Goal: Task Accomplishment & Management: Use online tool/utility

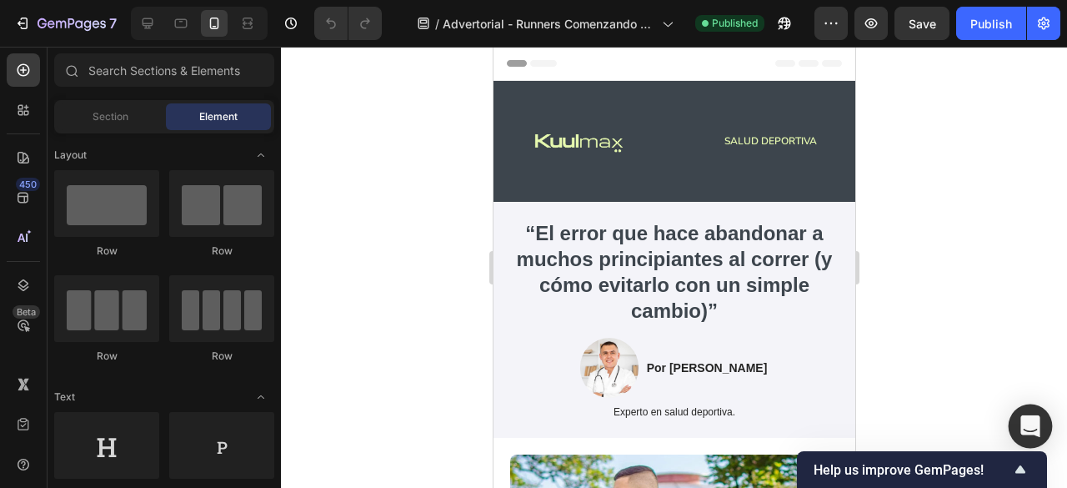
click at [1031, 420] on icon "Open Intercom Messenger" at bounding box center [1029, 426] width 19 height 22
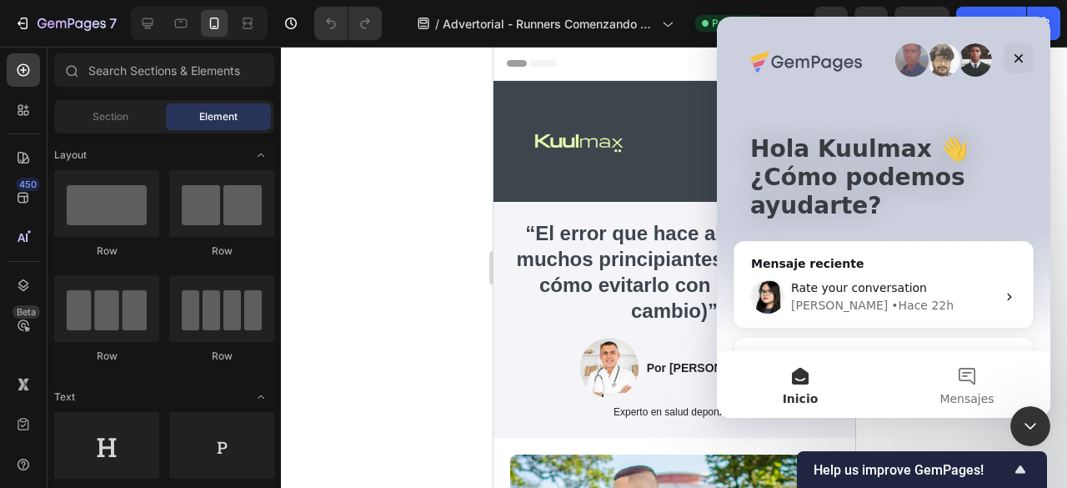
scroll to position [49, 0]
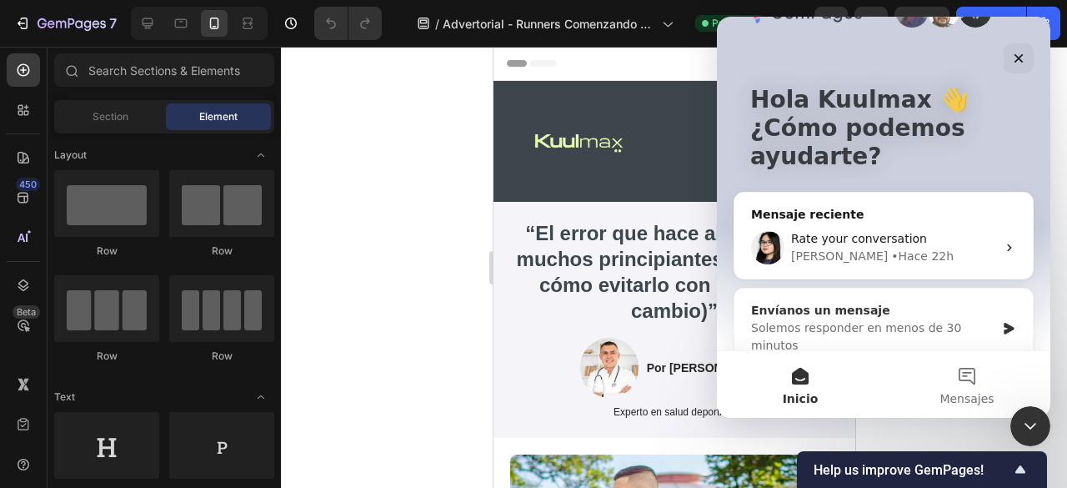
click at [843, 309] on div "Envíanos un mensaje" at bounding box center [873, 311] width 244 height 18
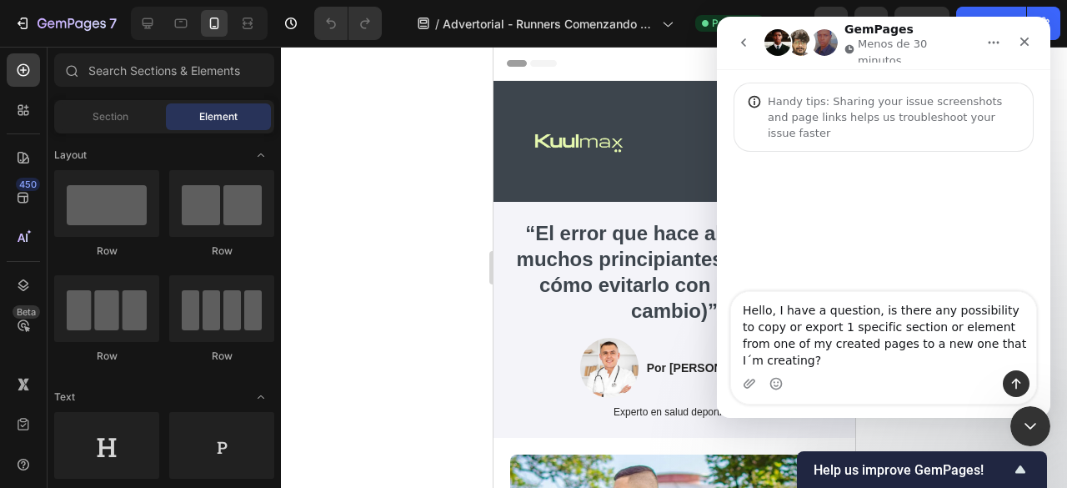
scroll to position [14, 0]
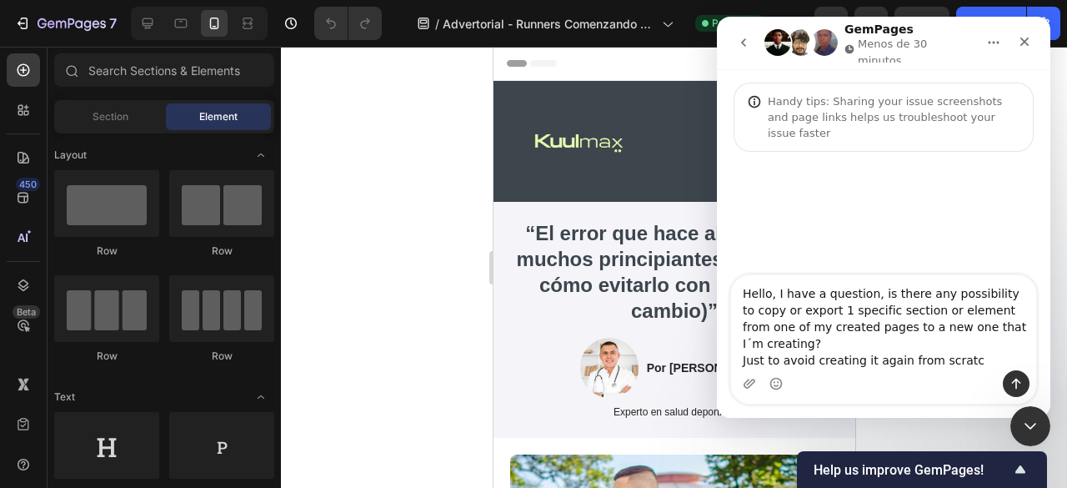
type textarea "Hello, I have a question, is there any possibility to copy or export 1 specific…"
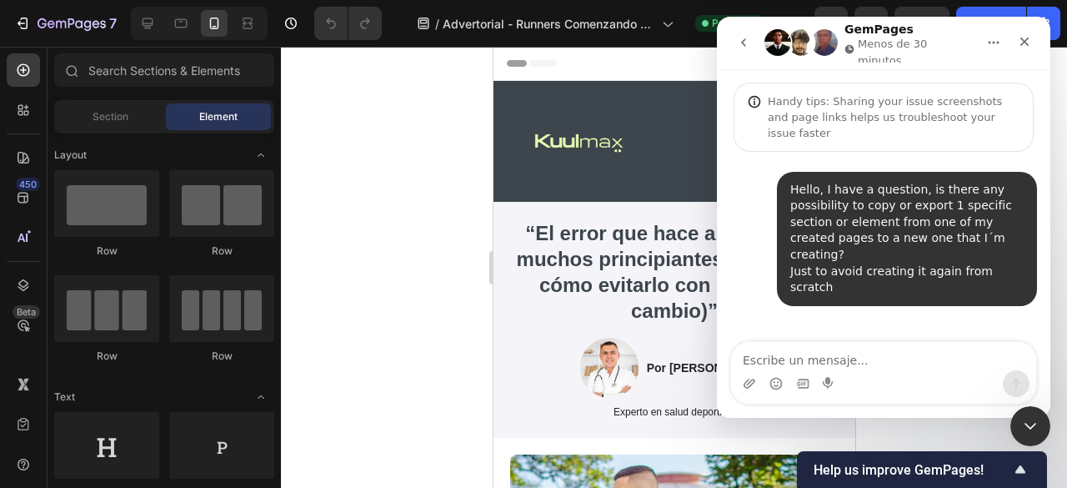
scroll to position [0, 0]
drag, startPoint x: 1024, startPoint y: 232, endPoint x: 797, endPoint y: 171, distance: 234.7
click at [797, 182] on div "Hello, I have a question, is there any possibility to copy or export 1 specific…" at bounding box center [906, 239] width 233 height 114
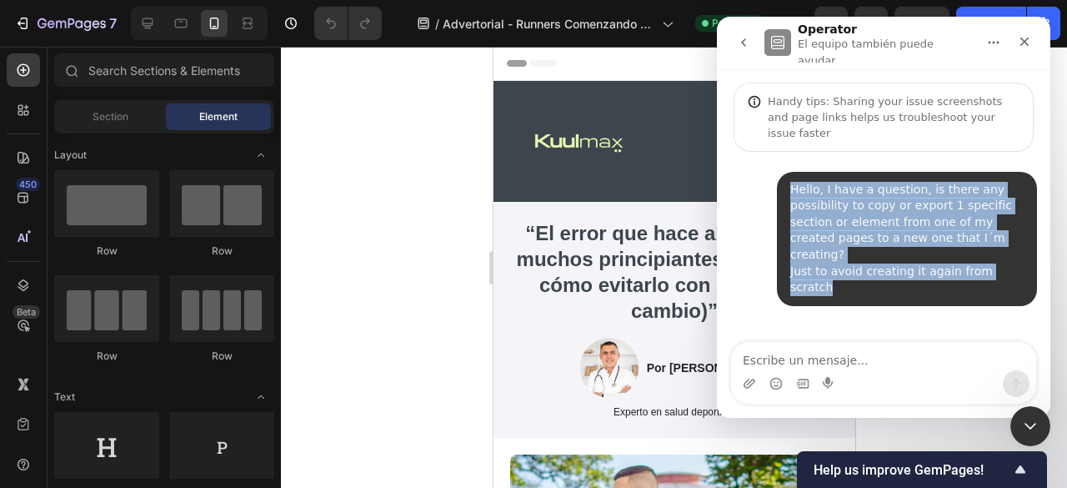
drag, startPoint x: 791, startPoint y: 167, endPoint x: 1007, endPoint y: 234, distance: 226.2
click at [1007, 234] on div "Hello, I have a question, is there any possibility to copy or export 1 specific…" at bounding box center [906, 239] width 233 height 114
copy div "Hello, I have a question, is there any possibility to copy or export 1 specific…"
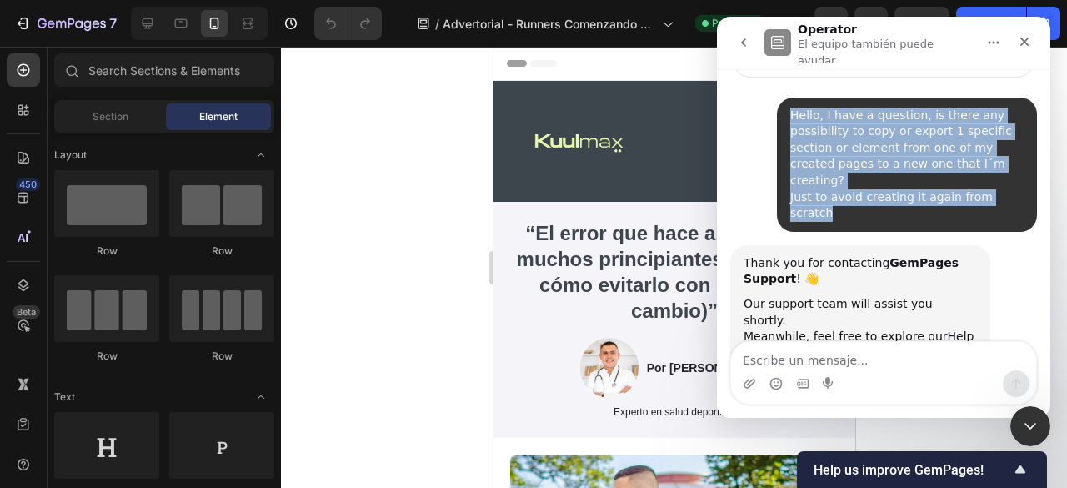
scroll to position [82, 0]
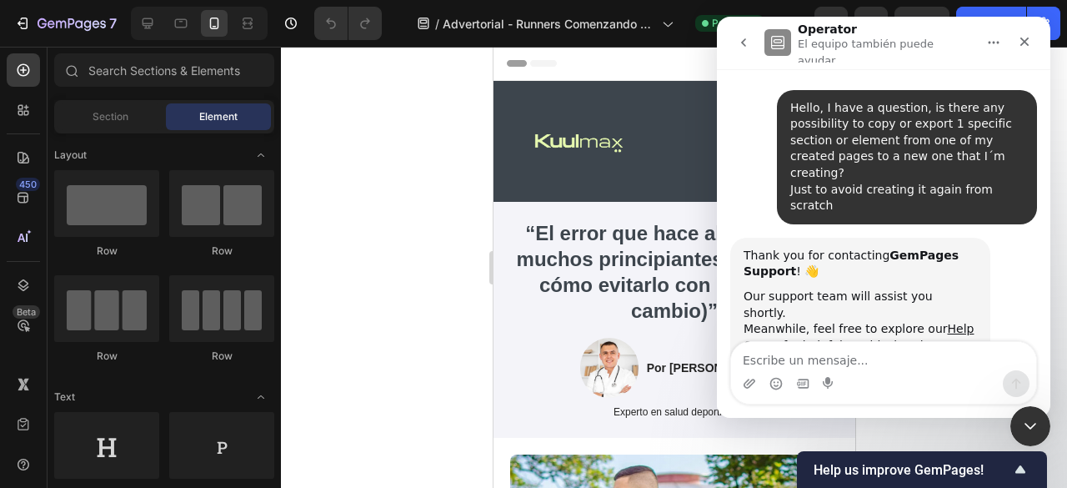
click at [1010, 266] on div "Thank you for contacting GemPages Support ! 👋 Our support team will assist you …" at bounding box center [883, 336] width 307 height 196
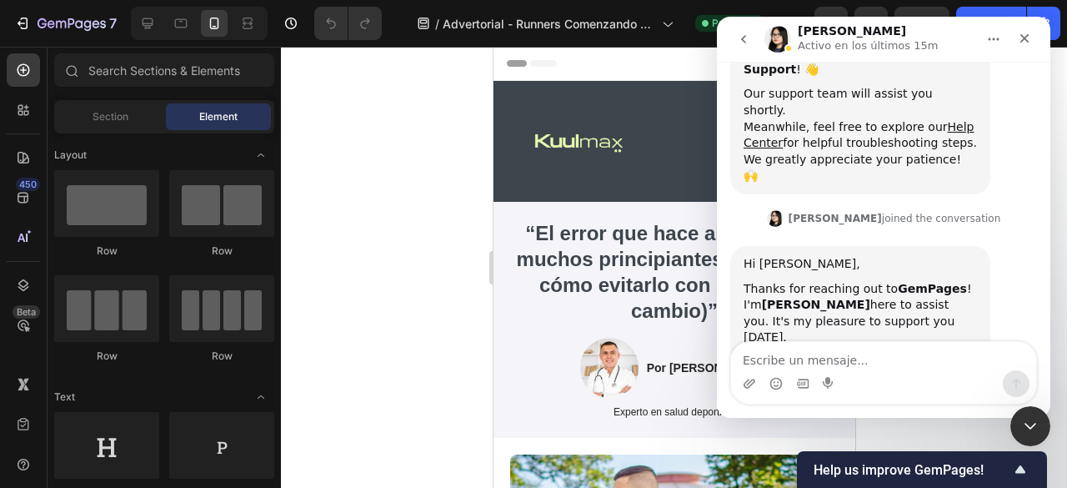
scroll to position [281, 0]
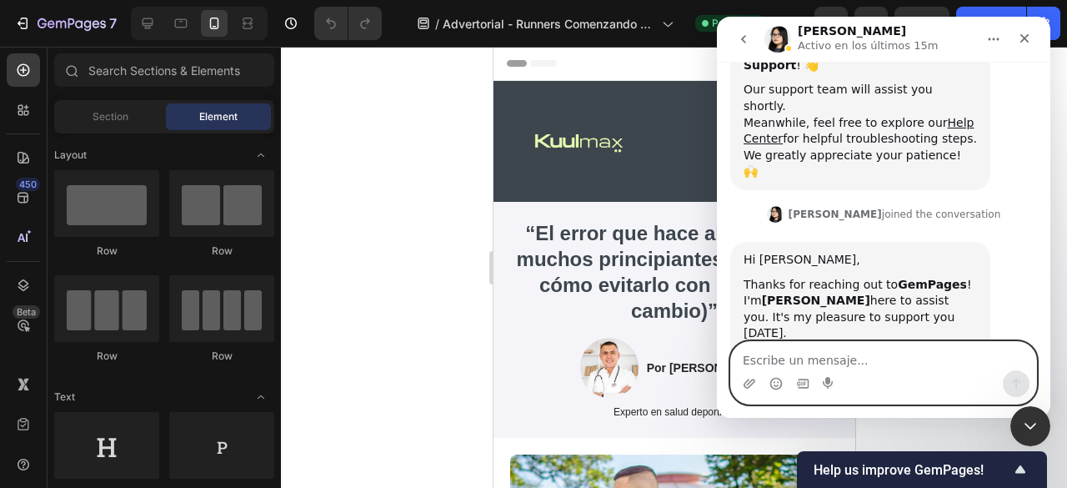
click at [857, 370] on textarea "Escribe un mensaje..." at bounding box center [883, 356] width 305 height 28
type textarea "Thanks Pauline!"
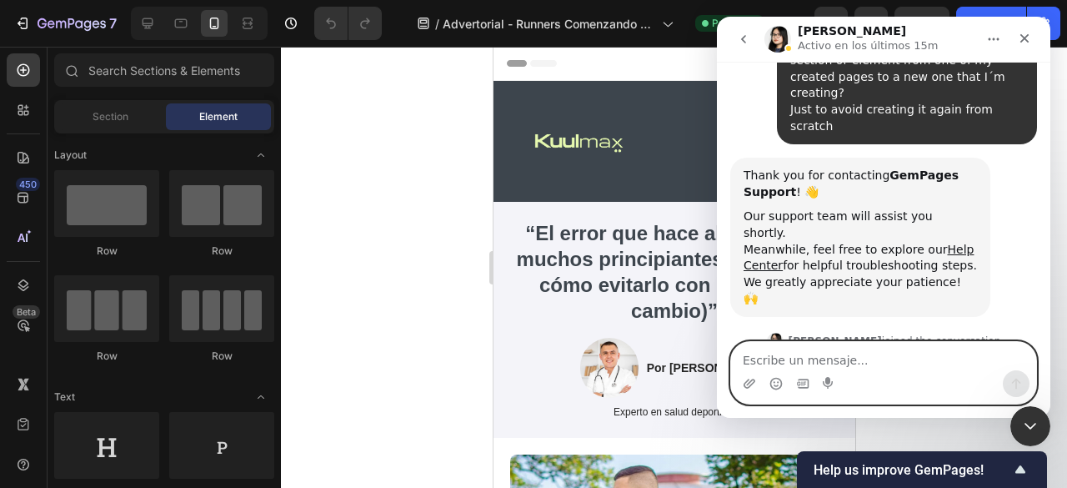
scroll to position [331, 0]
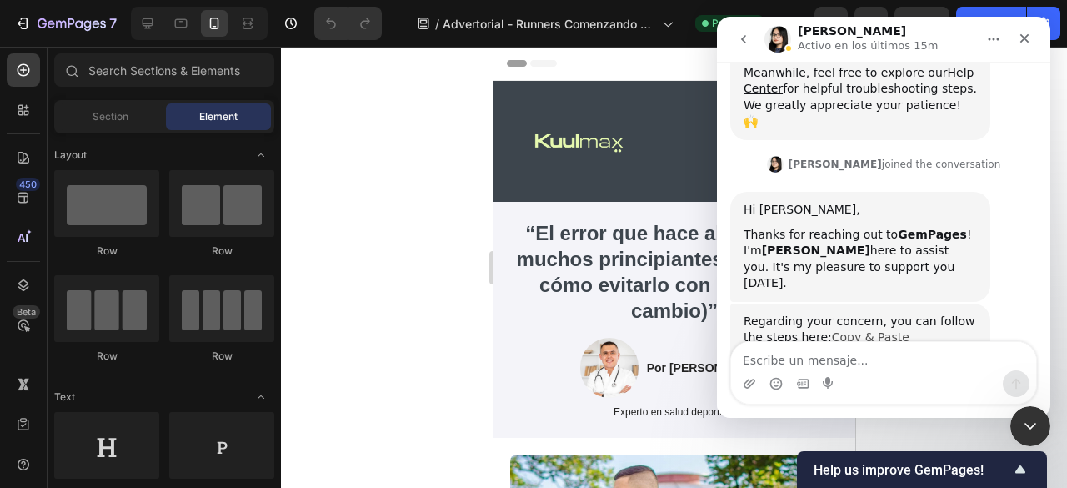
click at [905, 330] on link "Copy & Paste Section/Element" at bounding box center [826, 345] width 166 height 30
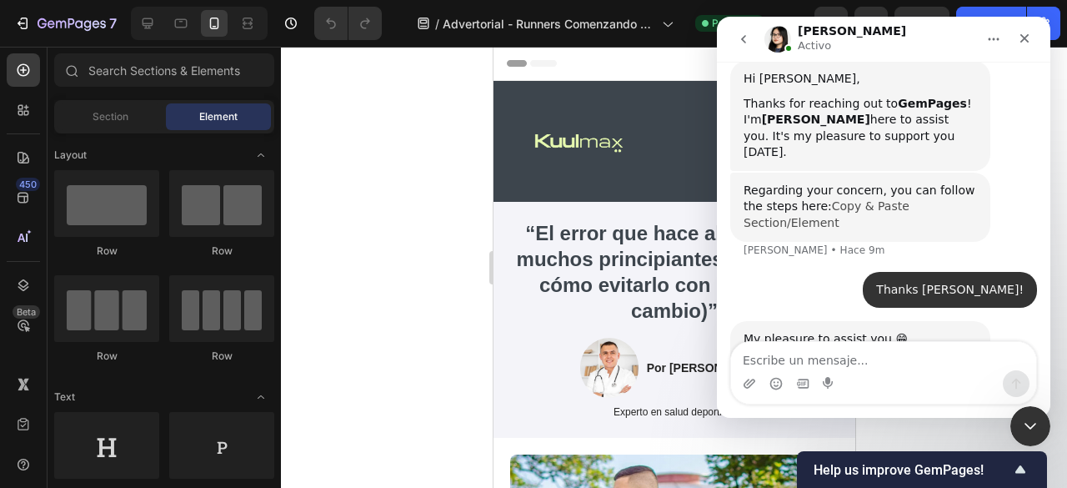
scroll to position [463, 0]
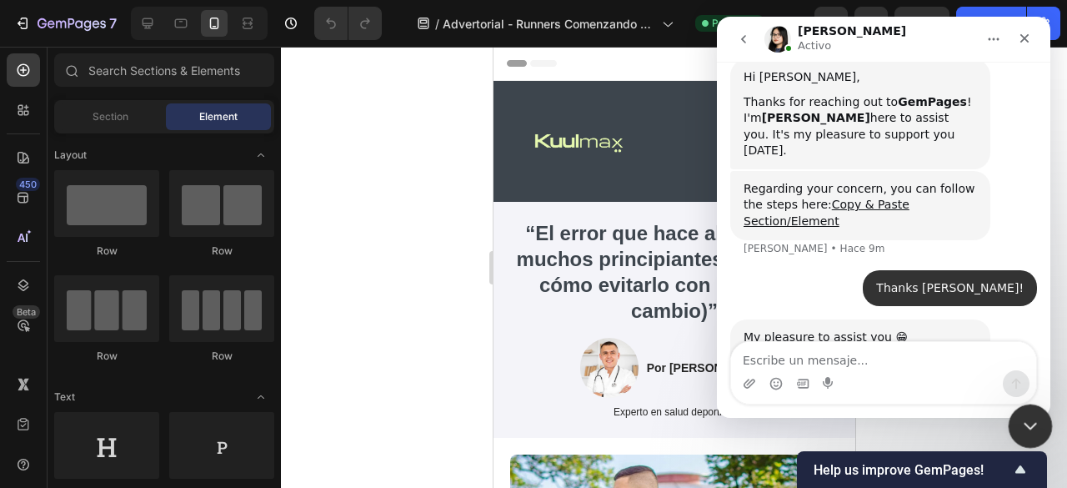
drag, startPoint x: 1019, startPoint y: 425, endPoint x: 1983, endPoint y: 753, distance: 1018.4
click at [1016, 425] on div "Cerrar Intercom Messenger" at bounding box center [1028, 423] width 40 height 40
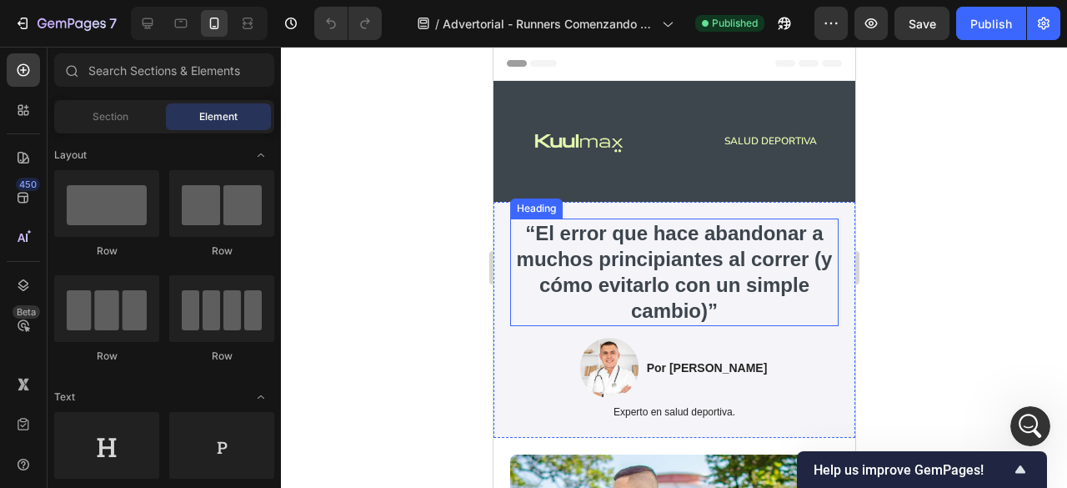
scroll to position [447, 0]
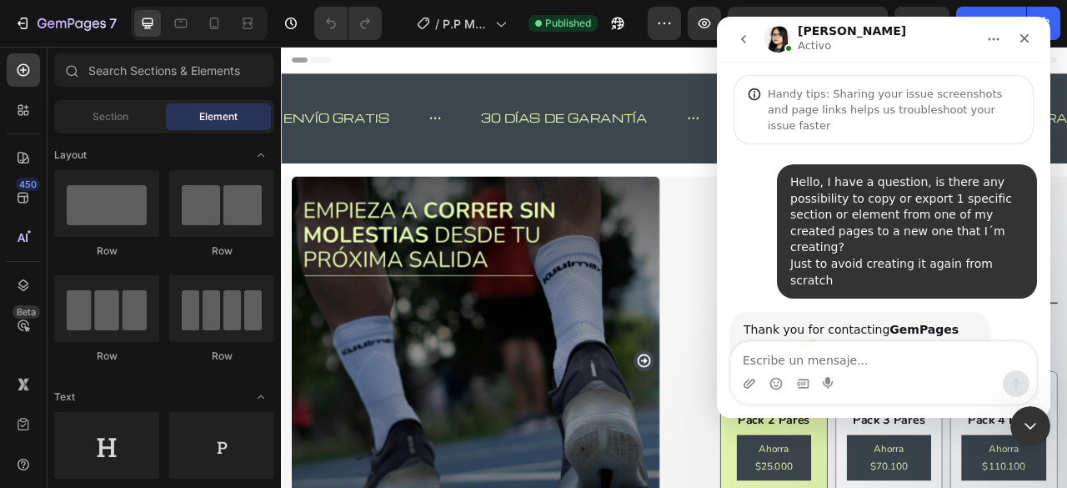
scroll to position [447, 0]
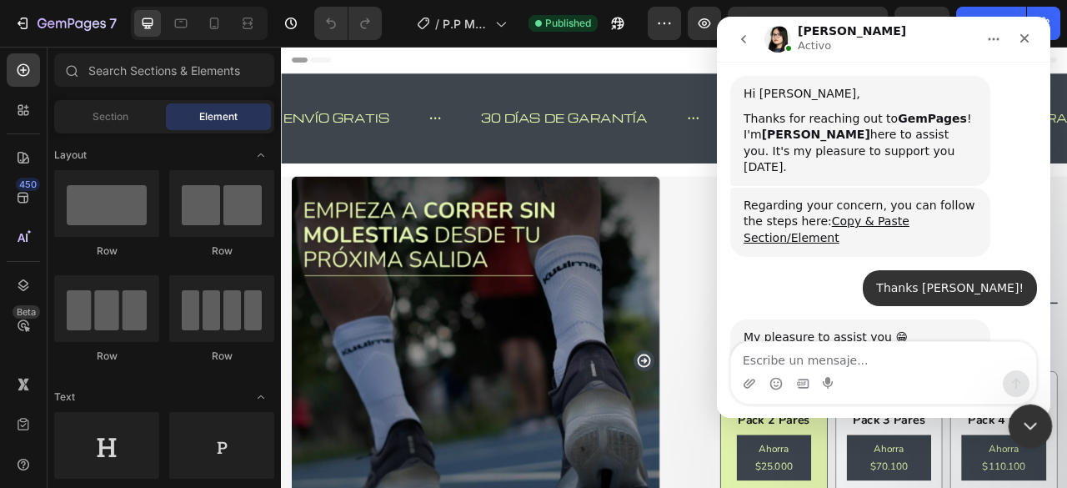
click at [1020, 406] on div "Cerrar Intercom Messenger" at bounding box center [1028, 423] width 40 height 40
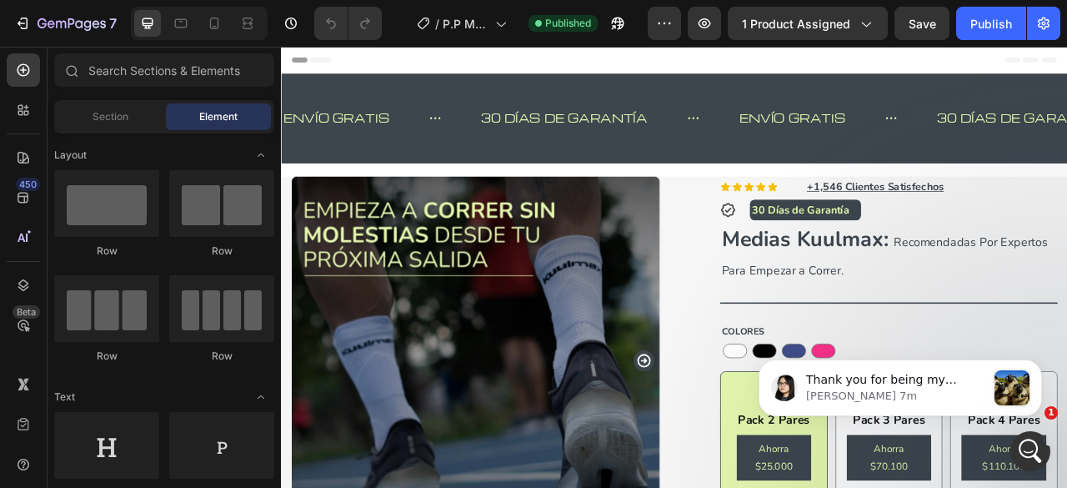
scroll to position [815, 0]
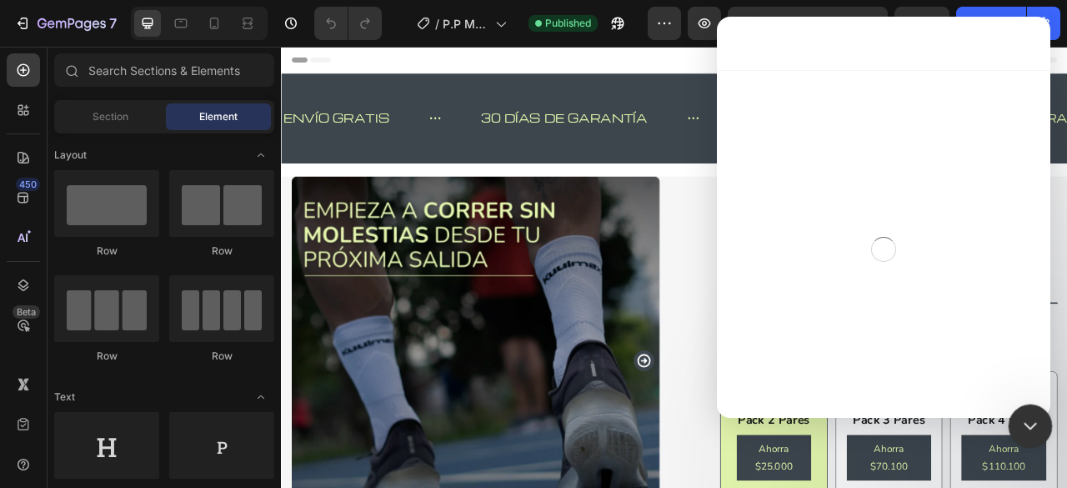
click at [1020, 420] on icon "Cerrar Intercom Messenger" at bounding box center [1028, 423] width 20 height 20
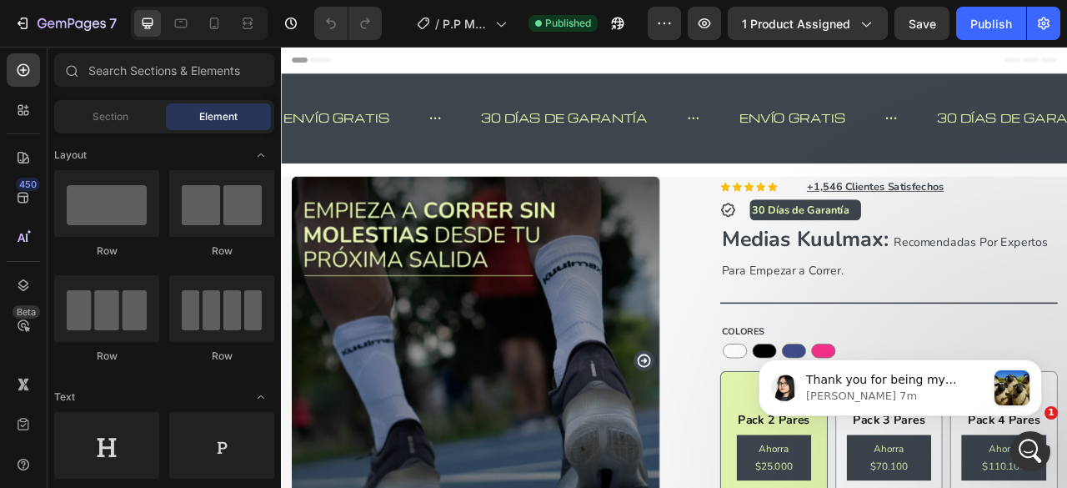
scroll to position [708, 0]
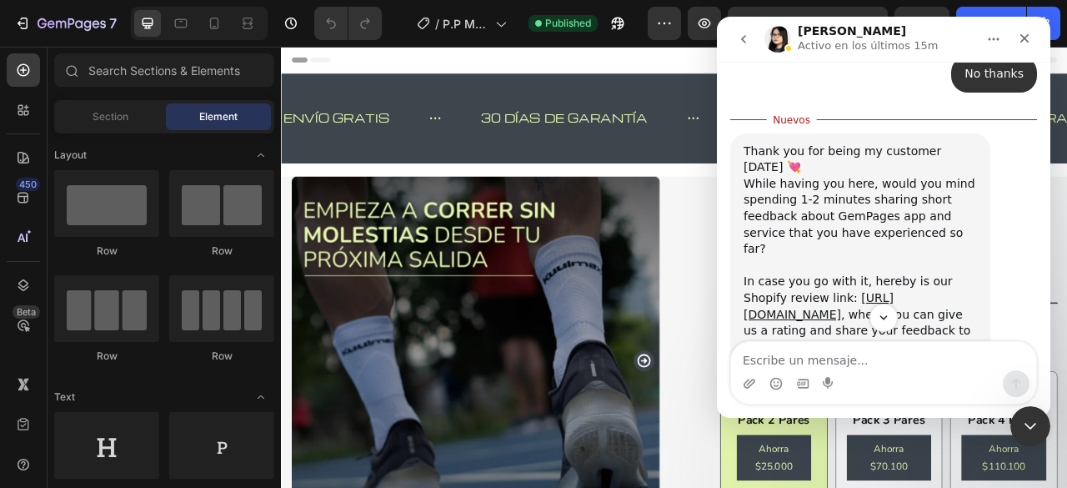
scroll to position [843, 0]
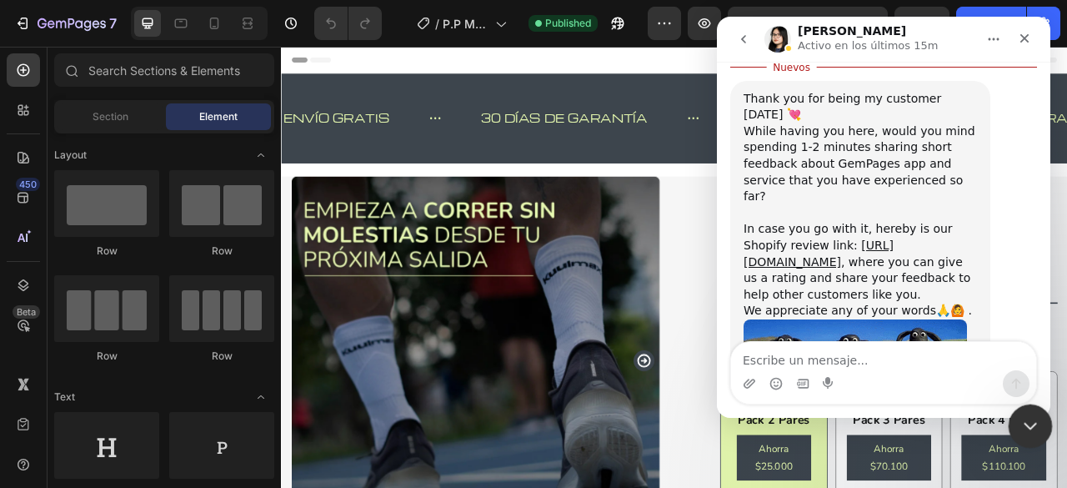
click at [1020, 419] on icon "Cerrar Intercom Messenger" at bounding box center [1028, 423] width 20 height 20
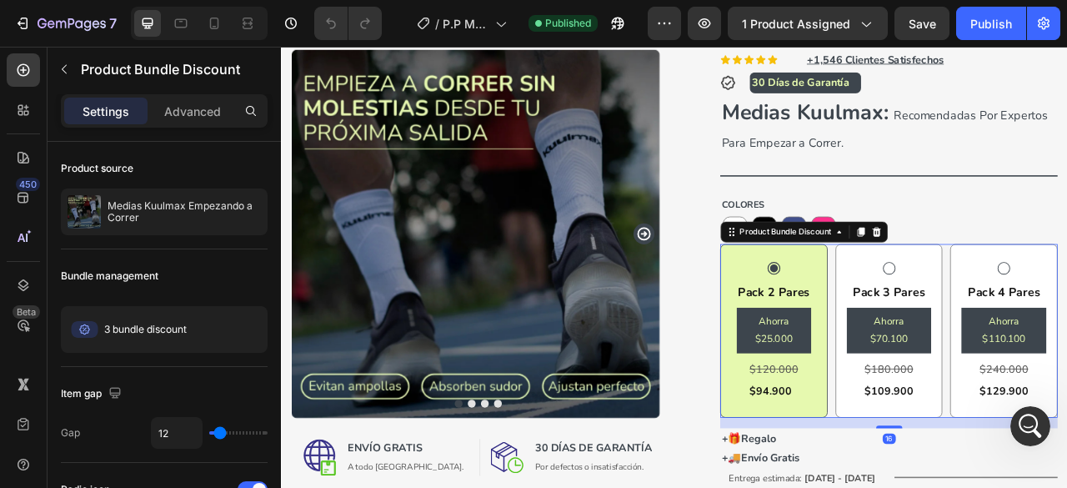
scroll to position [160, 0]
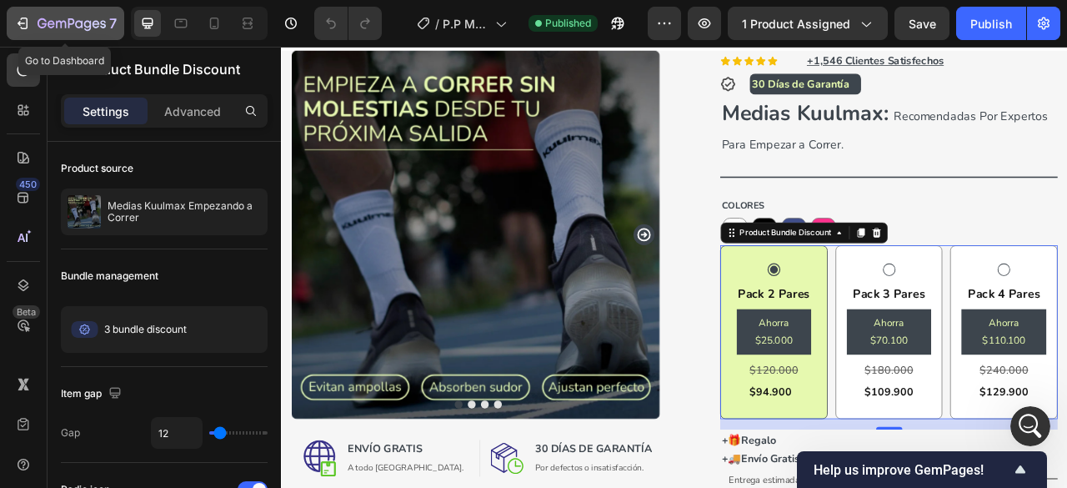
click at [43, 16] on div "7" at bounding box center [77, 23] width 79 height 20
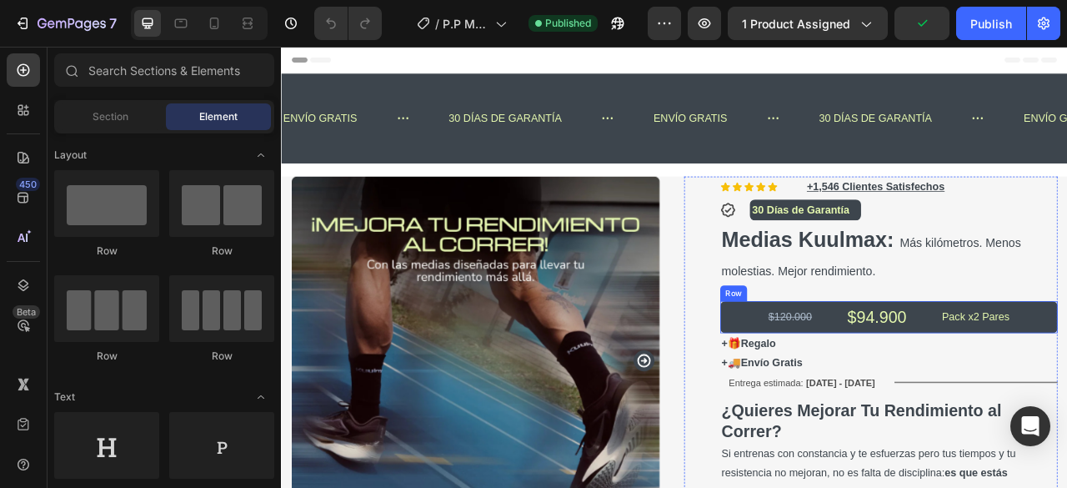
click at [965, 381] on div "$120.000 Text Block $94.900 Text Block Pack x2 Pares Text Block Row" at bounding box center [1053, 390] width 429 height 41
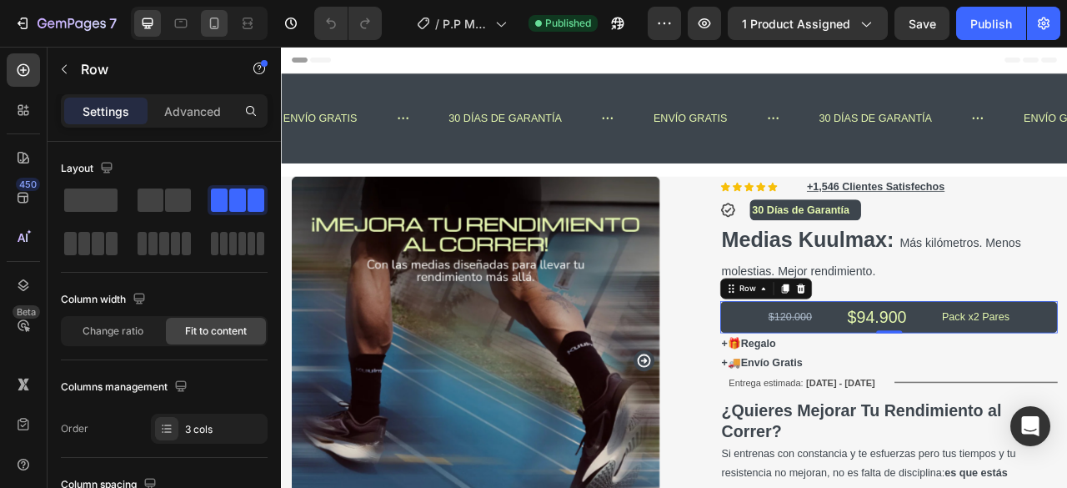
click at [220, 28] on icon at bounding box center [214, 23] width 17 height 17
type input "15"
type input "100%"
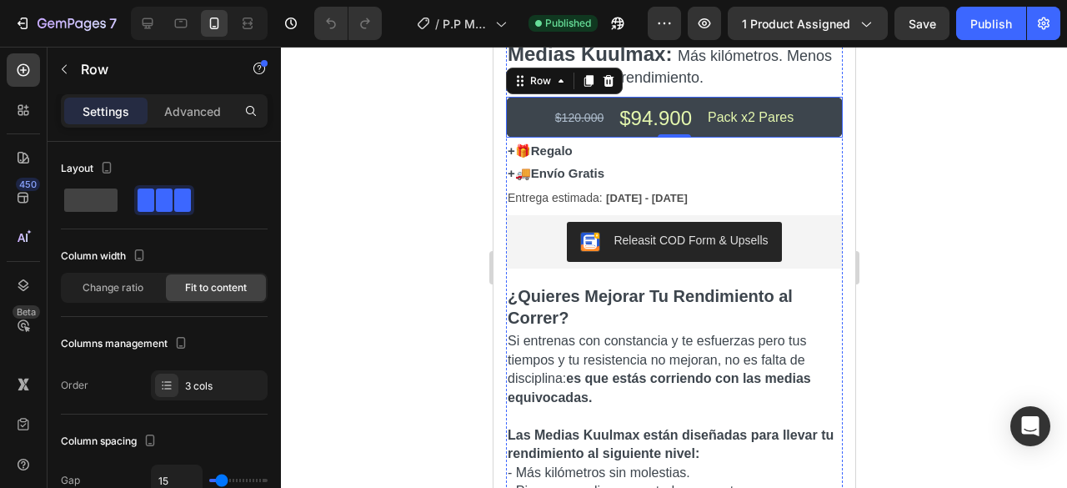
scroll to position [459, 0]
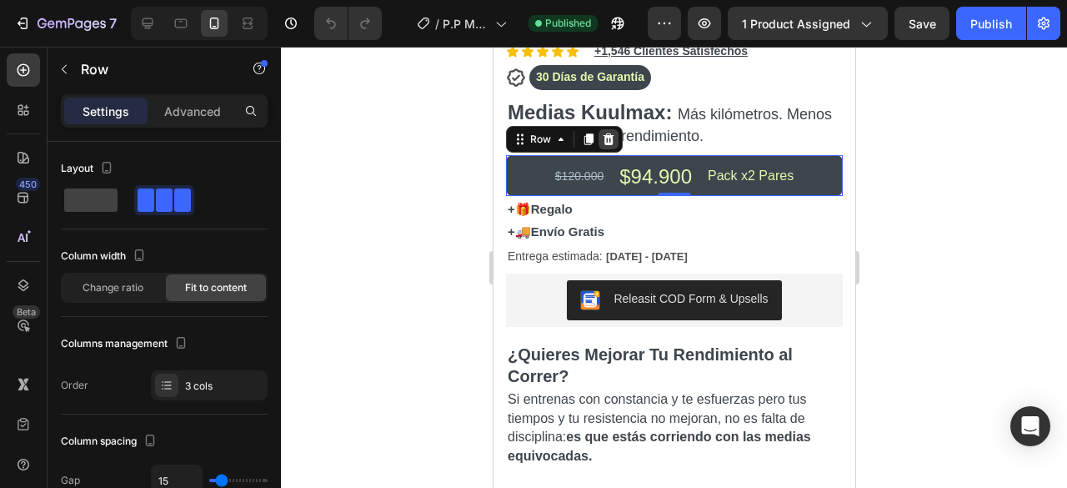
click at [608, 133] on icon at bounding box center [608, 139] width 11 height 12
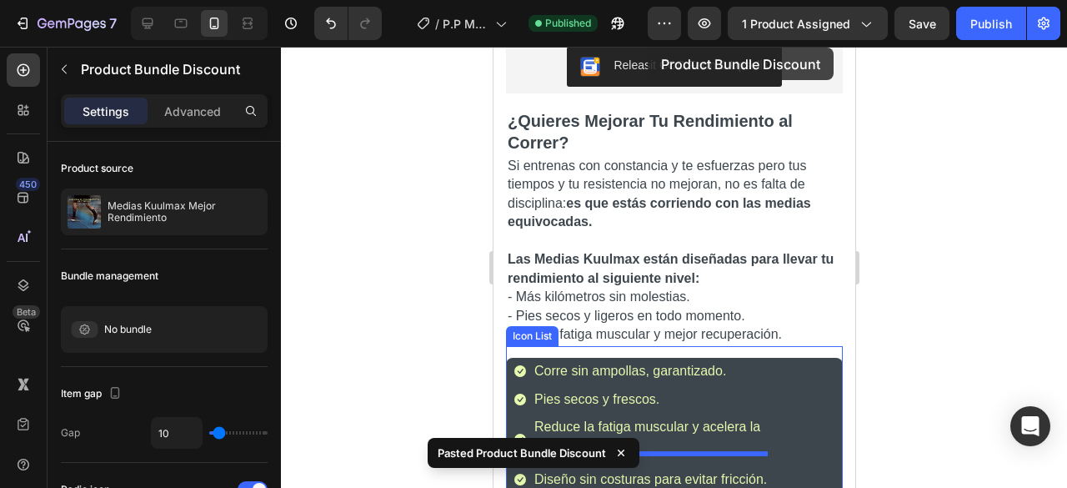
scroll to position [487, 0]
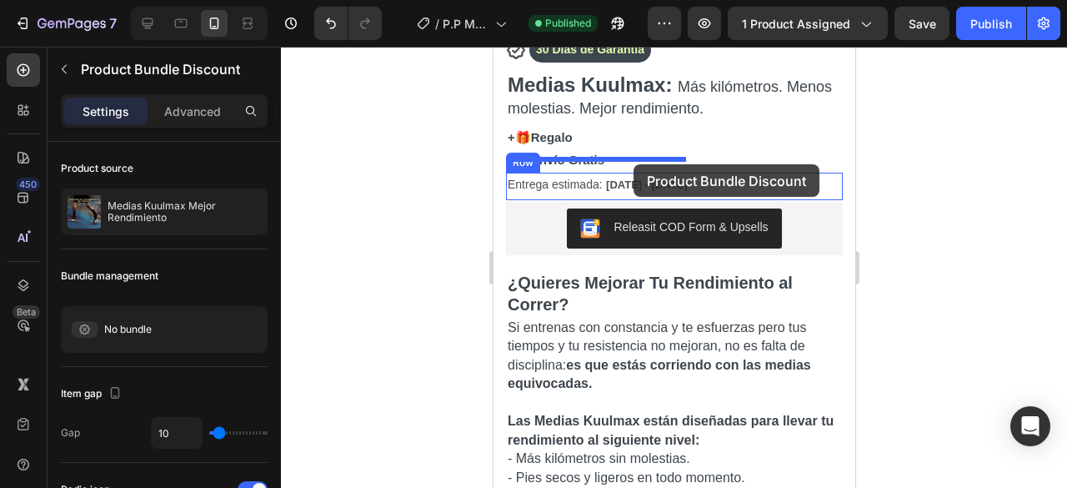
drag, startPoint x: 653, startPoint y: 203, endPoint x: 633, endPoint y: 164, distance: 43.2
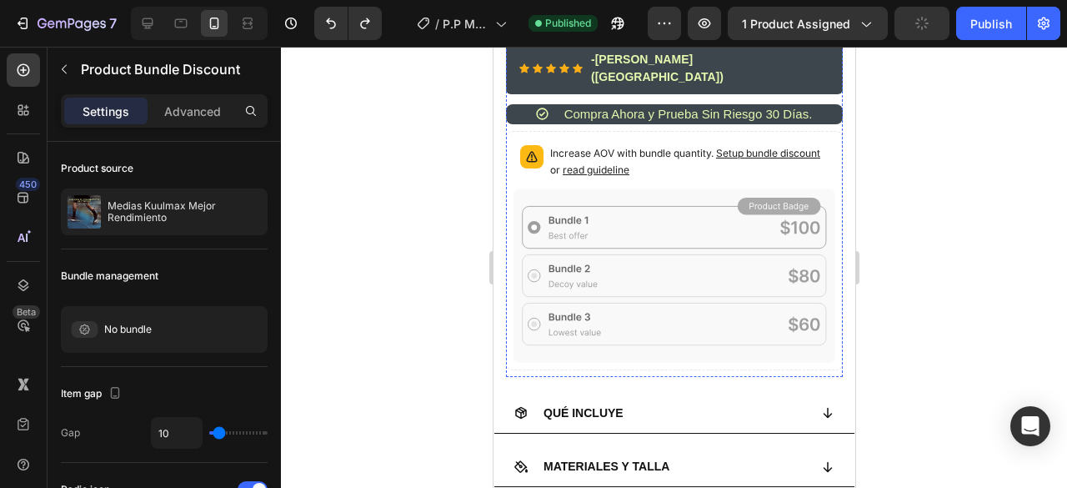
scroll to position [1416, 0]
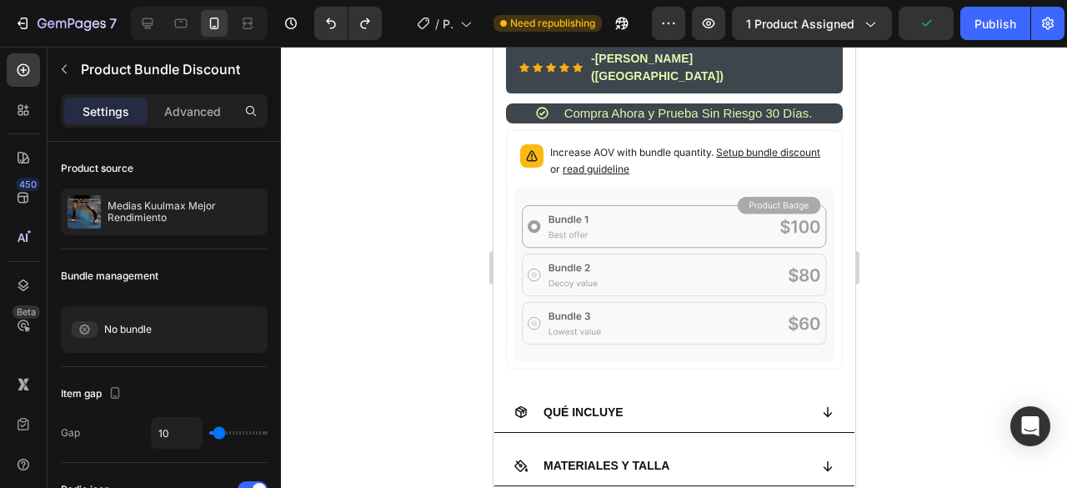
click at [695, 188] on icon at bounding box center [674, 274] width 322 height 173
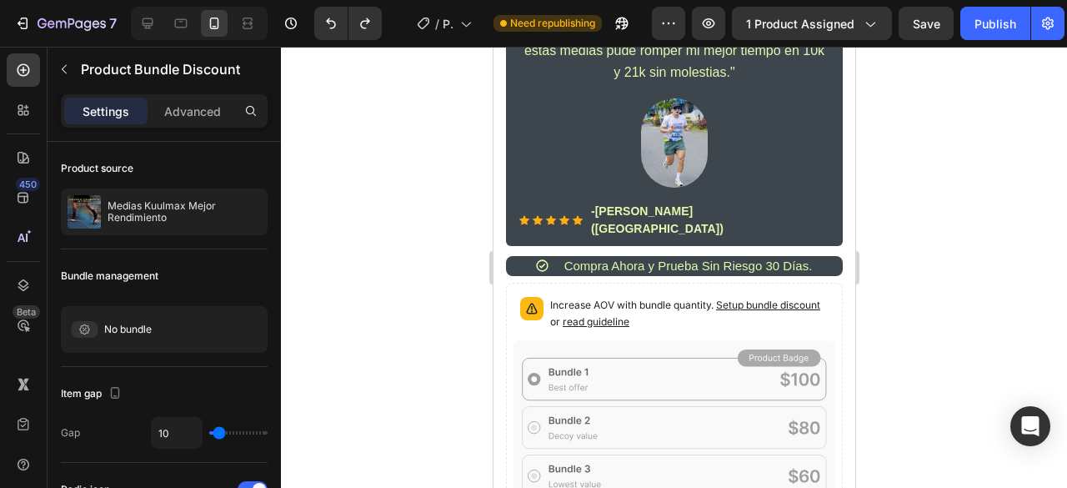
scroll to position [1263, 0]
click at [707, 283] on div "Increase AOV with bundle quantity. Setup bundle discount or read guideline" at bounding box center [673, 402] width 337 height 239
click at [644, 346] on icon at bounding box center [674, 427] width 322 height 173
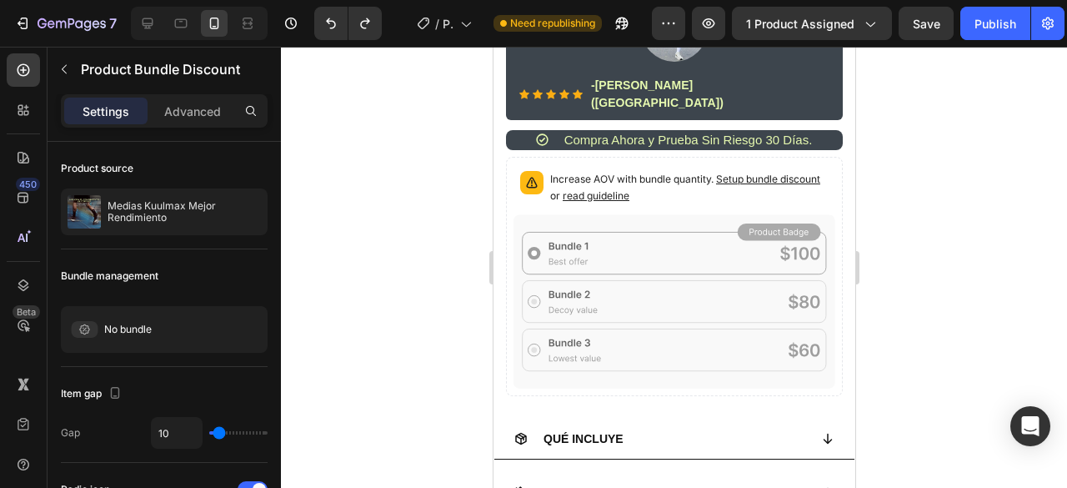
click at [665, 349] on icon at bounding box center [674, 300] width 322 height 173
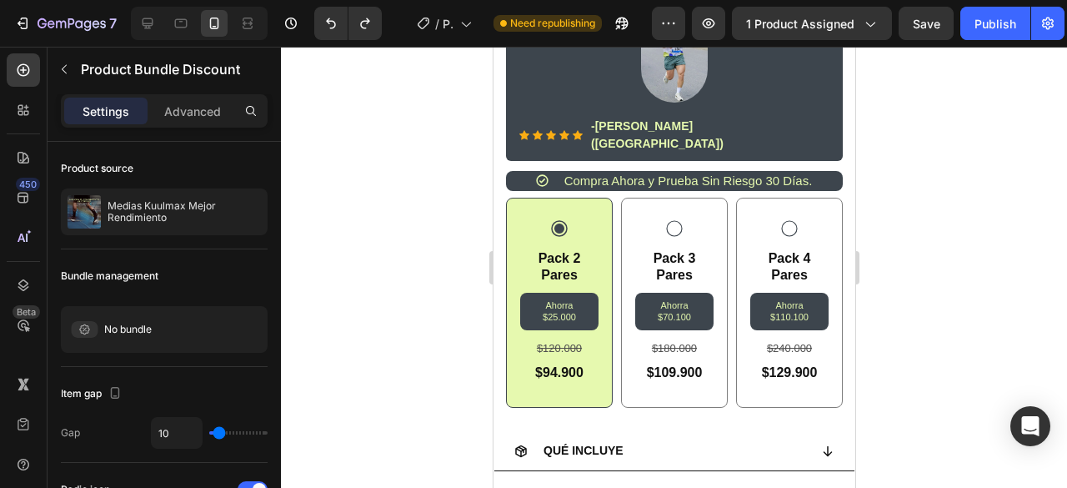
scroll to position [1348, 0]
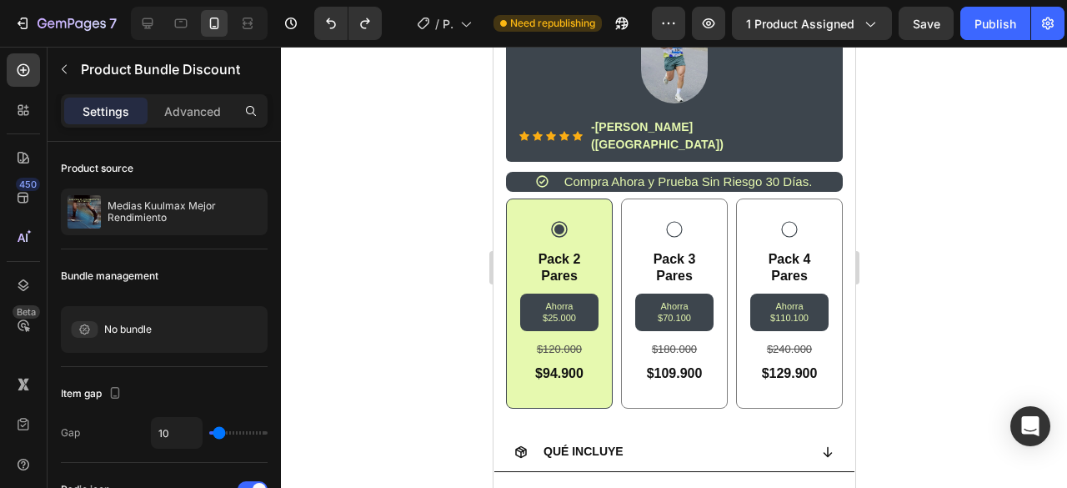
click at [722, 233] on div "Pack 2 Pares Text Block Ahorra $25.000 Product Badge $120.000 Text Block $94.90…" at bounding box center [673, 303] width 337 height 210
click at [604, 228] on div "Pack 2 Pares Text Block Ahorra $25.000 Product Badge $120.000 Text Block $94.90…" at bounding box center [558, 303] width 107 height 210
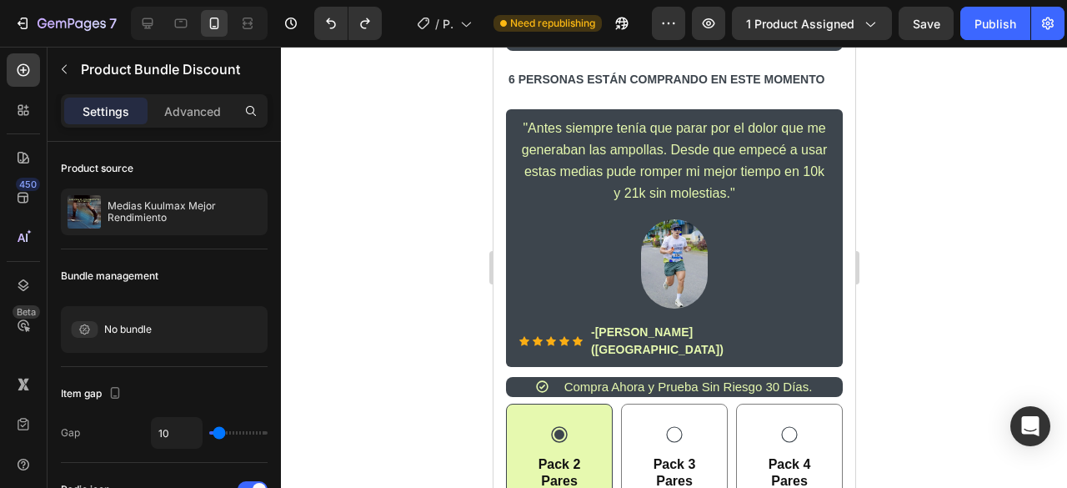
click at [617, 196] on div ""Antes siempre tenía que parar por el dolor que me generaban las ampollas. Desd…" at bounding box center [673, 238] width 310 height 244
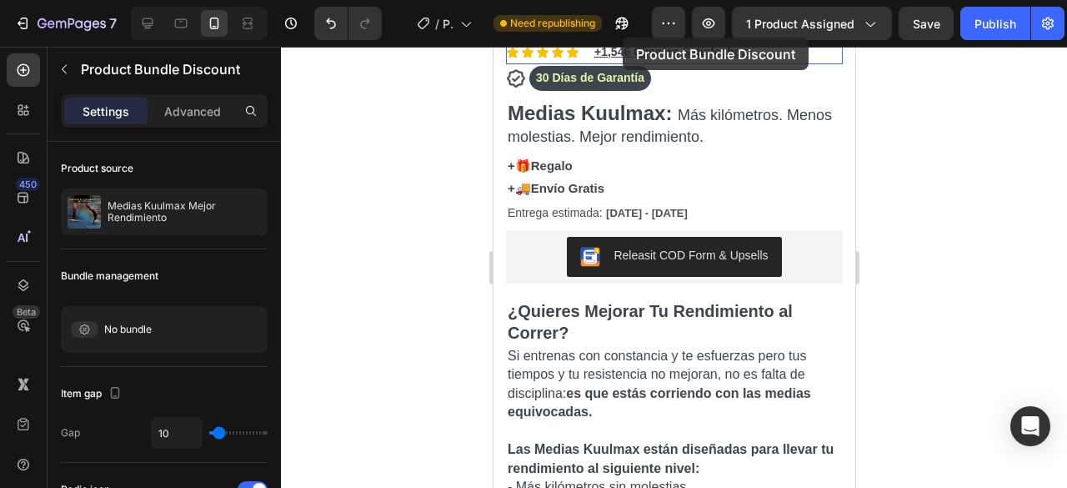
scroll to position [373, 0]
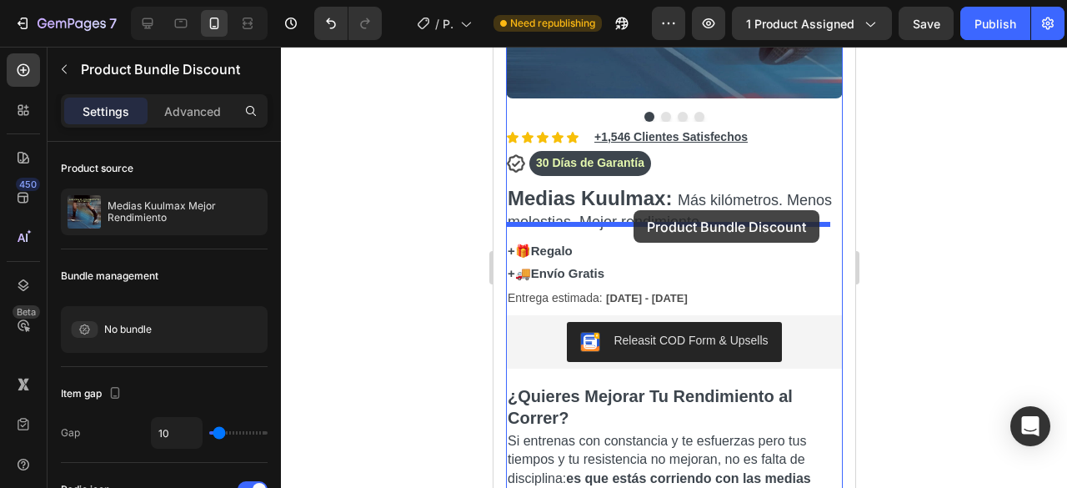
drag, startPoint x: 624, startPoint y: 357, endPoint x: 633, endPoint y: 210, distance: 146.9
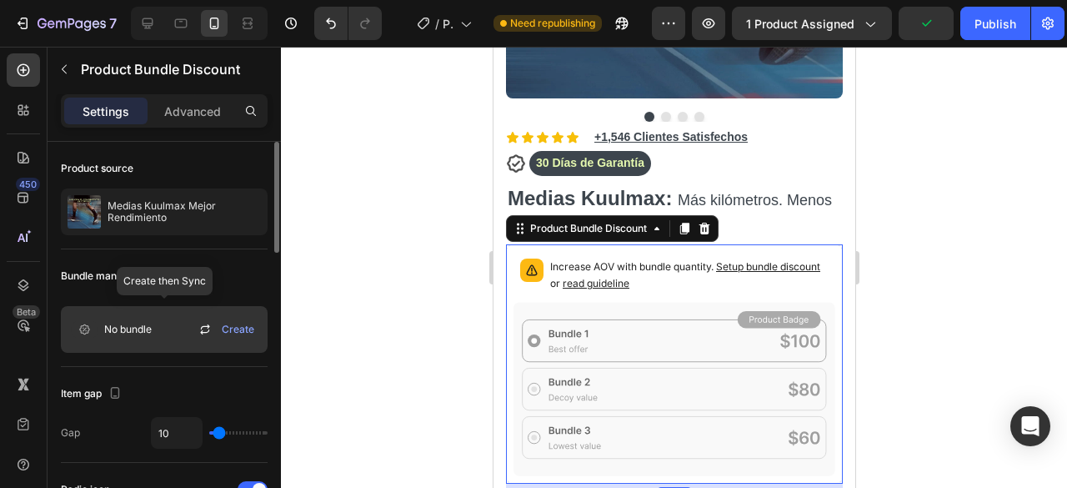
click at [207, 327] on icon at bounding box center [205, 329] width 20 height 20
click at [148, 330] on span "No bundle" at bounding box center [128, 329] width 48 height 15
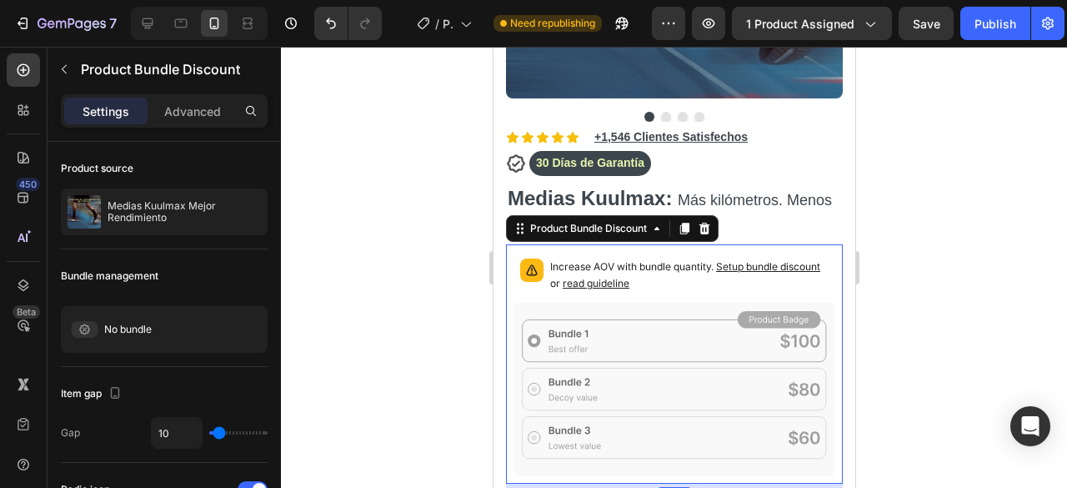
click at [339, 262] on div at bounding box center [674, 267] width 786 height 441
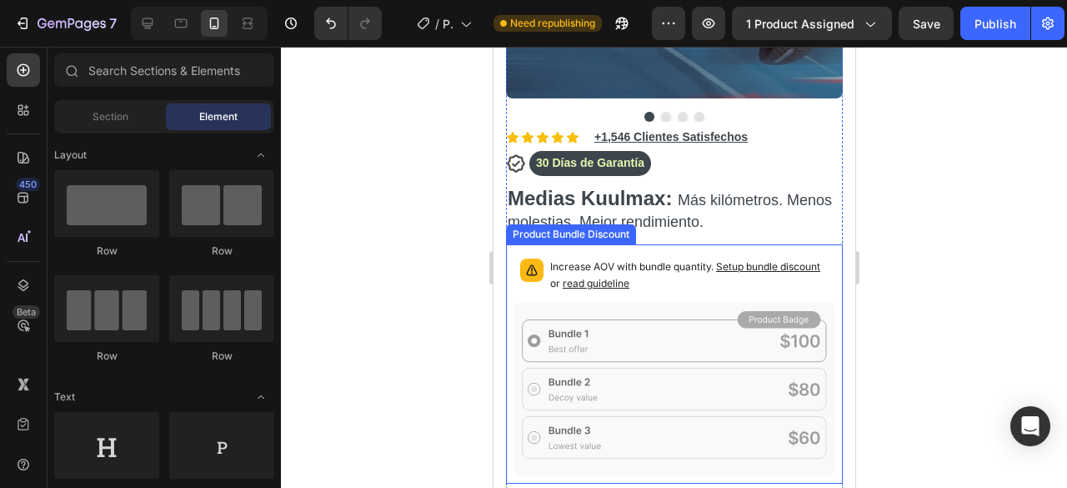
click at [690, 268] on p "Increase AOV with bundle quantity. Setup bundle discount or read guideline" at bounding box center [688, 274] width 278 height 33
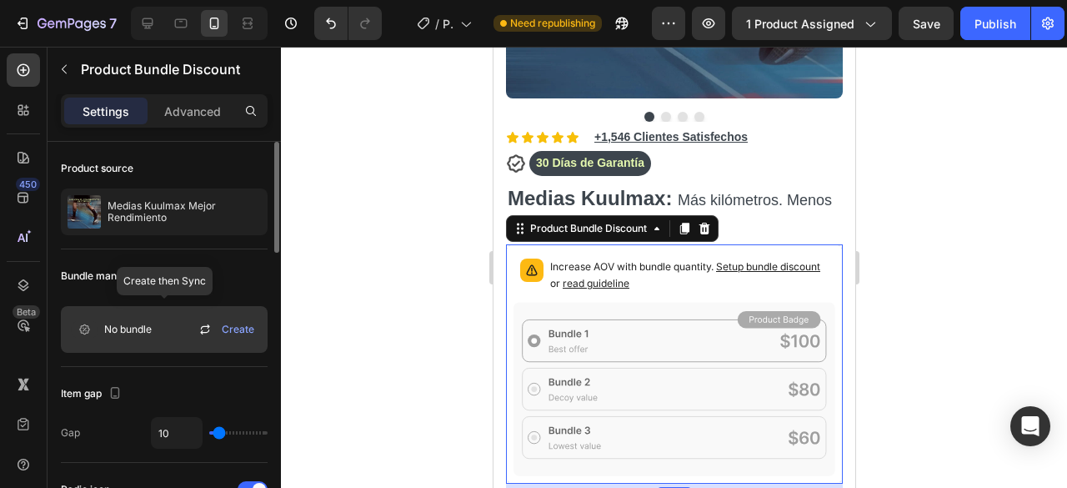
click at [207, 328] on icon at bounding box center [205, 329] width 20 height 20
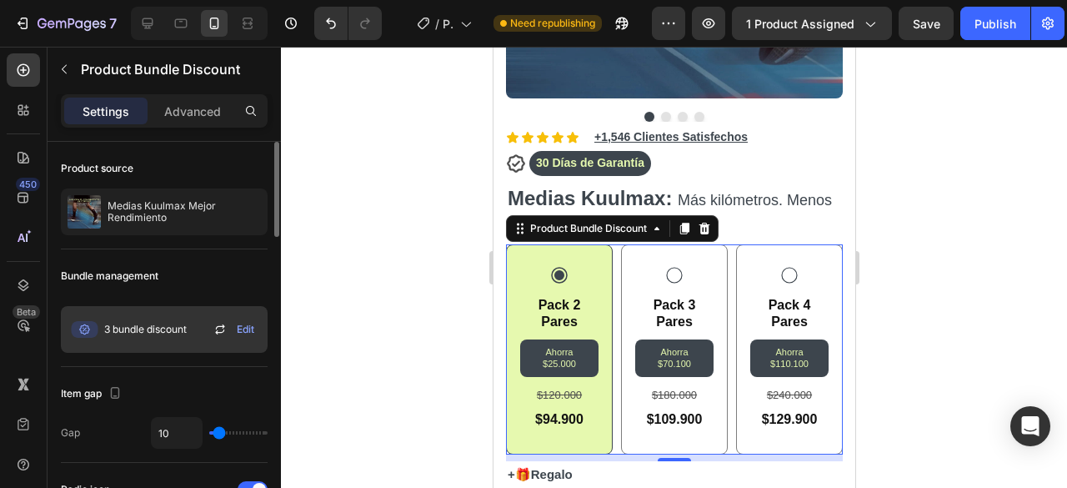
click at [358, 273] on div at bounding box center [674, 267] width 786 height 441
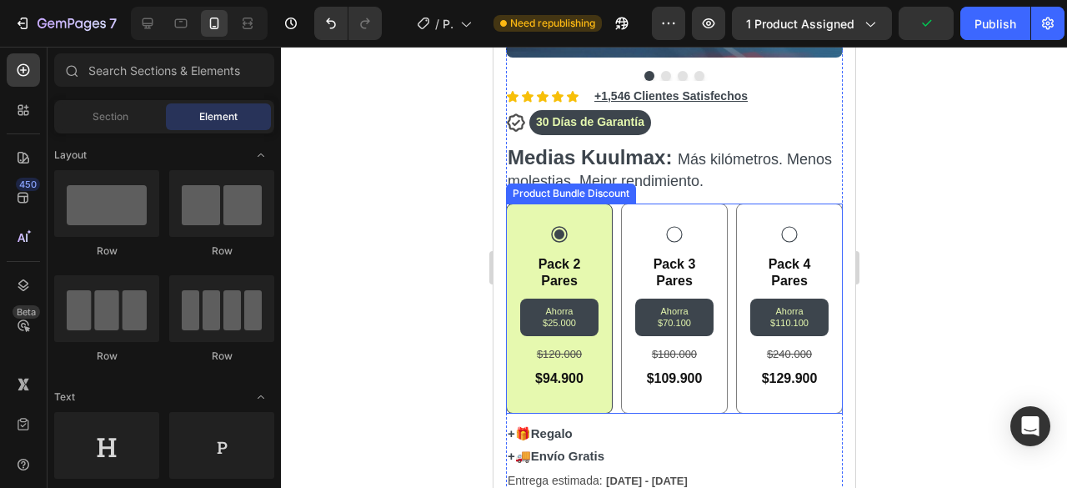
scroll to position [413, 0]
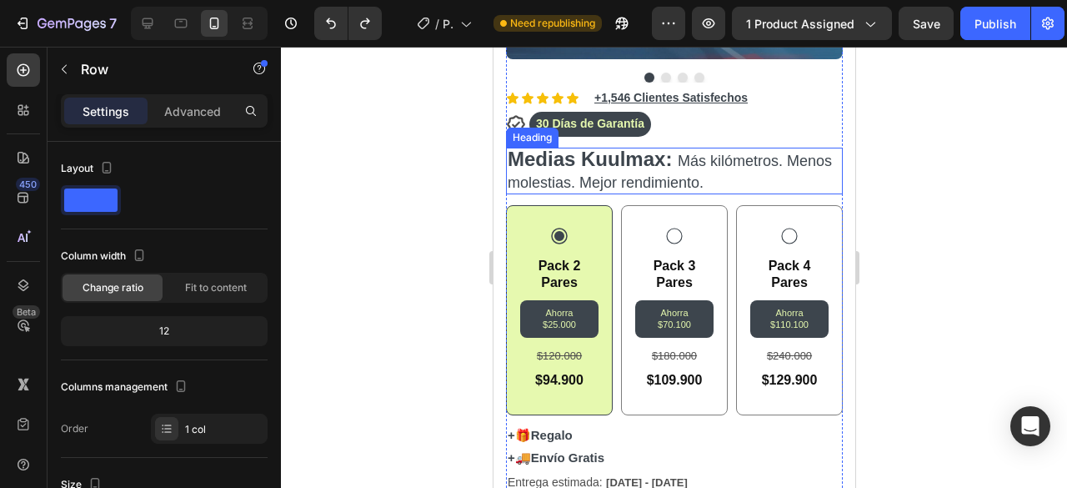
click at [699, 174] on span "Más kilómetros. Menos molestias. Mejor rendimiento." at bounding box center [669, 172] width 324 height 38
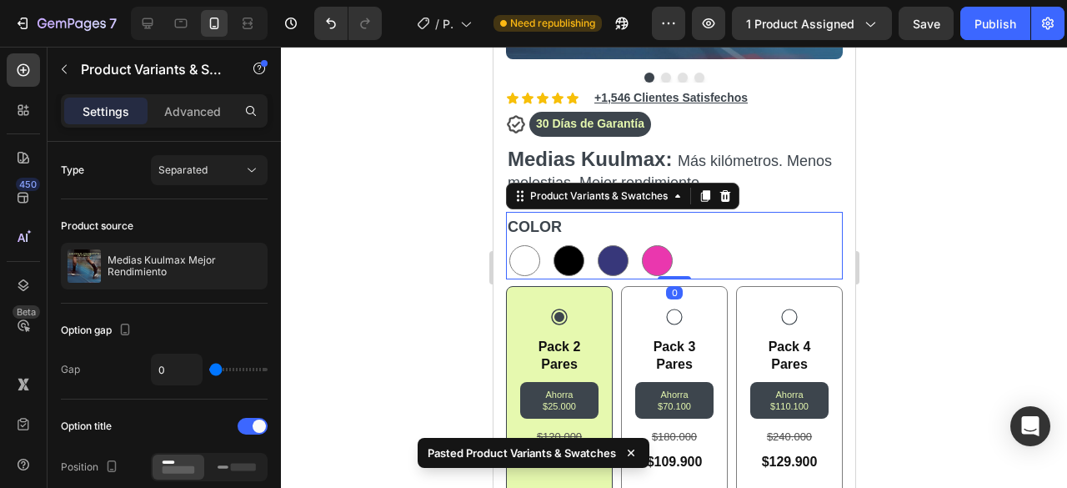
click at [898, 224] on div at bounding box center [674, 267] width 786 height 441
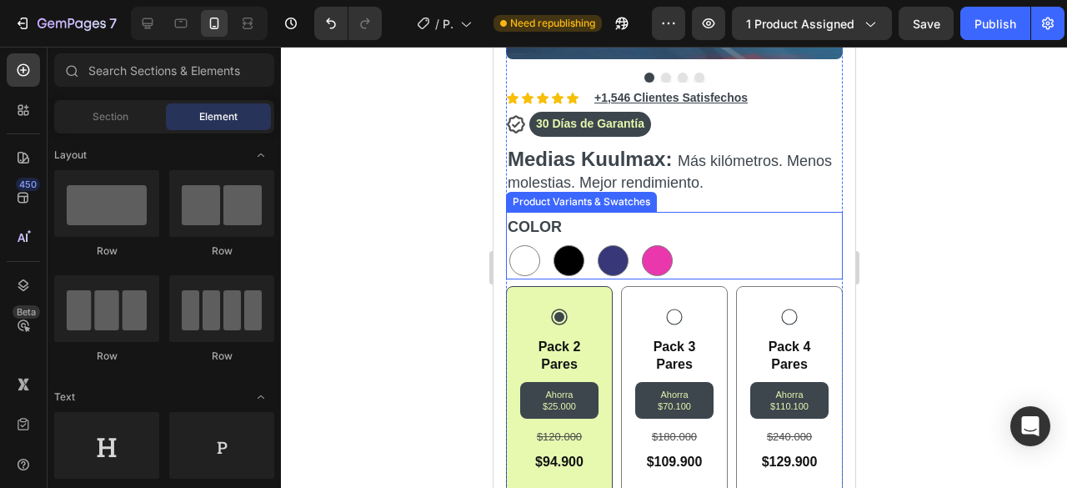
click at [693, 223] on div "COLOR BLANCO BLANCO NEGRO NEGRO AZUL OSCURO AZUL OSCURO ROSADO ROSADO" at bounding box center [673, 246] width 337 height 68
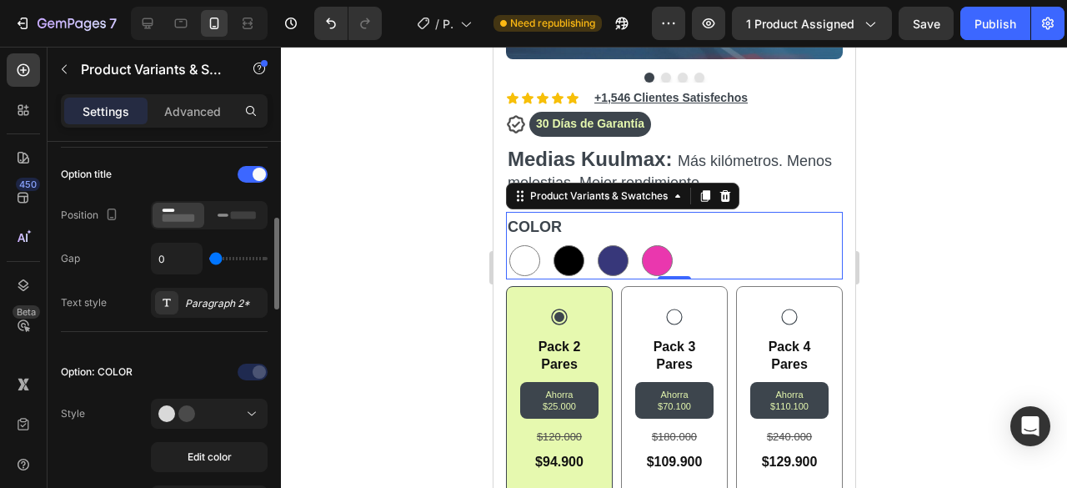
scroll to position [270, 0]
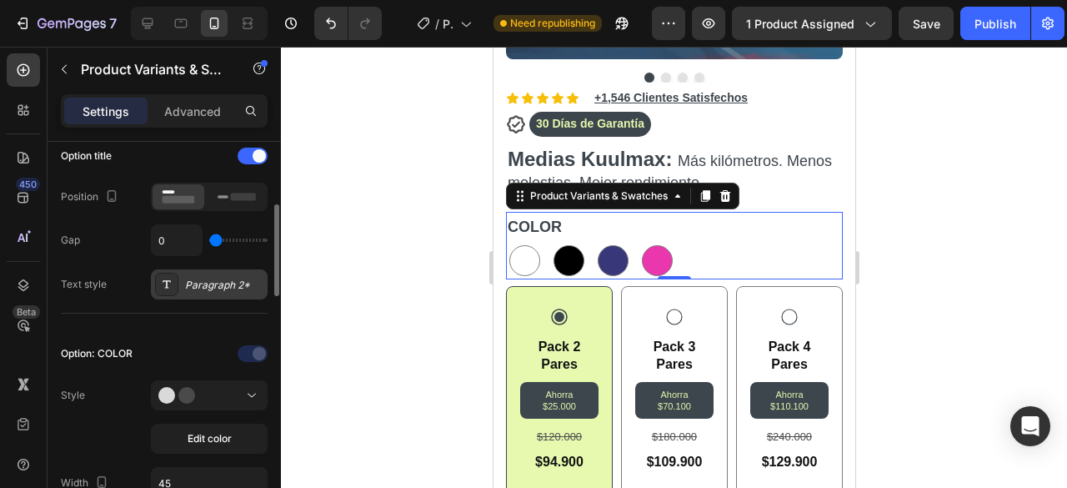
click at [228, 288] on div "Paragraph 2*" at bounding box center [224, 285] width 78 height 15
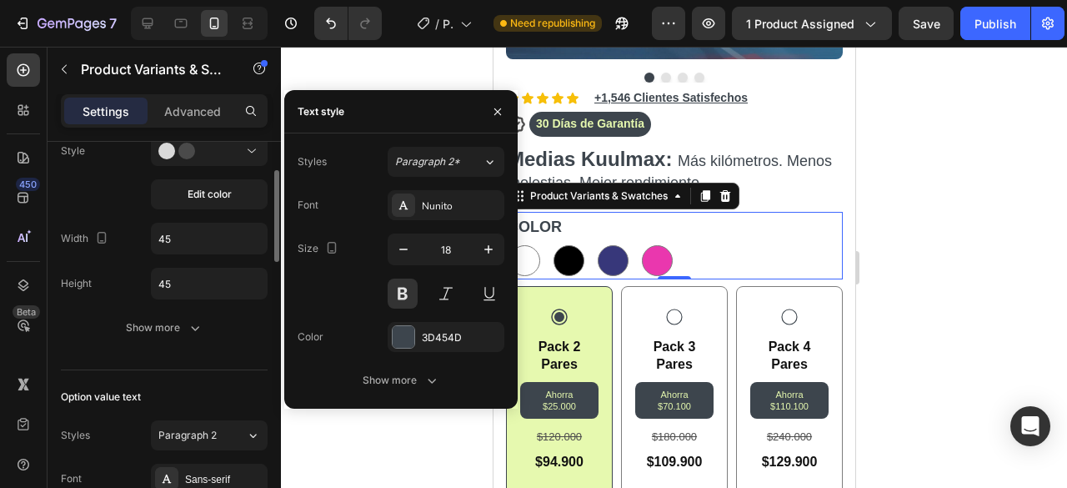
scroll to position [517, 0]
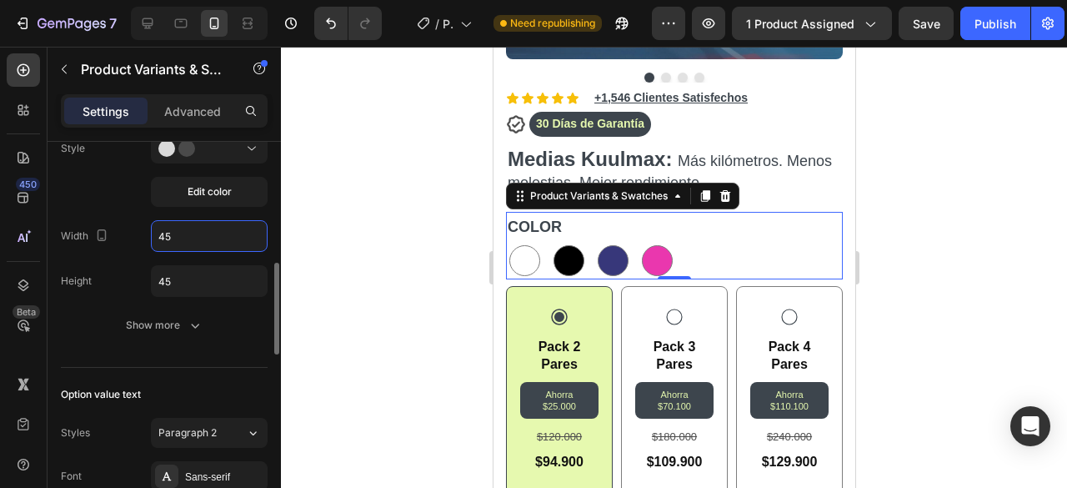
click at [187, 236] on input "45" at bounding box center [209, 236] width 115 height 30
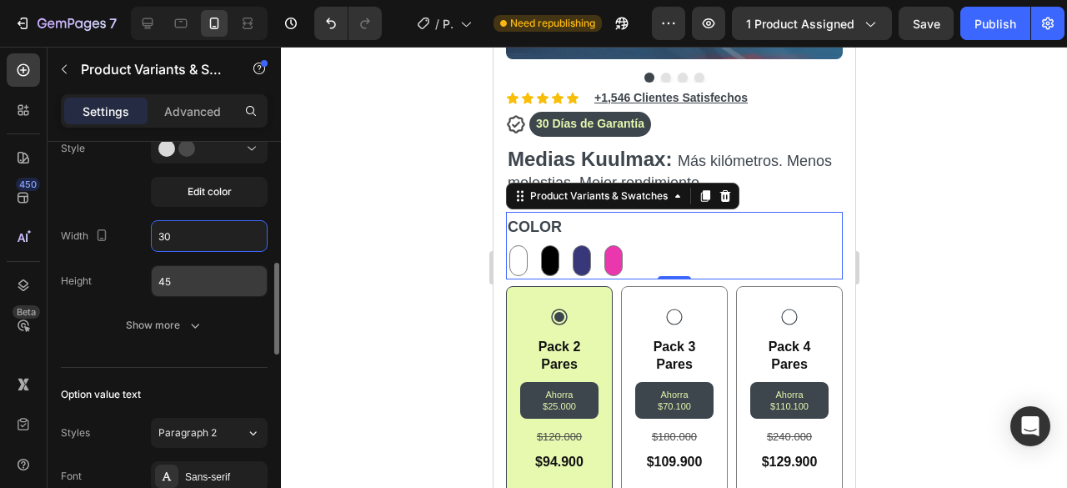
type input "30"
click at [181, 278] on input "45" at bounding box center [209, 281] width 115 height 30
type input "30"
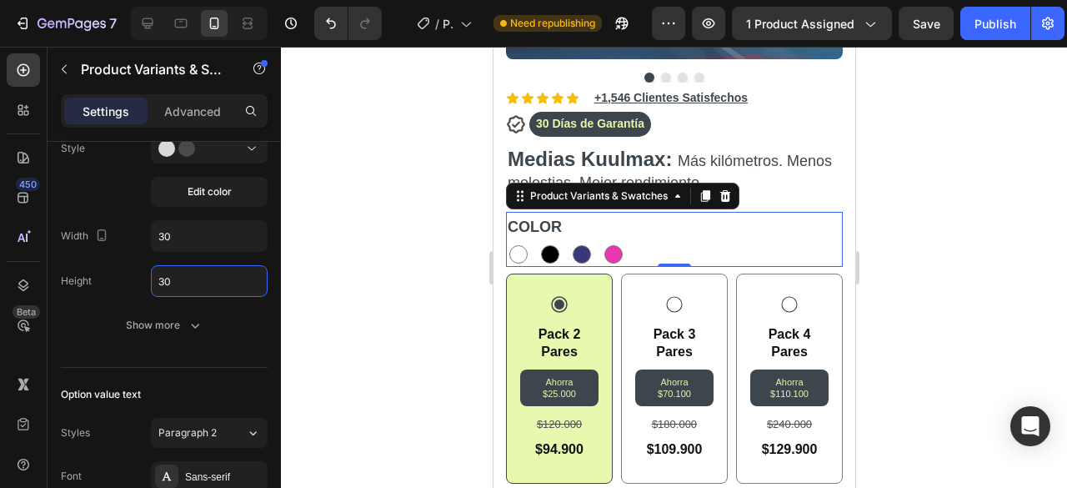
click at [380, 204] on div at bounding box center [674, 267] width 786 height 441
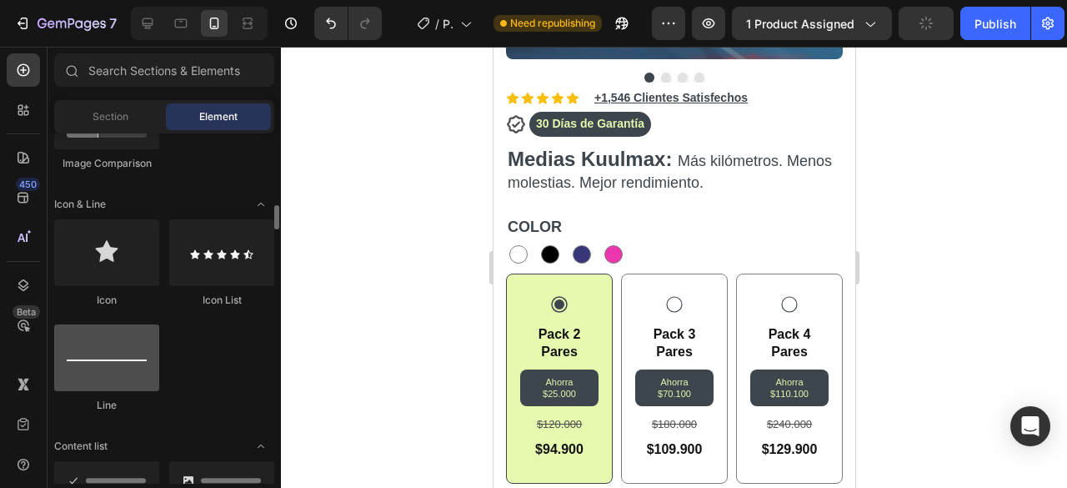
scroll to position [1024, 0]
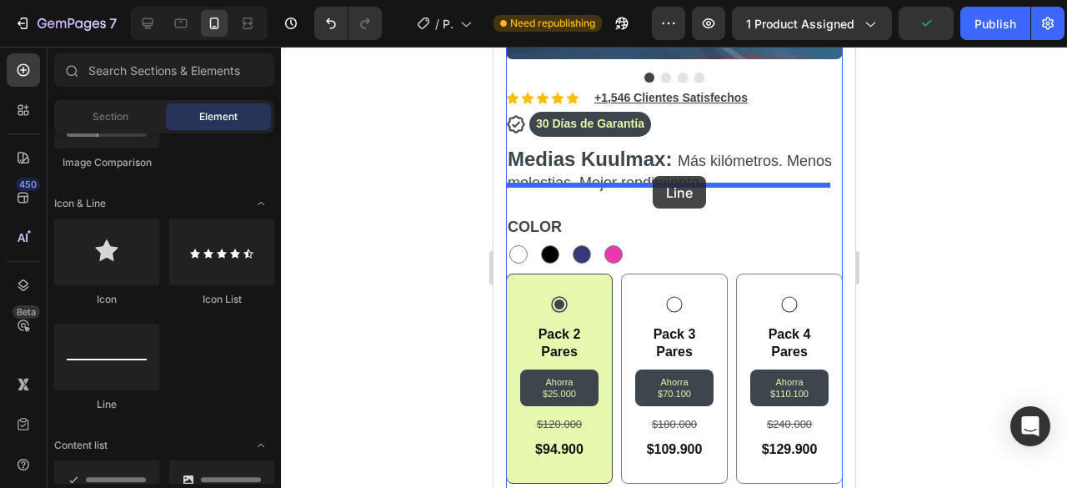
drag, startPoint x: 609, startPoint y: 394, endPoint x: 652, endPoint y: 176, distance: 222.5
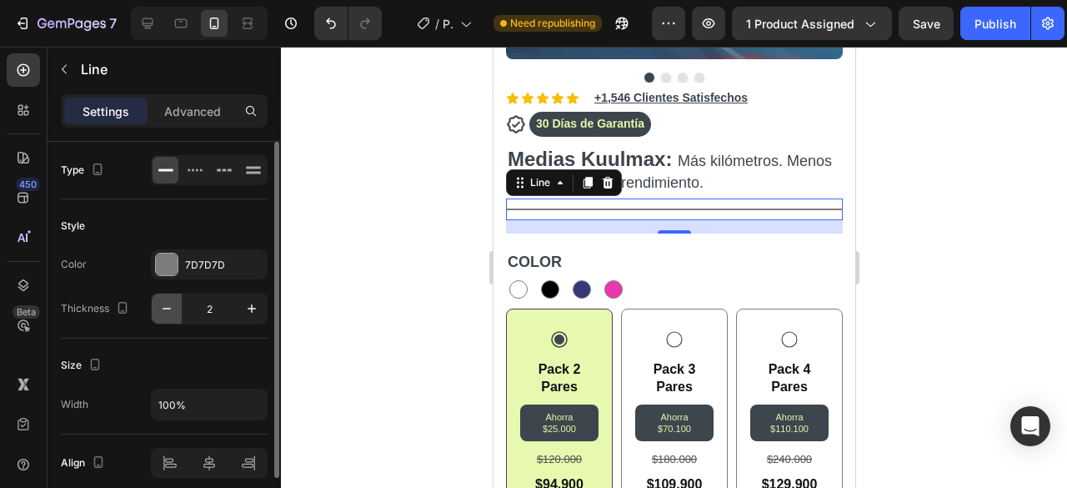
click at [168, 310] on icon "button" at bounding box center [166, 308] width 17 height 17
type input "1"
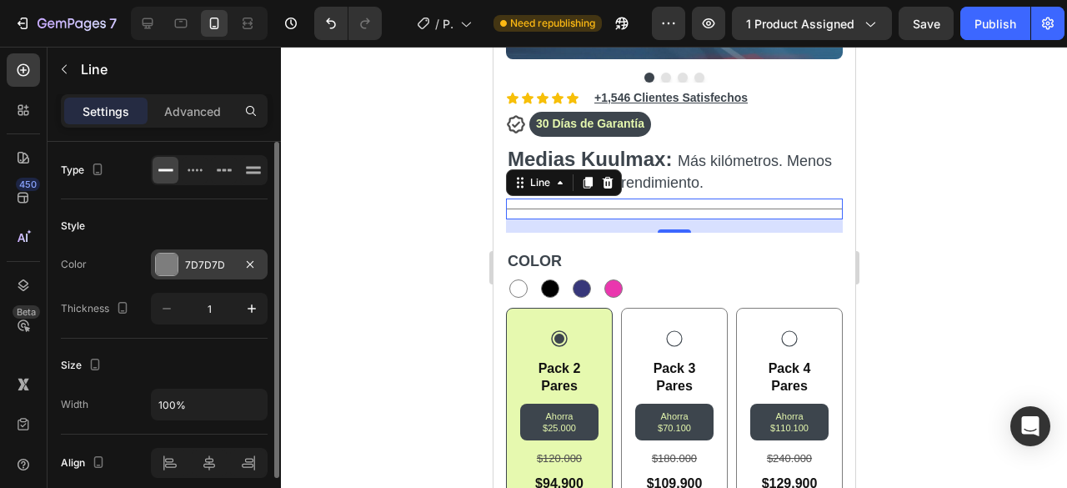
click at [169, 261] on div at bounding box center [167, 264] width 22 height 22
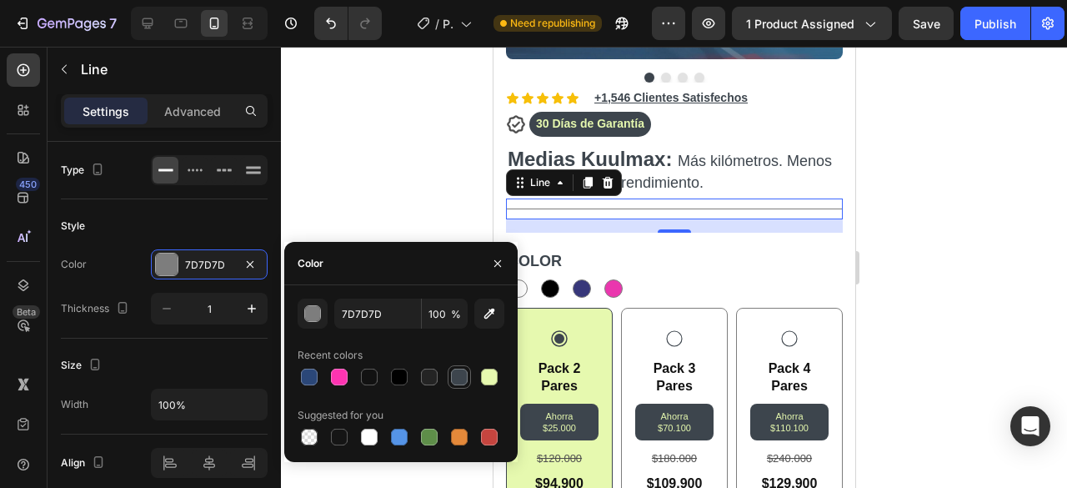
click at [456, 378] on div at bounding box center [459, 376] width 17 height 17
type input "3D454D"
click at [415, 191] on div at bounding box center [674, 267] width 786 height 441
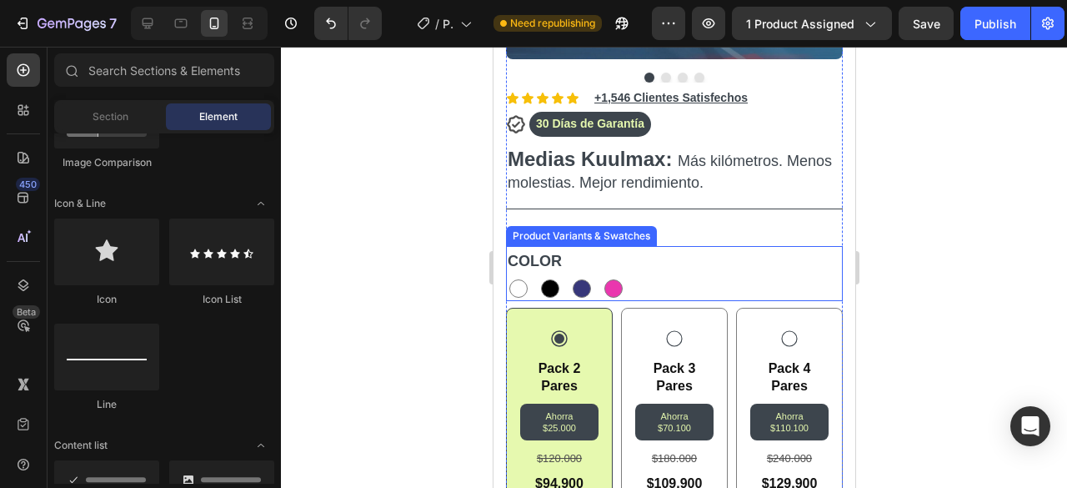
click at [570, 246] on div "COLOR BLANCO BLANCO NEGRO NEGRO AZUL OSCURO AZUL OSCURO ROSADO ROSADO" at bounding box center [673, 273] width 337 height 55
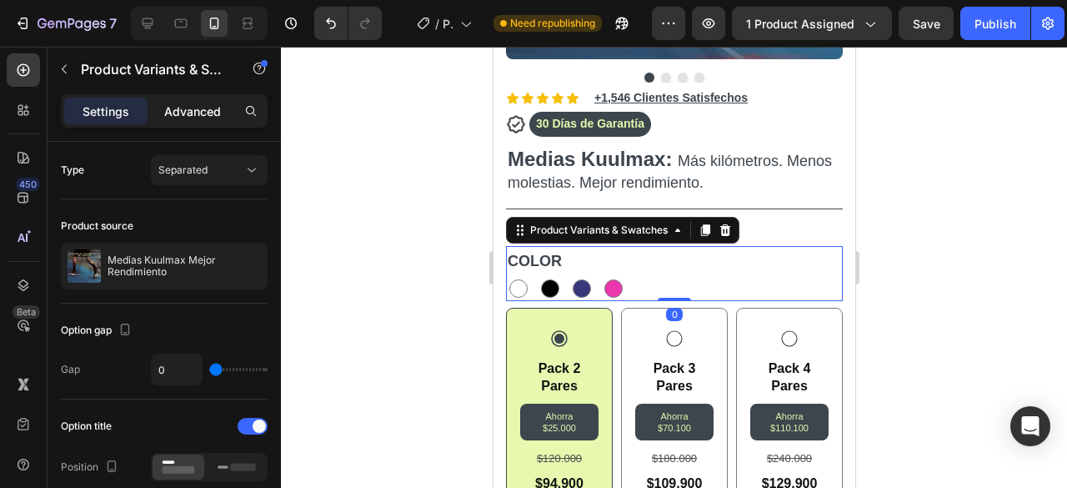
click at [211, 117] on p "Advanced" at bounding box center [192, 112] width 57 height 18
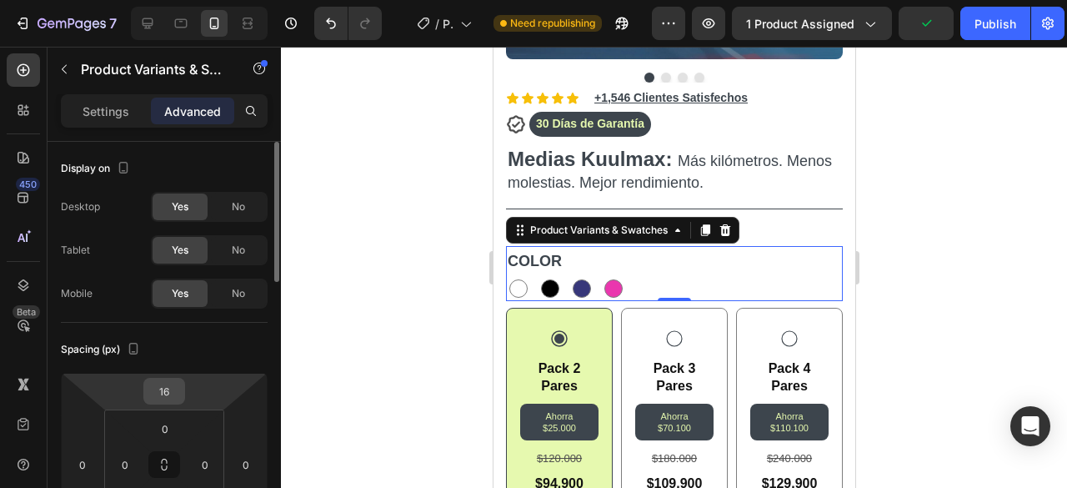
click at [163, 389] on input "16" at bounding box center [164, 390] width 33 height 25
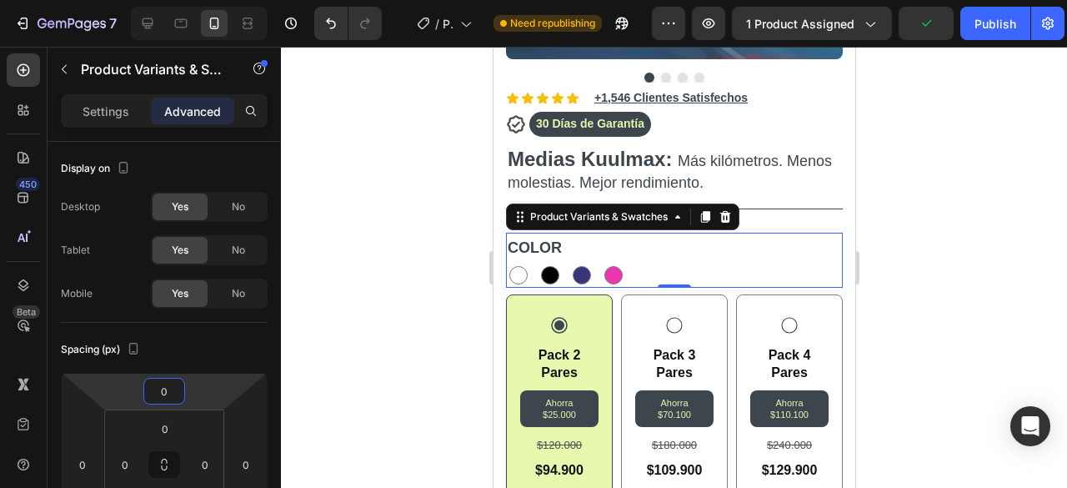
click at [367, 308] on div at bounding box center [674, 267] width 786 height 441
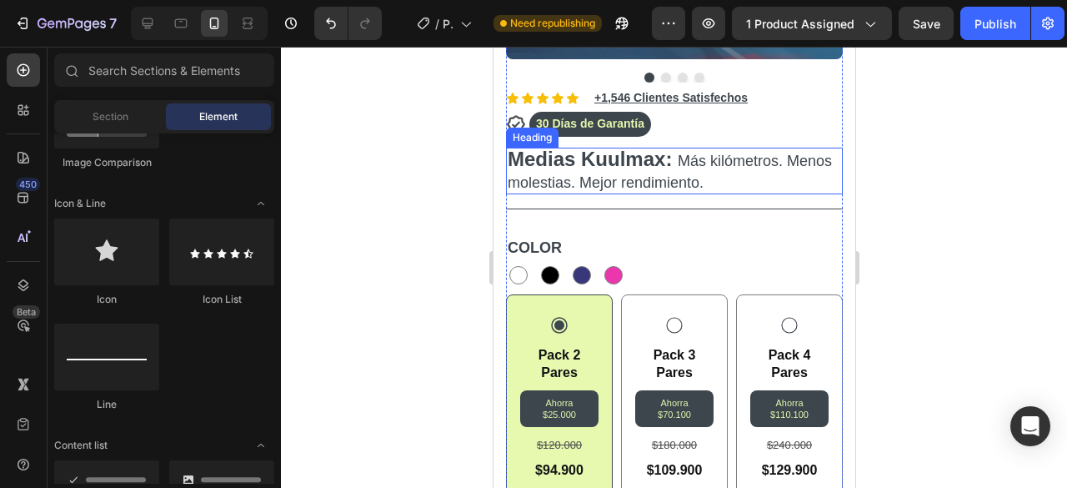
click at [652, 168] on span "Más kilómetros. Menos molestias. Mejor rendimiento." at bounding box center [669, 172] width 324 height 38
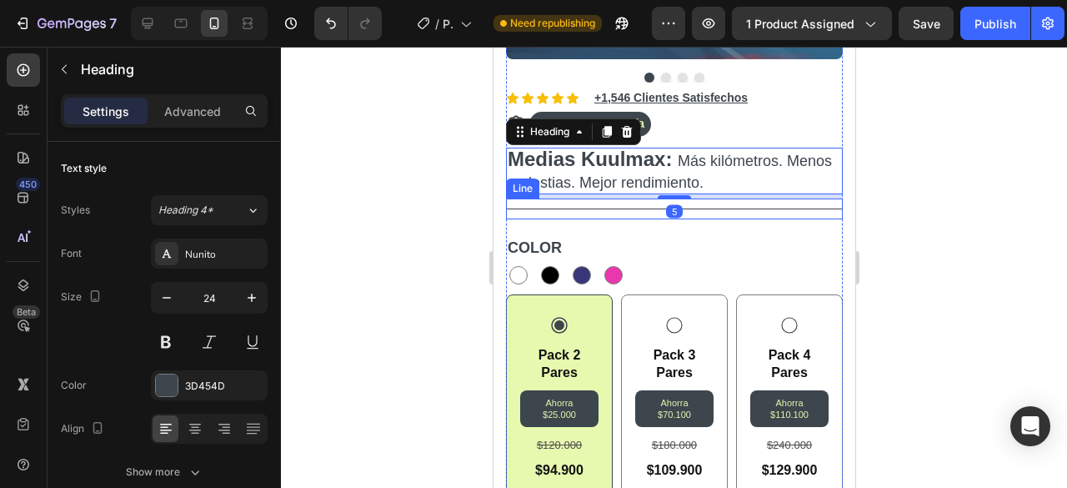
click at [634, 199] on div "Title Line" at bounding box center [673, 208] width 337 height 21
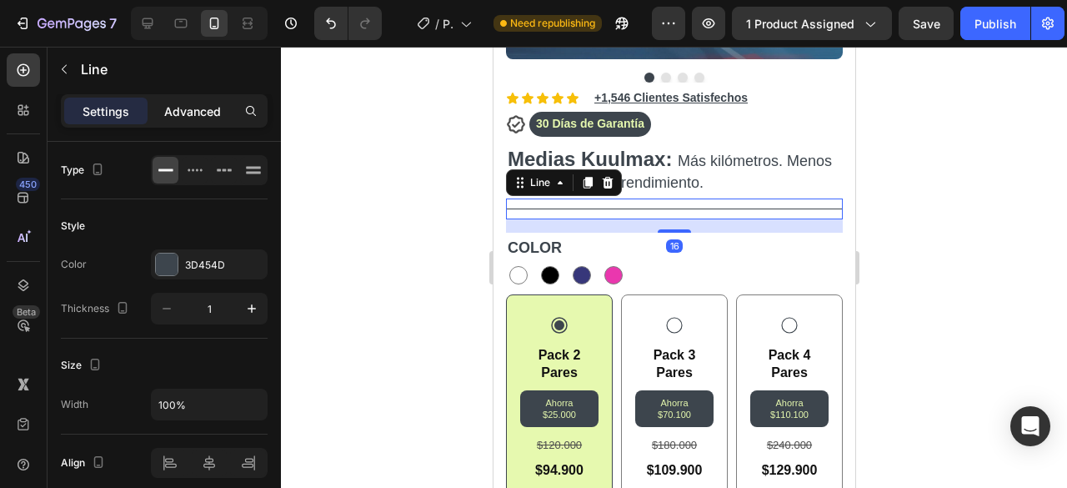
click at [169, 103] on p "Advanced" at bounding box center [192, 112] width 57 height 18
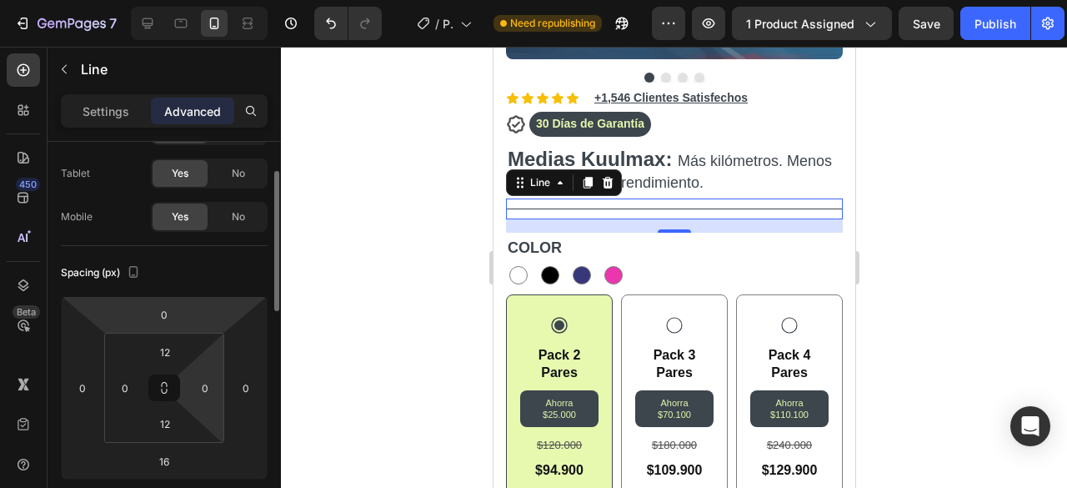
scroll to position [78, 0]
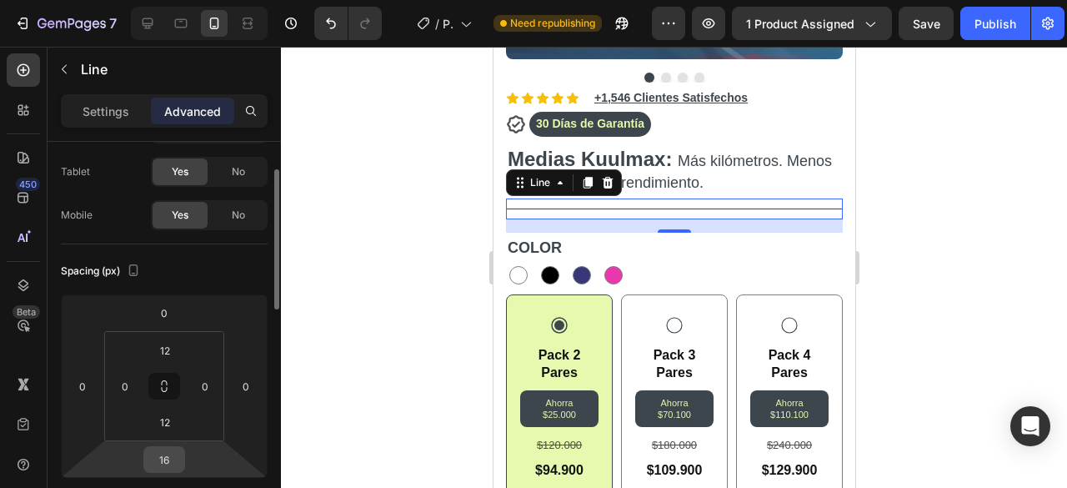
click at [167, 452] on input "16" at bounding box center [164, 459] width 33 height 25
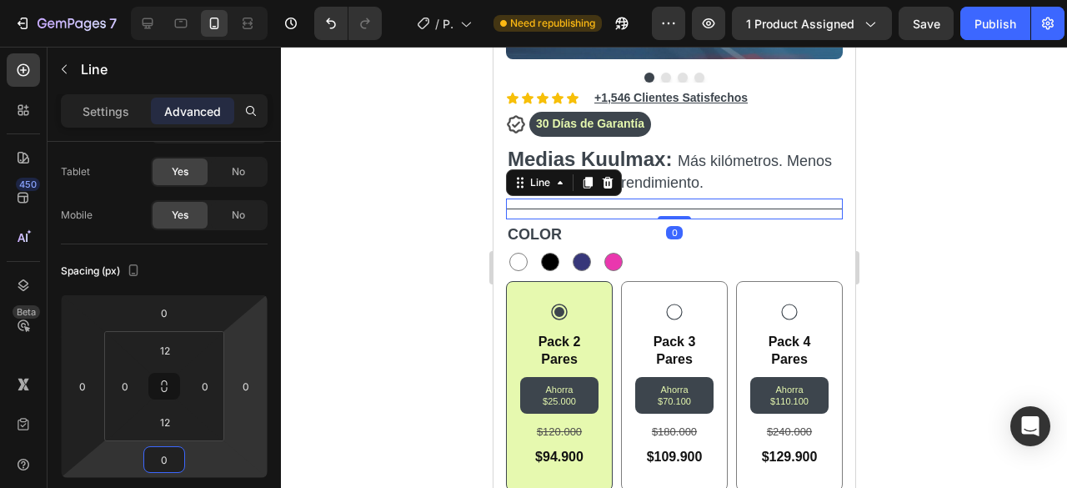
click at [454, 281] on div at bounding box center [674, 267] width 786 height 441
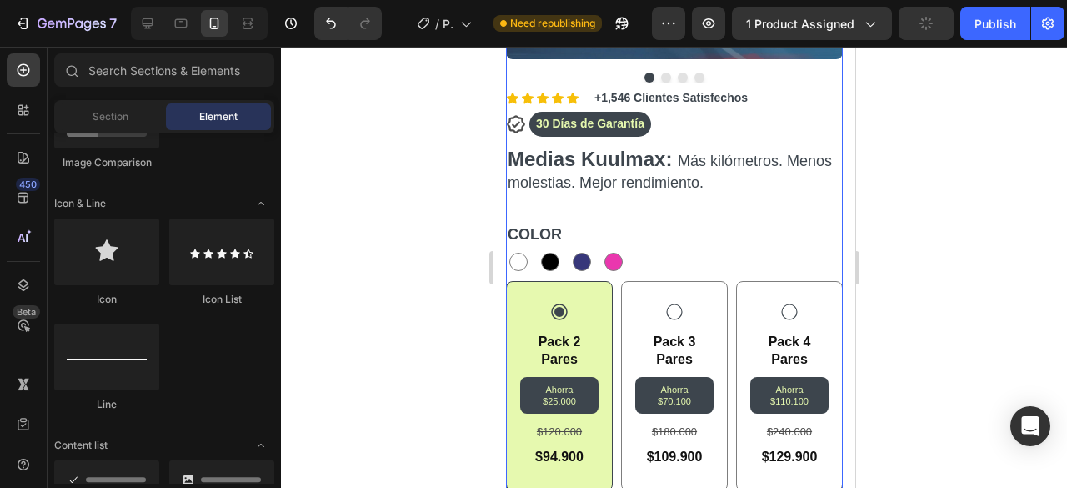
click at [659, 178] on span "Más kilómetros. Menos molestias. Mejor rendimiento." at bounding box center [669, 172] width 324 height 38
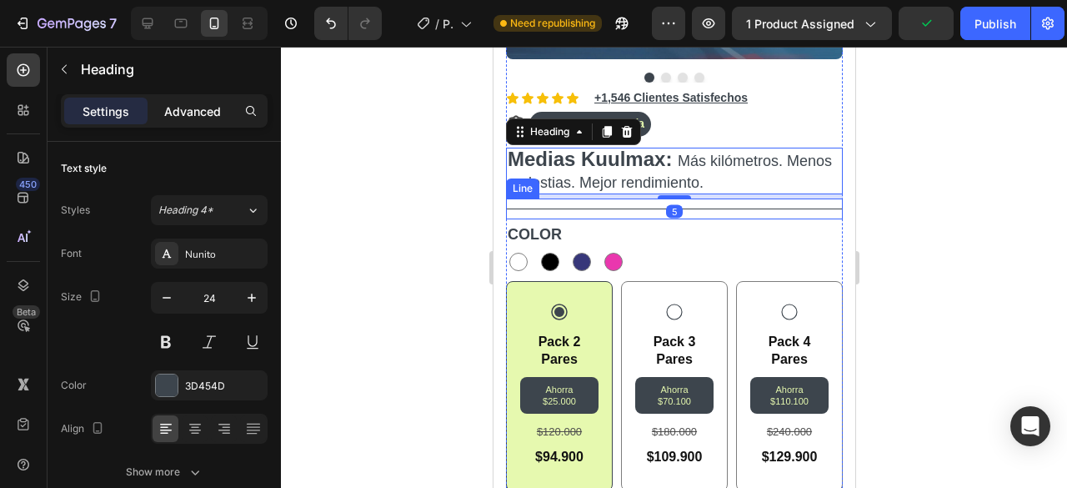
click at [206, 107] on p "Advanced" at bounding box center [192, 112] width 57 height 18
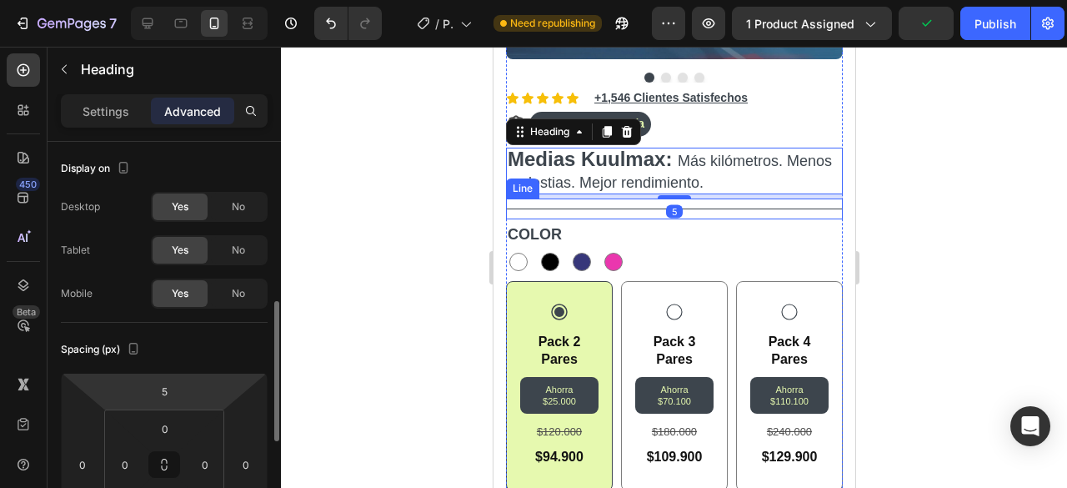
scroll to position [144, 0]
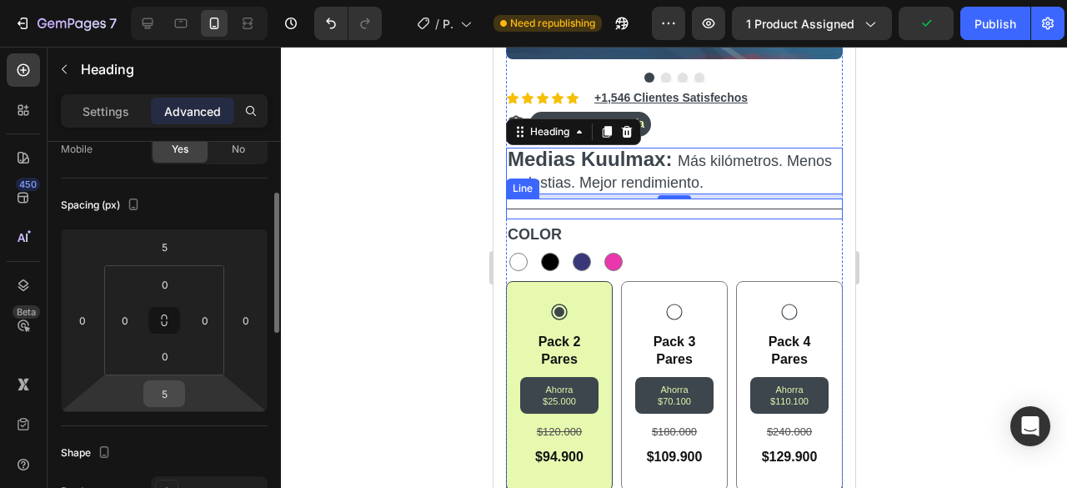
click at [167, 391] on input "5" at bounding box center [164, 393] width 33 height 25
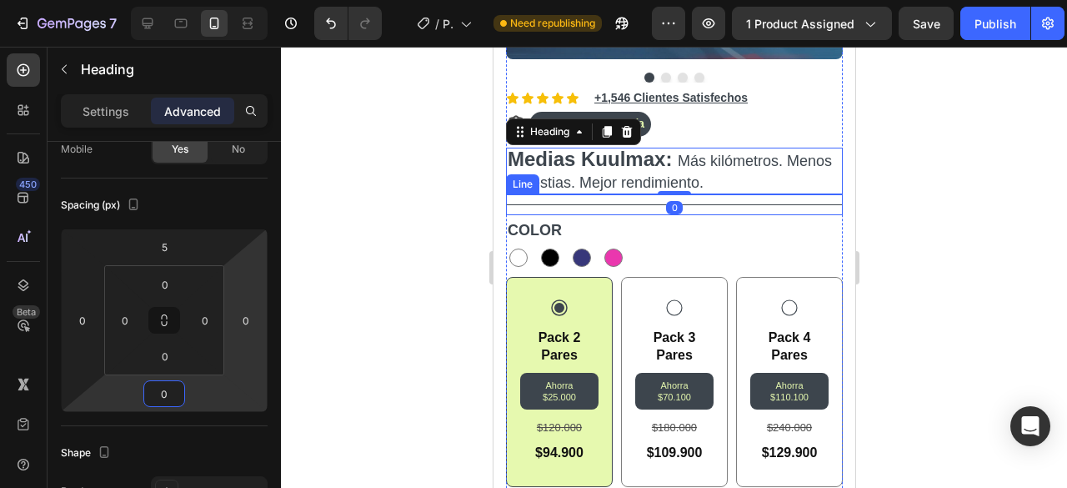
click at [355, 247] on div at bounding box center [674, 267] width 786 height 441
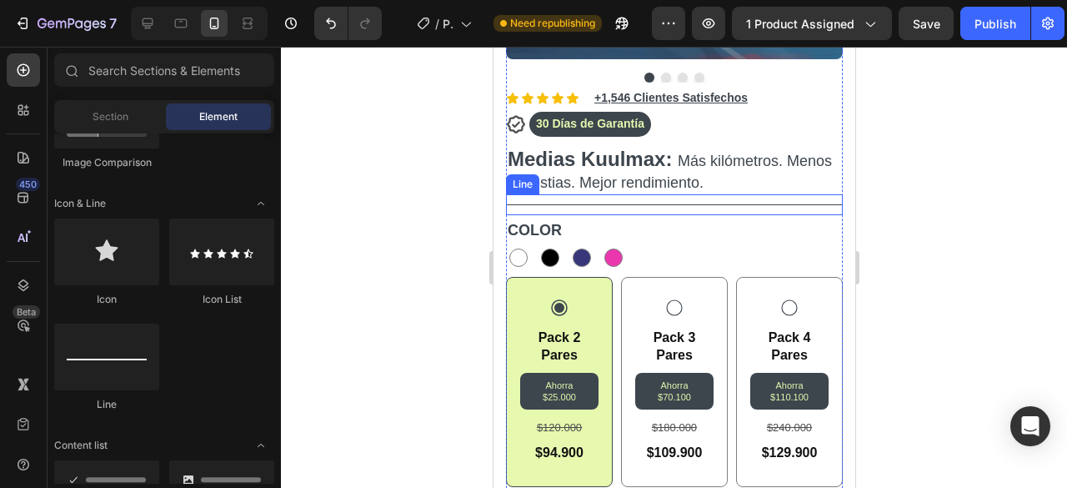
click at [355, 247] on div at bounding box center [674, 267] width 786 height 441
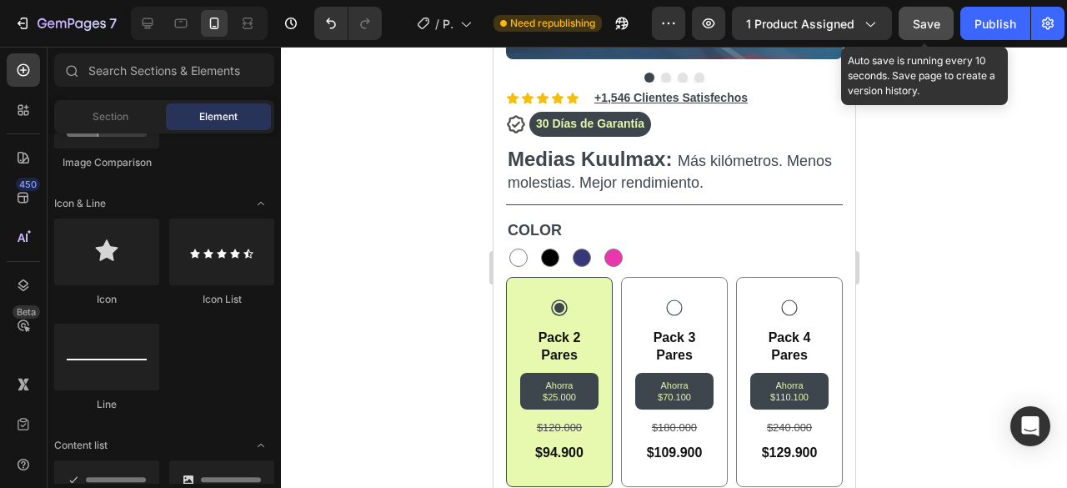
click at [935, 34] on button "Save" at bounding box center [925, 23] width 55 height 33
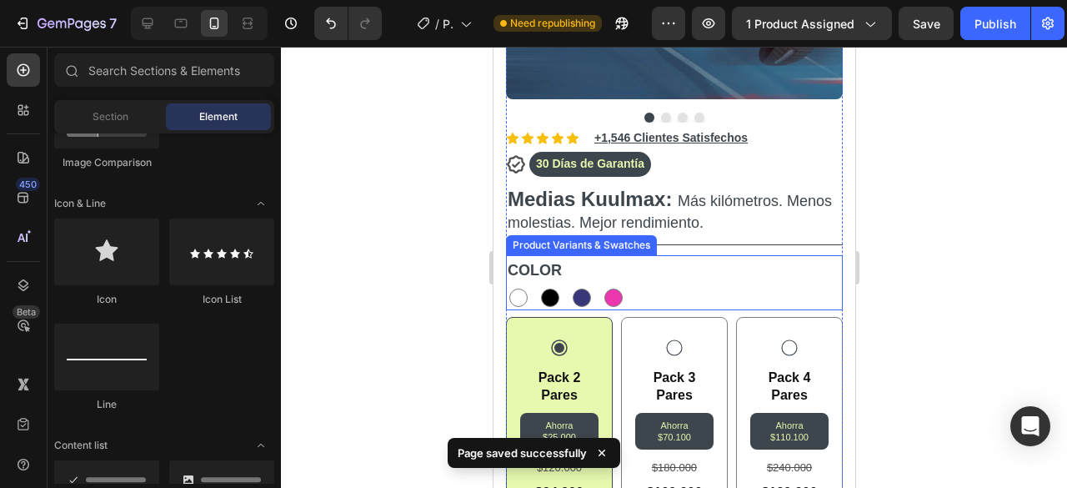
scroll to position [376, 0]
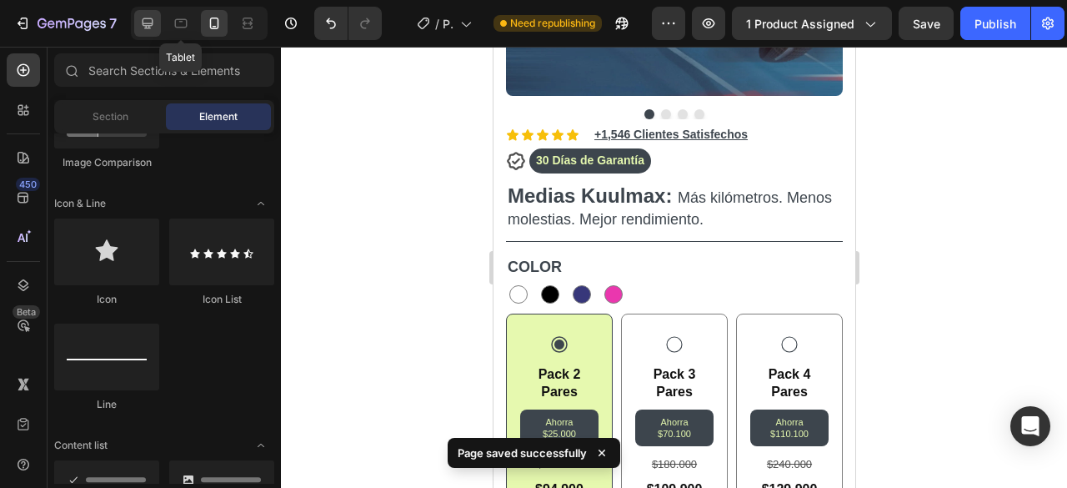
click at [155, 25] on div at bounding box center [147, 23] width 27 height 27
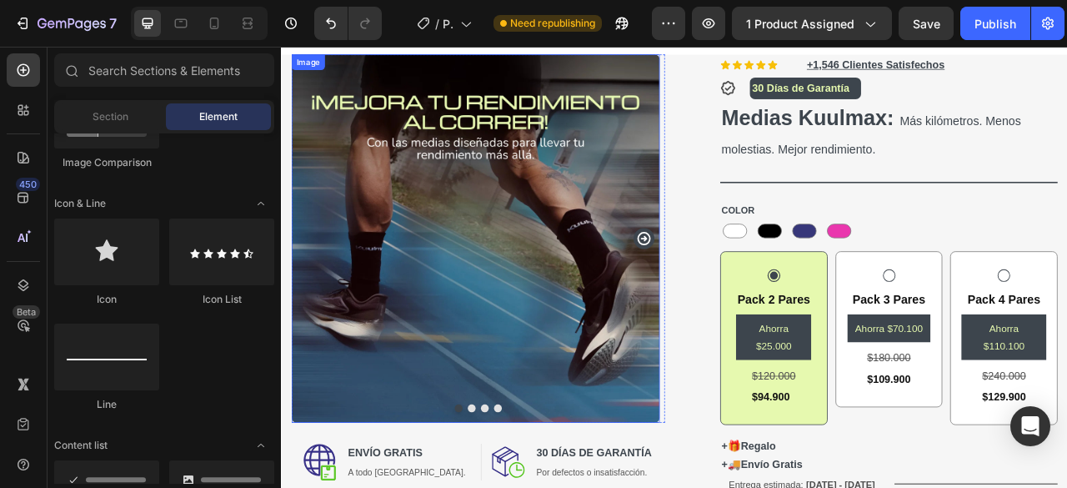
scroll to position [87, 0]
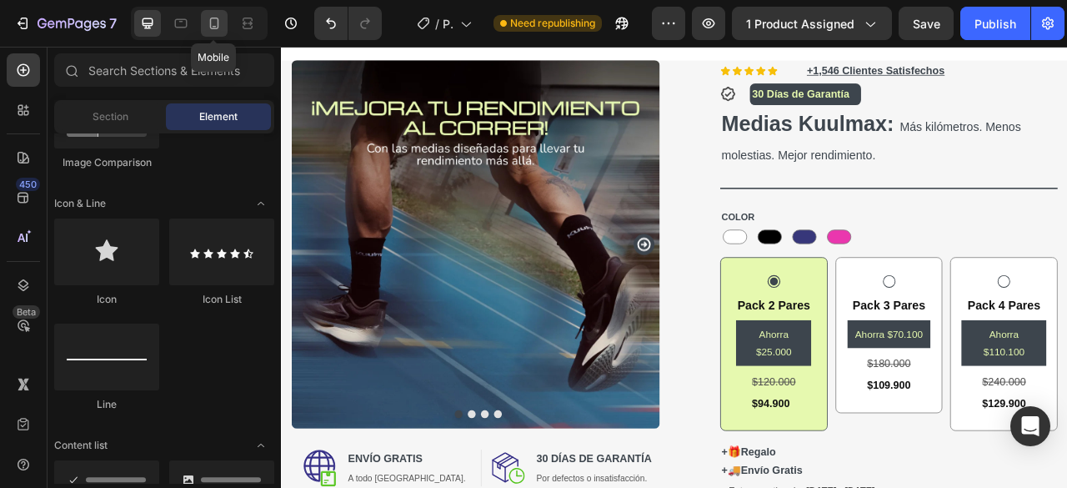
click at [207, 24] on icon at bounding box center [214, 23] width 17 height 17
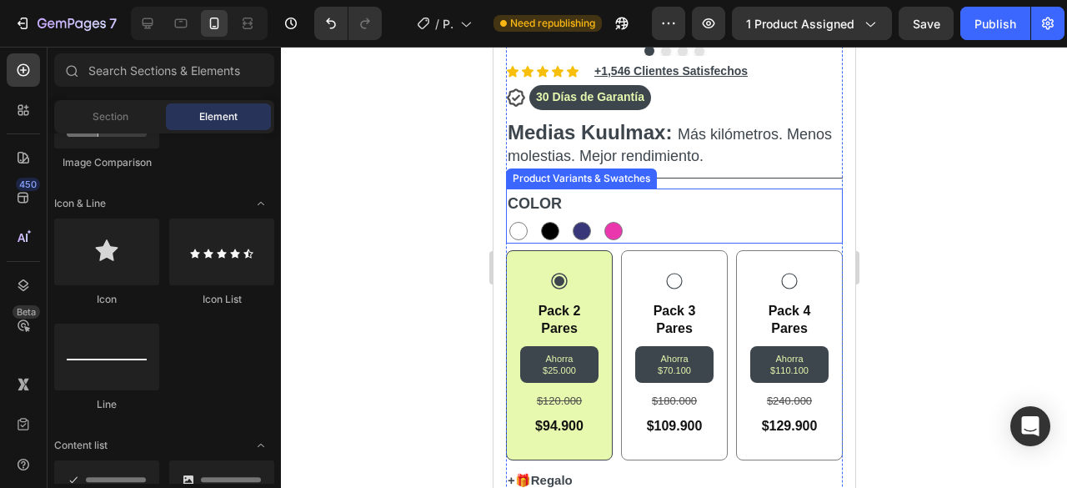
scroll to position [478, 0]
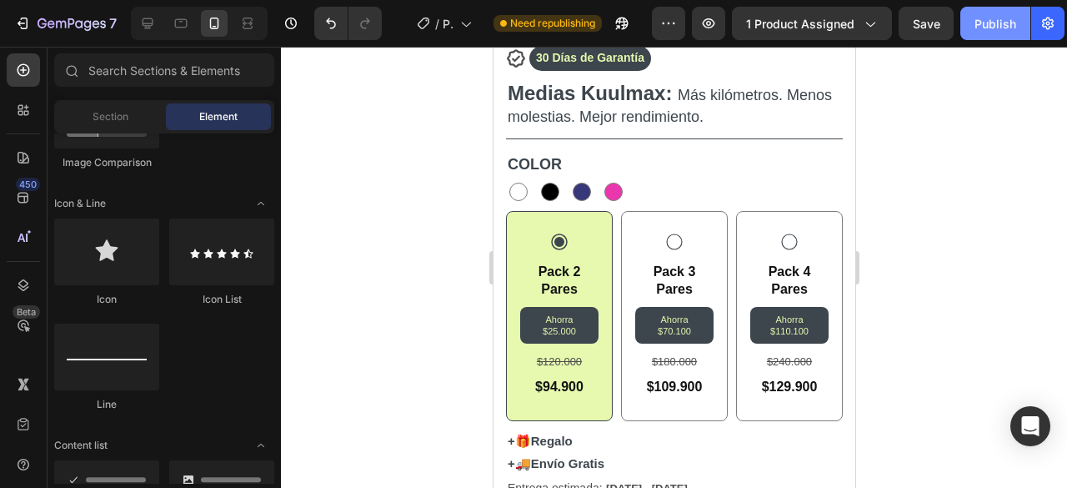
click at [1000, 31] on div "Publish" at bounding box center [995, 24] width 42 height 18
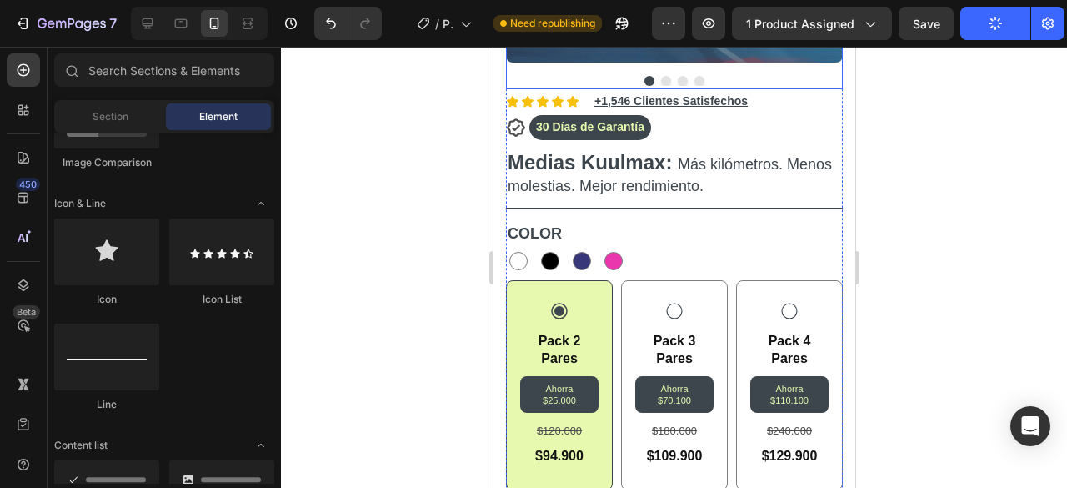
scroll to position [410, 0]
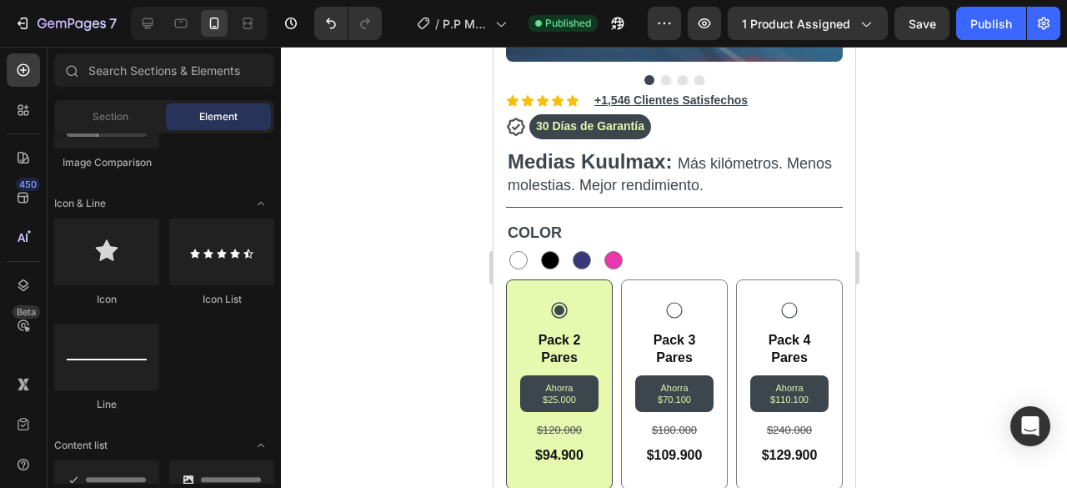
click at [415, 118] on div at bounding box center [674, 267] width 786 height 441
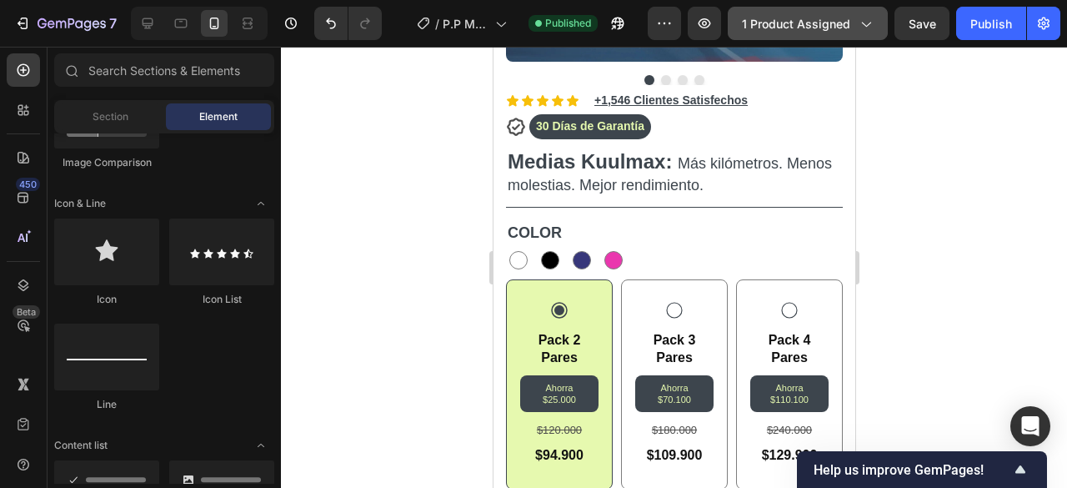
click at [758, 28] on span "1 product assigned" at bounding box center [796, 24] width 108 height 18
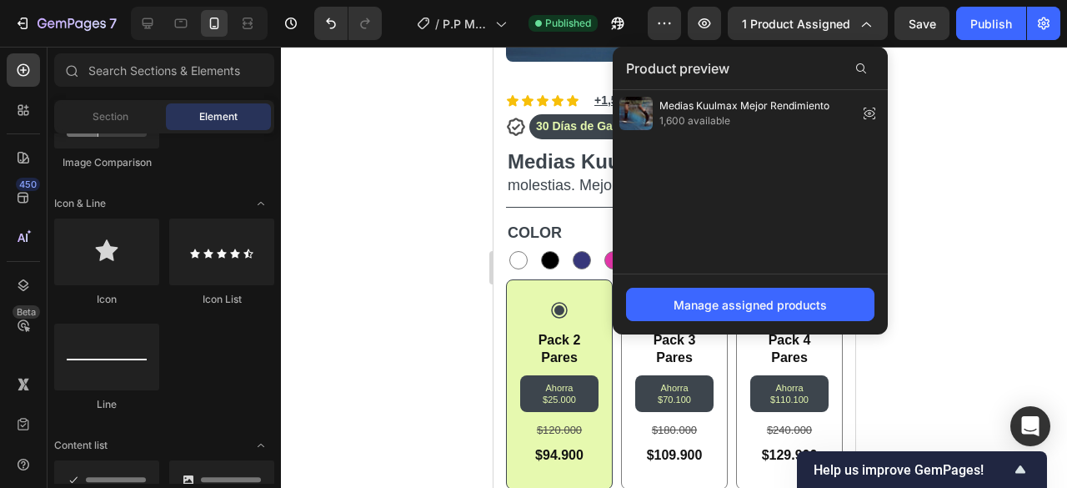
click at [923, 108] on div at bounding box center [674, 267] width 786 height 441
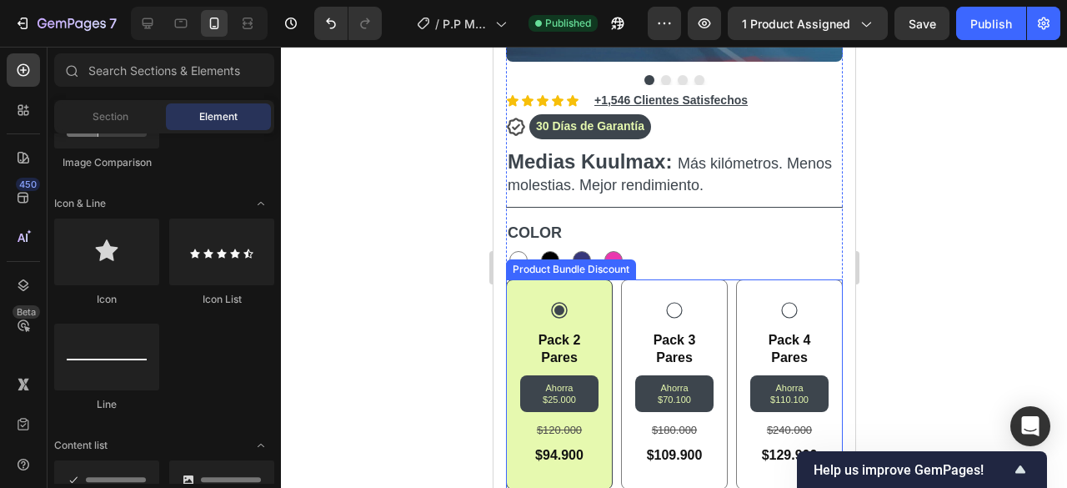
click at [721, 279] on div "Pack 2 Pares Text Block Ahorra $25.000 Product Badge $120.000 Text Block $94.90…" at bounding box center [673, 384] width 337 height 210
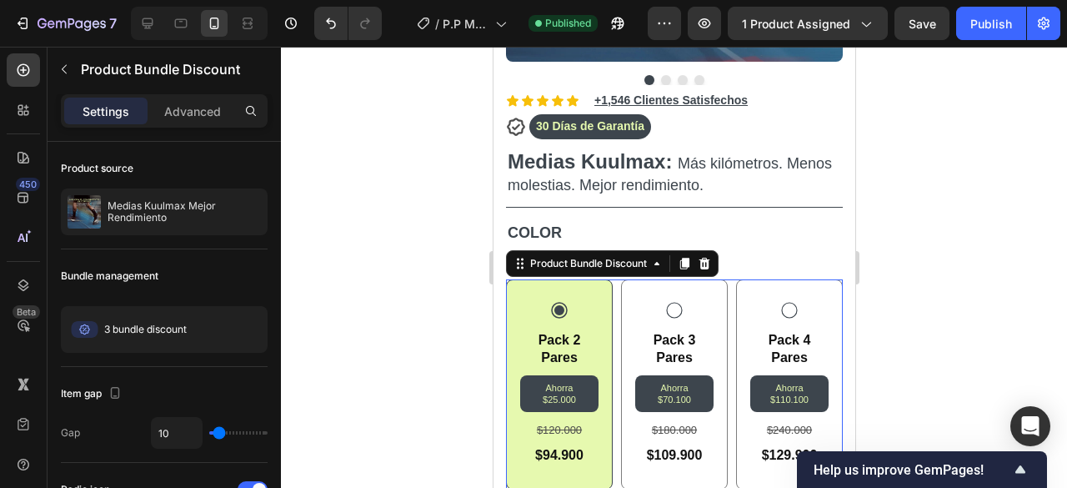
click at [721, 287] on div "Pack 2 Pares Text Block Ahorra $25.000 Product Badge $120.000 Text Block $94.90…" at bounding box center [673, 384] width 337 height 210
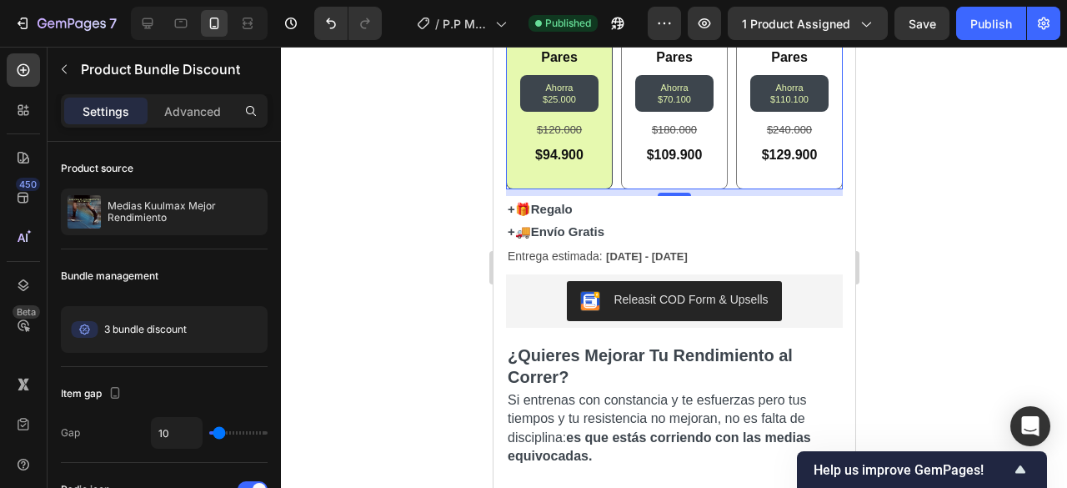
scroll to position [654, 0]
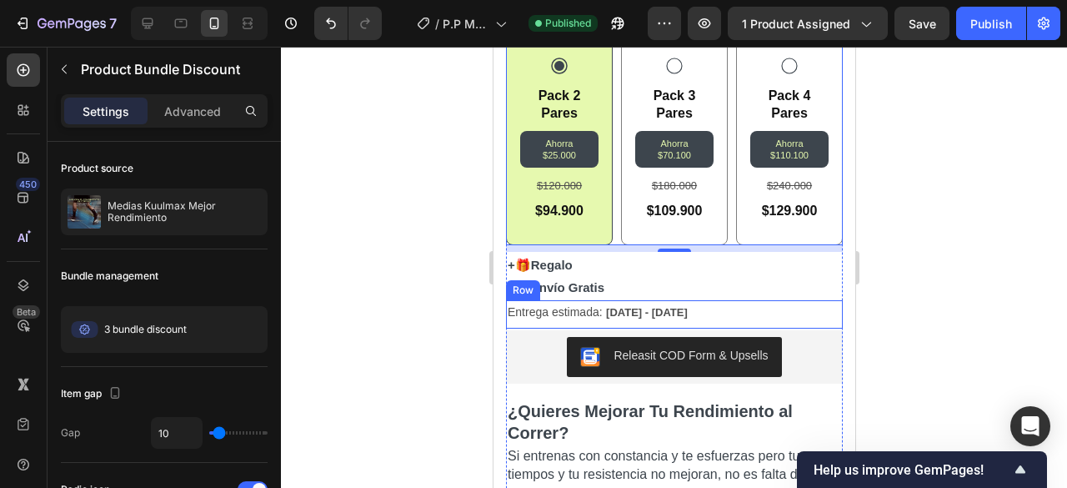
click at [702, 300] on div "Entrega estimada: [DATE] - [DATE] Delivery Date Title Line Row" at bounding box center [673, 314] width 337 height 28
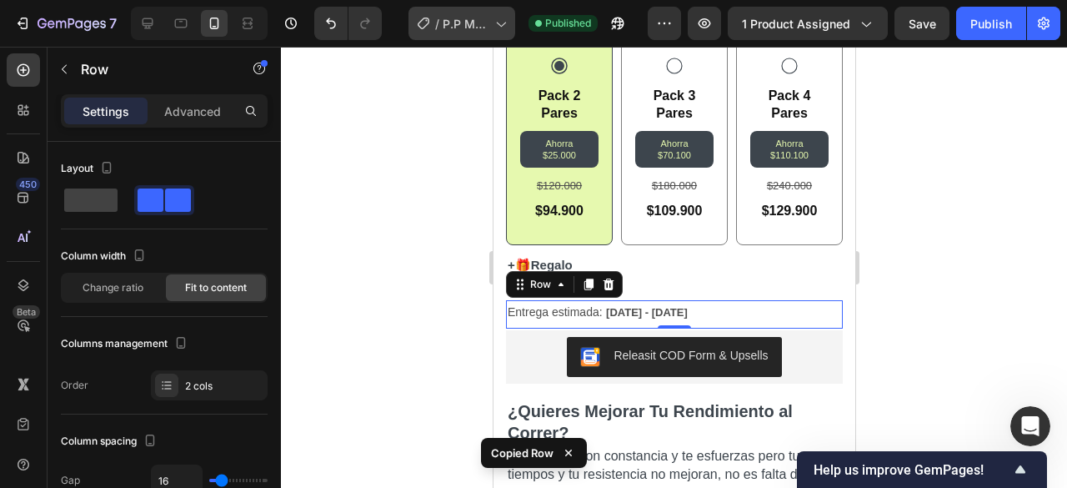
scroll to position [0, 0]
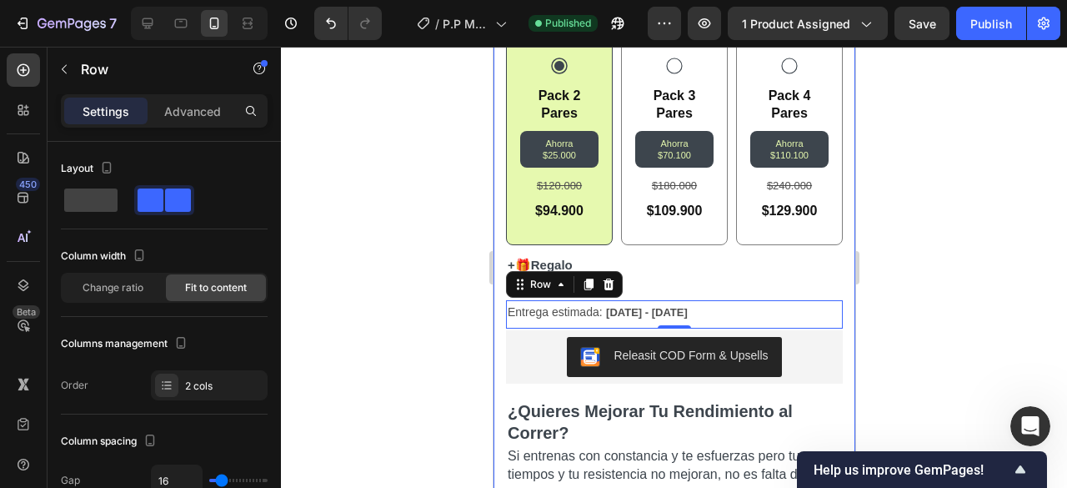
click at [383, 219] on div at bounding box center [674, 267] width 786 height 441
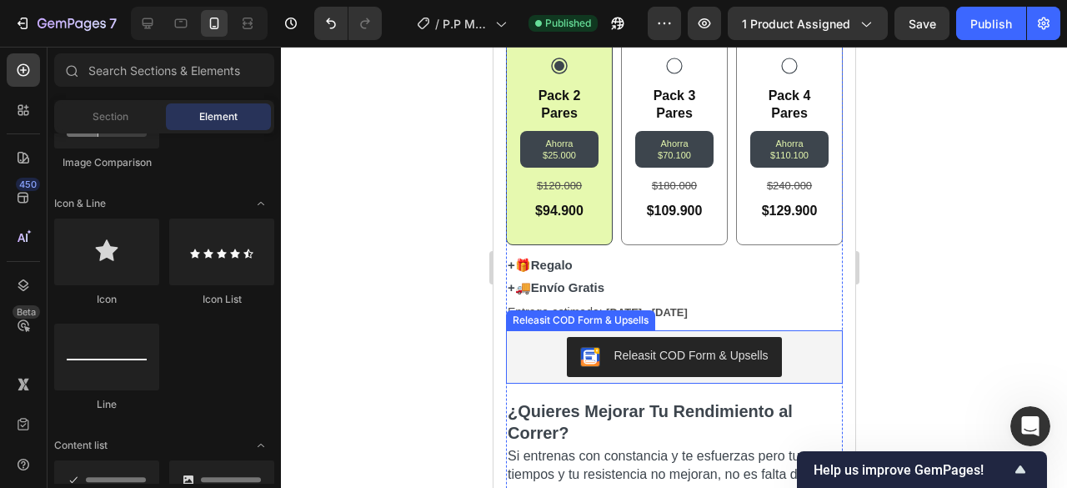
click at [536, 338] on div "Releasit COD Form & Upsells" at bounding box center [673, 357] width 323 height 40
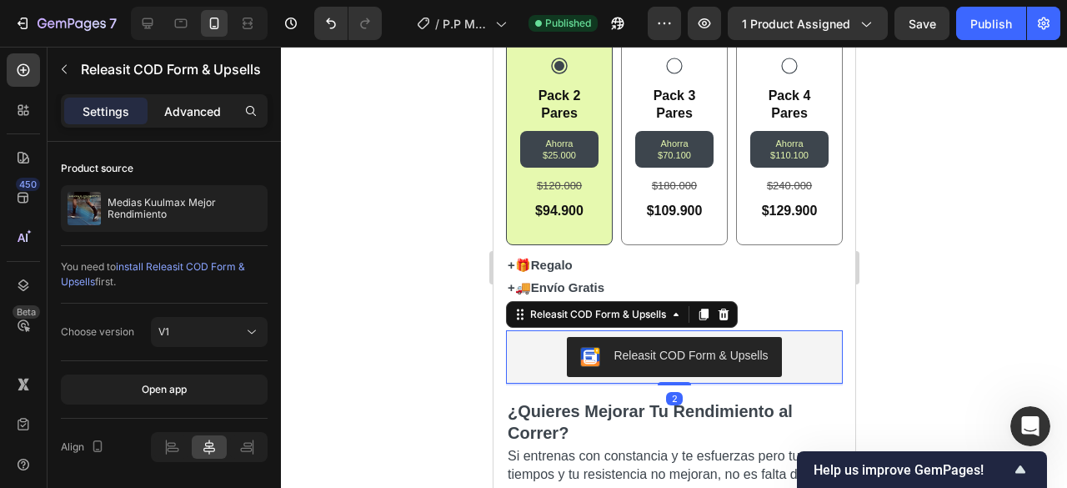
click at [227, 109] on div "Advanced" at bounding box center [192, 111] width 83 height 27
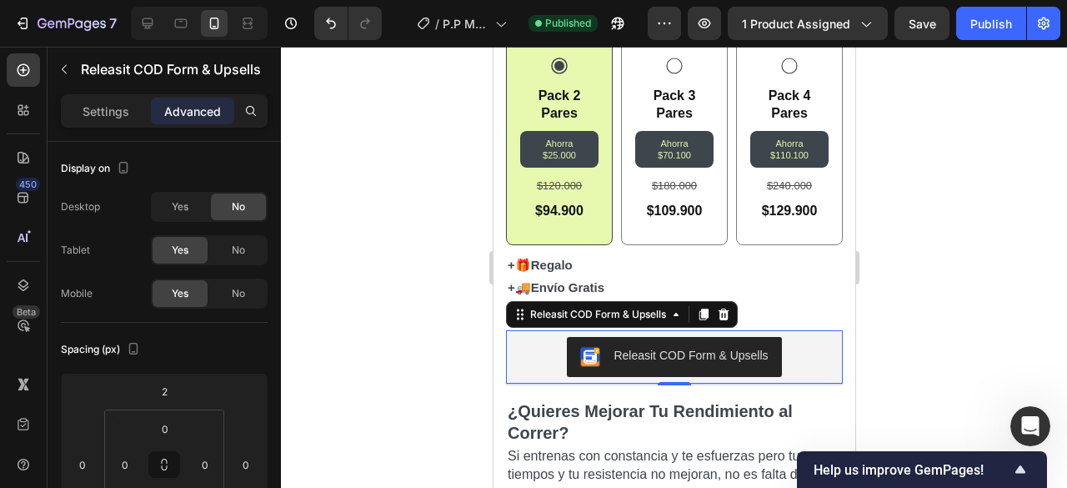
click at [357, 227] on div at bounding box center [674, 267] width 786 height 441
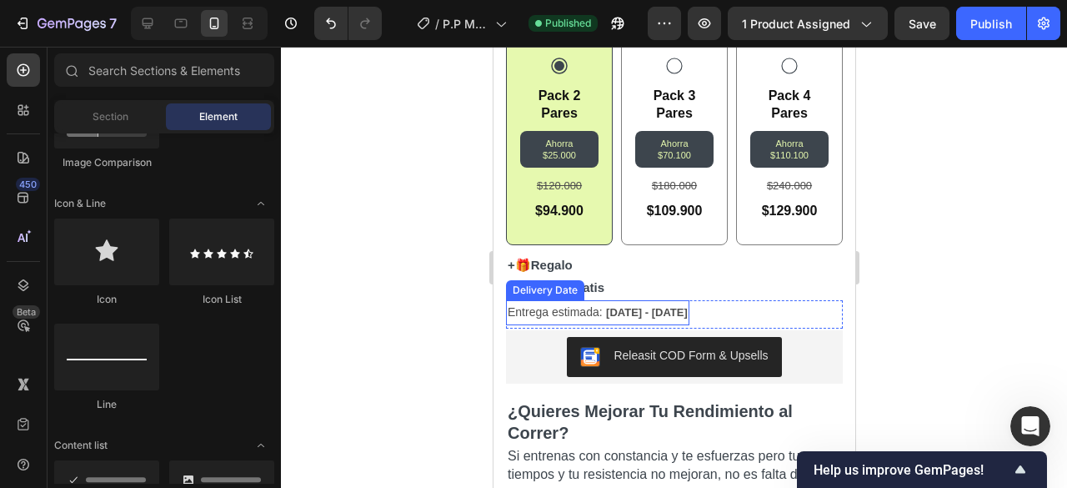
click at [613, 306] on span "[DATE] - [DATE]" at bounding box center [646, 312] width 82 height 13
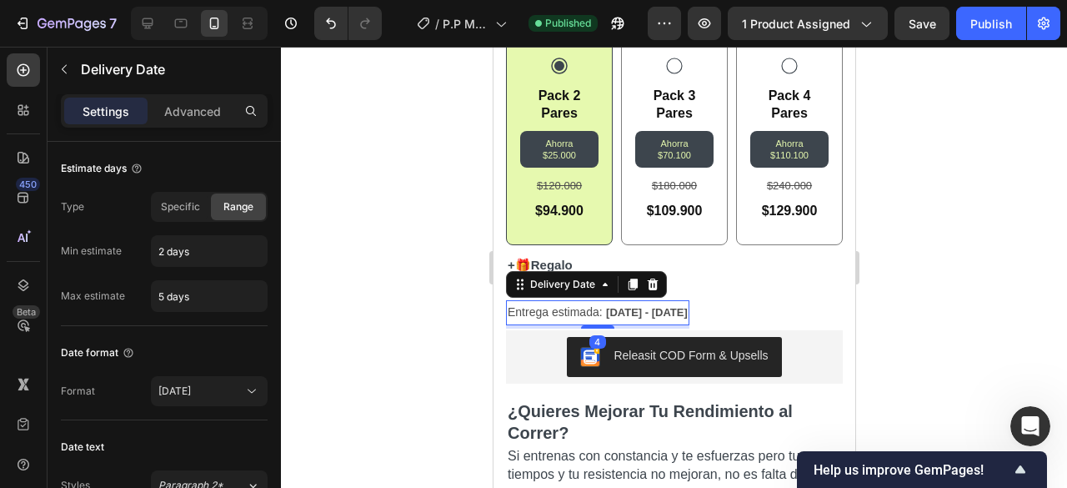
click at [703, 300] on div "Entrega estimada: Sep 28 - Oct 01 Delivery Date 4 Title Line Row" at bounding box center [673, 314] width 337 height 28
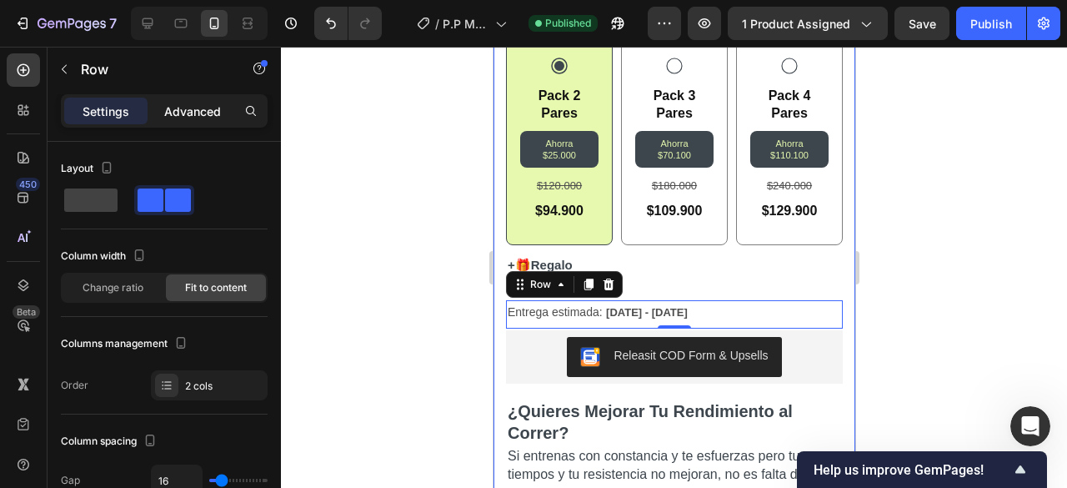
click at [195, 105] on p "Advanced" at bounding box center [192, 112] width 57 height 18
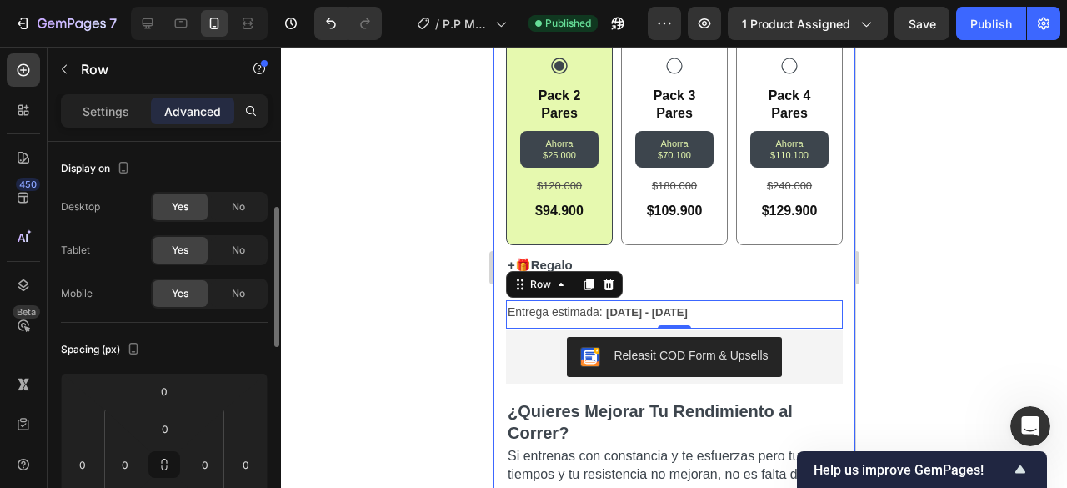
scroll to position [82, 0]
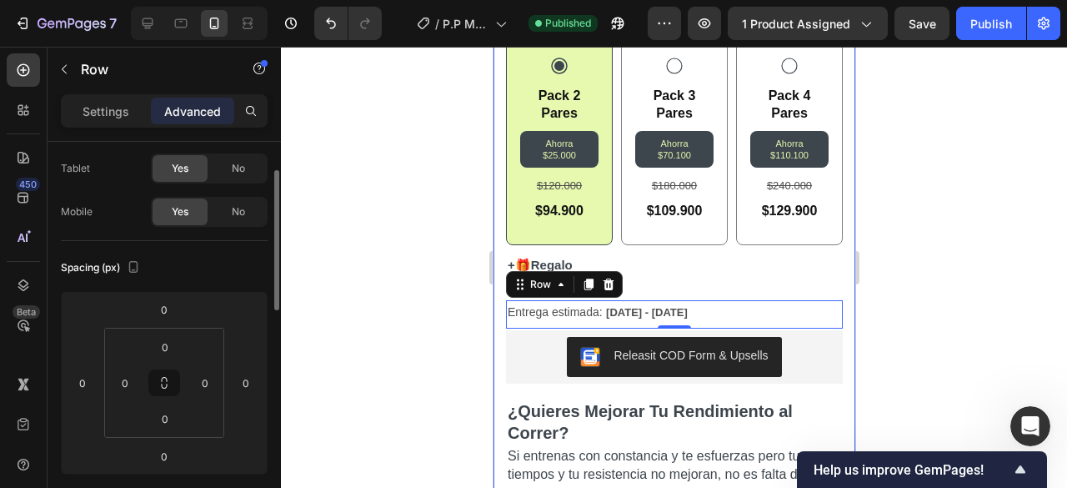
click at [450, 323] on div at bounding box center [674, 267] width 786 height 441
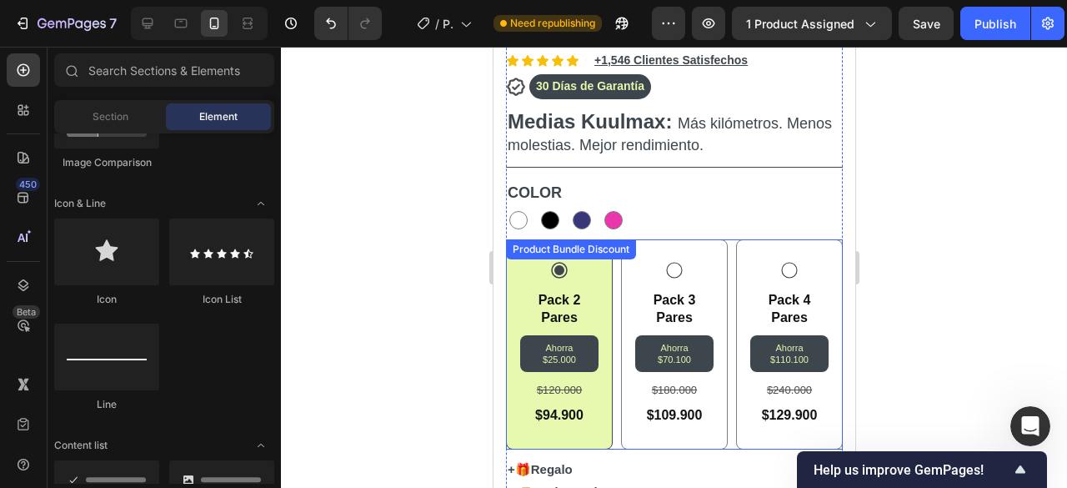
scroll to position [449, 0]
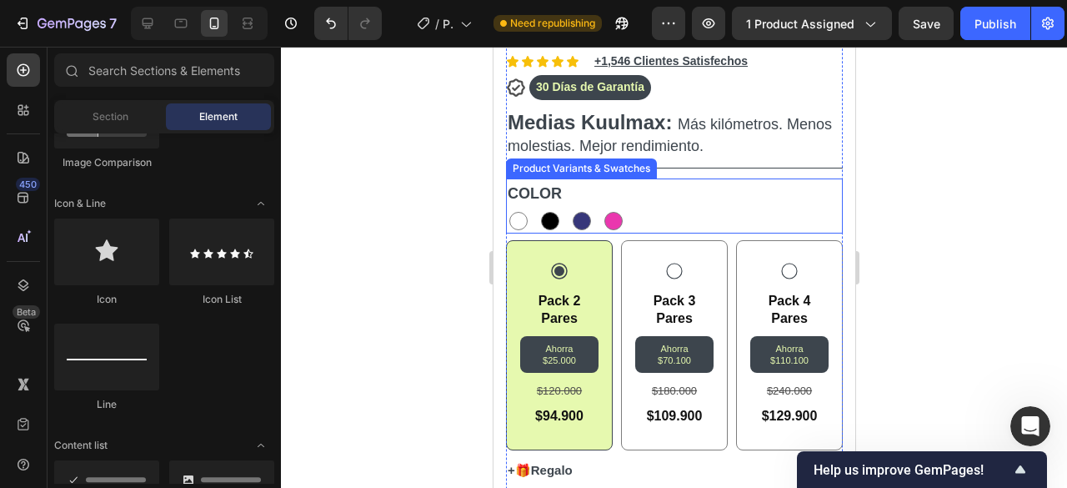
click at [711, 208] on div "BLANCO BLANCO NEGRO NEGRO AZUL OSCURO AZUL OSCURO ROSADO ROSADO" at bounding box center [673, 220] width 337 height 25
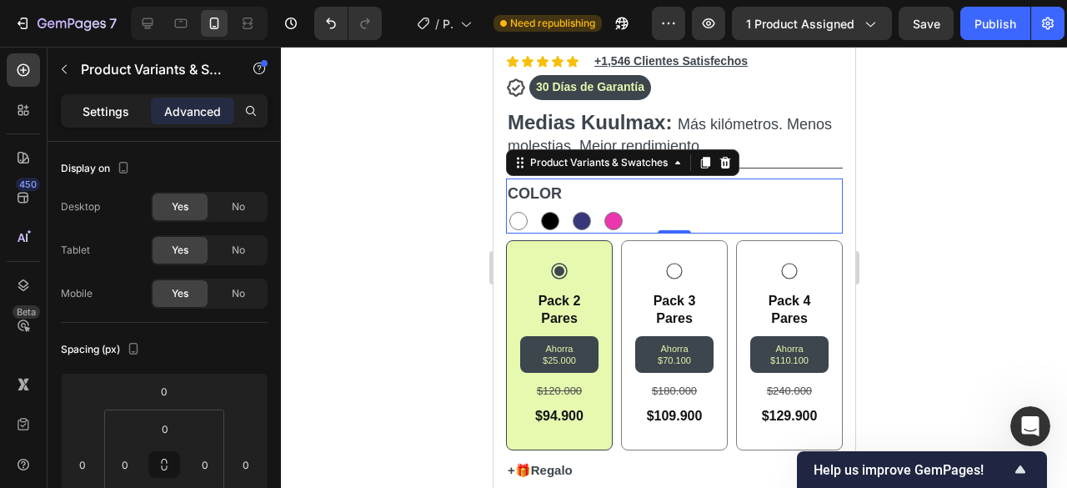
click at [108, 123] on div "Settings" at bounding box center [105, 111] width 83 height 27
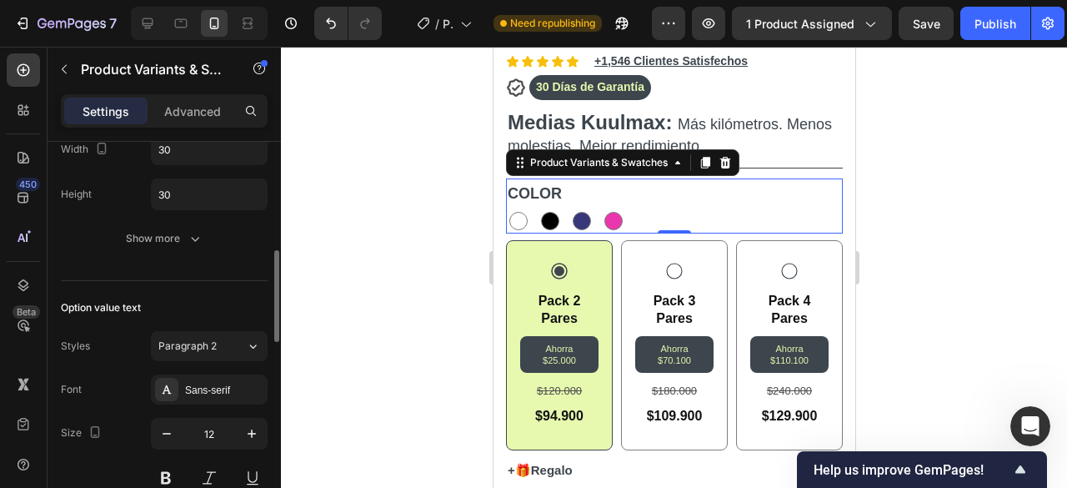
scroll to position [637, 0]
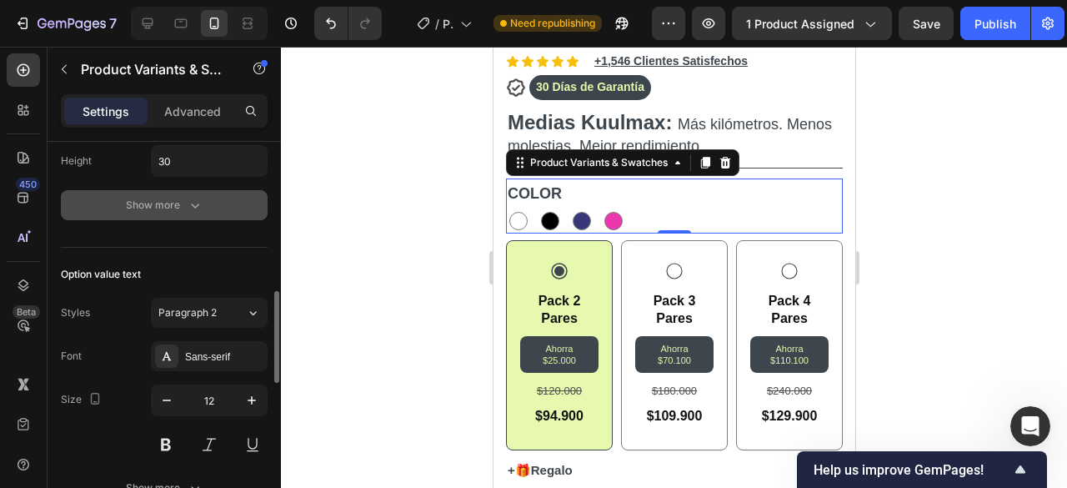
click at [203, 201] on button "Show more" at bounding box center [164, 205] width 207 height 30
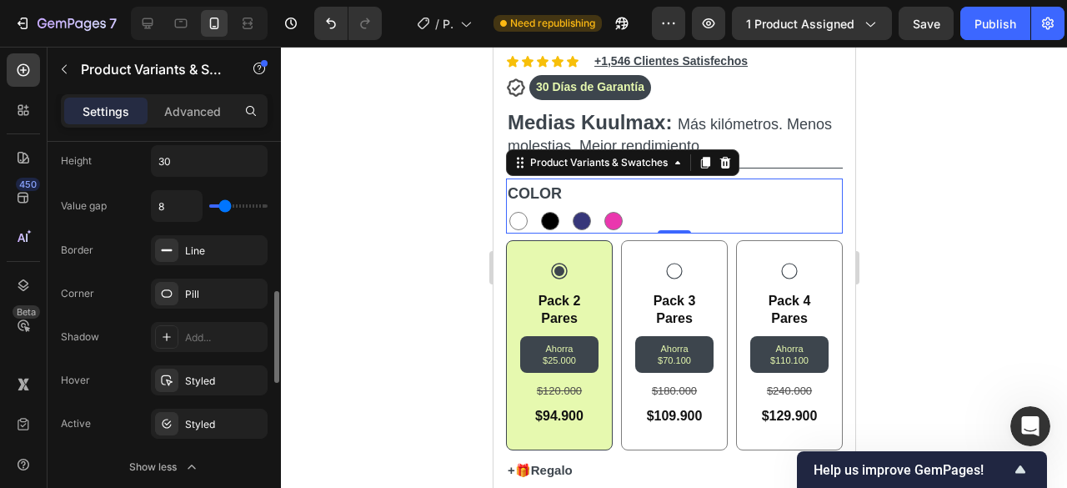
type input "5"
type input "4"
type input "3"
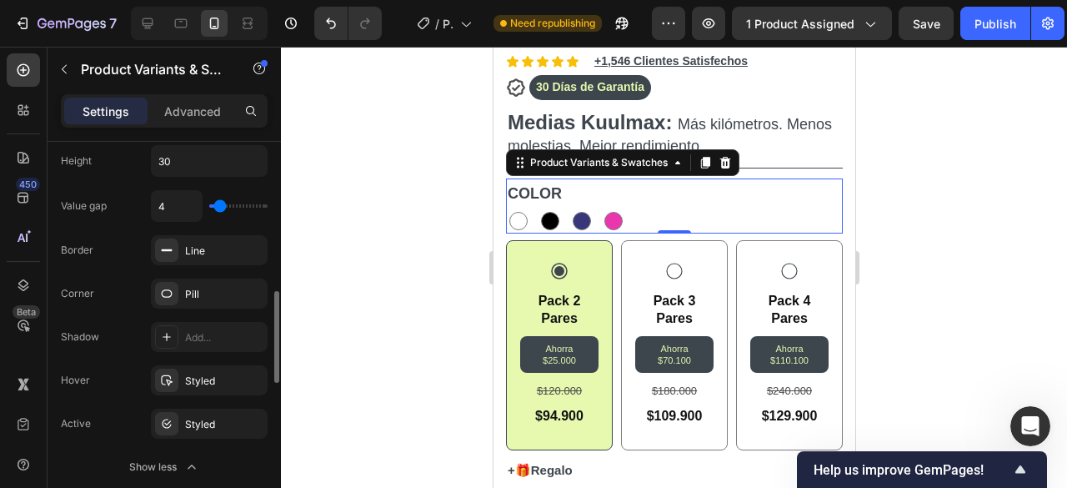
type input "3"
type input "2"
type input "1"
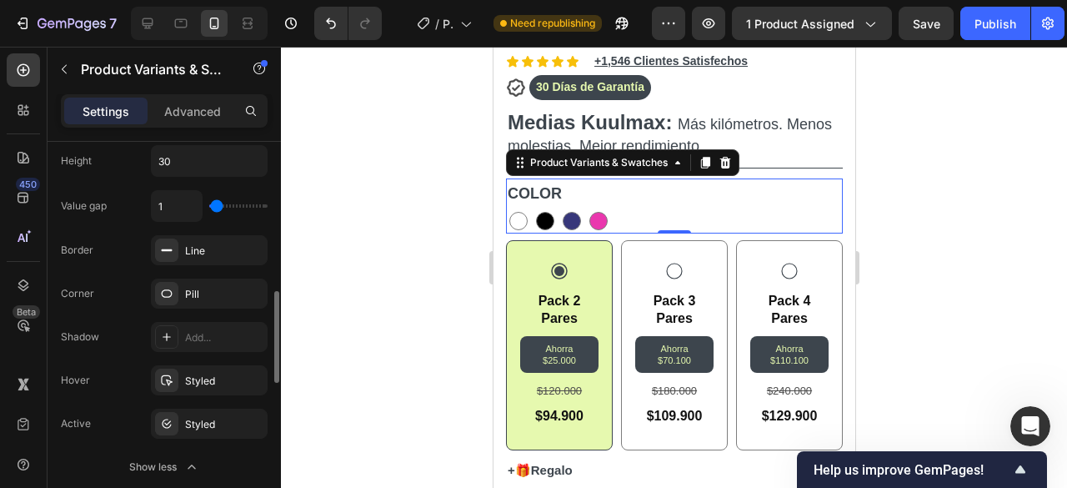
type input "0"
drag, startPoint x: 222, startPoint y: 203, endPoint x: 192, endPoint y: 198, distance: 30.4
type input "0"
click at [209, 204] on input "range" at bounding box center [238, 205] width 58 height 3
click at [353, 219] on div at bounding box center [674, 267] width 786 height 441
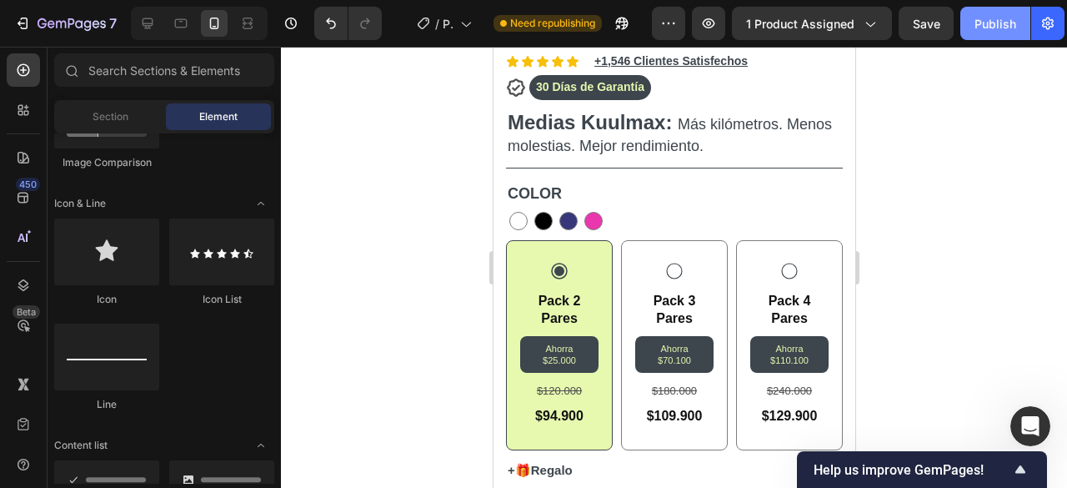
click at [978, 27] on div "Publish" at bounding box center [995, 24] width 42 height 18
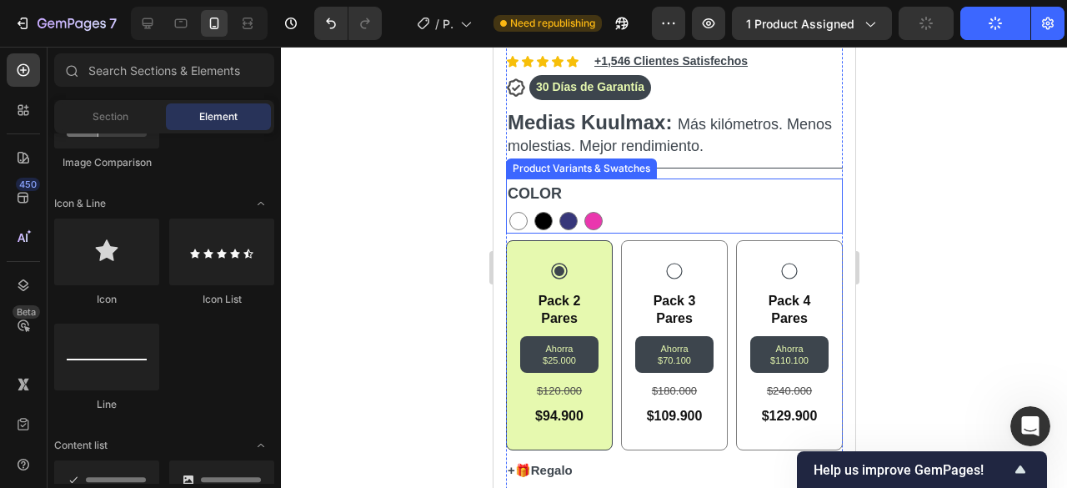
click at [705, 208] on div "BLANCO BLANCO NEGRO NEGRO AZUL OSCURO AZUL OSCURO ROSADO ROSADO" at bounding box center [673, 220] width 337 height 25
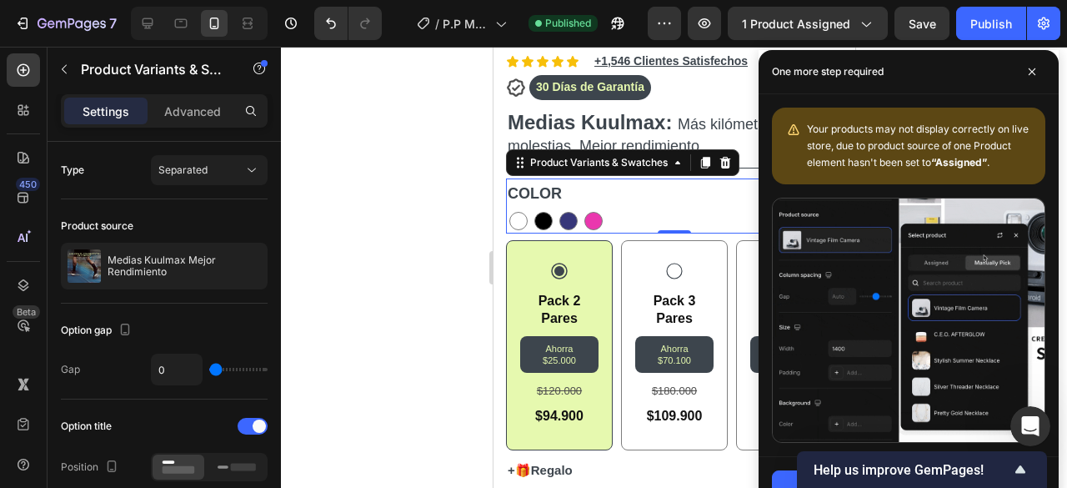
click at [407, 183] on div at bounding box center [674, 267] width 786 height 441
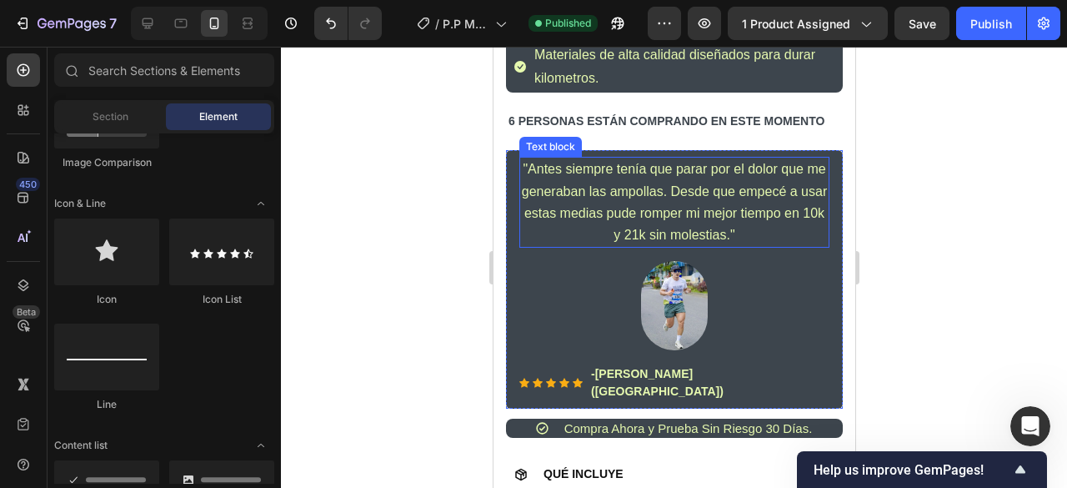
scroll to position [1398, 0]
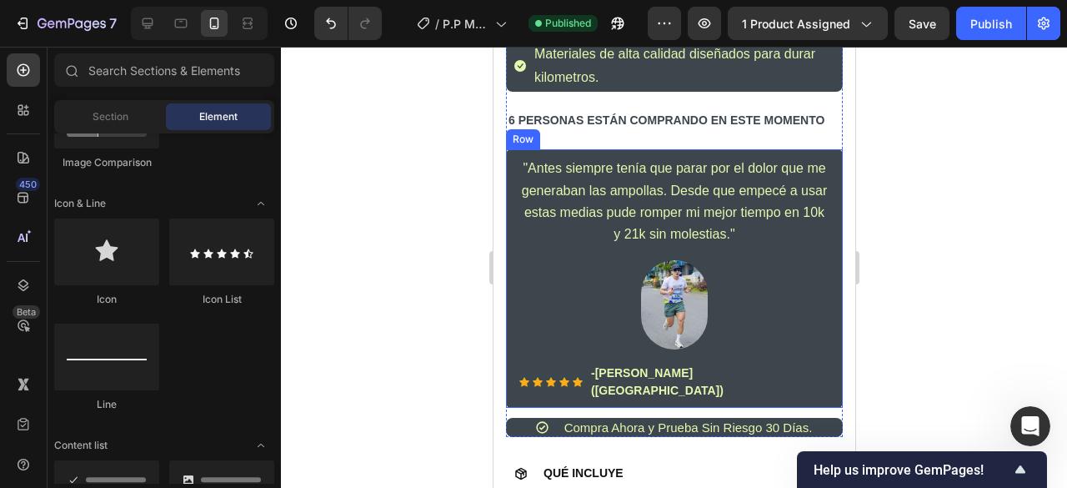
click at [820, 149] on div ""Antes siempre tenía que parar por el dolor que me generaban las ampollas. Desd…" at bounding box center [673, 278] width 337 height 258
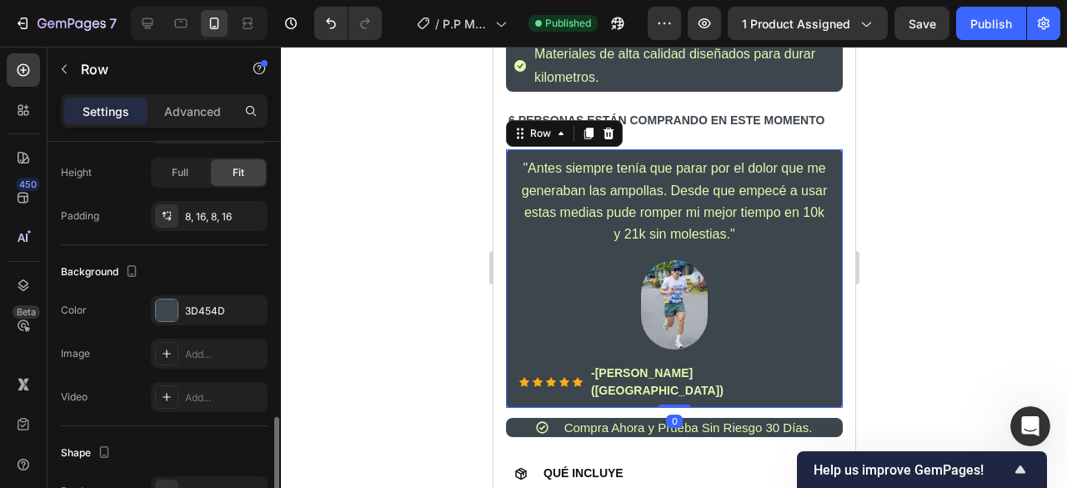
scroll to position [479, 0]
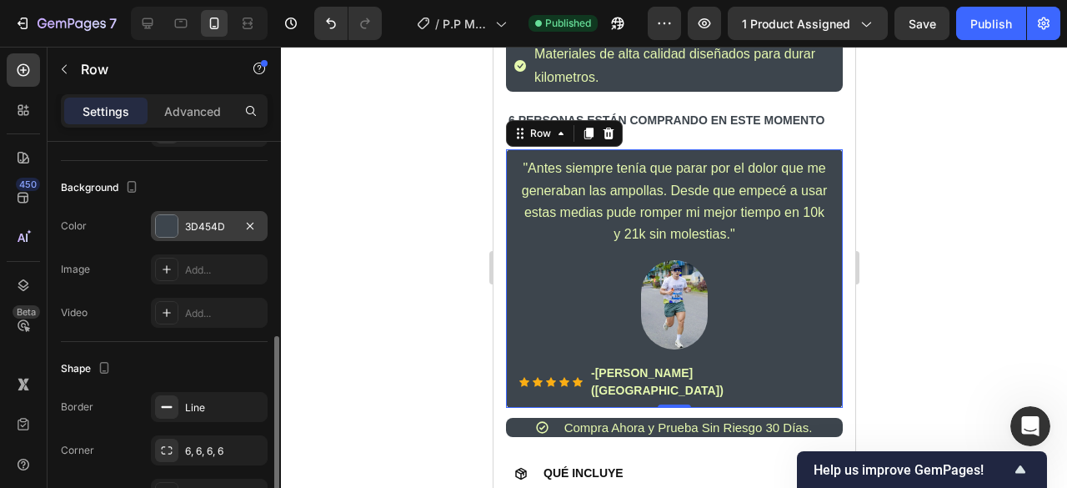
click at [185, 221] on div "3D454D" at bounding box center [209, 226] width 48 height 15
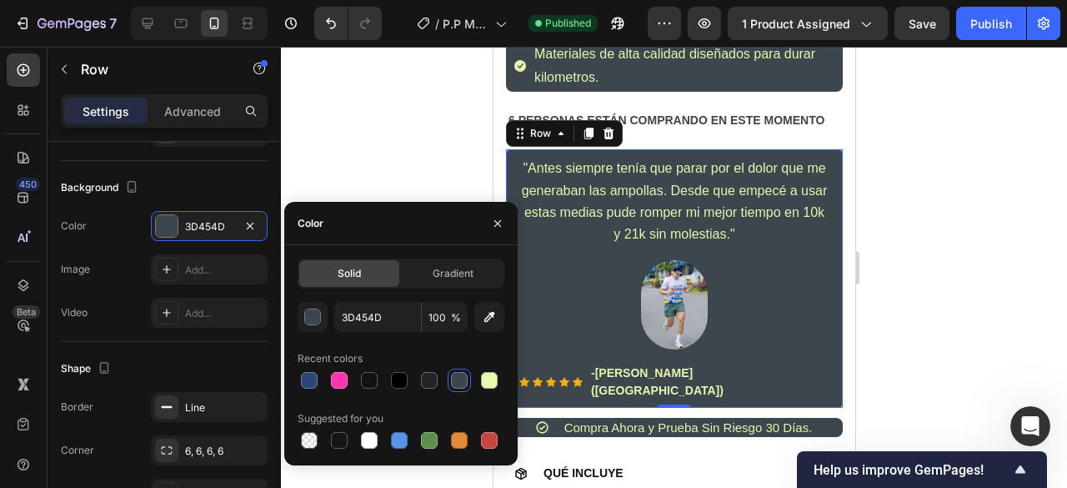
click at [311, 443] on div at bounding box center [309, 440] width 17 height 17
type input "000000"
type input "0"
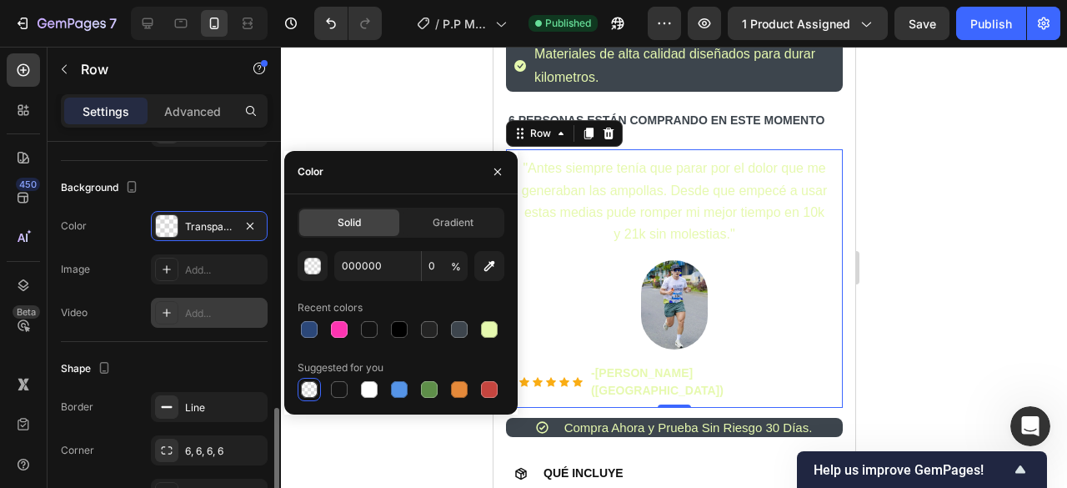
scroll to position [543, 0]
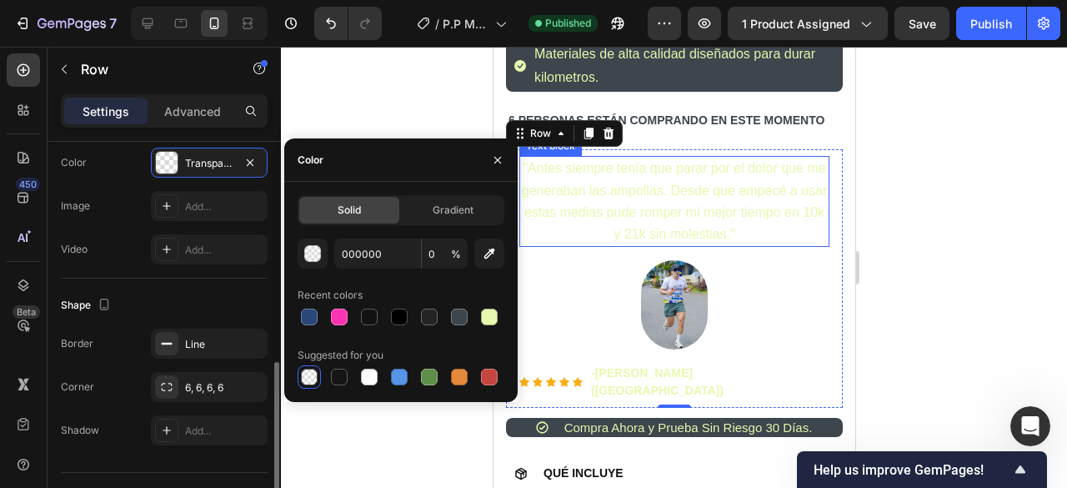
click at [668, 189] on span ""Antes siempre tenía que parar por el dolor que me generaban las ampollas. Desd…" at bounding box center [673, 201] width 305 height 80
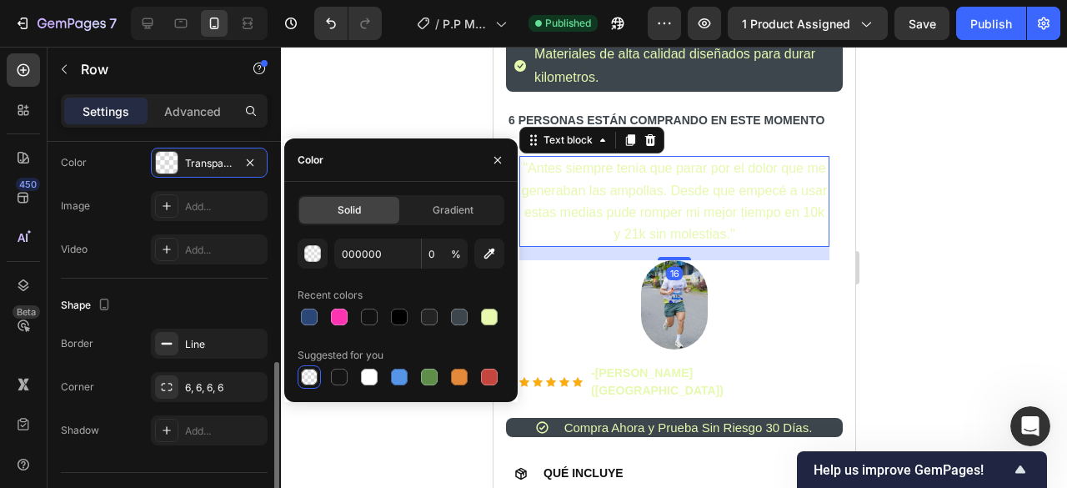
scroll to position [0, 0]
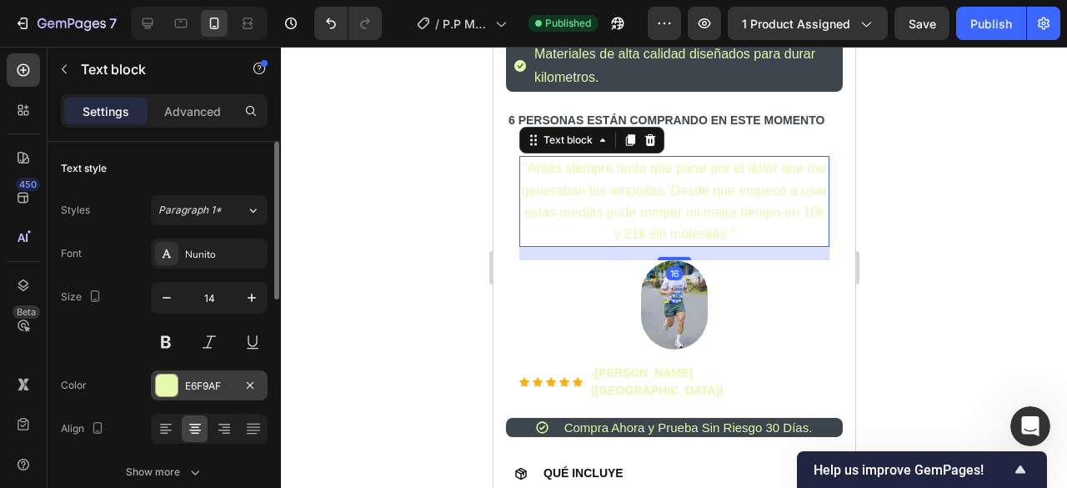
click at [157, 378] on div at bounding box center [167, 385] width 22 height 22
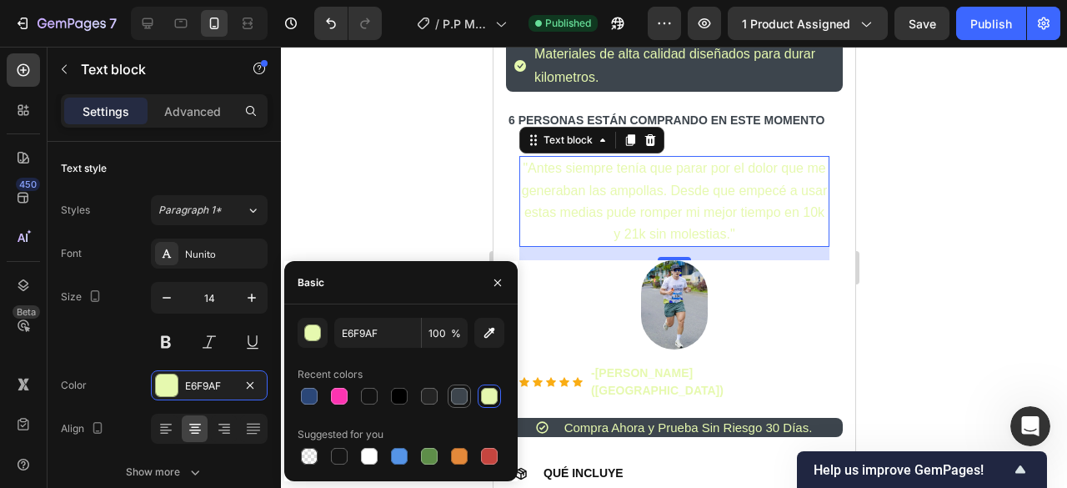
click at [455, 397] on div at bounding box center [459, 396] width 17 height 17
click at [428, 391] on div at bounding box center [429, 396] width 17 height 17
type input "242424"
click at [400, 337] on input "242424" at bounding box center [377, 333] width 87 height 30
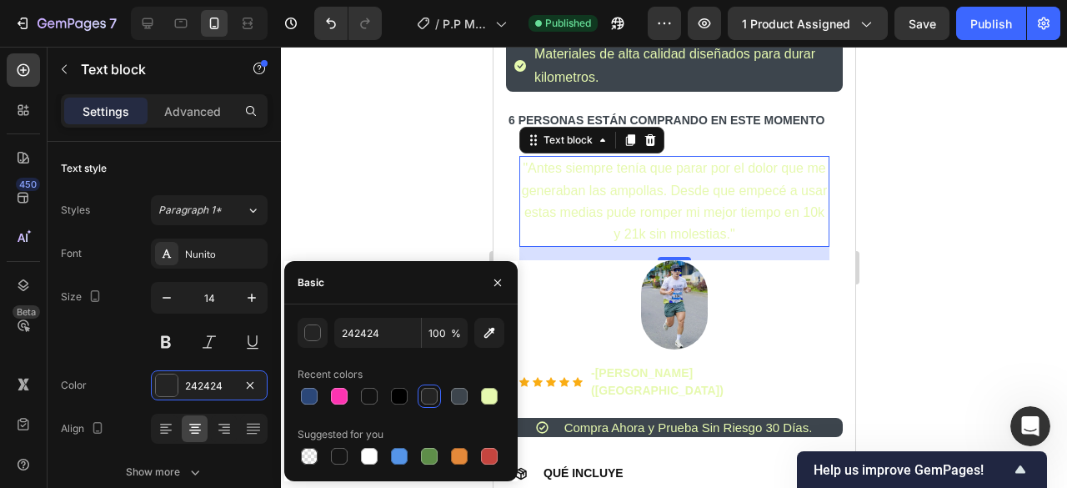
click at [608, 211] on span ""Antes siempre tenía que parar por el dolor que me generaban las ampollas. Desd…" at bounding box center [673, 201] width 305 height 80
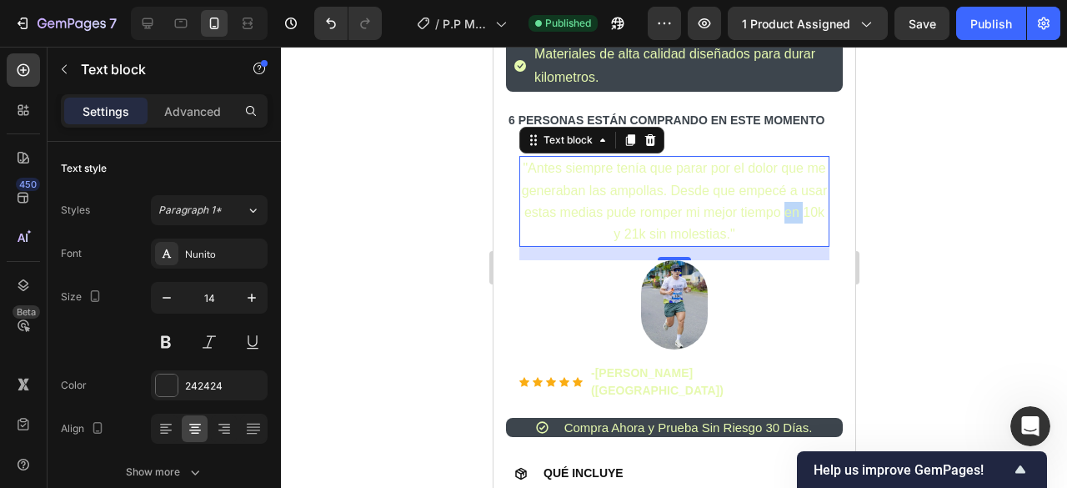
click at [608, 211] on span ""Antes siempre tenía que parar por el dolor que me generaban las ampollas. Desd…" at bounding box center [673, 201] width 305 height 80
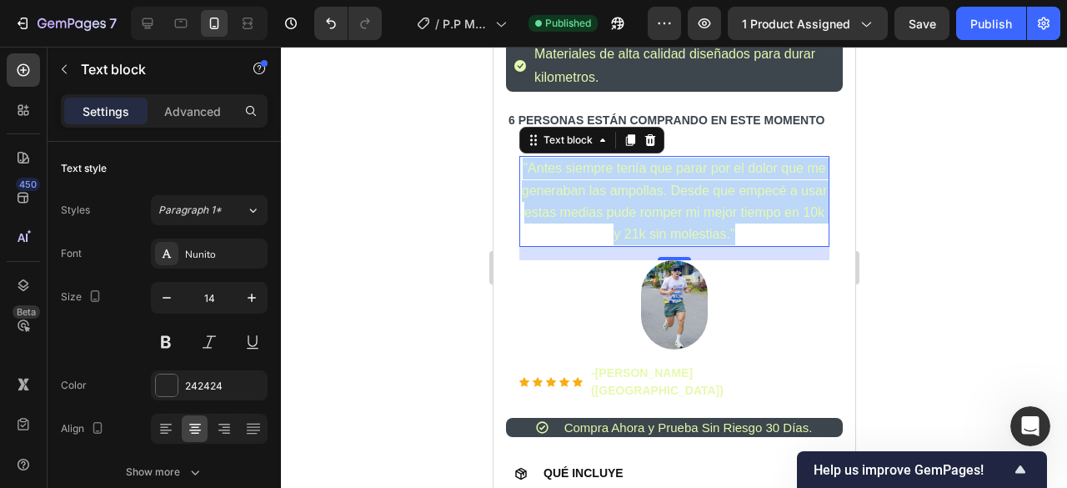
click at [608, 211] on span ""Antes siempre tenía que parar por el dolor que me generaban las ampollas. Desd…" at bounding box center [673, 201] width 305 height 80
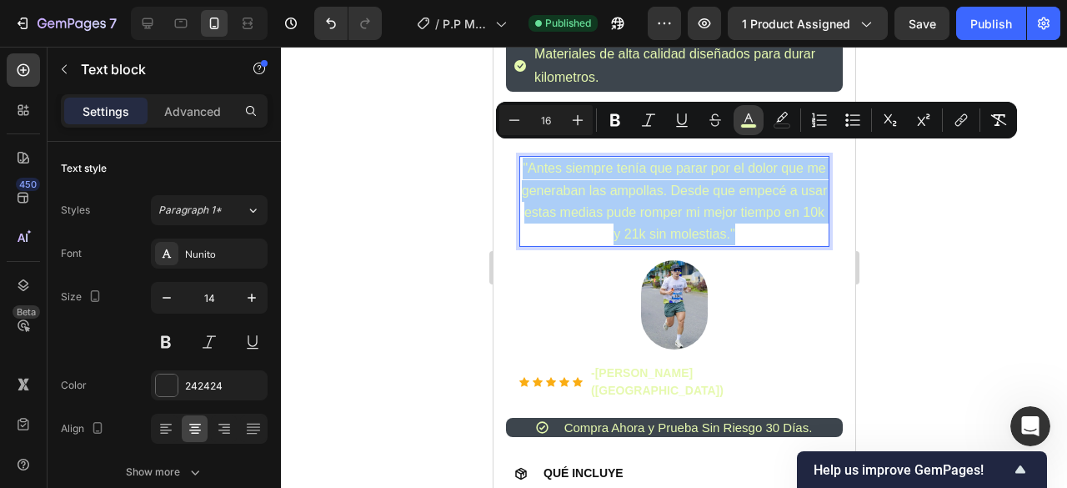
click at [755, 119] on icon "Editor contextual toolbar" at bounding box center [748, 120] width 17 height 17
type input "E6F9AF"
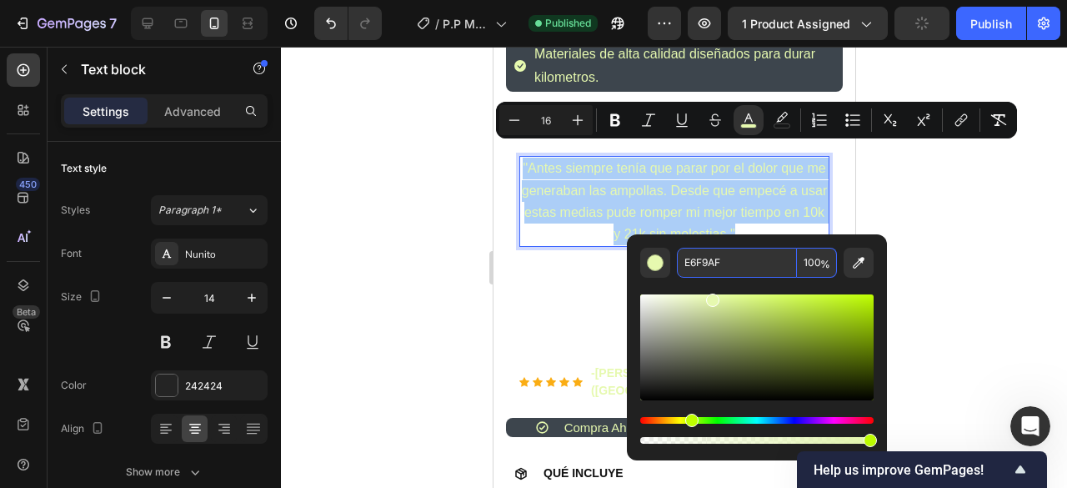
click at [728, 263] on input "E6F9AF" at bounding box center [737, 263] width 120 height 30
paste input "242424"
type input "242424"
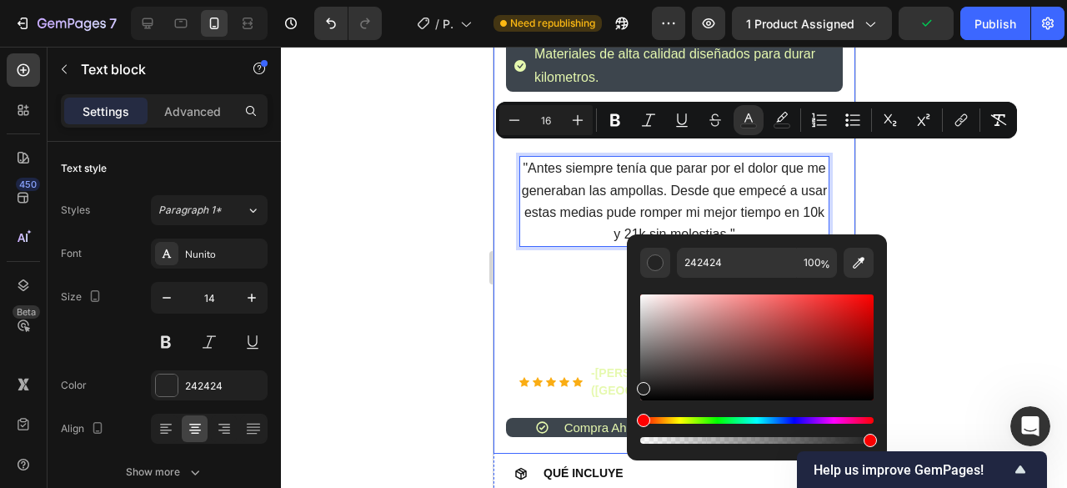
click at [404, 256] on div at bounding box center [674, 267] width 786 height 441
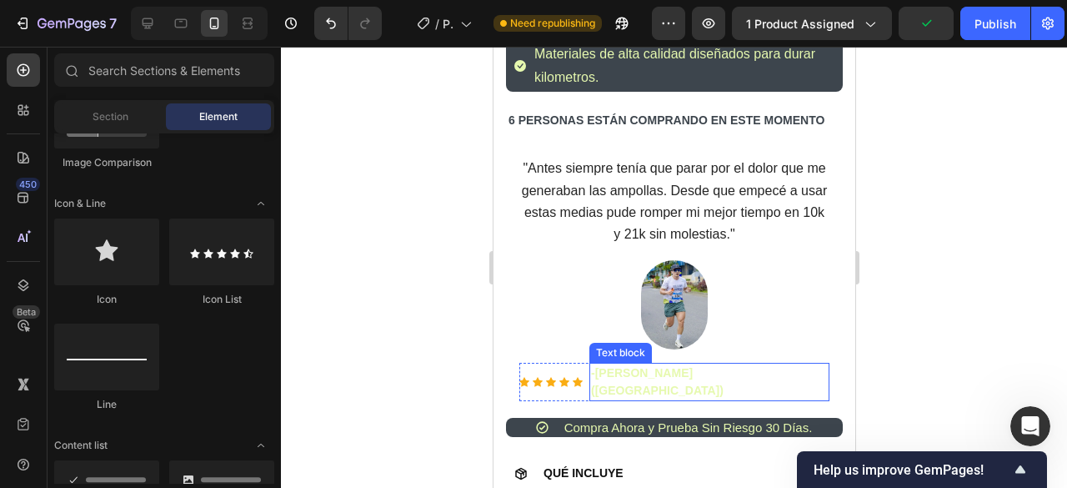
click at [663, 366] on strong "[PERSON_NAME] ([GEOGRAPHIC_DATA])" at bounding box center [656, 381] width 133 height 31
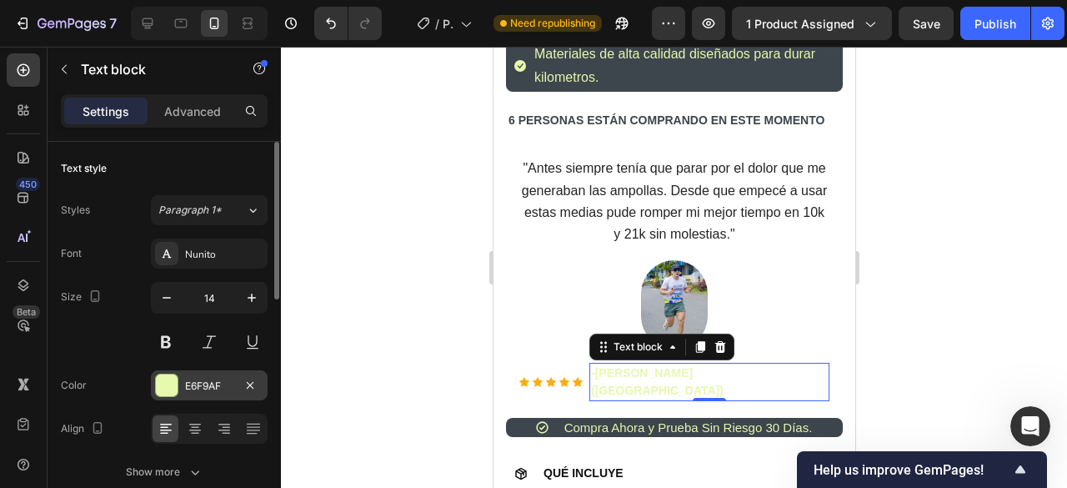
click at [173, 378] on div at bounding box center [167, 385] width 22 height 22
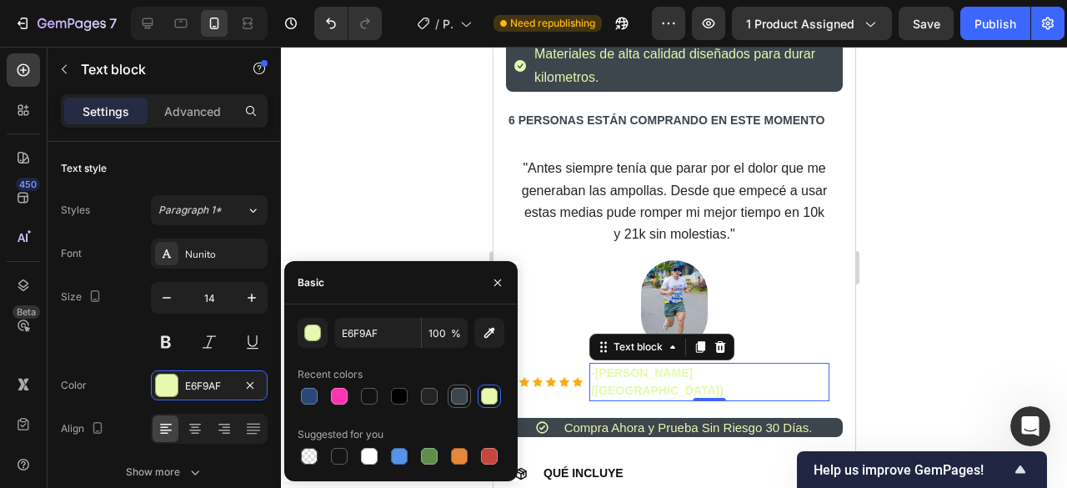
click at [456, 391] on div at bounding box center [459, 396] width 17 height 17
click at [435, 397] on div at bounding box center [429, 396] width 17 height 17
type input "242424"
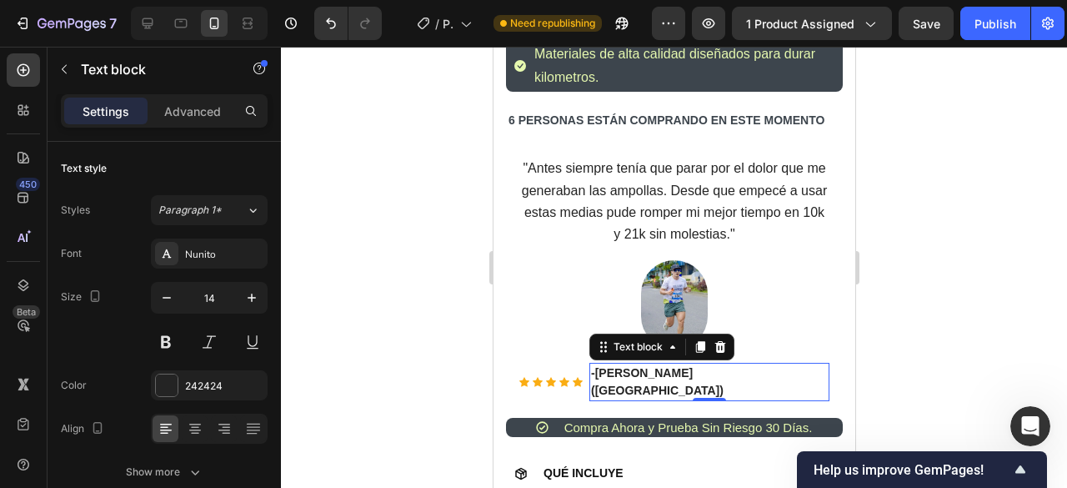
click at [412, 199] on div at bounding box center [674, 267] width 786 height 441
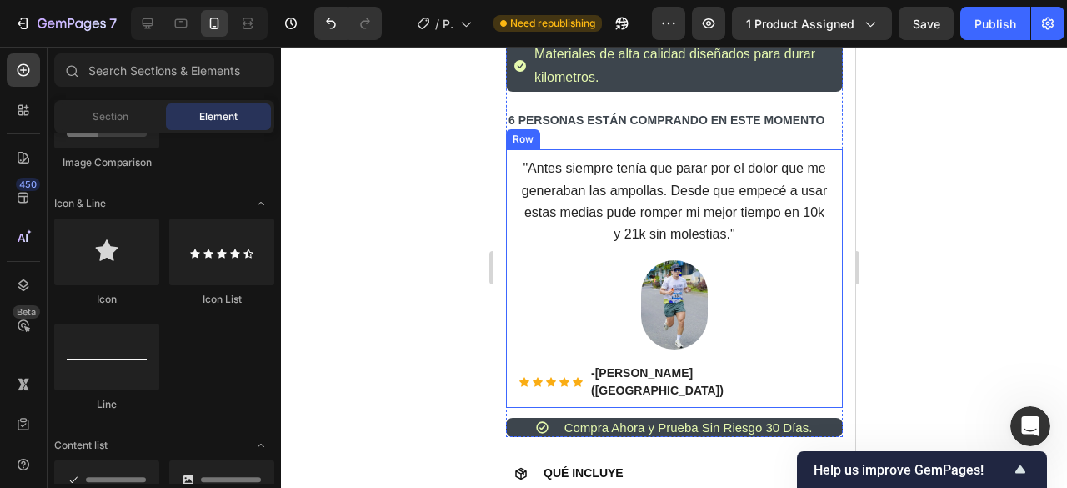
click at [819, 265] on div ""Antes siempre tenía que parar por el dolor que me generaban las ampollas. Desd…" at bounding box center [673, 278] width 337 height 258
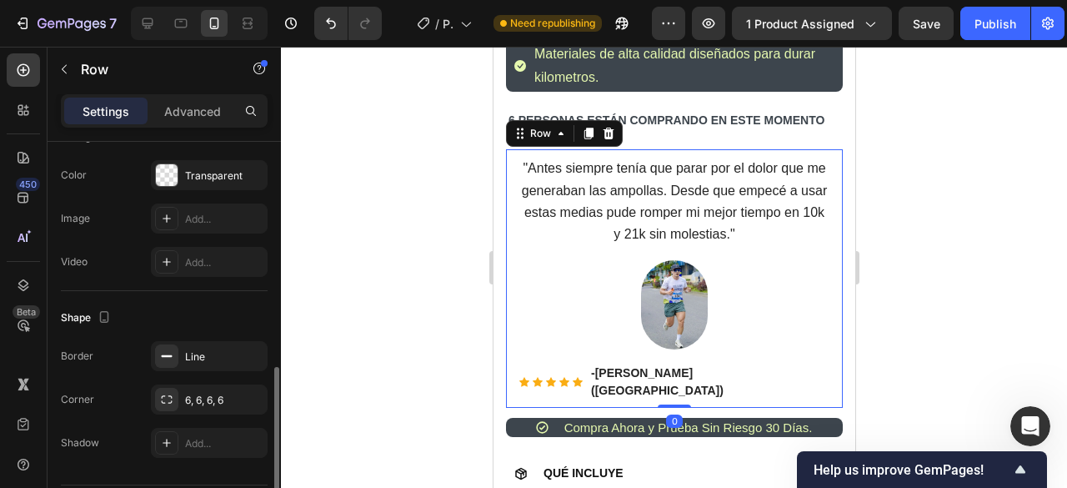
scroll to position [578, 0]
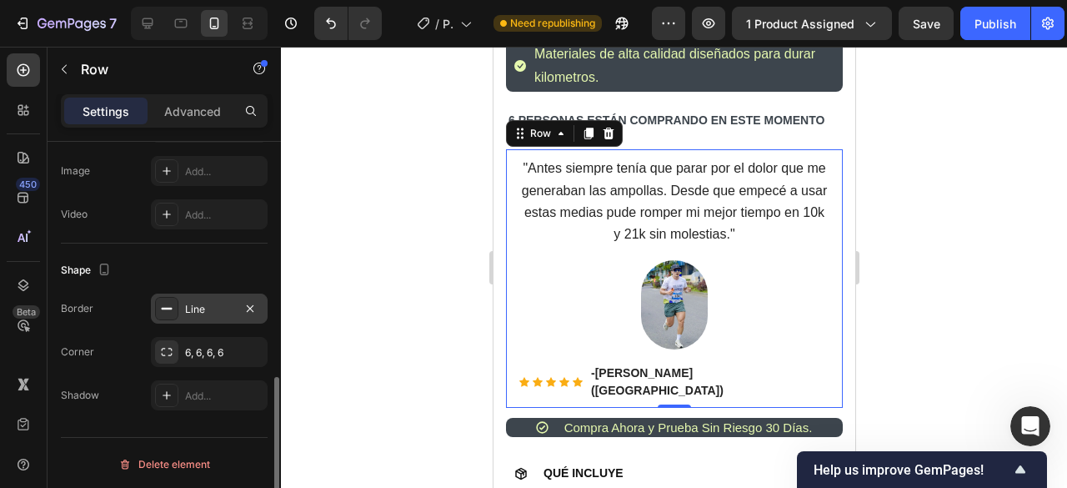
click at [223, 306] on div "Line" at bounding box center [209, 309] width 48 height 15
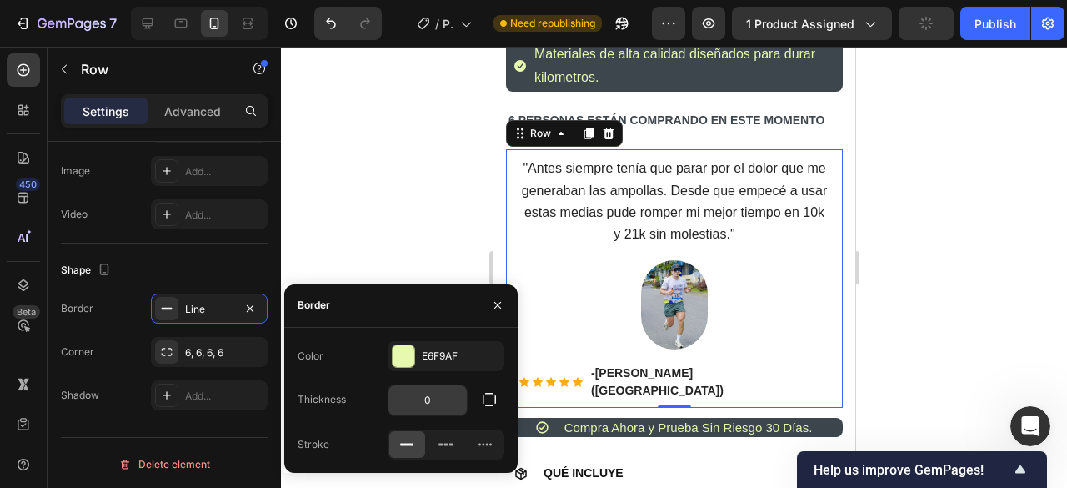
click at [435, 394] on input "0" at bounding box center [427, 400] width 78 height 30
type input "1"
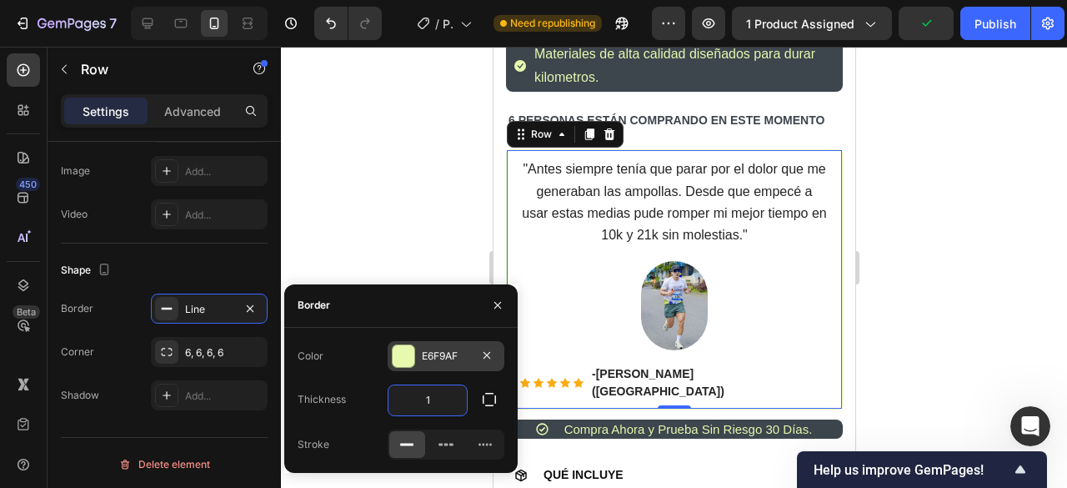
click at [400, 356] on div at bounding box center [404, 356] width 22 height 22
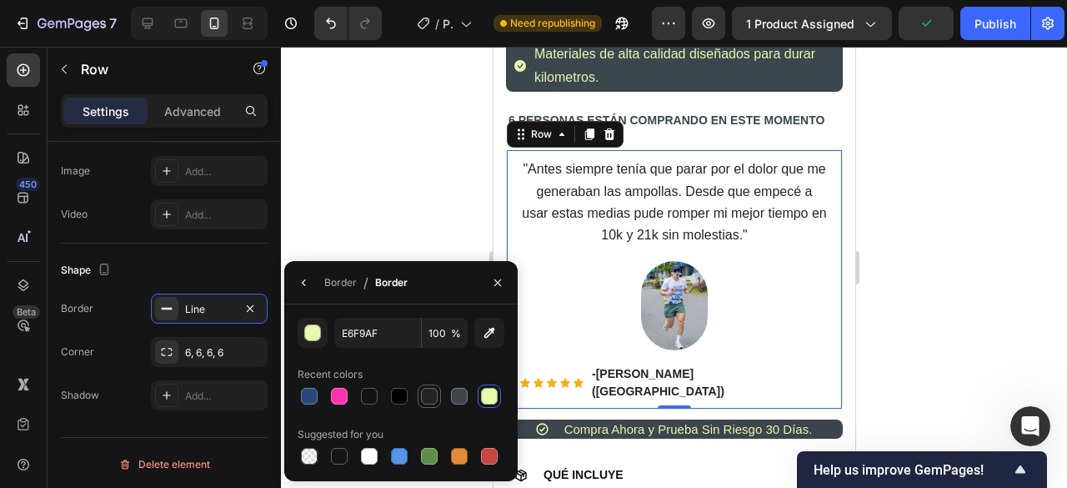
click at [433, 398] on div at bounding box center [429, 396] width 17 height 17
type input "242424"
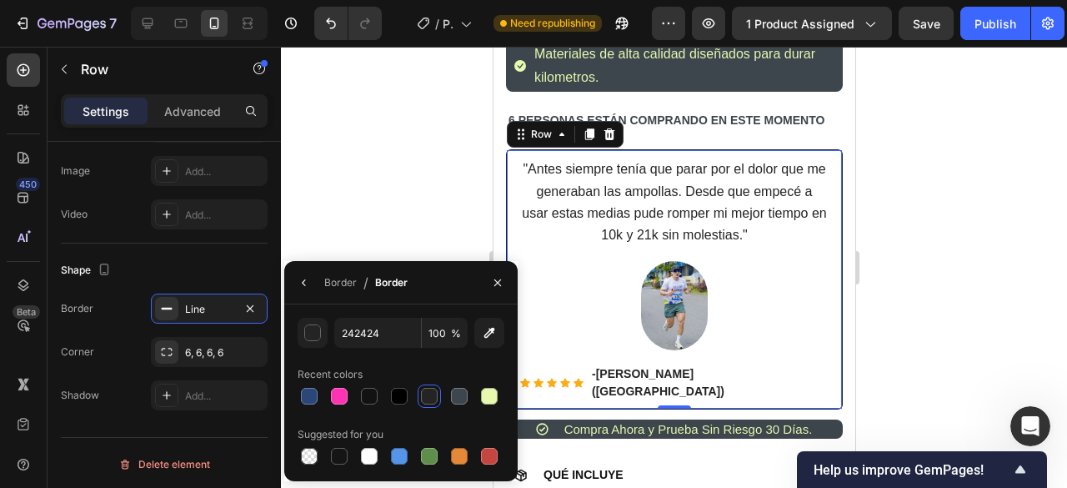
click at [364, 153] on div at bounding box center [674, 267] width 786 height 441
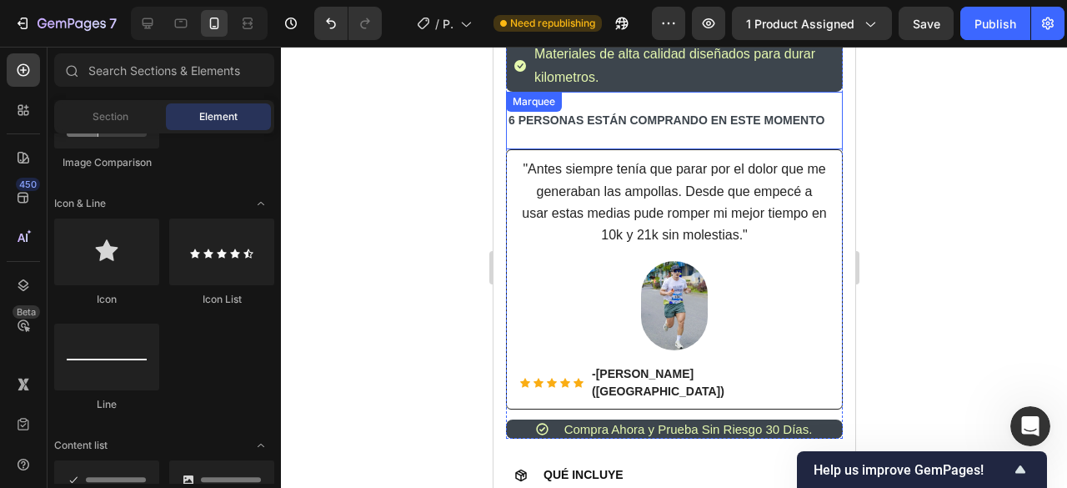
click at [592, 134] on div "6 PERSONAS ESTÁN COMPRANDO EN ESTE MOMENTO Text 6 PERSONAS ESTÁN COMPRANDO EN E…" at bounding box center [673, 121] width 337 height 58
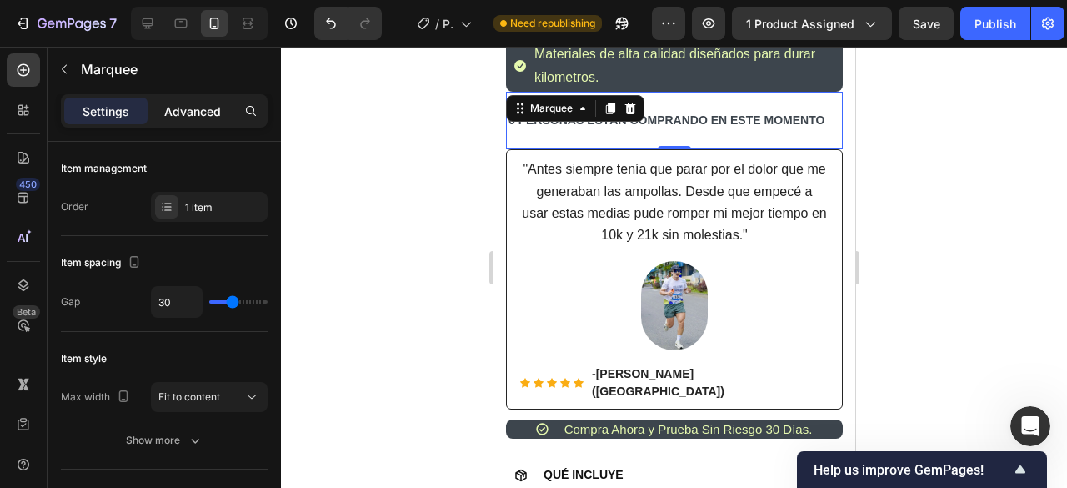
click at [213, 104] on p "Advanced" at bounding box center [192, 112] width 57 height 18
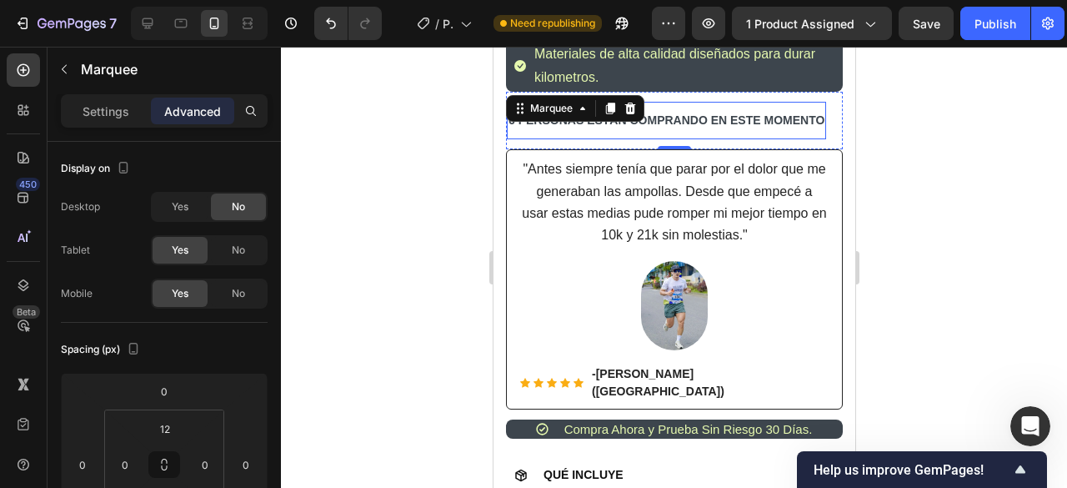
click at [704, 110] on p "6 PERSONAS ESTÁN COMPRANDO EN ESTE MOMENTO" at bounding box center [666, 120] width 316 height 21
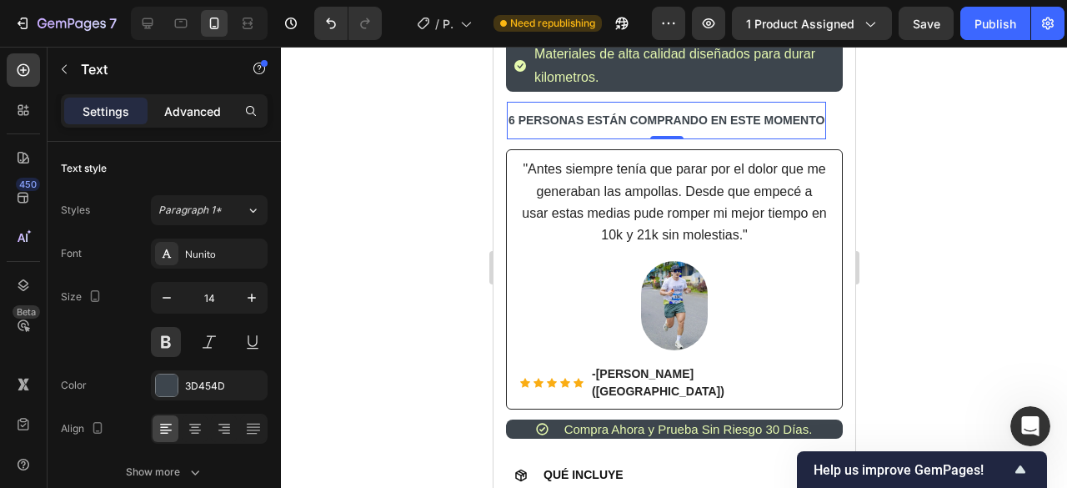
click at [183, 100] on div "Advanced" at bounding box center [192, 111] width 83 height 27
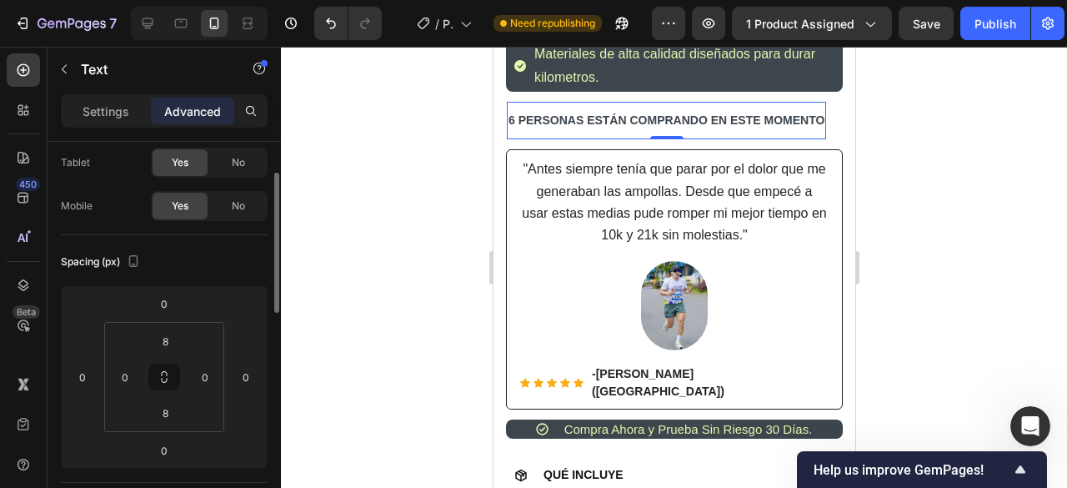
scroll to position [99, 0]
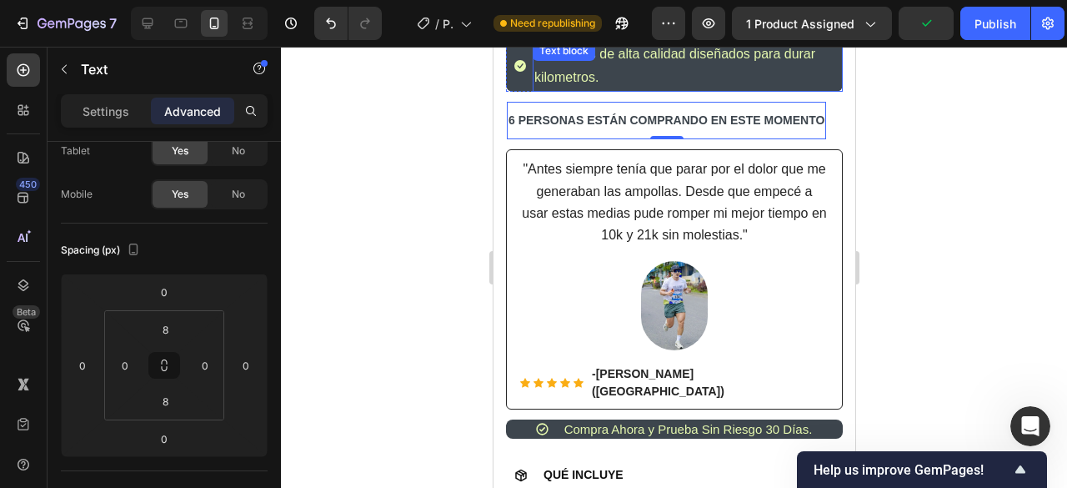
click at [646, 78] on div "Materiales de alta calidad diseñados para durar kilometros." at bounding box center [687, 67] width 310 height 52
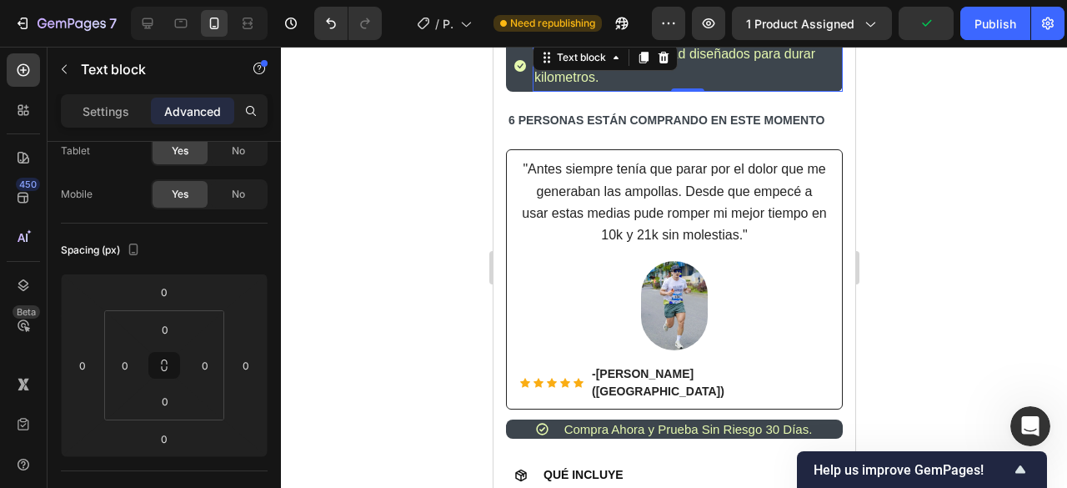
click at [379, 161] on div at bounding box center [674, 267] width 786 height 441
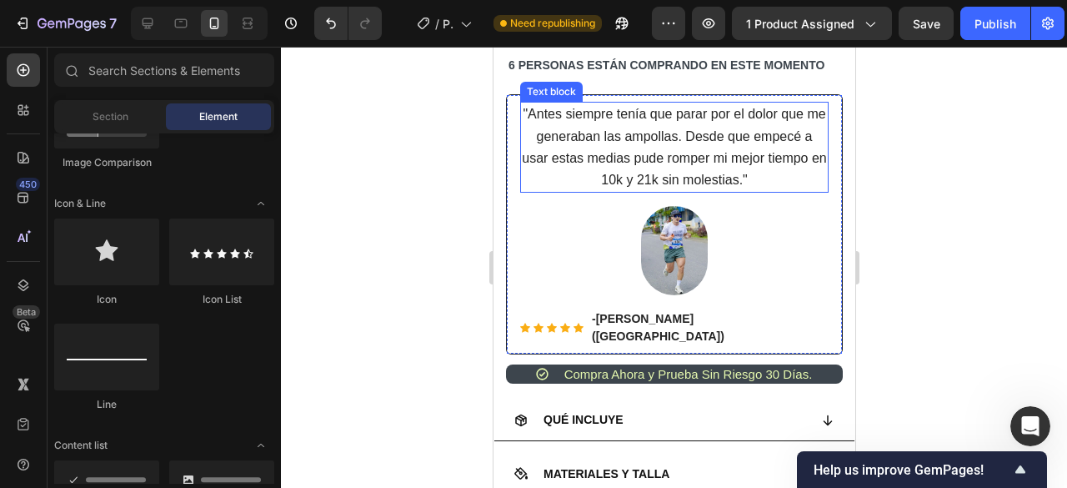
scroll to position [1378, 0]
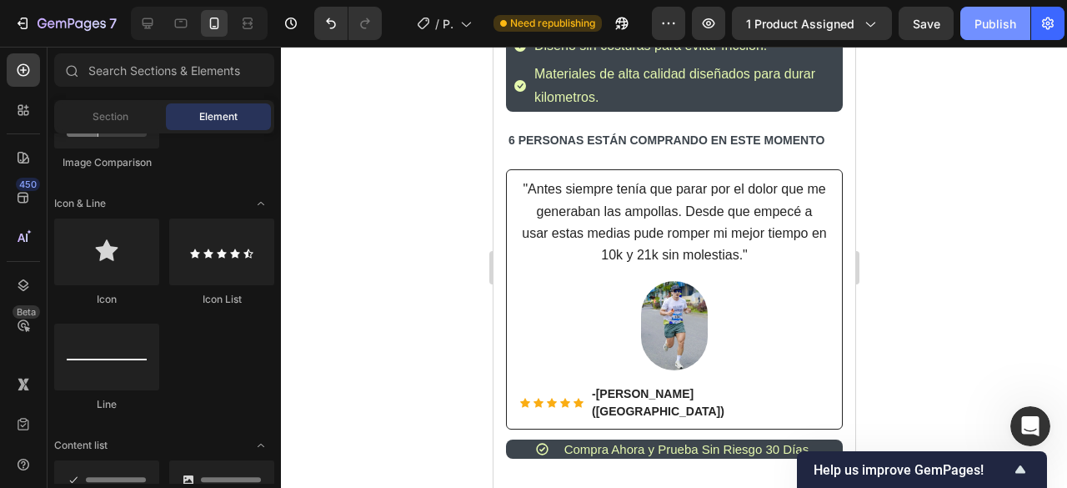
click at [988, 31] on div "Publish" at bounding box center [995, 24] width 42 height 18
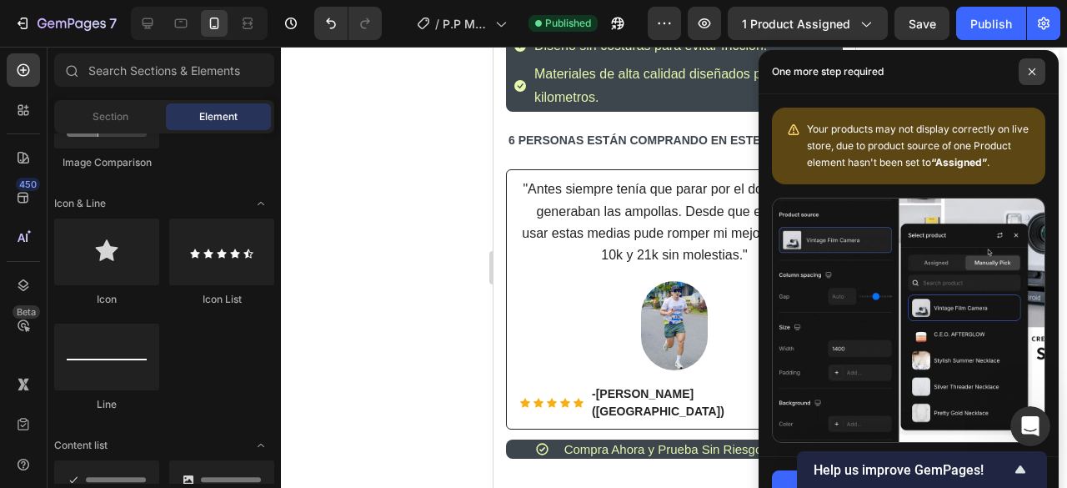
click at [1040, 76] on span at bounding box center [1032, 71] width 27 height 27
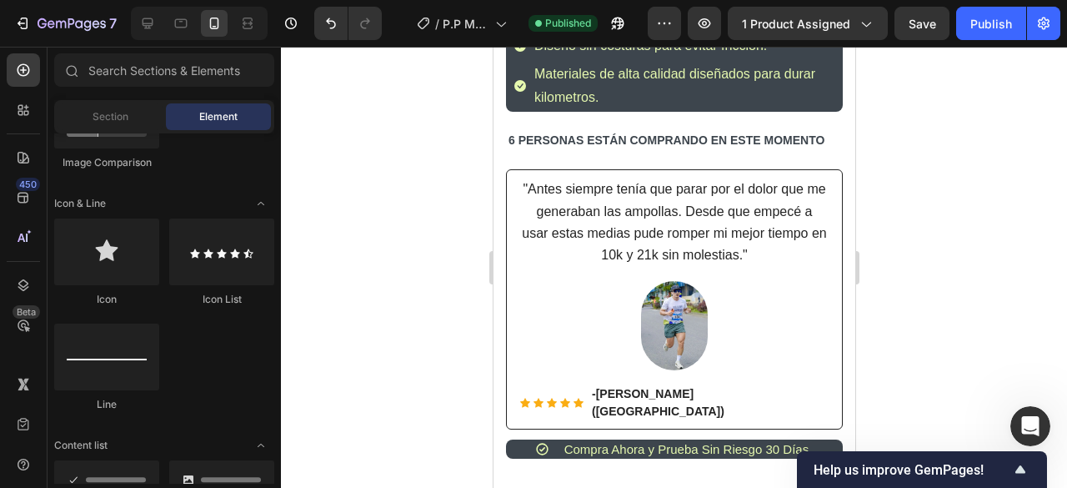
click at [967, 143] on div at bounding box center [674, 267] width 786 height 441
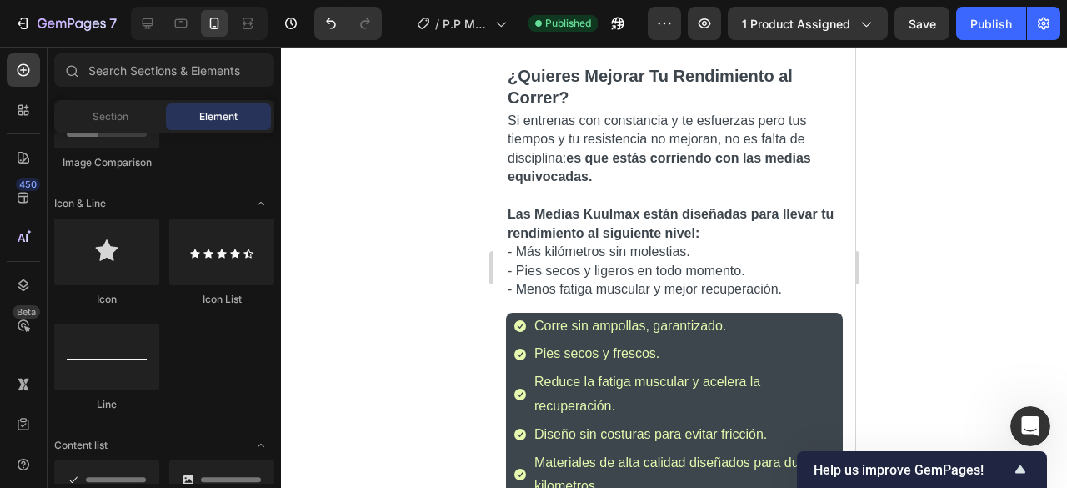
scroll to position [973, 0]
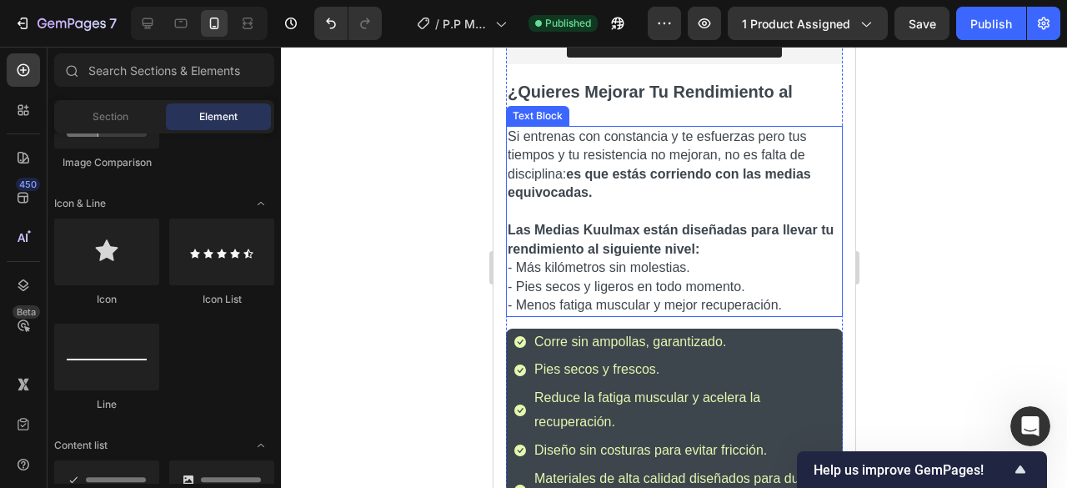
click at [697, 179] on p "Si entrenas con constancia y te esfuerzas pero tus tiempos y tu resistencia no …" at bounding box center [673, 194] width 333 height 132
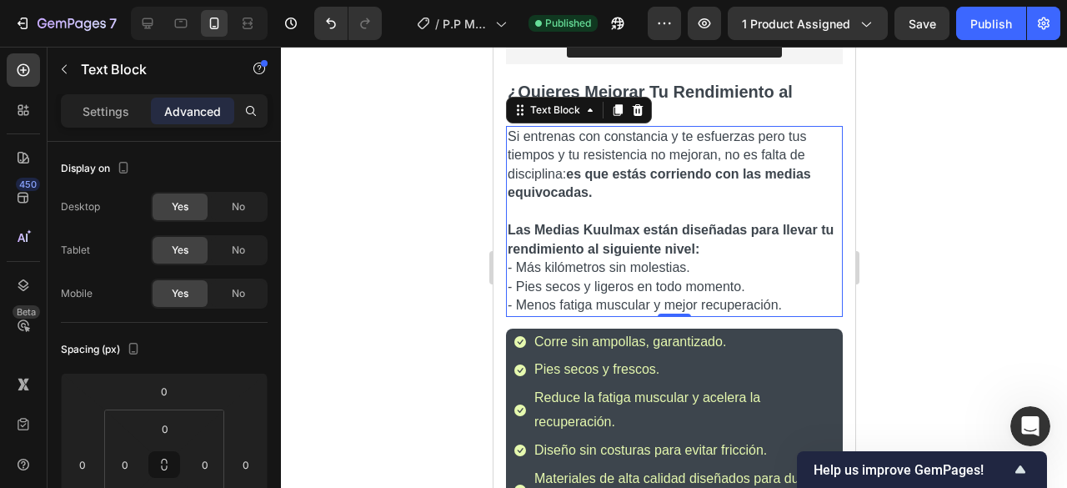
click at [625, 193] on p "Si entrenas con constancia y te esfuerzas pero tus tiempos y tu resistencia no …" at bounding box center [673, 194] width 333 height 132
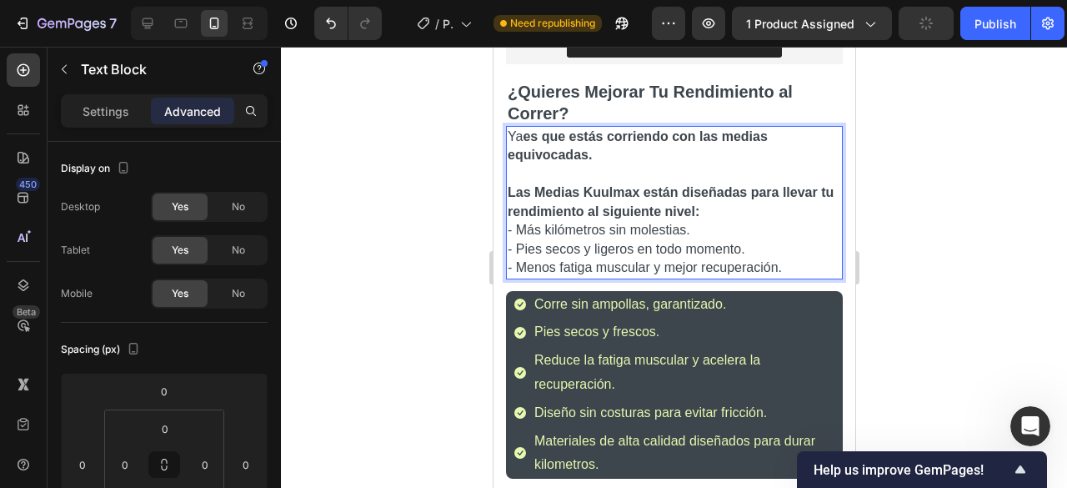
click at [528, 129] on strong "es que estás corriendo con las medias equivocadas." at bounding box center [637, 145] width 260 height 33
click at [527, 129] on strong "es que estás corriendo con las medias equivocadas." at bounding box center [637, 145] width 260 height 33
click at [533, 129] on strong "es que estás corriendo con las medias equivocadas." at bounding box center [642, 145] width 271 height 33
click at [533, 129] on span "Ya en es que estás corriendo con las medias equivocadas." at bounding box center [646, 145] width 278 height 33
click at [539, 129] on strong "es que estás corriendo con las medias equivocadas." at bounding box center [646, 145] width 278 height 33
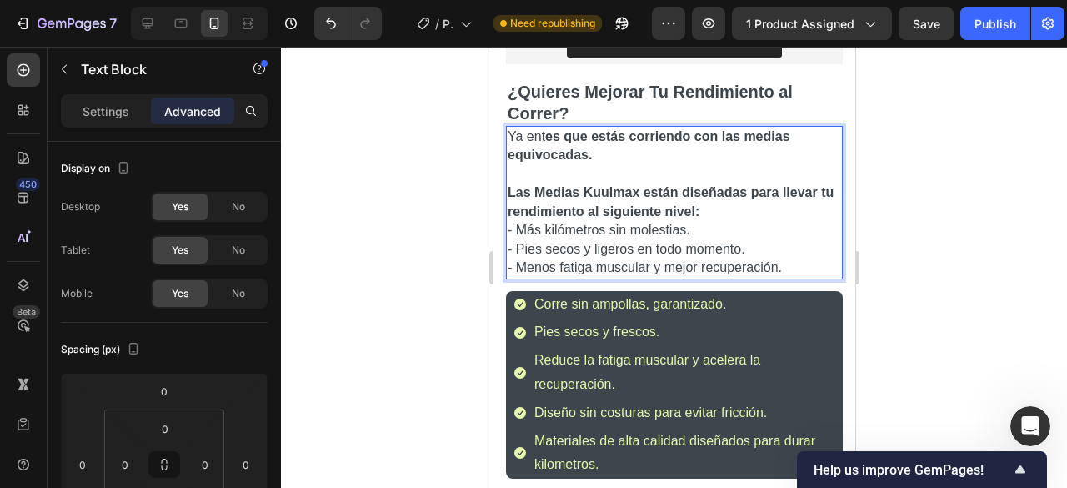
click at [544, 129] on strong "es que estás corriendo con las medias equivocadas." at bounding box center [648, 145] width 283 height 33
click at [552, 129] on strong "es que estás corriendo con las medias equivocadas." at bounding box center [650, 145] width 287 height 33
click at [556, 129] on strong "es que estás corriendo con las medias equivocadas." at bounding box center [654, 145] width 294 height 33
click at [565, 129] on strong "es que estás corriendo con las medias equivocadas." at bounding box center [658, 145] width 302 height 33
click at [571, 129] on strong "es que estás corriendo con las medias equivocadas." at bounding box center [661, 145] width 309 height 33
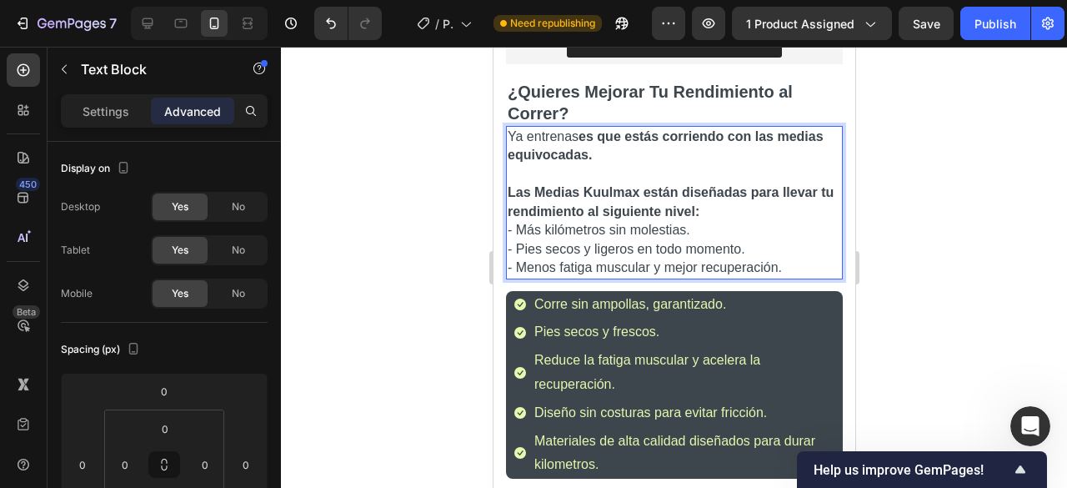
click at [578, 129] on strong "es que estás corriendo con las medias equivocadas." at bounding box center [665, 145] width 316 height 33
click at [578, 129] on span "Ya entrenas es que estás corriendo con las medias equivocadas." at bounding box center [665, 145] width 316 height 33
click at [582, 129] on strong "es que estás corriendo con las medias equivocadas." at bounding box center [665, 145] width 316 height 33
click at [588, 129] on strong "es que estás corriendo con las medias equivocadas." at bounding box center [670, 145] width 326 height 33
click at [593, 129] on strong "es que estás corriendo con las medias equivocadas." at bounding box center [673, 145] width 333 height 33
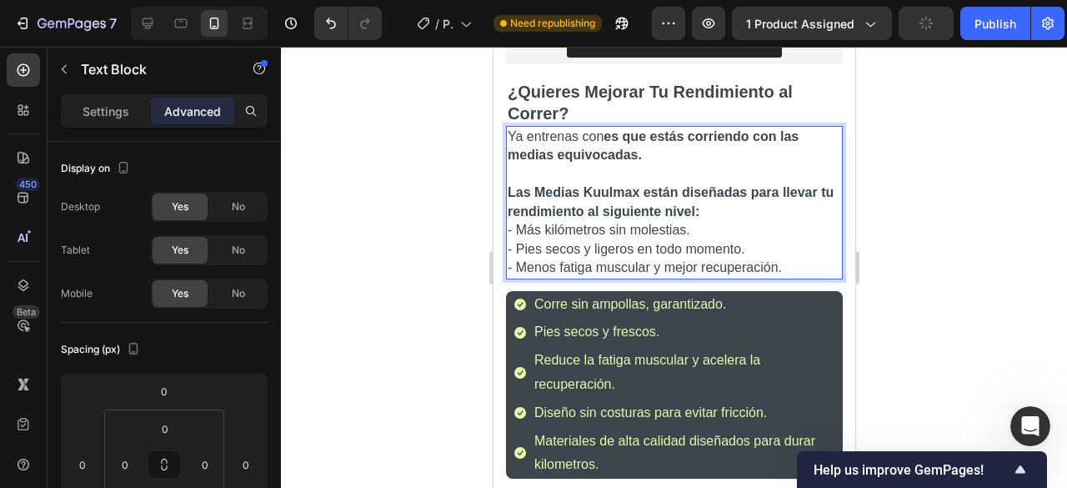
click at [600, 129] on span "Ya entrenas con es que estás corriendo con las medias equivocadas." at bounding box center [652, 145] width 291 height 33
click at [606, 129] on strong "es que estás corriendo con las medias equivocadas." at bounding box center [652, 145] width 291 height 33
click at [613, 129] on strong "es que estás corriendo con las medias equivocadas." at bounding box center [658, 145] width 302 height 33
click at [618, 129] on strong "es que estás corriendo con las medias equivocadas." at bounding box center [661, 145] width 309 height 33
click at [622, 129] on span "Ya entrenas con con es que estás corriendo con las medias equivocadas." at bounding box center [665, 145] width 316 height 33
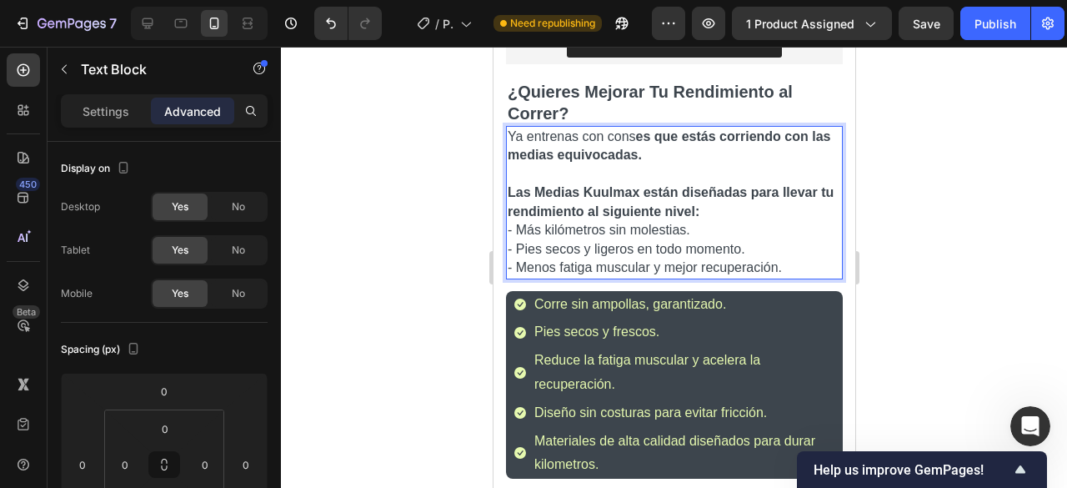
click at [628, 129] on span "Ya entrenas con cons es que estás corriendo con las medias equivocadas." at bounding box center [668, 145] width 323 height 33
click at [633, 129] on strong "es que estás corriendo con las medias equivocadas." at bounding box center [668, 145] width 323 height 33
click at [638, 129] on strong "es que estás corriendo con las medias equivocadas." at bounding box center [670, 145] width 327 height 33
click at [644, 129] on strong "es que estás corriendo con las medias equivocadas." at bounding box center [663, 145] width 312 height 33
click at [648, 129] on span "Ya entrenas con constan es que estás corriendo con las medias equivocadas." at bounding box center [666, 145] width 319 height 33
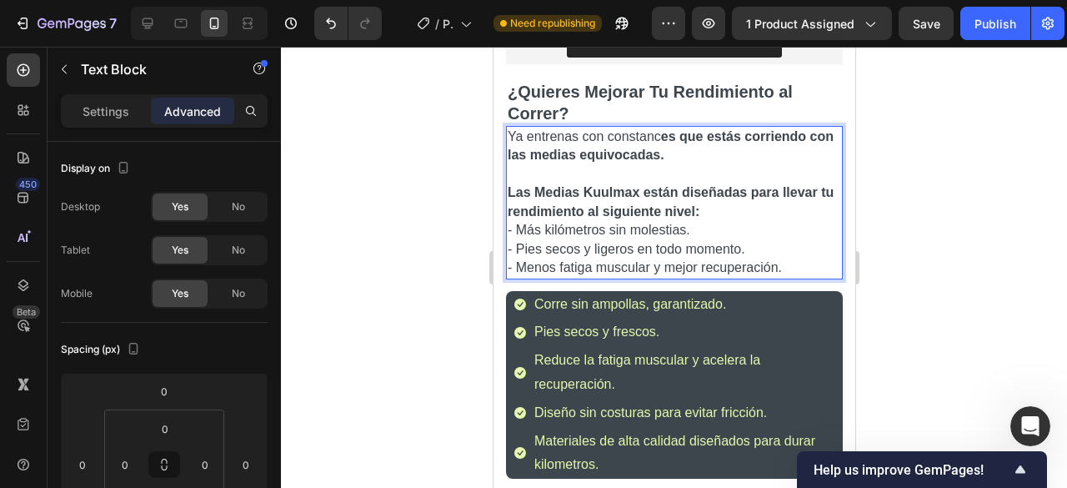
click at [662, 129] on strong "es que estás corriendo con las medias equivocadas." at bounding box center [670, 145] width 326 height 33
click at [657, 129] on strong "es que estás corriendo con las medias equivocadas." at bounding box center [670, 145] width 326 height 33
click at [660, 129] on strong "es que estás corriendo con las medias equivocadas." at bounding box center [671, 145] width 329 height 33
click at [667, 129] on strong "es que estás corriendo con las medias equivocadas." at bounding box center [661, 145] width 309 height 33
click at [672, 129] on strong "es que estás corriendo con las medias equivocadas." at bounding box center [661, 145] width 309 height 33
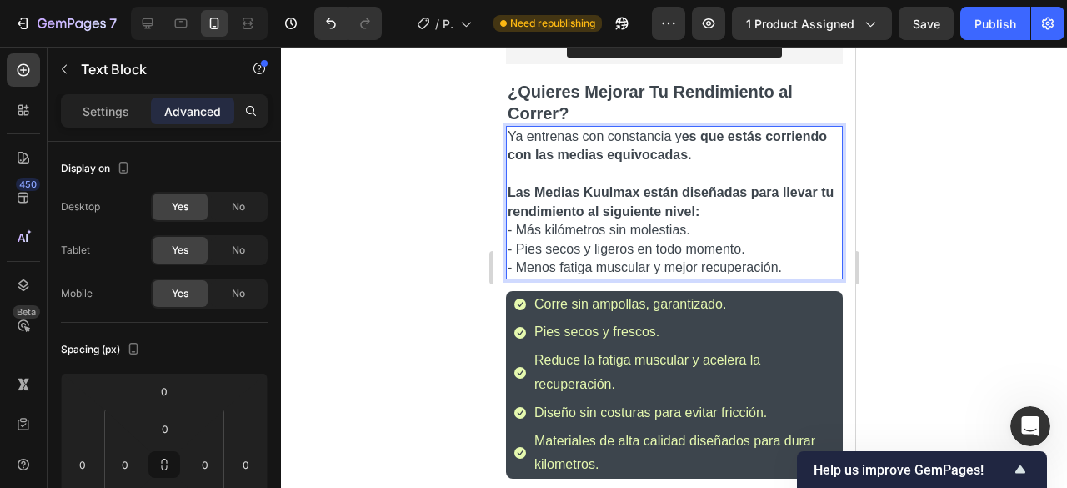
click at [679, 129] on strong "es que estás corriendo con las medias equivocadas." at bounding box center [666, 145] width 319 height 33
click at [684, 129] on strong "es que estás corriendo con las medias equivocadas." at bounding box center [666, 145] width 319 height 33
click at [683, 129] on strong "es que estás corriendo con las medias equivocadas." at bounding box center [666, 145] width 319 height 33
click at [686, 129] on strong "es que estás corriendo con las medias equivocadas." at bounding box center [670, 145] width 327 height 33
click at [693, 129] on strong "es que estás corriendo con las medias equivocadas." at bounding box center [641, 145] width 269 height 33
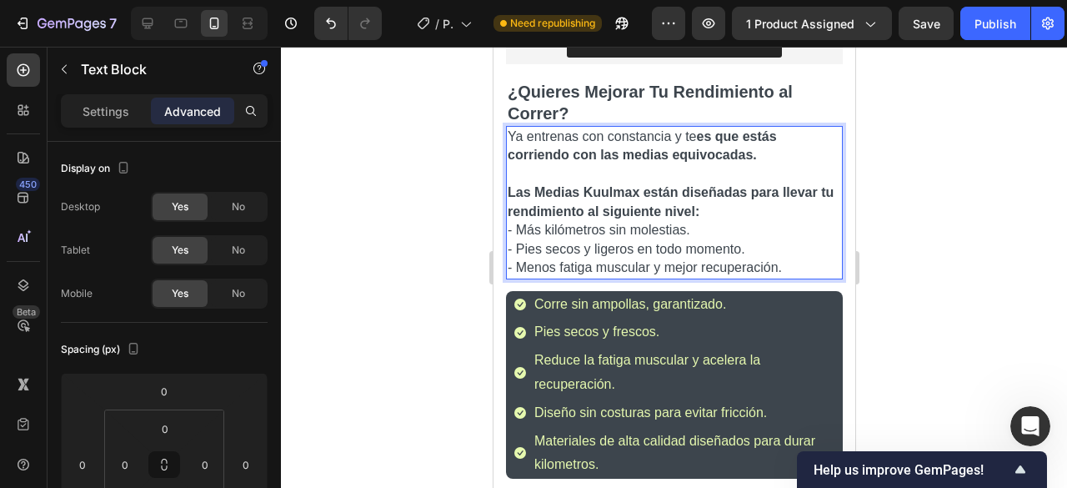
click at [693, 129] on span "Ya entrenas con constancia y te es que estás corriendo con las medias equivocad…" at bounding box center [641, 145] width 269 height 33
click at [700, 129] on strong "es que estás corriendo con las medias equivocadas." at bounding box center [641, 145] width 269 height 33
click at [696, 129] on strong "es que estás corriendo con las medias equivocadas." at bounding box center [641, 145] width 269 height 33
click at [702, 129] on span "Ya entrenas con constancia y te e es que estás corriendo con las medias equivoc…" at bounding box center [647, 145] width 280 height 33
click at [713, 129] on strong "es que estás corriendo con las medias equivocadas." at bounding box center [650, 145] width 287 height 33
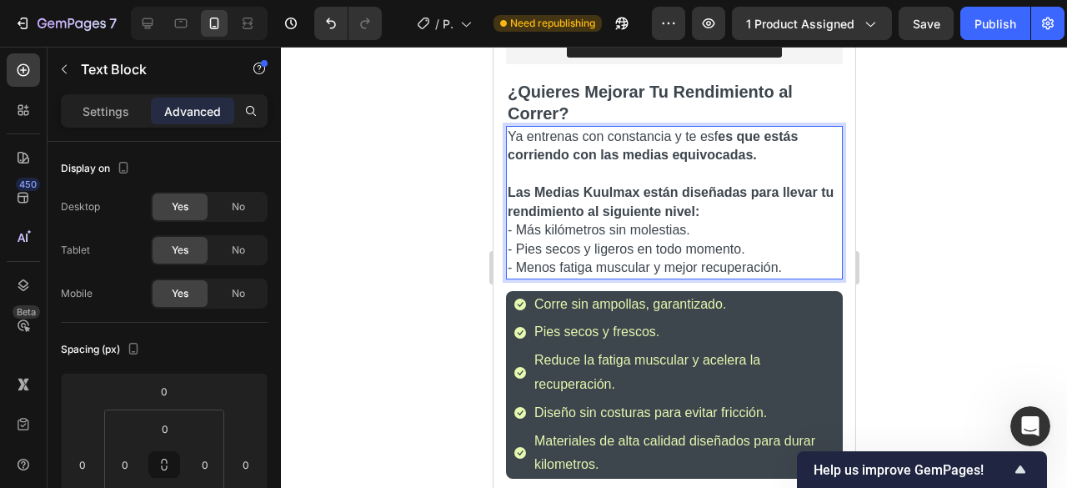
click at [715, 129] on strong "es que estás corriendo con las medias equivocadas." at bounding box center [652, 145] width 290 height 33
click at [720, 129] on span "Ya entrenas con constancia y te esfu es que estás corriendo con las medias equi…" at bounding box center [656, 145] width 298 height 33
click at [728, 129] on strong "es que estás corriendo con las medias equivocadas." at bounding box center [659, 145] width 305 height 33
click at [733, 129] on strong "es que estás corriendo con las medias equivocadas." at bounding box center [661, 145] width 309 height 33
click at [742, 129] on strong "es que estás corriendo con las medias equivocadas." at bounding box center [665, 145] width 316 height 33
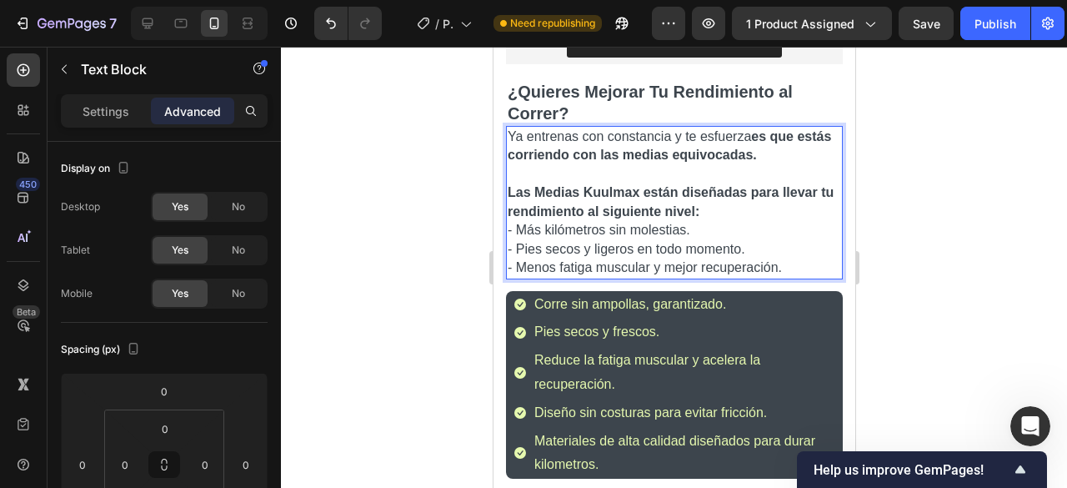
click at [743, 129] on span "Ya entrenas con constancia y te esfuerza es que estás corriendo con las medias …" at bounding box center [668, 145] width 323 height 33
click at [753, 129] on strong "es que estás corriendo con las medias equivocadas." at bounding box center [672, 145] width 330 height 33
click at [756, 129] on strong "es que estás corriendo con las medias equivocadas." at bounding box center [655, 145] width 296 height 33
click at [762, 129] on strong "es que estás corriendo con las medias equivocadas." at bounding box center [655, 145] width 296 height 33
click at [766, 129] on strong "es que estás corriendo con las medias equivocadas." at bounding box center [660, 145] width 307 height 33
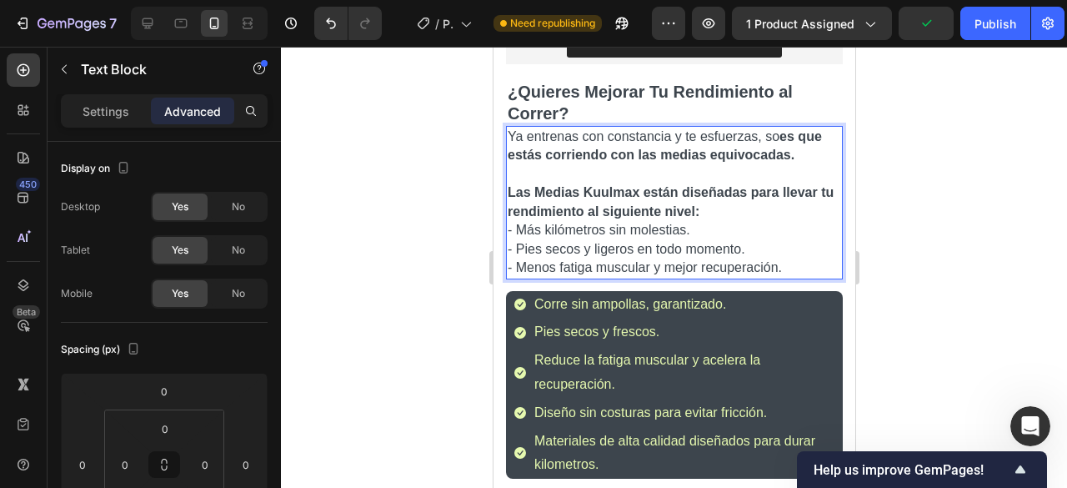
click at [771, 129] on span "Ya entrenas con constancia y te esfuerzas, so es que estás corriendo con las me…" at bounding box center [664, 145] width 314 height 33
click at [777, 129] on strong "es que estás corriendo con las medias equivocadas." at bounding box center [665, 145] width 317 height 33
click at [783, 129] on strong "es que estás corriendo con las medias equivocadas." at bounding box center [669, 145] width 324 height 33
click at [790, 129] on strong "es que estás corriendo con las medias equivocadas." at bounding box center [669, 145] width 324 height 33
click at [792, 129] on span "Ya entrenas con constancia y te esfuerzas, solo t es que estás corriendo con la…" at bounding box center [673, 145] width 332 height 33
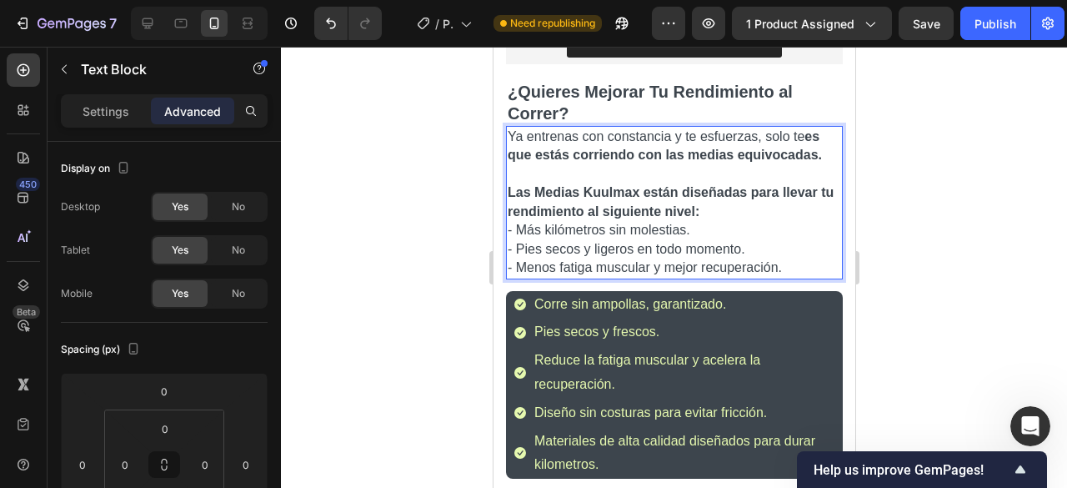
click at [802, 129] on strong "es que estás corriendo con las medias equivocadas." at bounding box center [664, 145] width 314 height 33
click at [803, 129] on strong "es que estás corriendo con las medias equivocadas." at bounding box center [664, 145] width 314 height 33
click at [809, 129] on strong "es que estás corriendo con las medias equivocadas." at bounding box center [666, 145] width 319 height 33
click at [518, 142] on strong "es que estás corriendo con las medias equivocadas." at bounding box center [670, 145] width 327 height 33
click at [522, 143] on strong "es que estás corriendo con las medias equivocadas." at bounding box center [672, 145] width 330 height 33
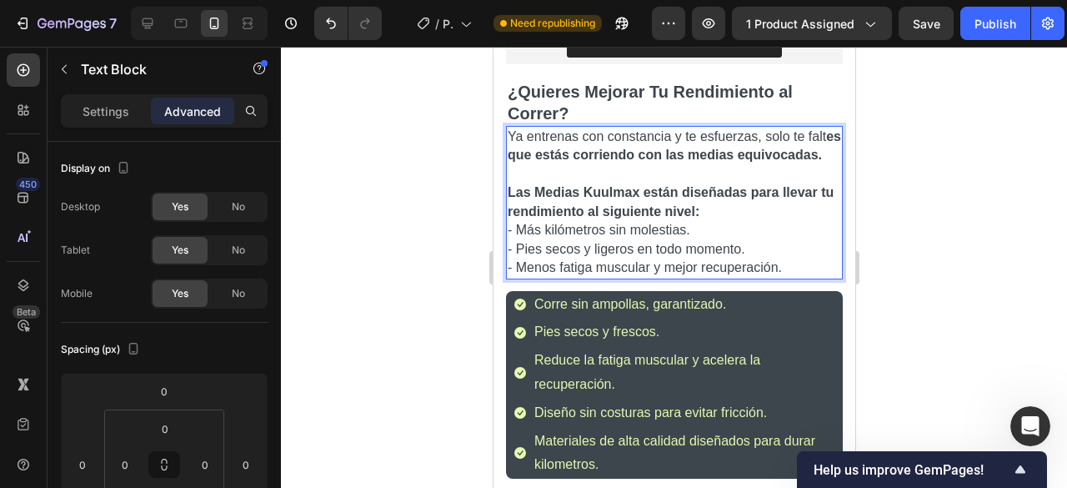
click at [527, 143] on strong "es que estás corriendo con las medias equivocadas." at bounding box center [673, 145] width 333 height 33
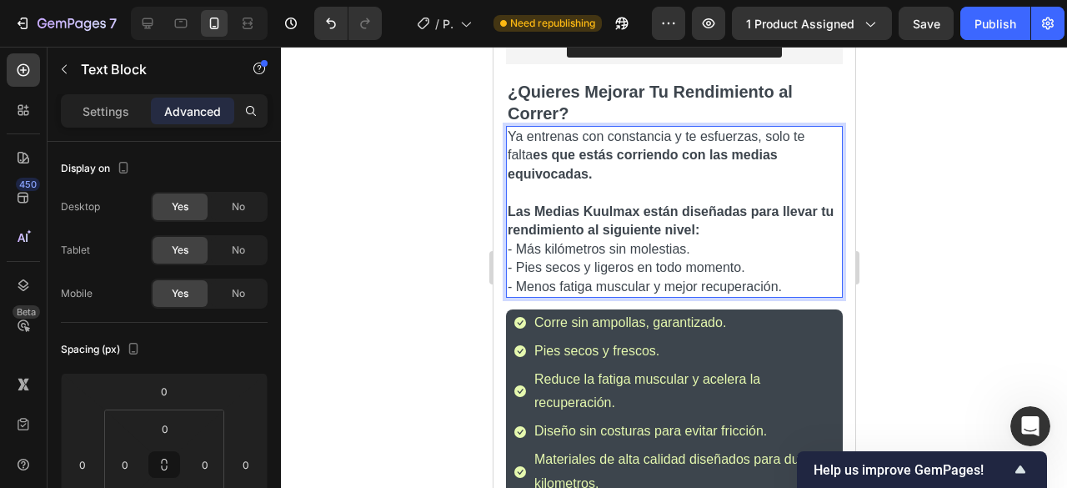
click at [537, 148] on strong "es que estás corriendo con las medias equivocadas." at bounding box center [642, 164] width 270 height 33
click at [543, 148] on strong "es que estás corriendo con las medias equivocadas." at bounding box center [632, 164] width 251 height 33
click at [550, 148] on strong "es que estás corriendo con las medias equivocadas." at bounding box center [636, 164] width 258 height 33
click at [557, 148] on strong "es que estás corriendo con las medias equivocadas." at bounding box center [638, 164] width 263 height 33
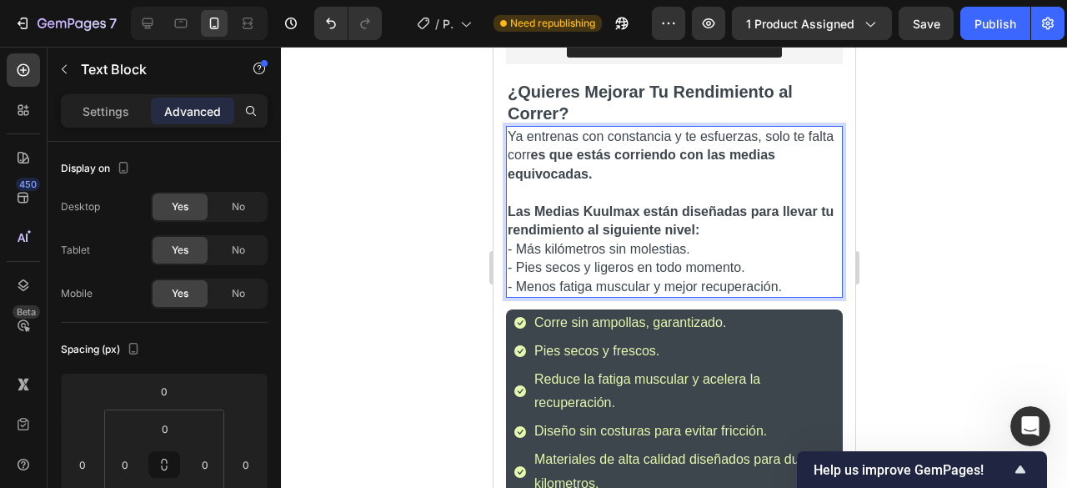
click at [560, 148] on strong "es que estás corriendo con las medias equivocadas." at bounding box center [641, 164] width 268 height 33
click at [568, 148] on strong "es que estás corriendo con las medias equivocadas." at bounding box center [644, 164] width 275 height 33
click at [574, 148] on strong "es que estás corriendo con las medias equivocadas." at bounding box center [646, 164] width 279 height 33
click at [574, 143] on span "Ya entrenas con constancia y te esfuerzas, solo te falta correr es que estás co…" at bounding box center [670, 155] width 326 height 52
click at [574, 143] on span "Ya entrenas con constancia y te esfuerzas, solo te falta correr c es que estás …" at bounding box center [670, 155] width 326 height 52
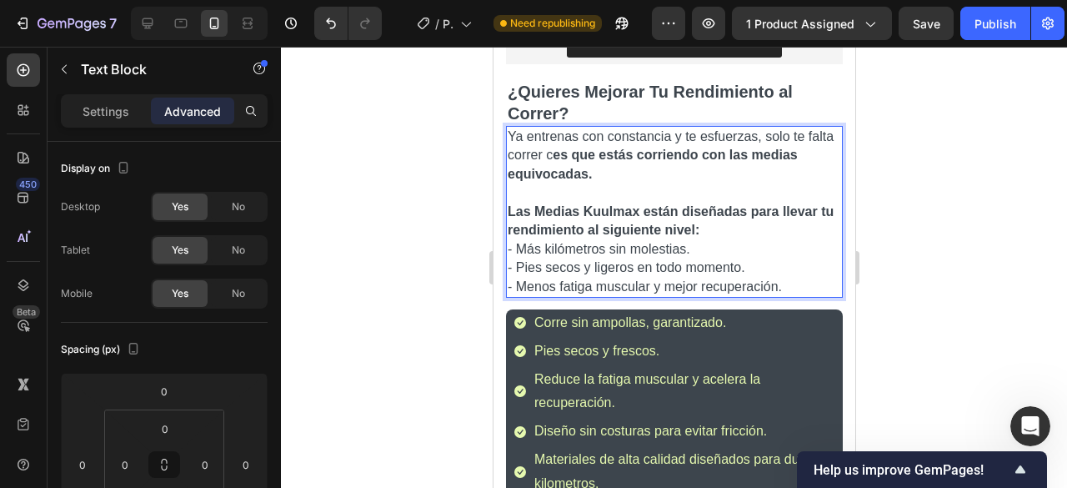
click at [580, 143] on span "Ya entrenas con constancia y te esfuerzas, solo te falta correr c es que estás …" at bounding box center [670, 155] width 326 height 52
click at [588, 143] on span "Ya entrenas con constancia y te esfuerzas, solo te falta correr co es que estás…" at bounding box center [670, 155] width 326 height 52
click at [598, 148] on strong "es que estás corriendo con las medias equivocadas." at bounding box center [659, 164] width 304 height 33
click at [600, 148] on strong "es que estás corriendo con las medias equivocadas." at bounding box center [659, 164] width 304 height 33
click at [605, 148] on strong "es que estás corriendo con las medias equivocadas." at bounding box center [662, 164] width 311 height 33
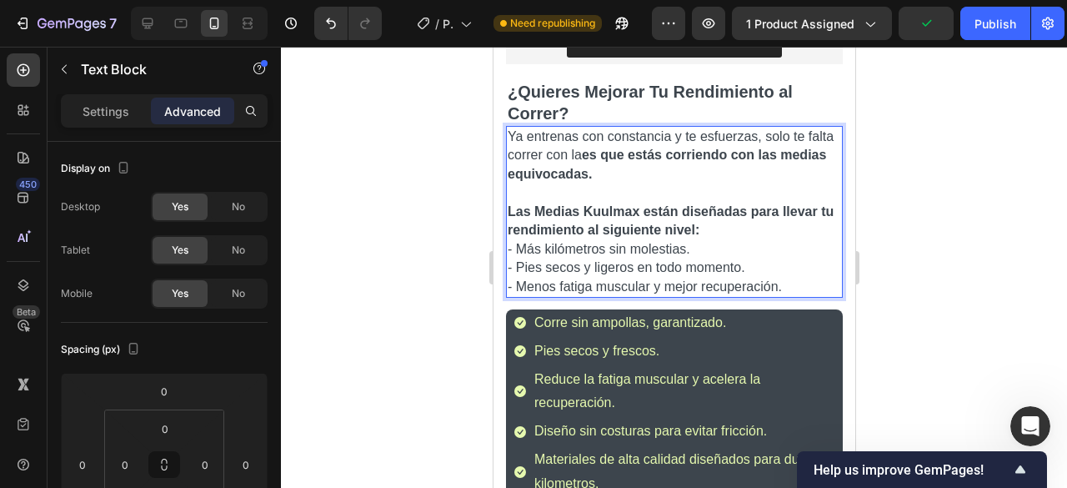
click at [613, 148] on strong "es que estás corriendo con las medias equivocadas." at bounding box center [666, 164] width 318 height 33
click at [613, 143] on span "Ya entrenas con constancia y te esfuerzas, solo te falta correr con las es que …" at bounding box center [670, 155] width 326 height 52
click at [621, 148] on strong "es que estás corriendo con las medias equivocadas." at bounding box center [669, 164] width 325 height 33
click at [633, 148] on strong "es que estás corriendo con las medias equivocadas." at bounding box center [652, 164] width 291 height 33
click at [640, 148] on strong "es que estás corriendo con las medias equivocadas." at bounding box center [656, 164] width 298 height 33
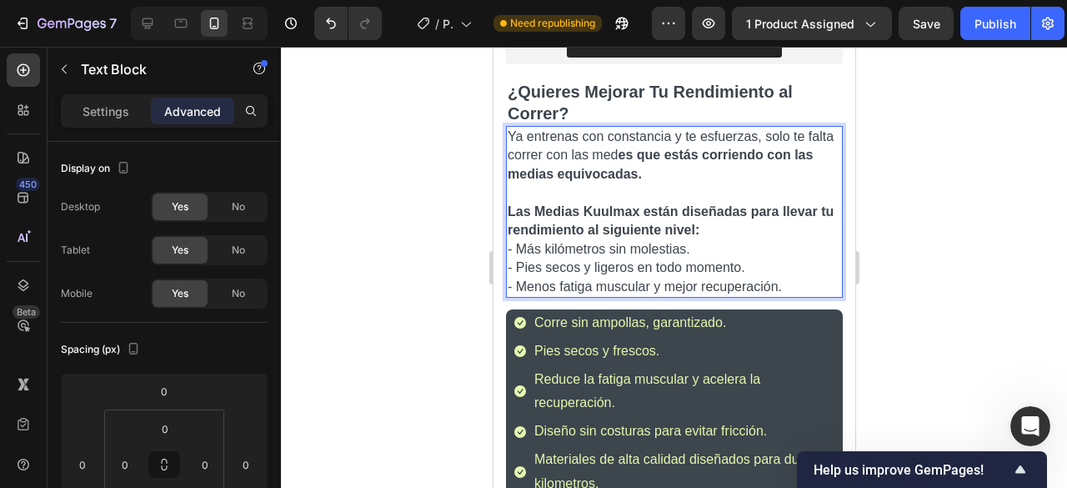
click at [648, 148] on strong "es que estás corriendo con las medias equivocadas." at bounding box center [659, 164] width 305 height 33
click at [650, 148] on strong "es que estás corriendo con las medias equivocadas." at bounding box center [661, 164] width 308 height 33
click at [656, 143] on span "Ya entrenas con constancia y te esfuerzas, solo te falta correr con las media e…" at bounding box center [670, 155] width 326 height 52
click at [663, 148] on strong "es que estás corriendo con las medias equivocadas." at bounding box center [668, 164] width 323 height 33
click at [670, 148] on strong "es que estás corriendo con las medias equivocadas." at bounding box center [671, 164] width 329 height 33
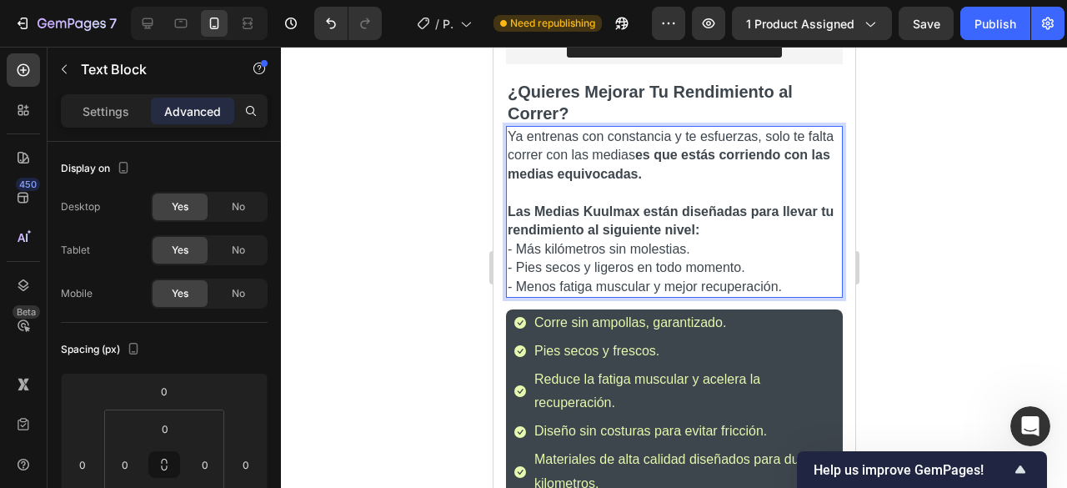
click at [670, 148] on strong "es que estás corriendo con las medias equivocadas." at bounding box center [668, 164] width 323 height 33
click at [666, 148] on strong "es que estás corriendo con las medias equivocadas." at bounding box center [668, 164] width 323 height 33
click at [668, 143] on span "Ya entrenas con constancia y te esfuerzas, solo te falta correr con las mediasc…" at bounding box center [671, 155] width 329 height 52
click at [664, 148] on strong "es que estás corriendo con las medias equivocadas." at bounding box center [668, 164] width 323 height 33
click at [668, 148] on strong "es que estás corriendo con las medias equivocadas." at bounding box center [668, 164] width 323 height 33
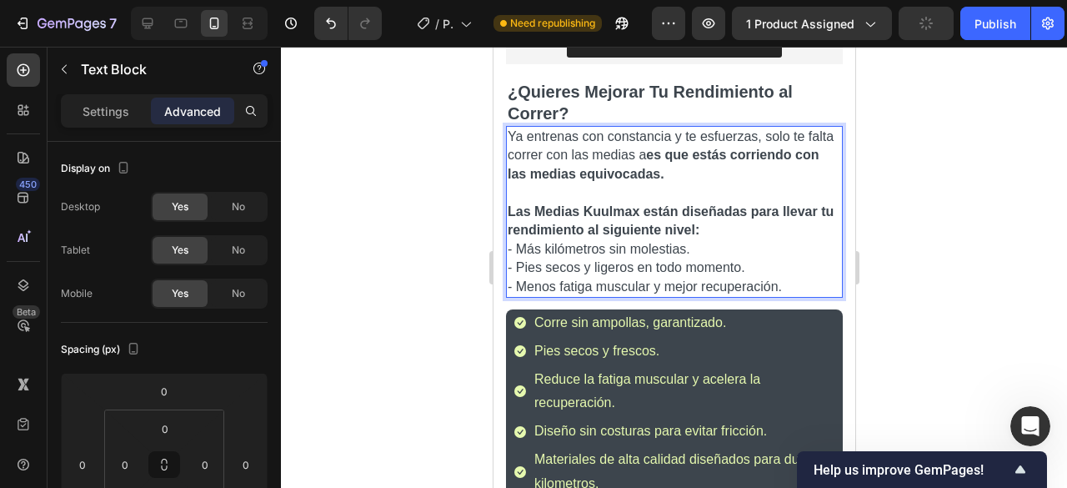
click at [673, 148] on strong "es que estás corriendo con las medias equivocadas." at bounding box center [662, 164] width 311 height 33
click at [682, 148] on strong "es que estás corriendo con las medias equivocadas." at bounding box center [666, 164] width 318 height 33
click at [688, 144] on span "Ya entrenas con constancia y te esfuerzas, solo te falta correr con las medias …" at bounding box center [670, 155] width 326 height 52
click at [695, 148] on strong "es que estás corriendo con las medias equivocadas." at bounding box center [673, 164] width 333 height 33
click at [702, 148] on strong "es que estás corriendo con las medias equivocadas." at bounding box center [663, 164] width 313 height 33
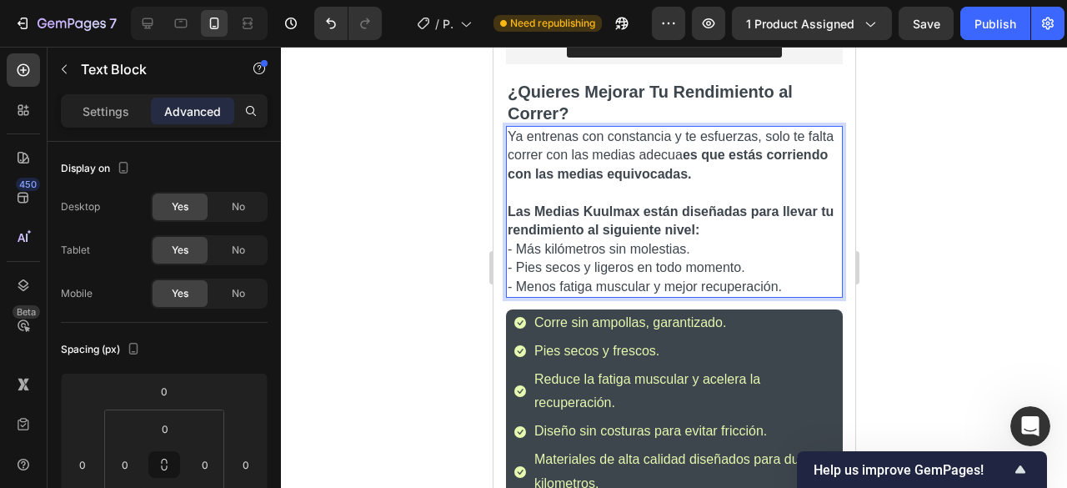
click at [711, 148] on strong "es que estás corriendo con las medias equivocadas." at bounding box center [667, 164] width 320 height 33
click at [718, 148] on strong "es que estás corriendo con las medias equivocadas." at bounding box center [671, 164] width 328 height 33
click at [725, 144] on span "Ya entrenas con constancia y te esfuerzas, solo te falta correr con las medias …" at bounding box center [670, 155] width 326 height 52
click at [733, 148] on strong "es que estás corriendo con las medias equivocadas." at bounding box center [645, 164] width 277 height 33
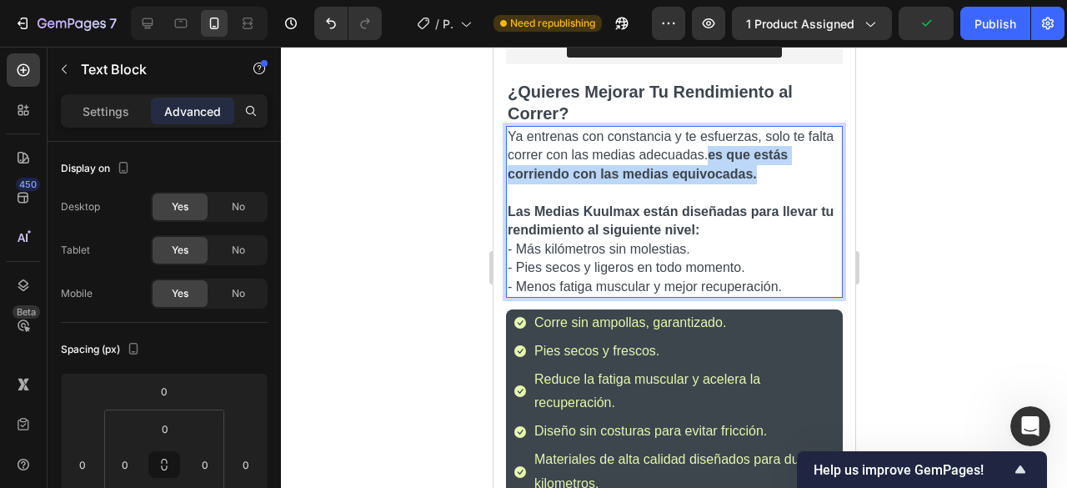
drag, startPoint x: 746, startPoint y: 160, endPoint x: 734, endPoint y: 142, distance: 21.7
click at [734, 142] on p "Ya entrenas con constancia y te esfuerzas, solo te falta correr con las medias …" at bounding box center [673, 184] width 333 height 113
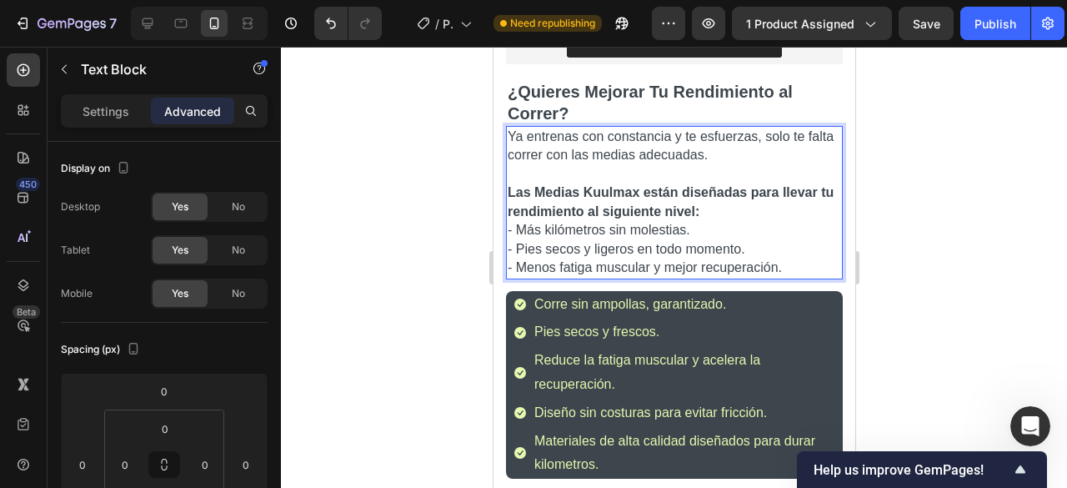
click at [717, 163] on p "Ya entrenas con constancia y te esfuerzas, solo te falta correr con las medias …" at bounding box center [673, 175] width 333 height 94
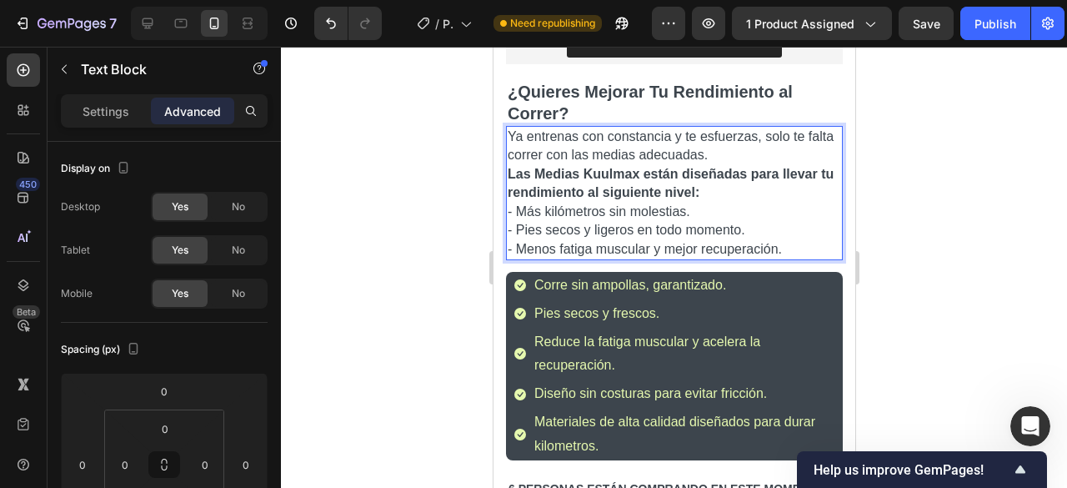
click at [875, 168] on div at bounding box center [674, 267] width 786 height 441
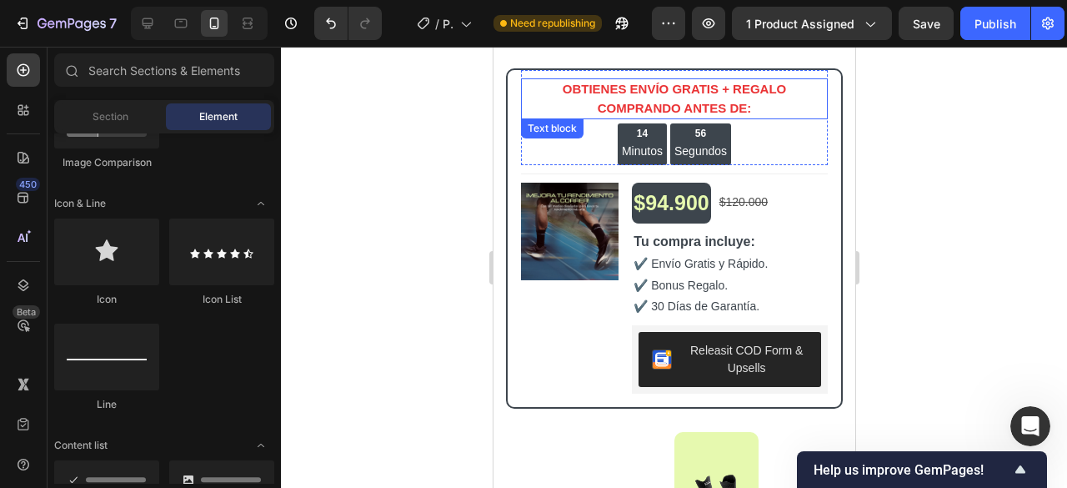
scroll to position [3998, 0]
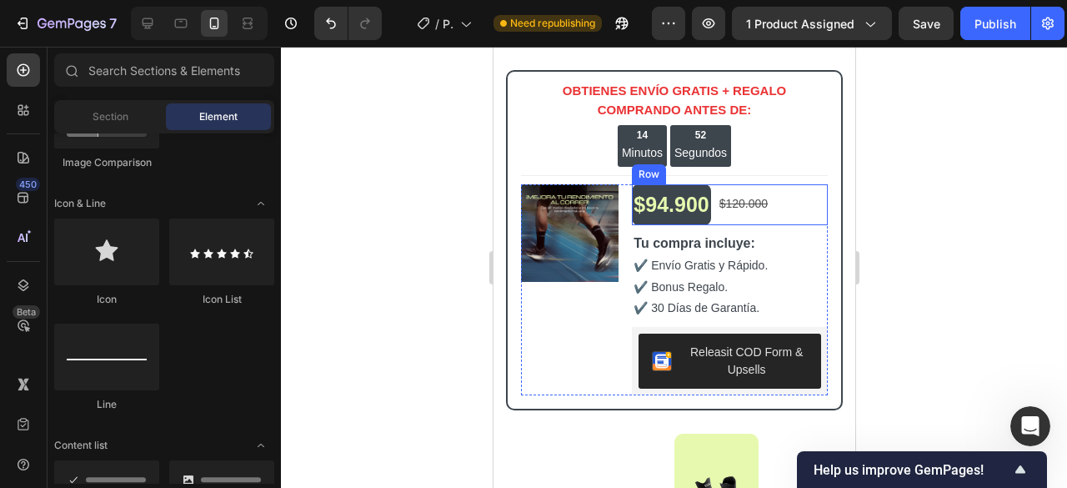
click at [793, 194] on div "$94.900 Text Block $120.000 Text Block Row" at bounding box center [729, 204] width 196 height 41
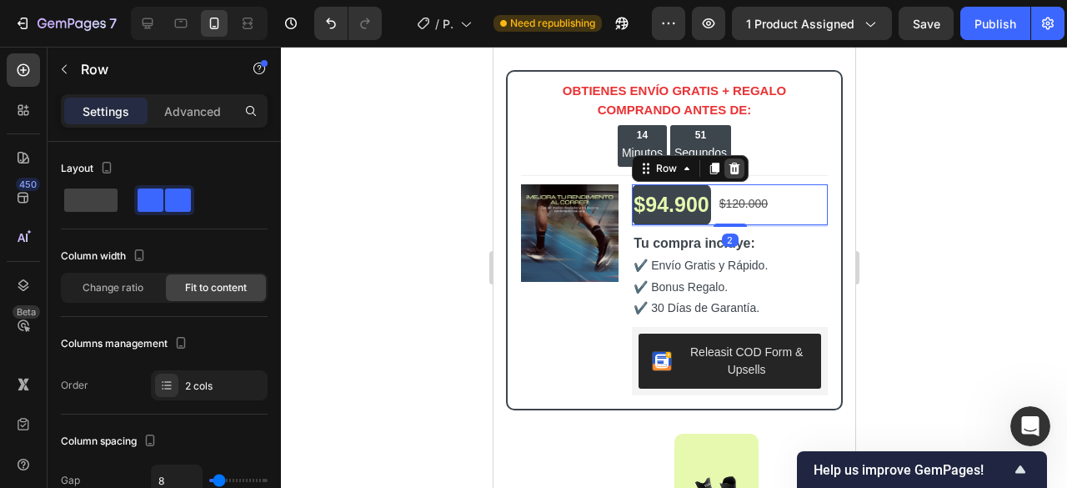
click at [731, 173] on icon at bounding box center [733, 168] width 13 height 13
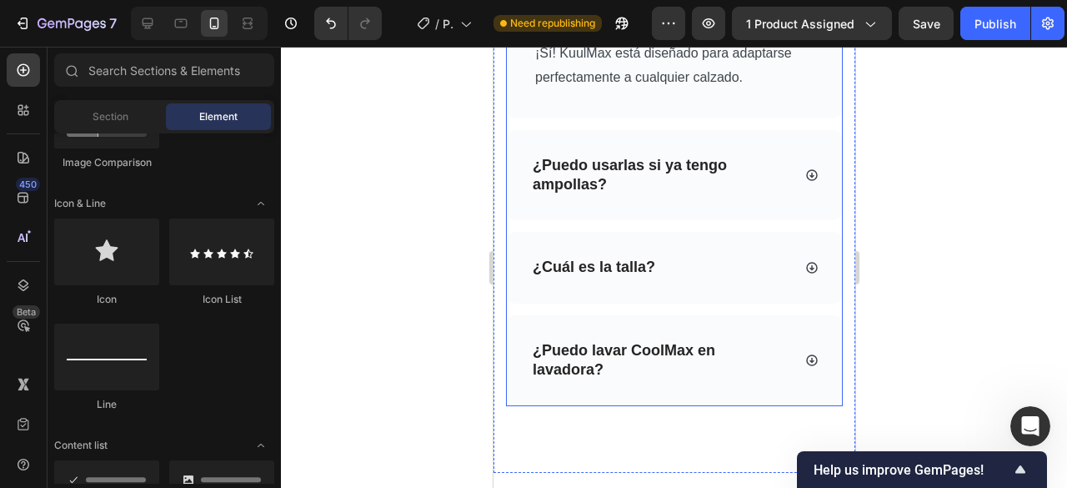
scroll to position [7038, 0]
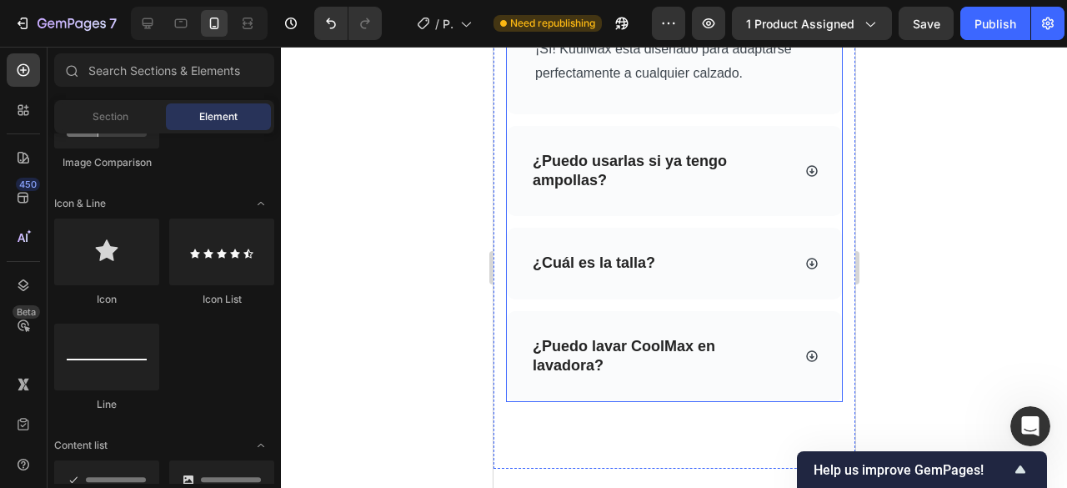
click at [638, 376] on p "¿Puedo lavar CoolMax en lavadora?" at bounding box center [660, 356] width 257 height 39
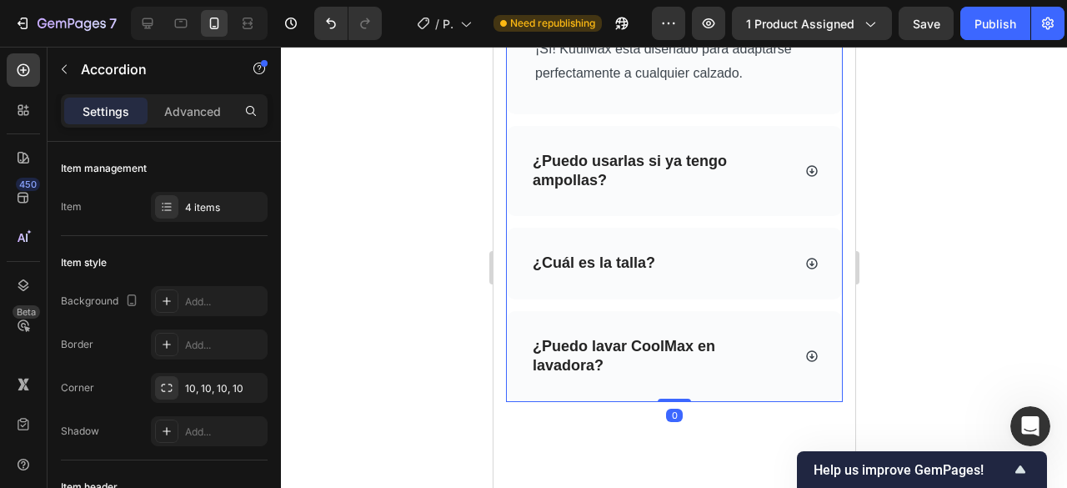
click at [645, 375] on p "¿Puedo lavar CoolMax en lavadora?" at bounding box center [660, 356] width 257 height 39
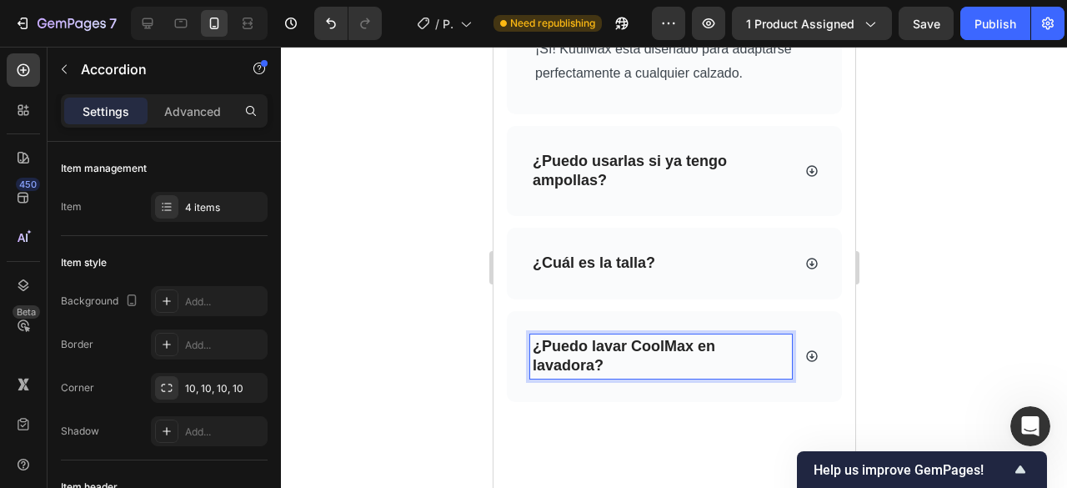
click at [652, 376] on p "¿Puedo lavar CoolMax en lavadora?" at bounding box center [660, 356] width 257 height 39
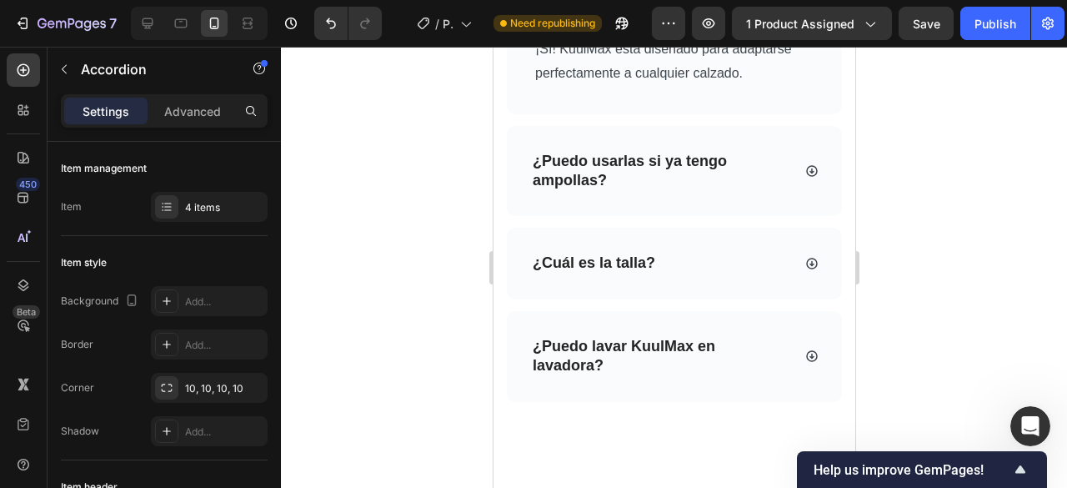
click at [907, 311] on div at bounding box center [674, 267] width 786 height 441
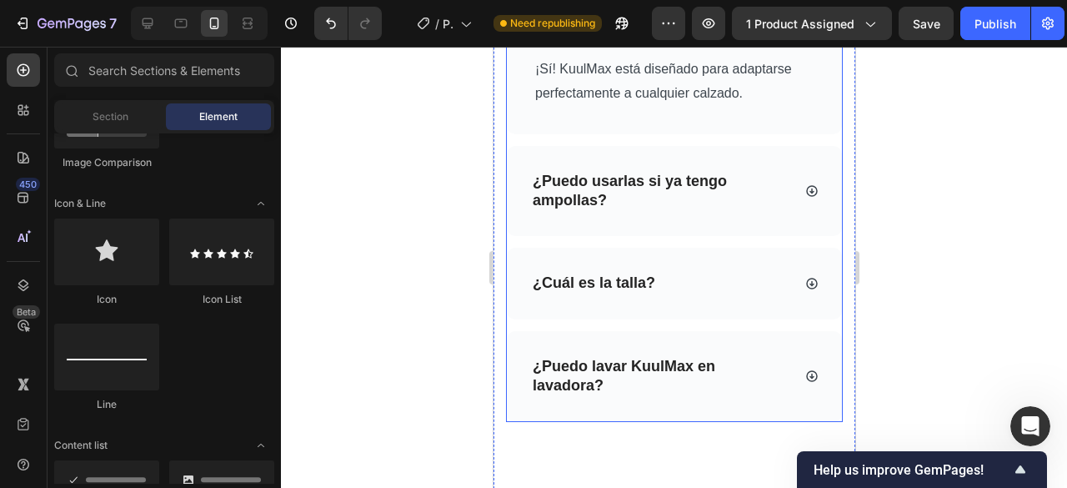
scroll to position [7015, 0]
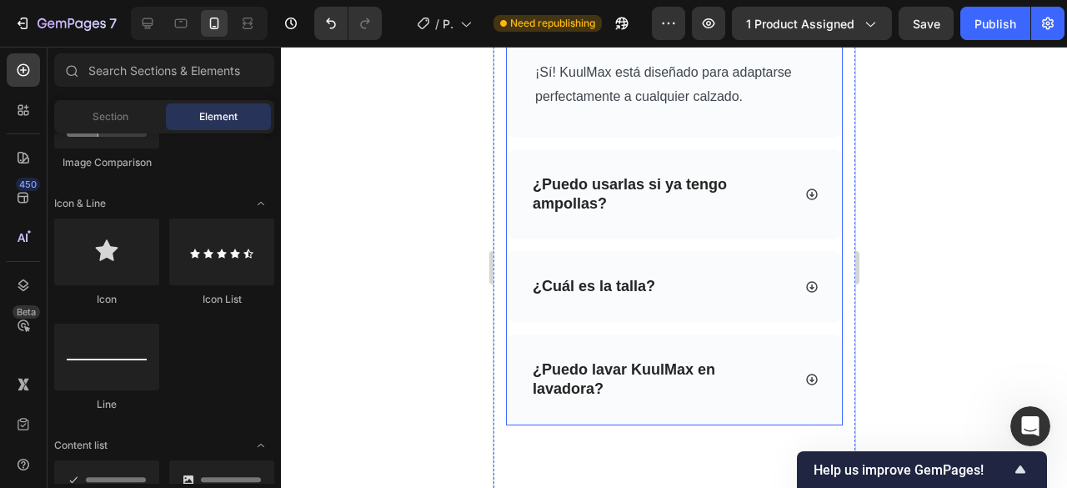
click at [802, 399] on div "¿Puedo lavar KuulMax en lavadora?" at bounding box center [673, 379] width 335 height 91
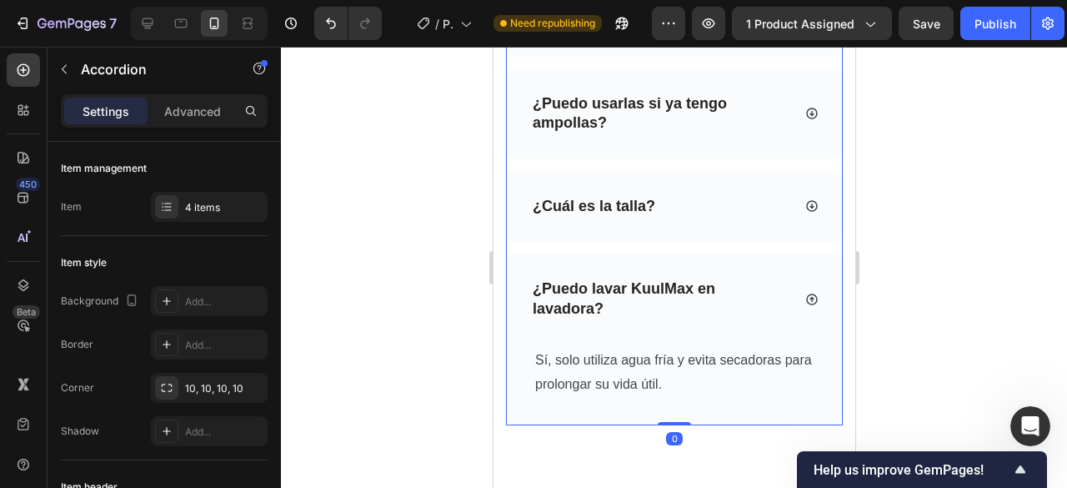
scroll to position [7020, 0]
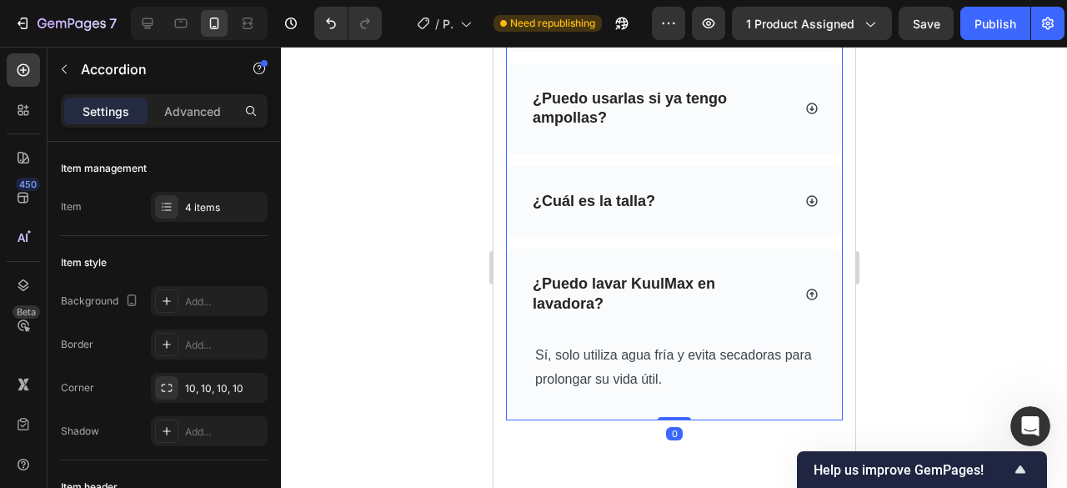
click at [796, 331] on div "¿Puedo lavar KuulMax en lavadora?" at bounding box center [673, 293] width 335 height 91
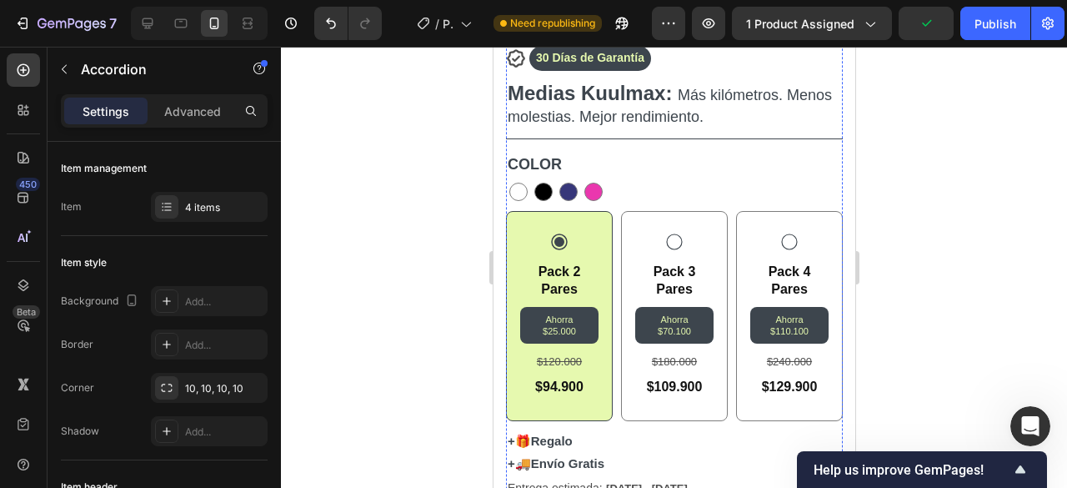
scroll to position [548, 0]
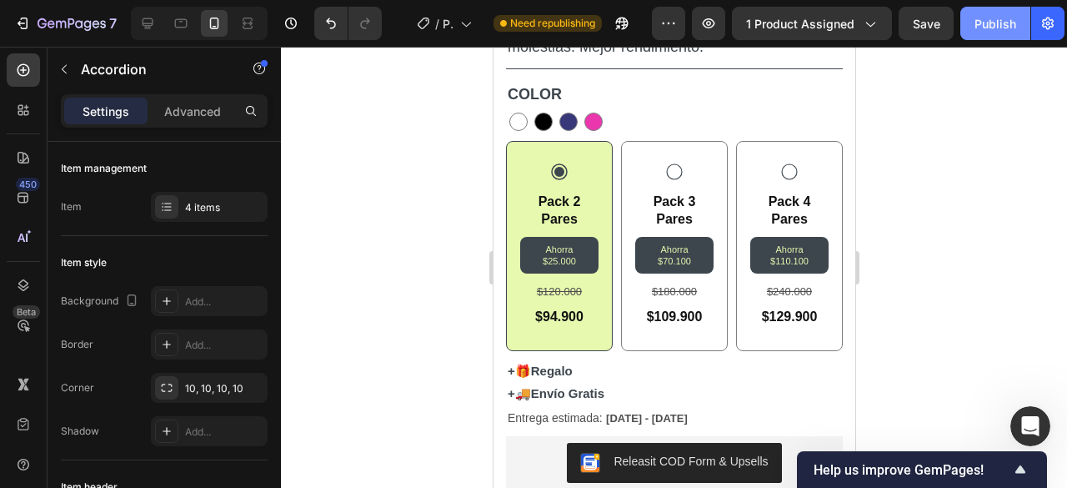
click at [986, 33] on button "Publish" at bounding box center [995, 23] width 70 height 33
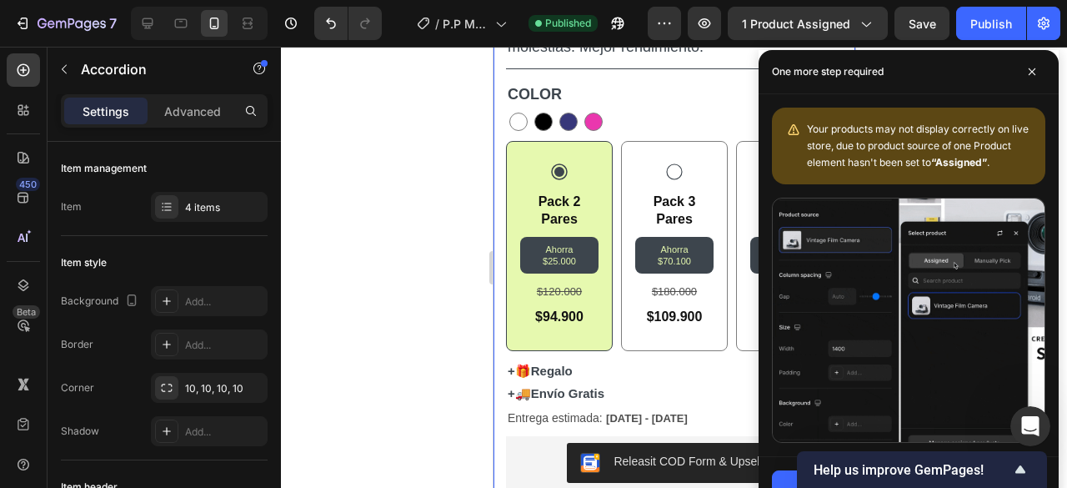
click at [438, 123] on div at bounding box center [674, 267] width 786 height 441
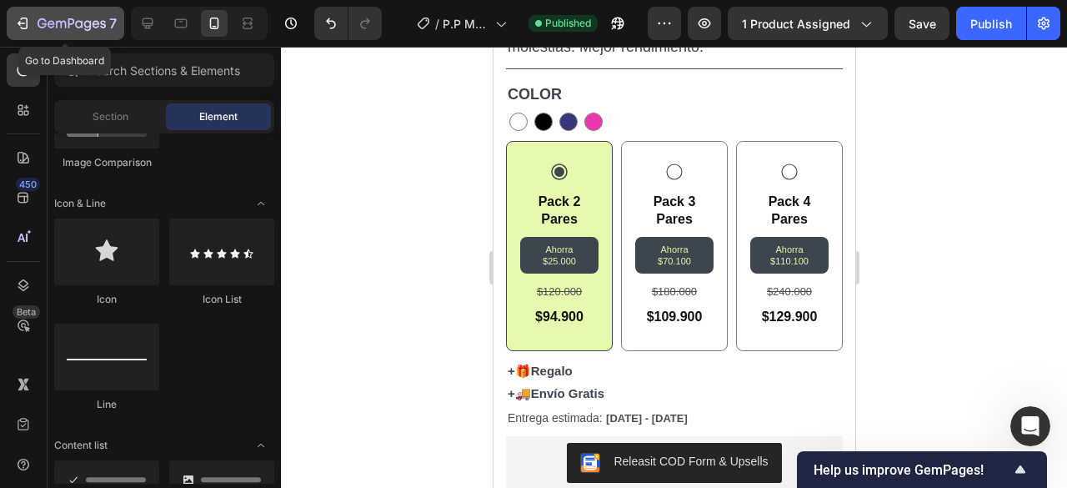
click at [23, 19] on icon "button" at bounding box center [22, 23] width 17 height 17
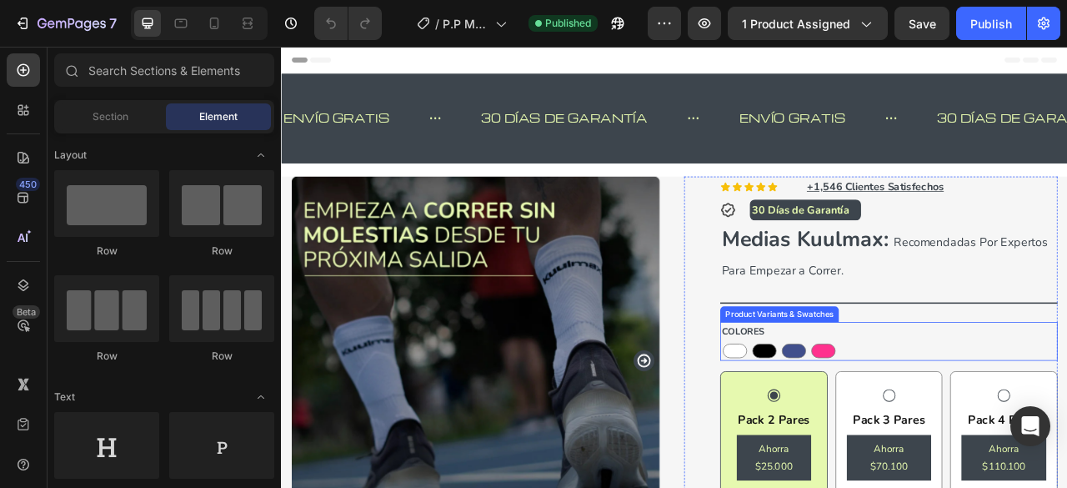
click at [1041, 420] on div "COLORES BLANCO BLANCO NEGRO NEGRO AZUL OSCURO AZUL OSCURO ROSADO ROSADO" at bounding box center [1053, 421] width 429 height 49
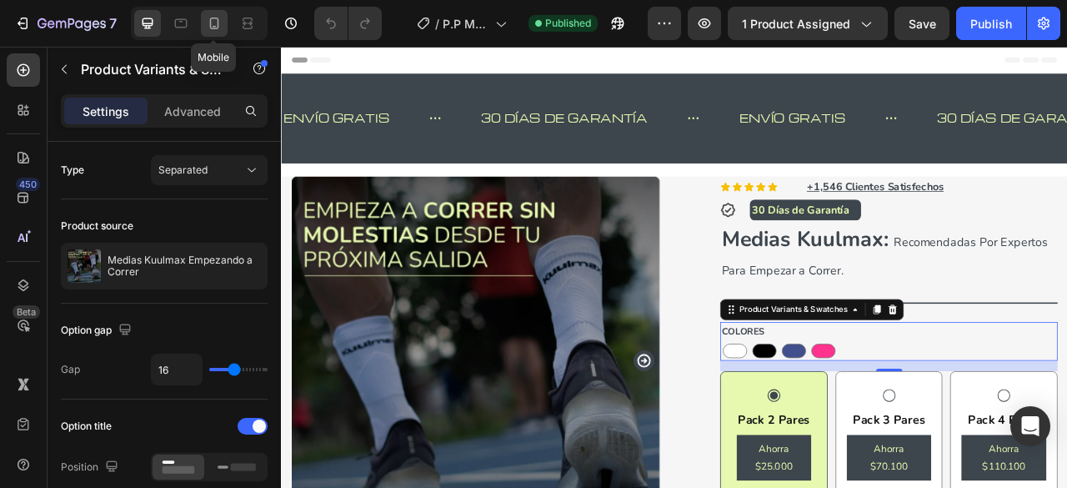
click at [212, 23] on icon at bounding box center [214, 23] width 17 height 17
type input "0"
type input "12"
type input "30"
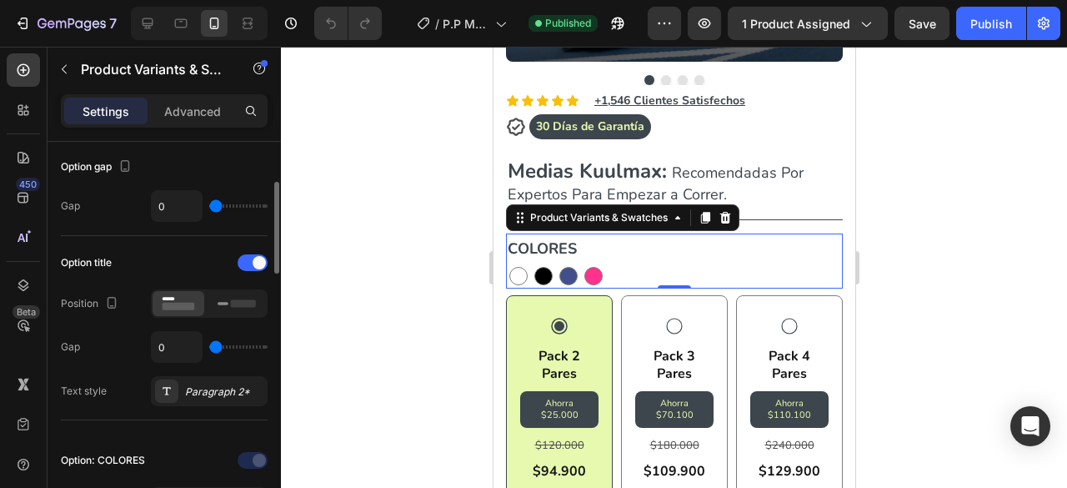
scroll to position [238, 0]
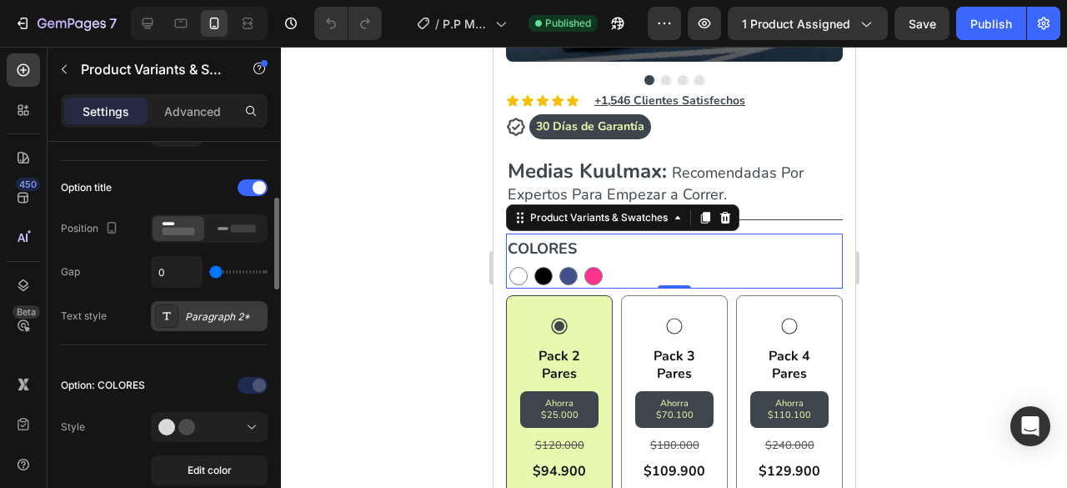
click at [203, 312] on div "Paragraph 2*" at bounding box center [224, 316] width 78 height 15
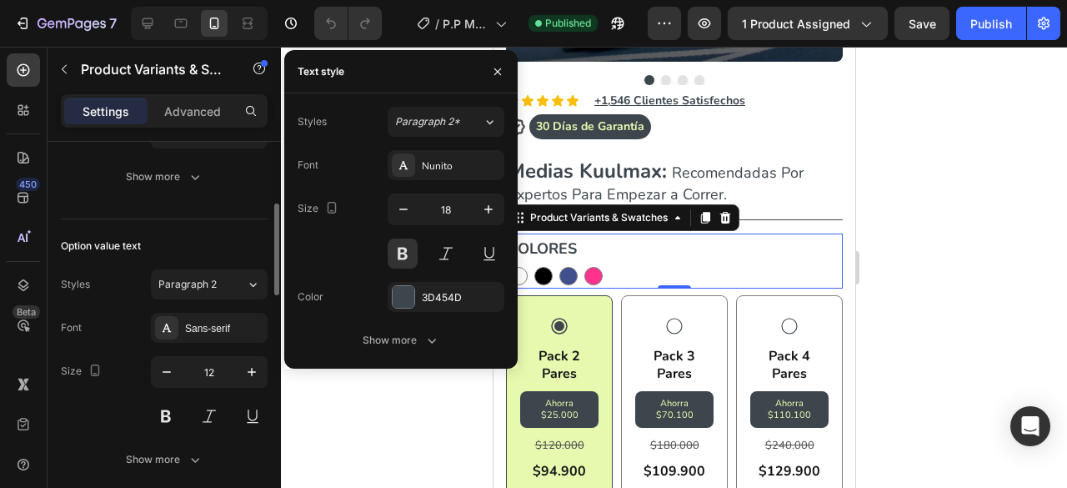
scroll to position [536, 0]
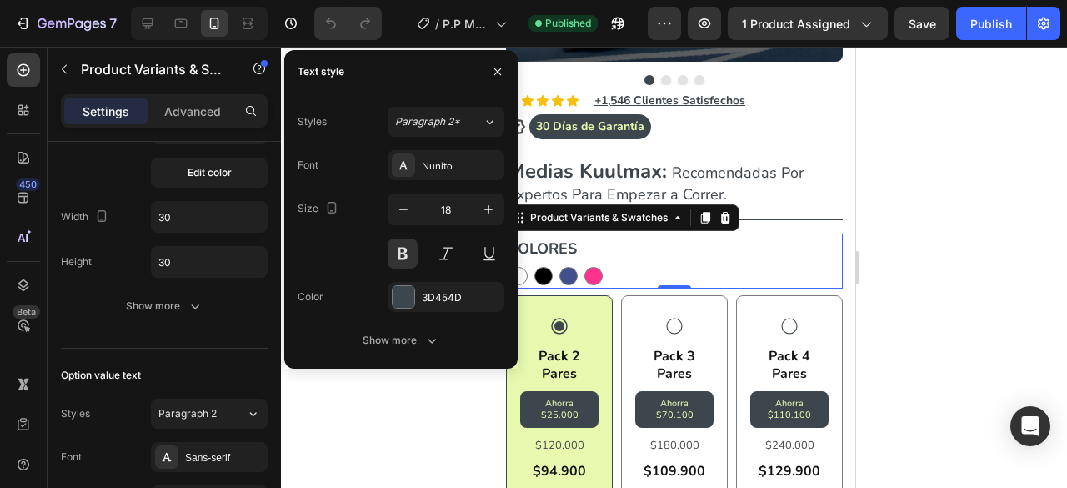
click at [900, 299] on div at bounding box center [674, 267] width 786 height 441
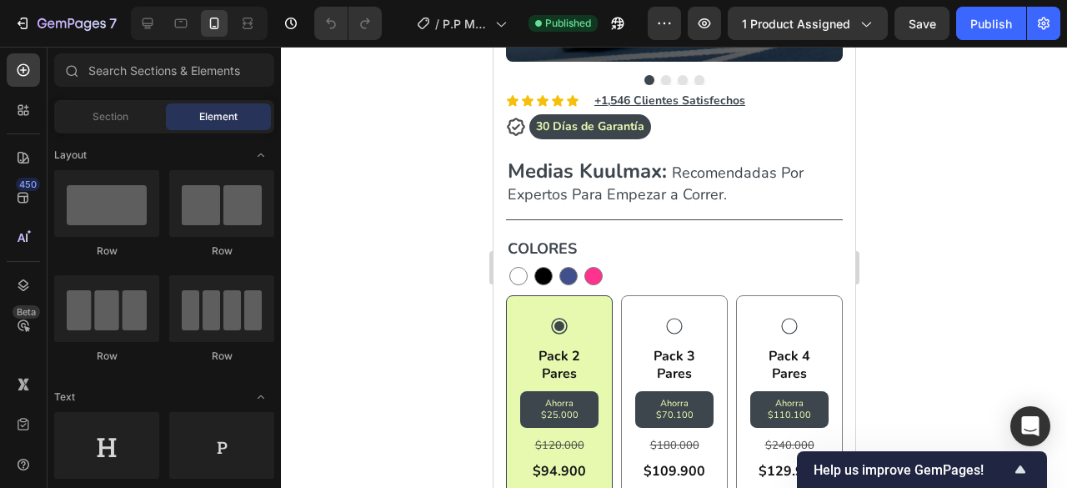
click at [468, 179] on div at bounding box center [674, 267] width 786 height 441
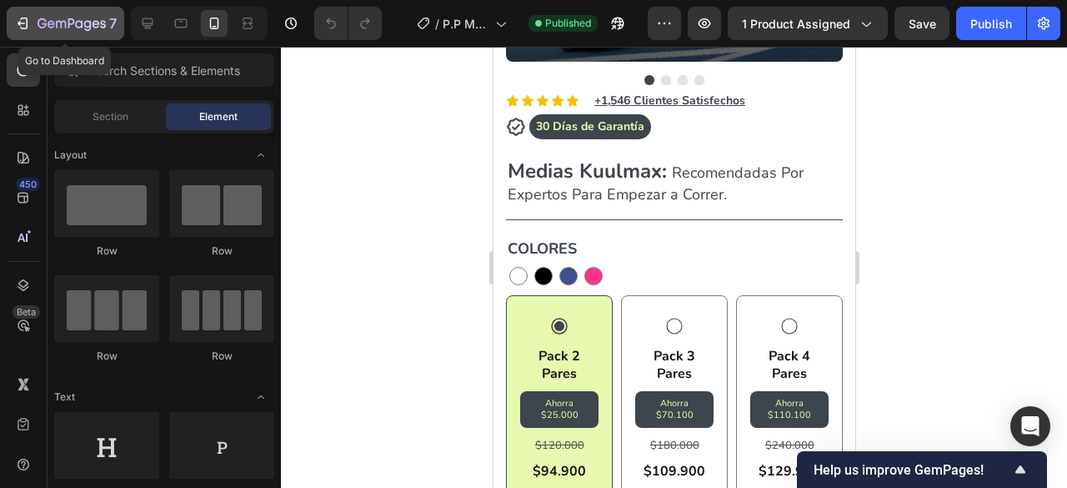
click at [18, 29] on icon "button" at bounding box center [22, 23] width 17 height 17
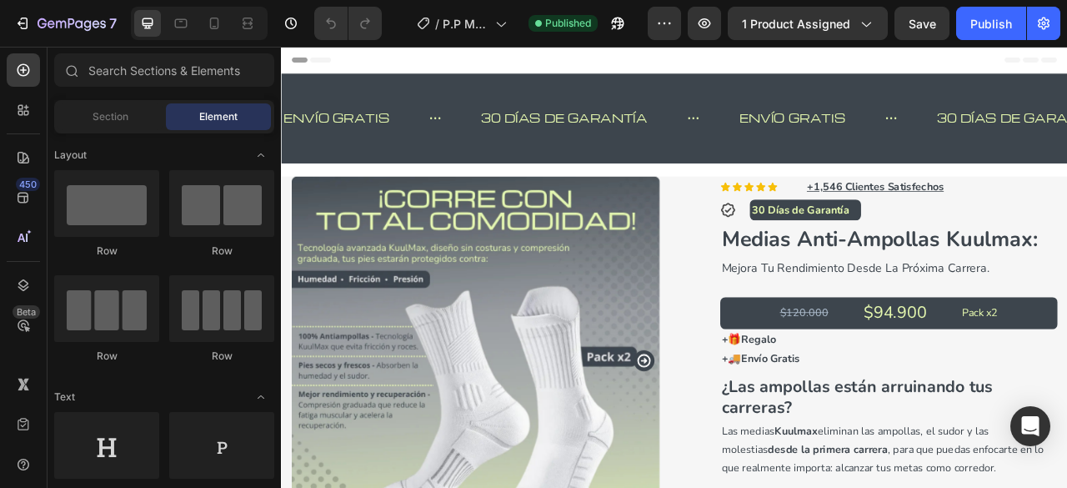
click at [215, 10] on div at bounding box center [214, 23] width 27 height 27
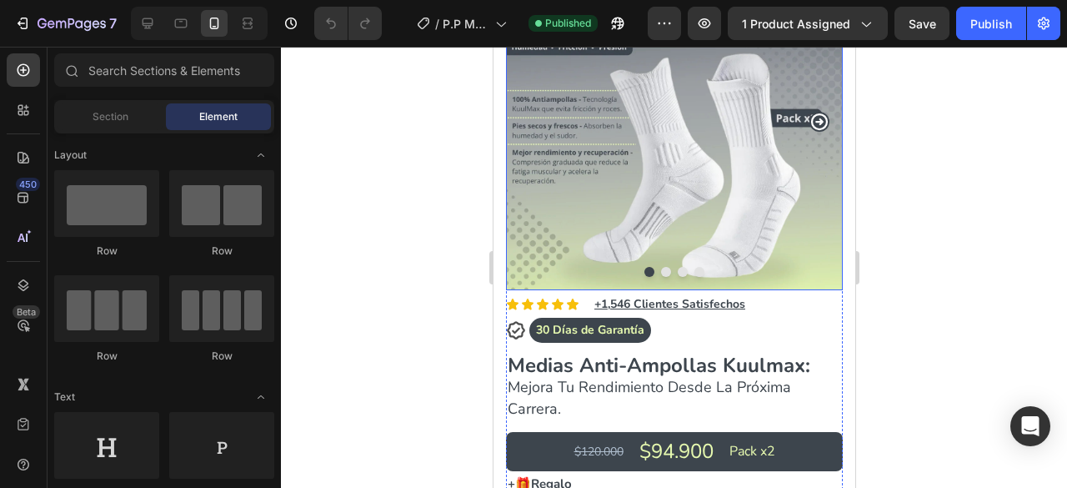
scroll to position [184, 0]
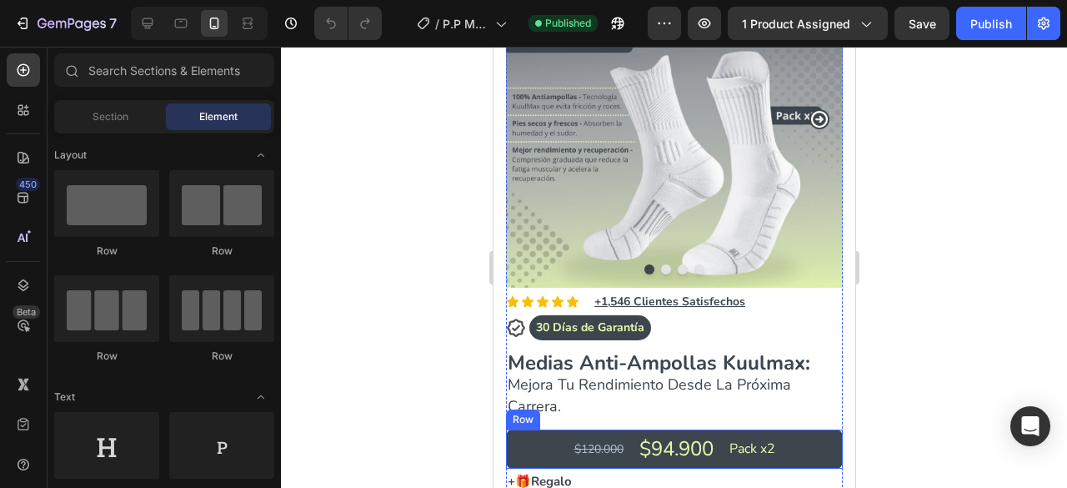
click at [803, 431] on div "$120.000 Text Block $94.900 Text Block Pack x2 Text Block Row" at bounding box center [673, 448] width 337 height 39
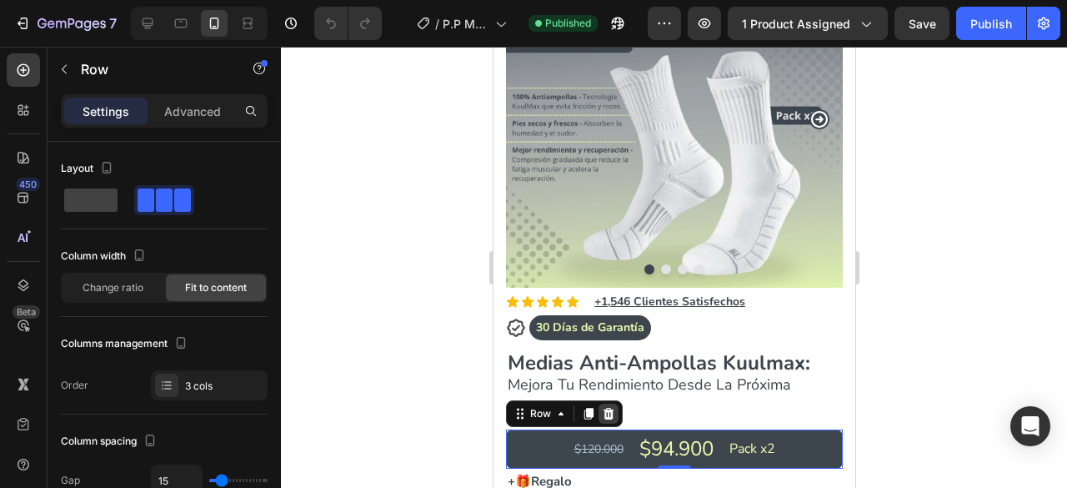
click at [614, 403] on div at bounding box center [608, 413] width 20 height 20
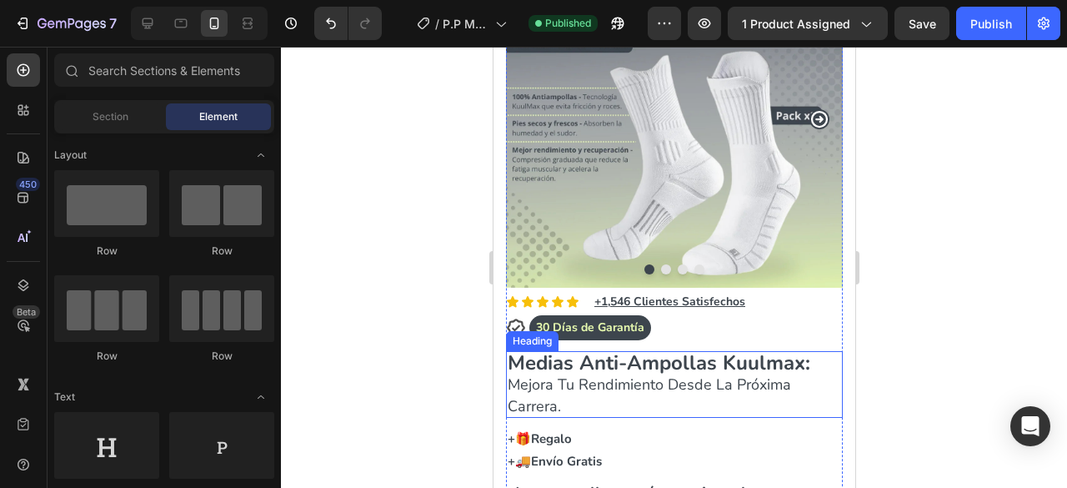
click at [638, 403] on h2 "Medias Anti-Ampollas Kuulmax: Mejora Tu Rendimiento Desde La Próxima Carrera." at bounding box center [673, 384] width 337 height 67
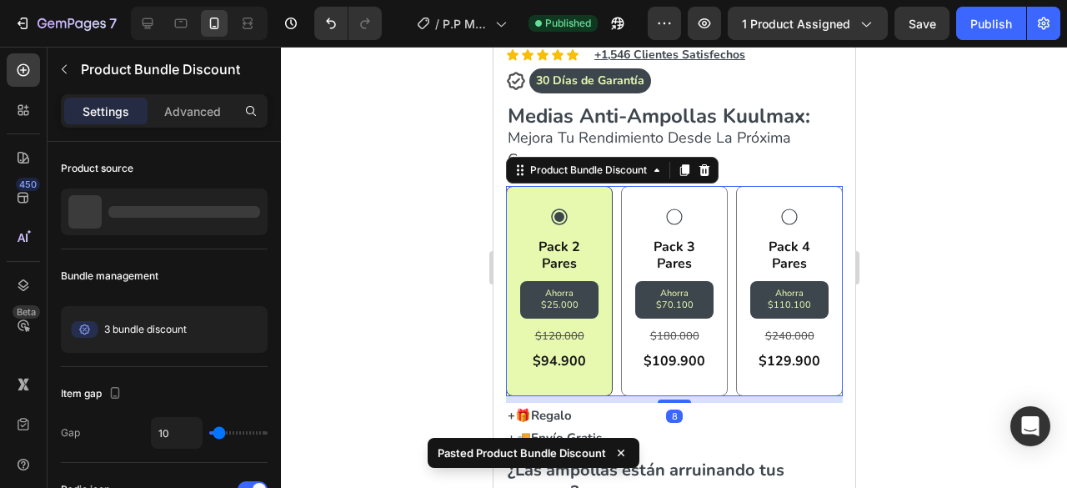
scroll to position [498, 0]
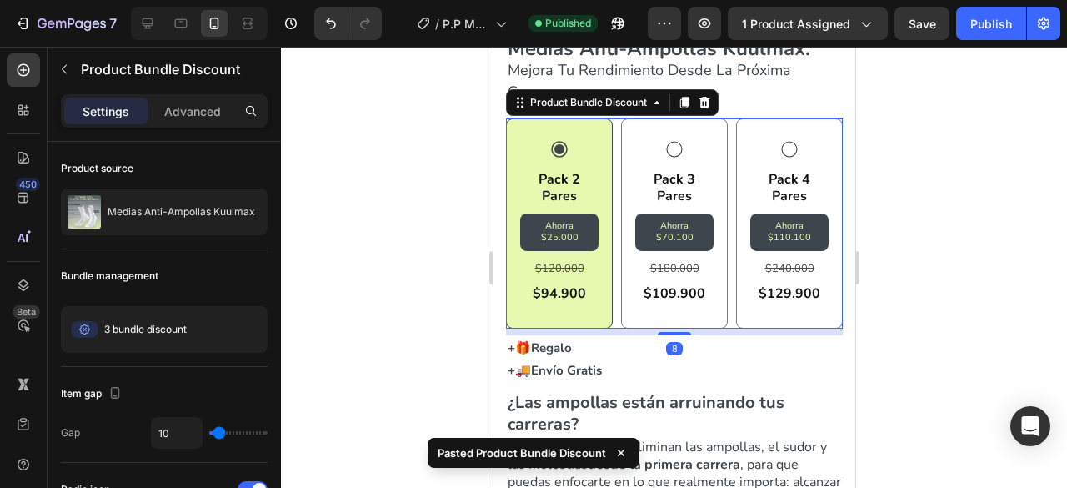
click at [946, 271] on div at bounding box center [674, 267] width 786 height 441
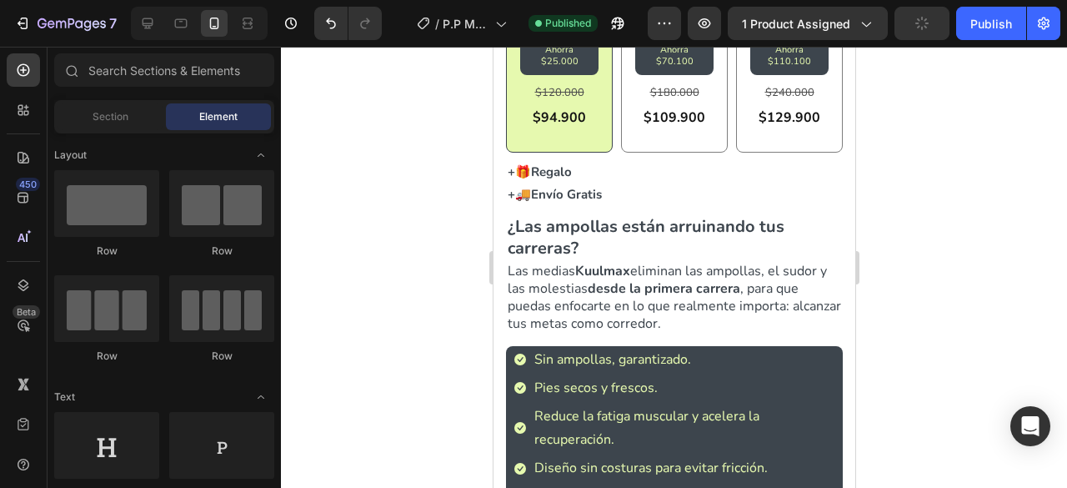
scroll to position [673, 0]
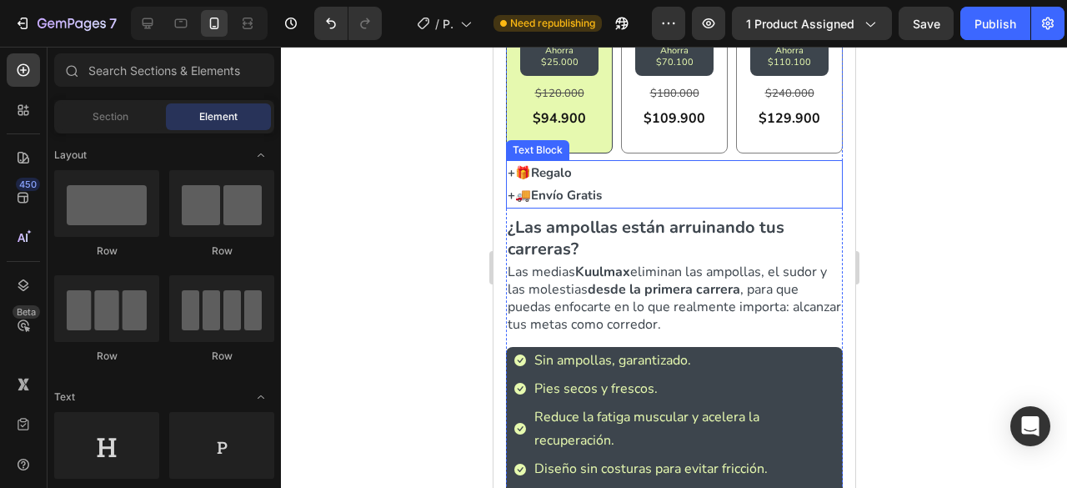
click at [644, 189] on p "+🎁Regalo +🚚Envío Gratis" at bounding box center [673, 184] width 333 height 45
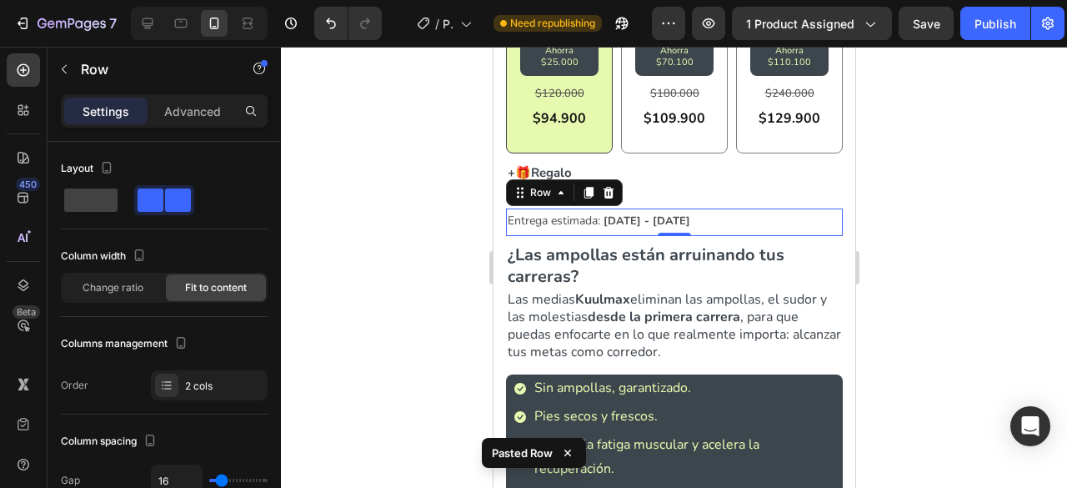
click at [988, 239] on div at bounding box center [674, 267] width 786 height 441
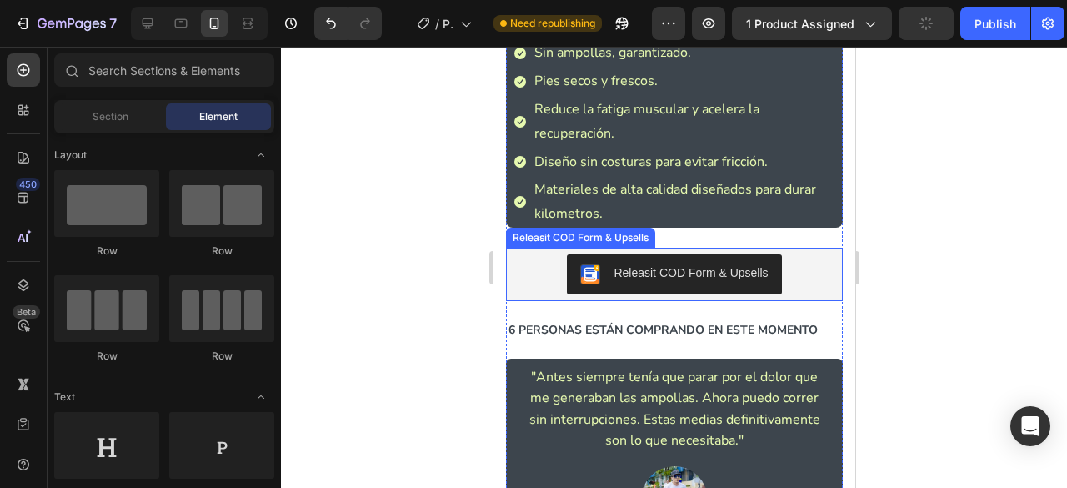
scroll to position [1086, 0]
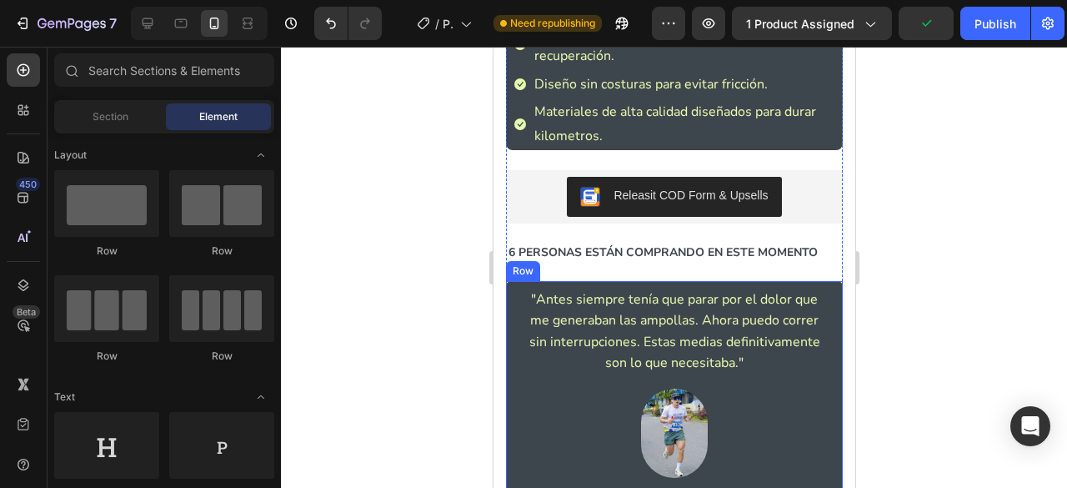
click at [820, 352] on div ""Antes siempre tenía que parar por el dolor que me generaban las ampollas. Ahor…" at bounding box center [673, 399] width 337 height 237
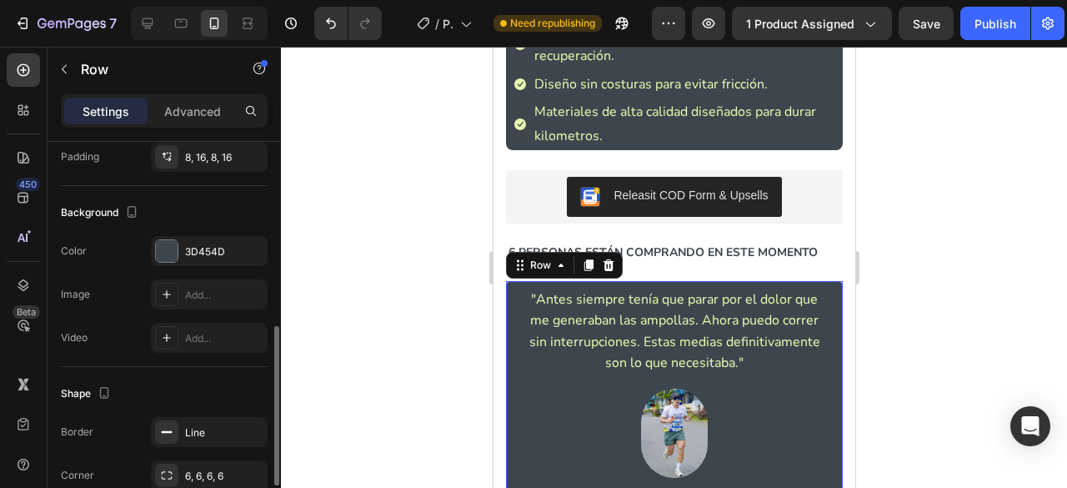
scroll to position [458, 0]
click at [161, 249] on div at bounding box center [167, 248] width 22 height 22
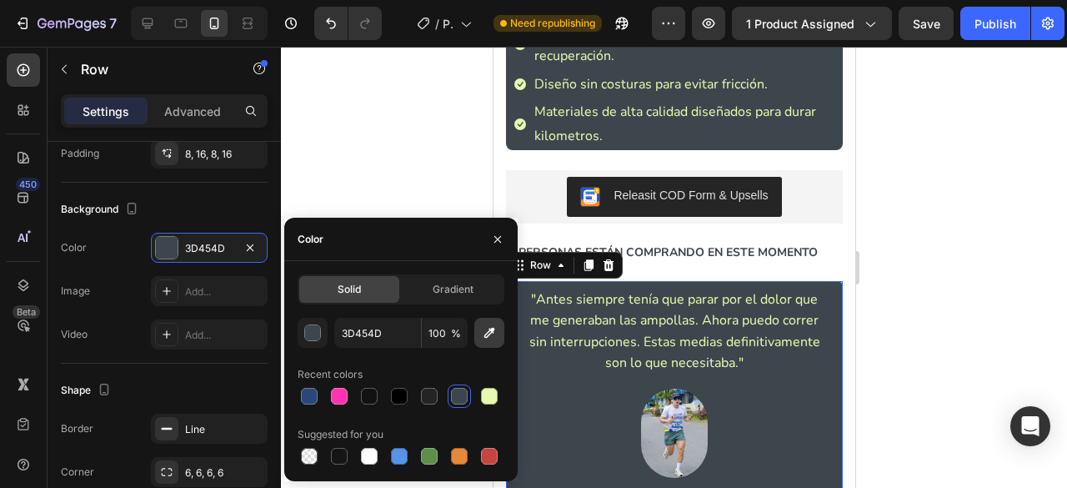
click at [483, 328] on icon "button" at bounding box center [489, 332] width 17 height 17
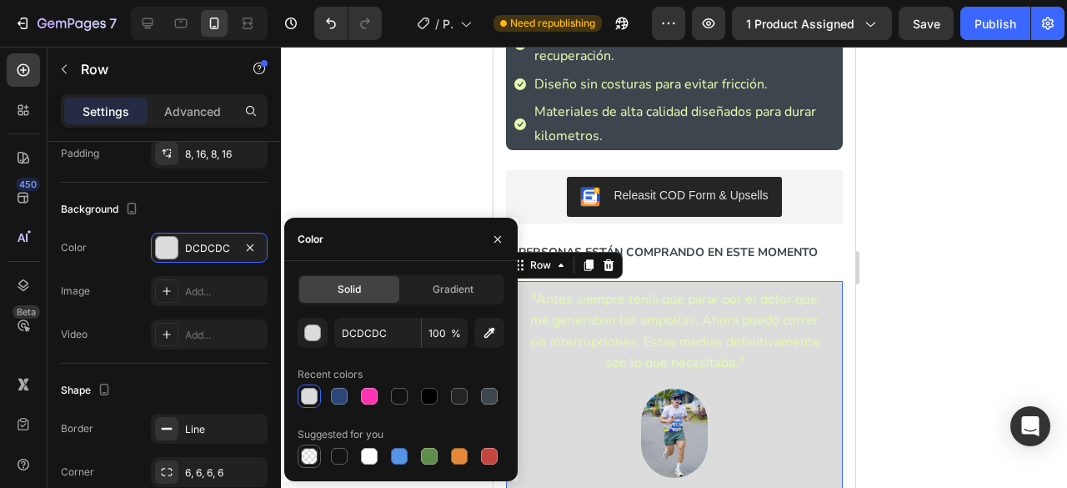
click at [308, 453] on div at bounding box center [309, 456] width 17 height 17
type input "000000"
type input "0"
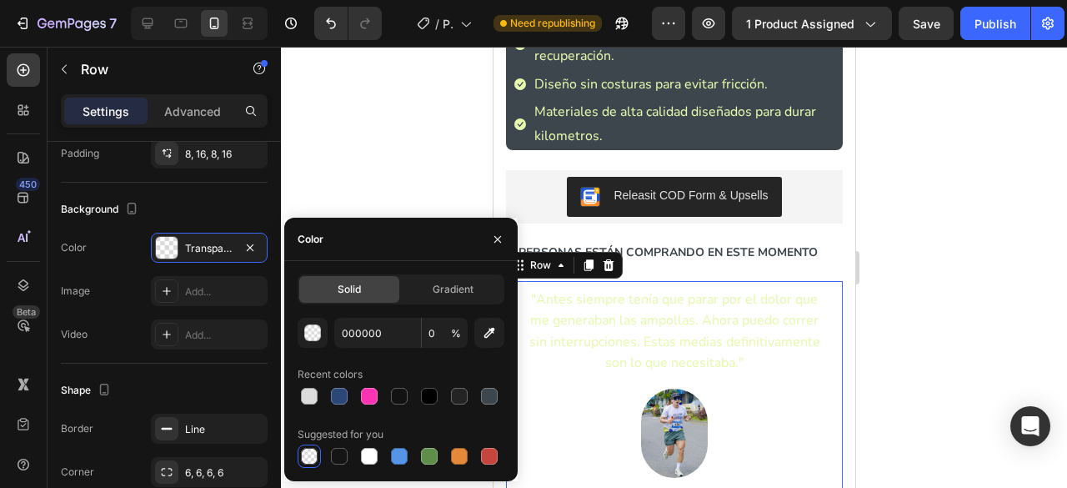
click at [380, 184] on div at bounding box center [674, 267] width 786 height 441
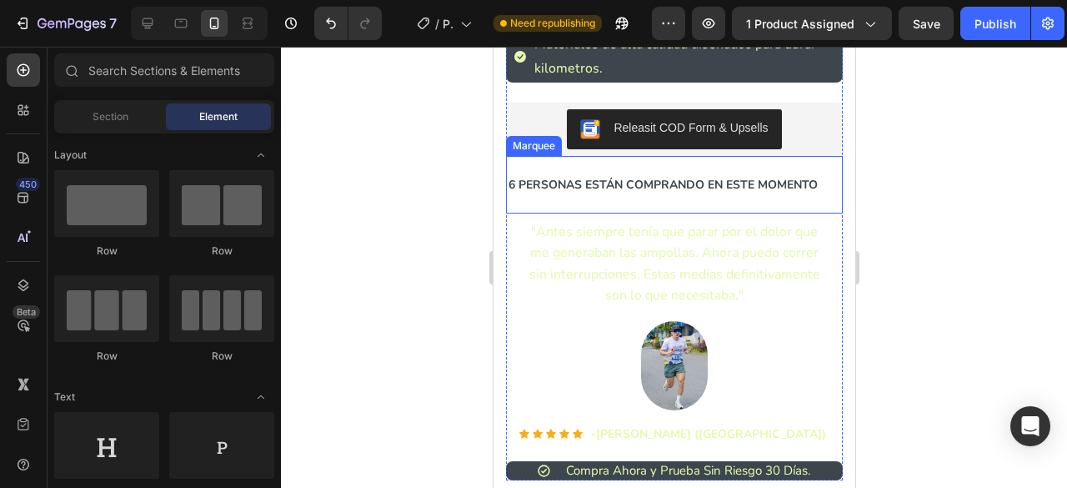
scroll to position [1154, 0]
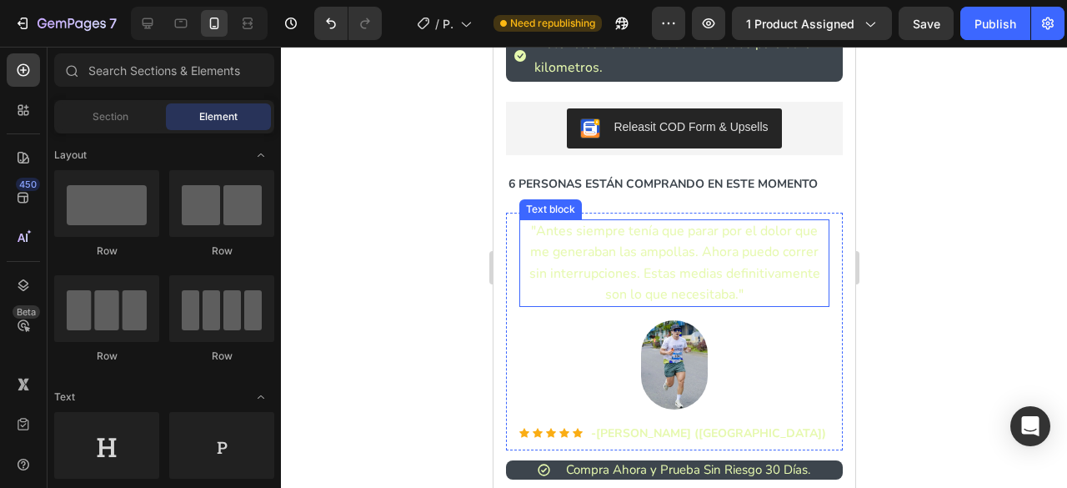
click at [695, 243] on span ""Antes siempre tenía que parar por el dolor que me generaban las ampollas. Ahor…" at bounding box center [673, 263] width 291 height 82
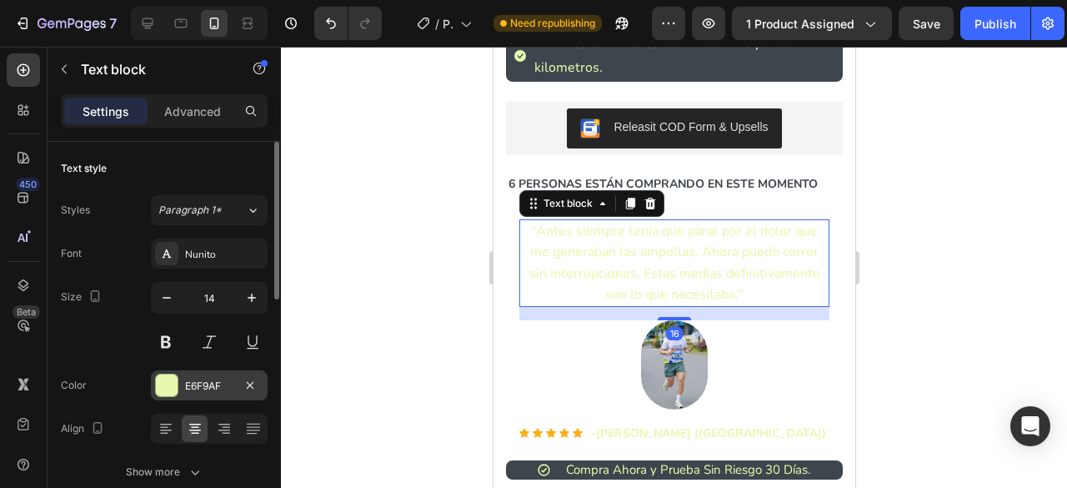
click at [178, 388] on div "E6F9AF" at bounding box center [209, 385] width 117 height 30
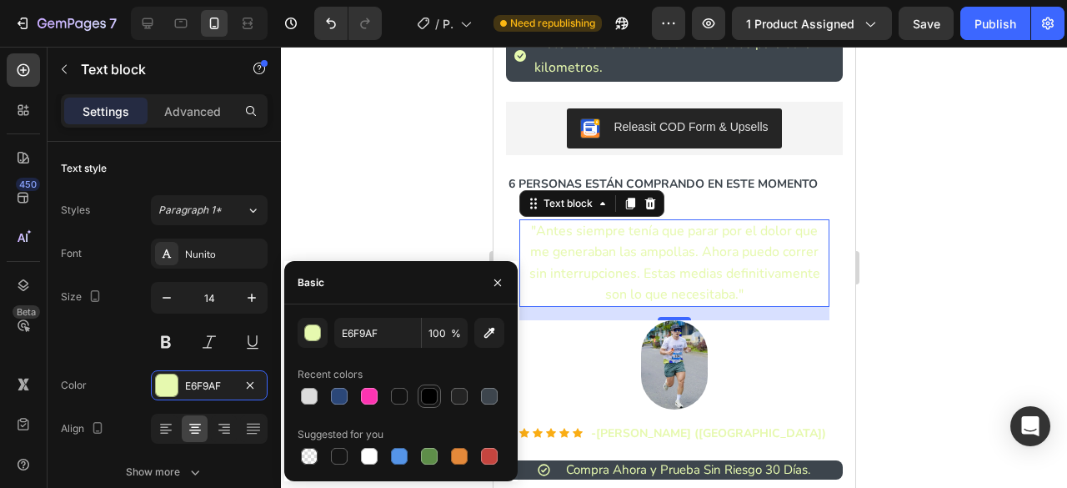
click at [430, 400] on div at bounding box center [429, 396] width 17 height 17
type input "000000"
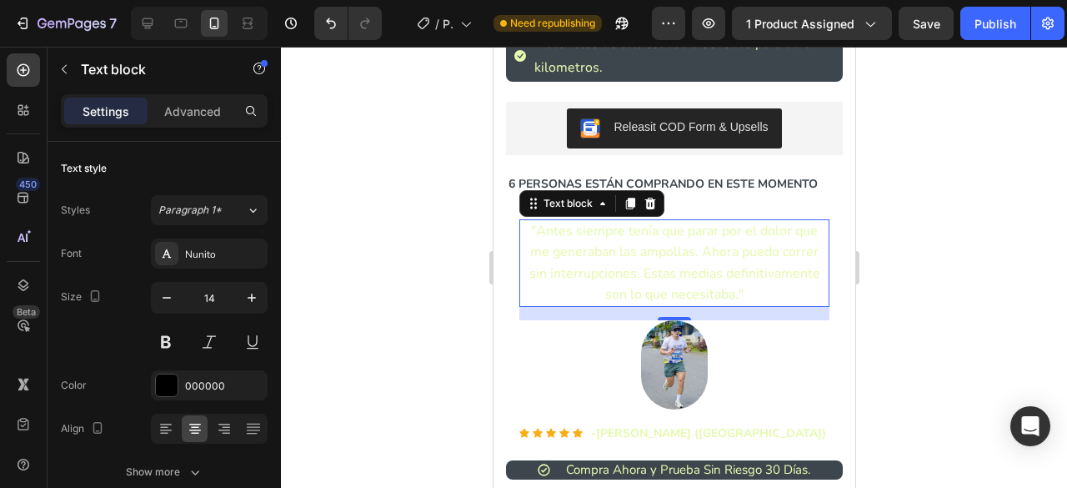
click at [410, 169] on div at bounding box center [674, 267] width 786 height 441
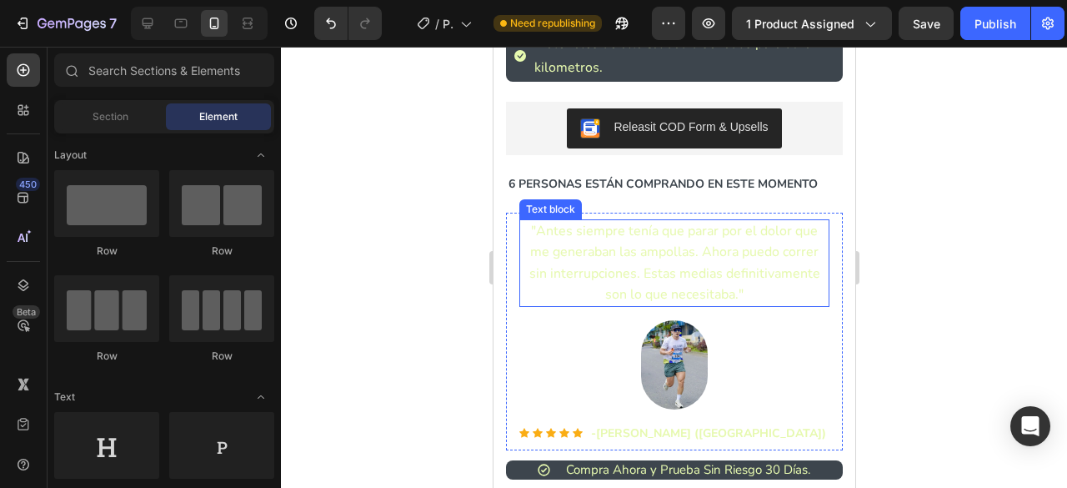
click at [636, 268] on span ""Antes siempre tenía que parar por el dolor que me generaban las ampollas. Ahor…" at bounding box center [673, 263] width 291 height 82
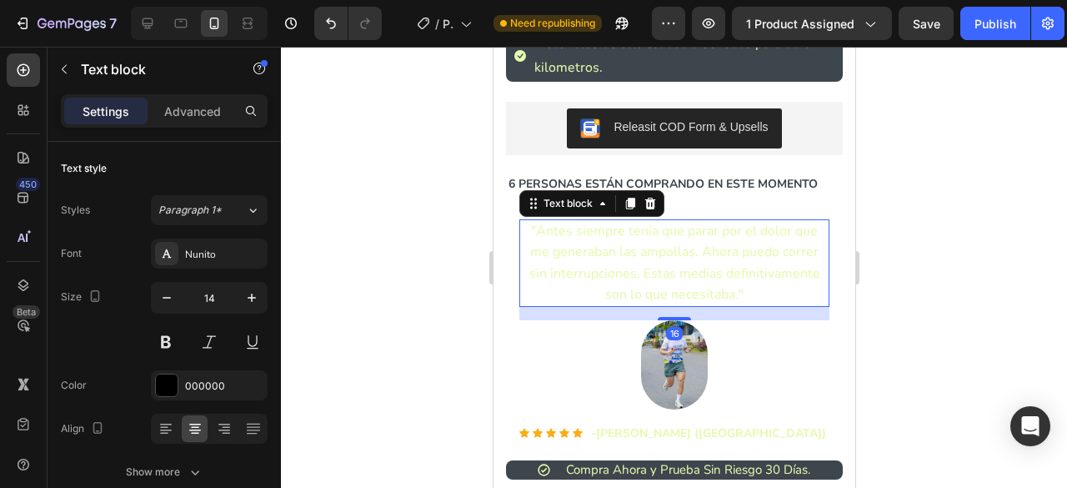
click at [636, 268] on span ""Antes siempre tenía que parar por el dolor que me generaban las ampollas. Ahor…" at bounding box center [673, 263] width 291 height 82
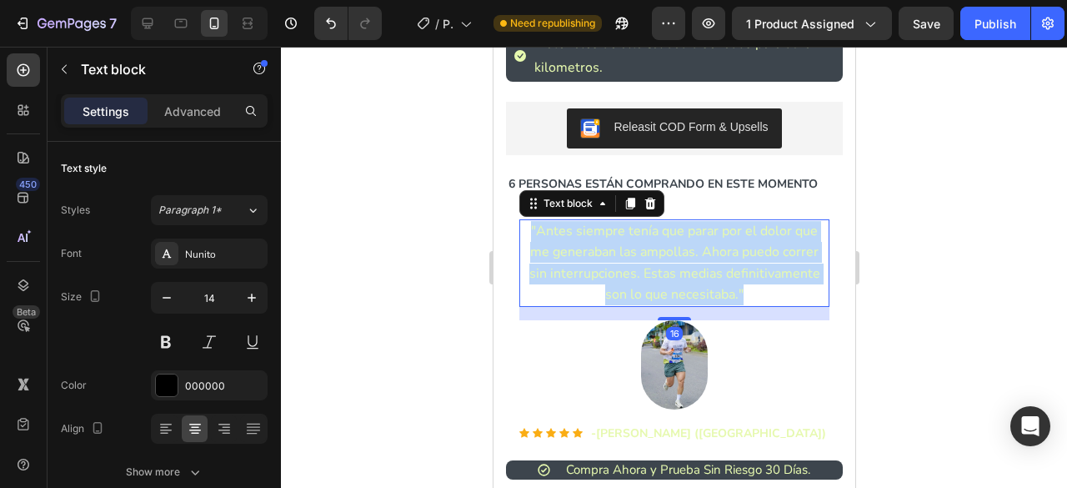
click at [636, 268] on span ""Antes siempre tenía que parar por el dolor que me generaban las ampollas. Ahor…" at bounding box center [673, 263] width 291 height 82
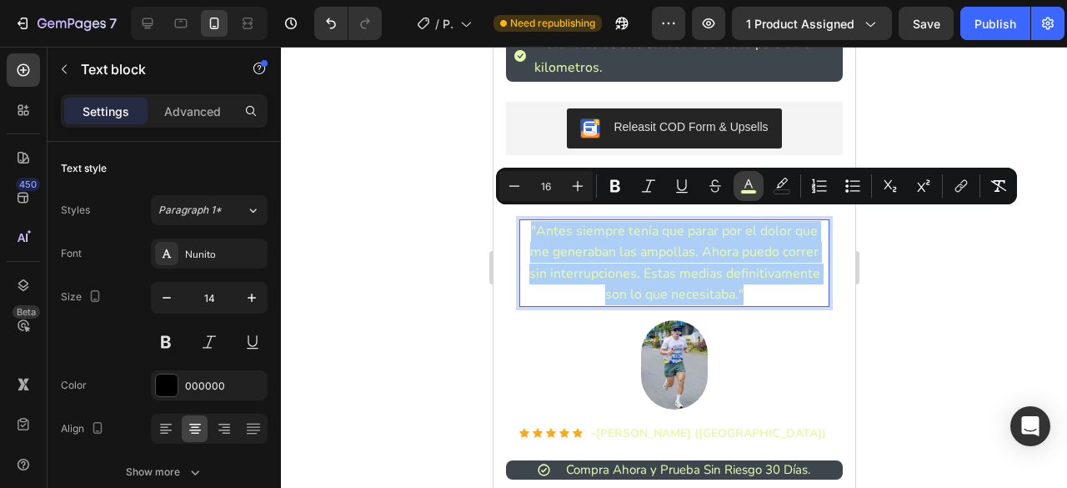
click at [750, 190] on rect "Editor contextual toolbar" at bounding box center [749, 192] width 16 height 4
type input "E6F9AF"
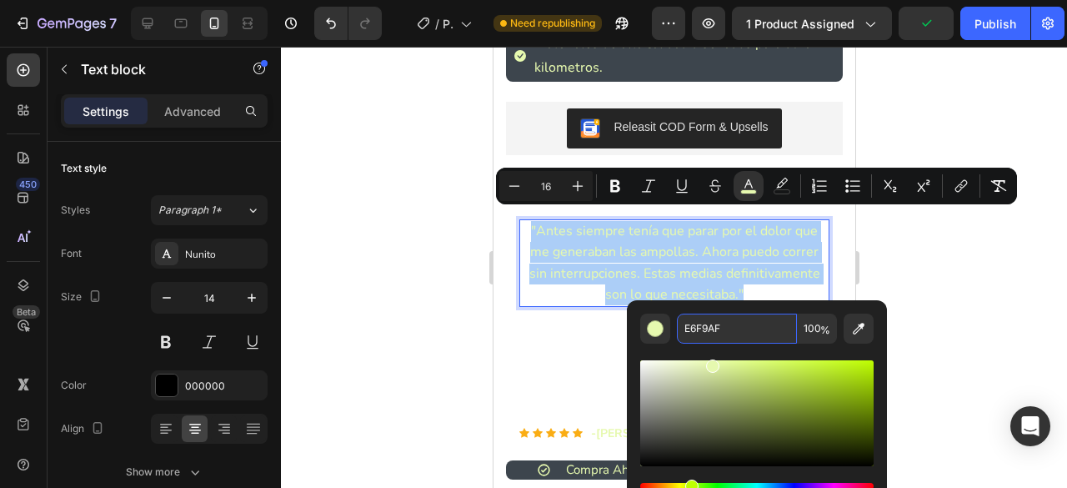
click at [740, 328] on input "E6F9AF" at bounding box center [737, 328] width 120 height 30
type input "000000"
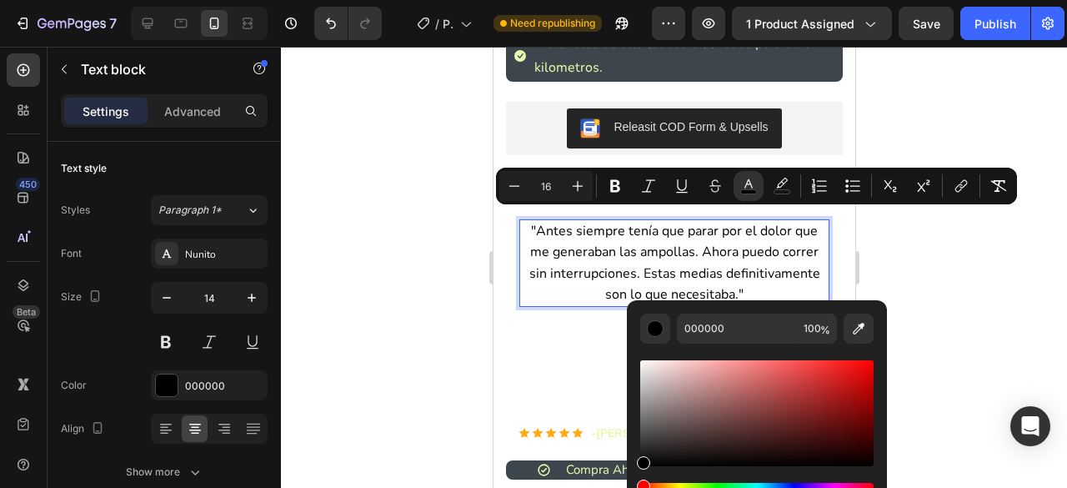
click at [959, 244] on div at bounding box center [674, 267] width 786 height 441
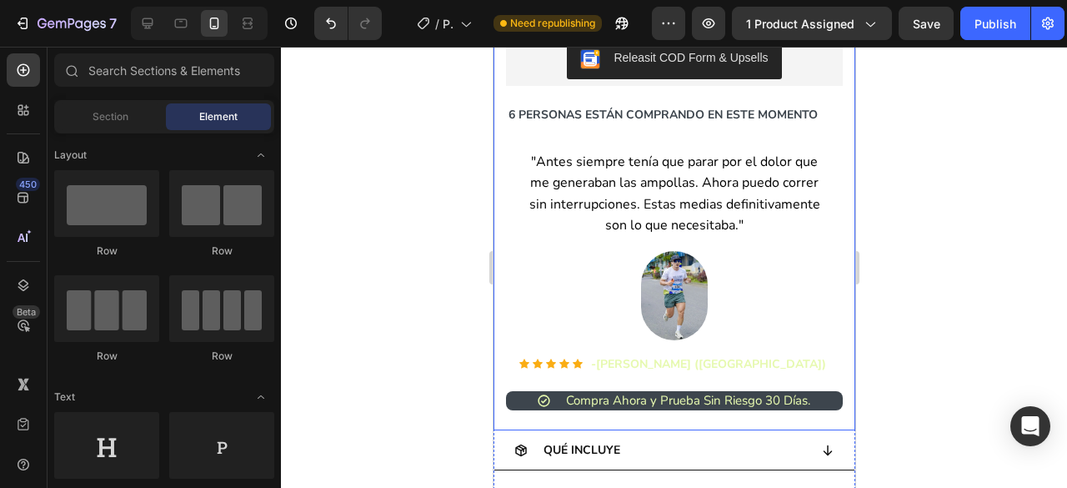
scroll to position [1226, 0]
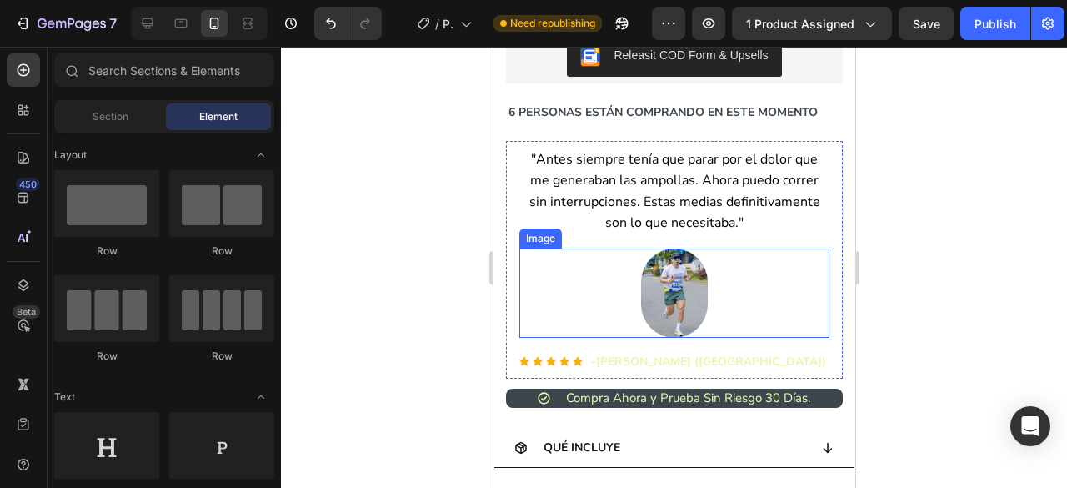
click at [730, 166] on span ""Antes siempre tenía que parar por el dolor que me generaban las ampollas. Ahor…" at bounding box center [673, 191] width 291 height 82
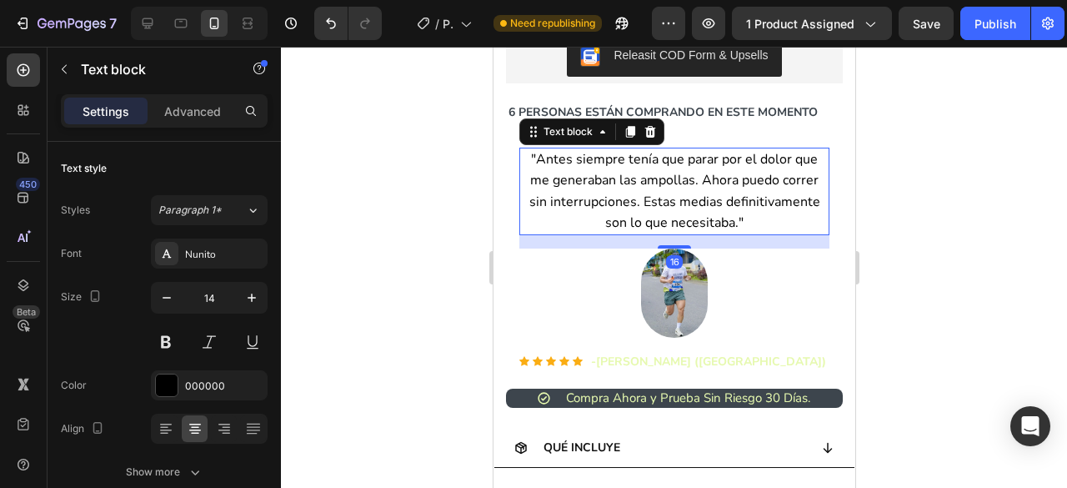
scroll to position [1229, 0]
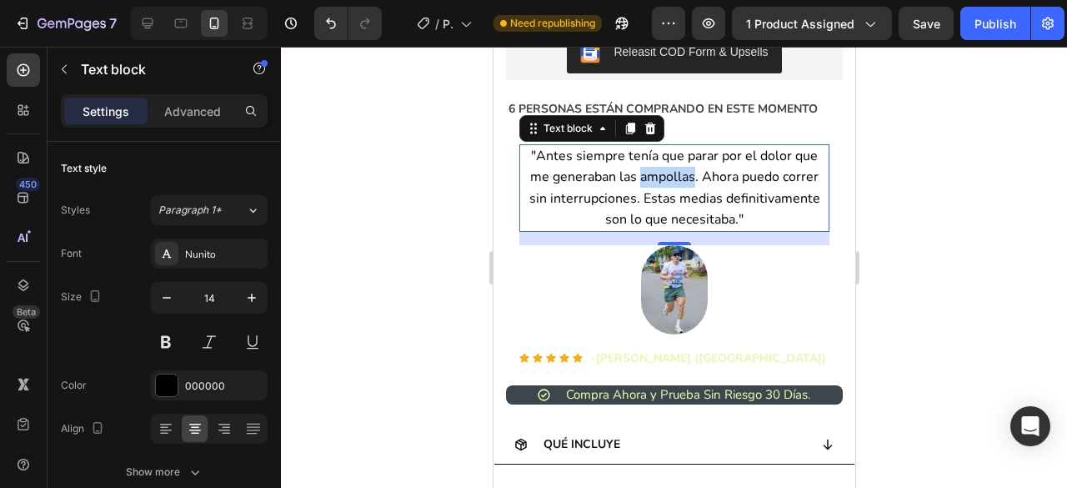
click at [639, 161] on span ""Antes siempre tenía que parar por el dolor que me generaban las ampollas. Ahor…" at bounding box center [673, 188] width 291 height 82
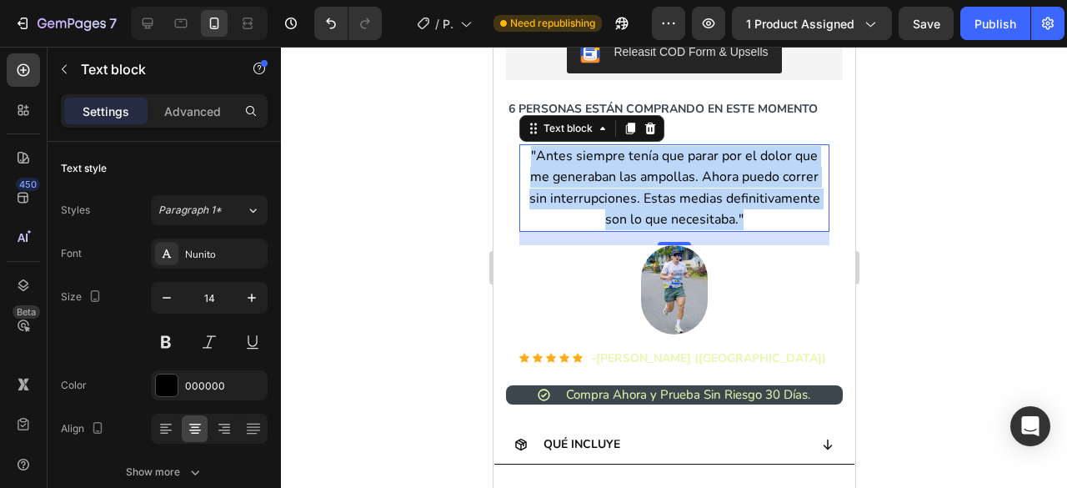
click at [639, 161] on span ""Antes siempre tenía que parar por el dolor que me generaban las ampollas. Ahor…" at bounding box center [673, 188] width 291 height 82
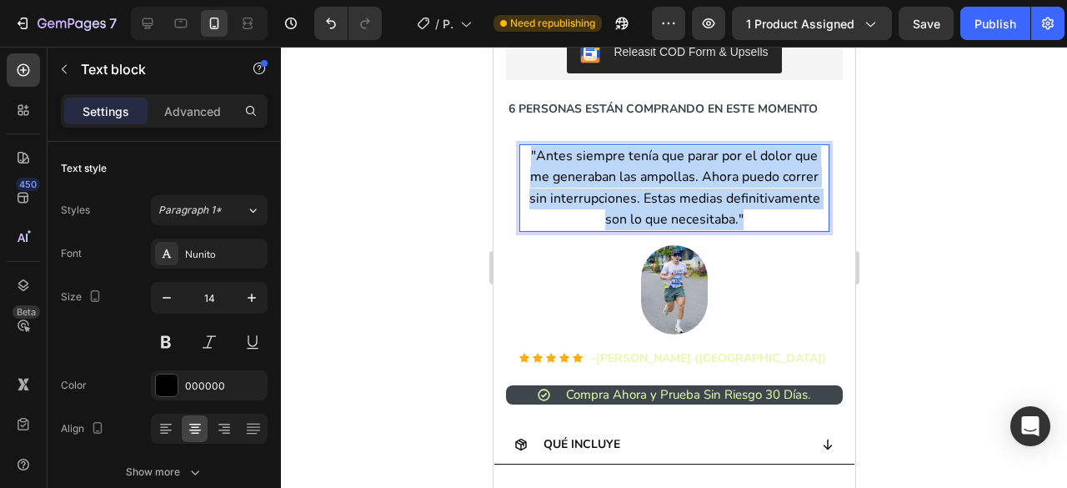
click at [639, 161] on span ""Antes siempre tenía que parar por el dolor que me generaban las ampollas. Ahor…" at bounding box center [673, 188] width 291 height 82
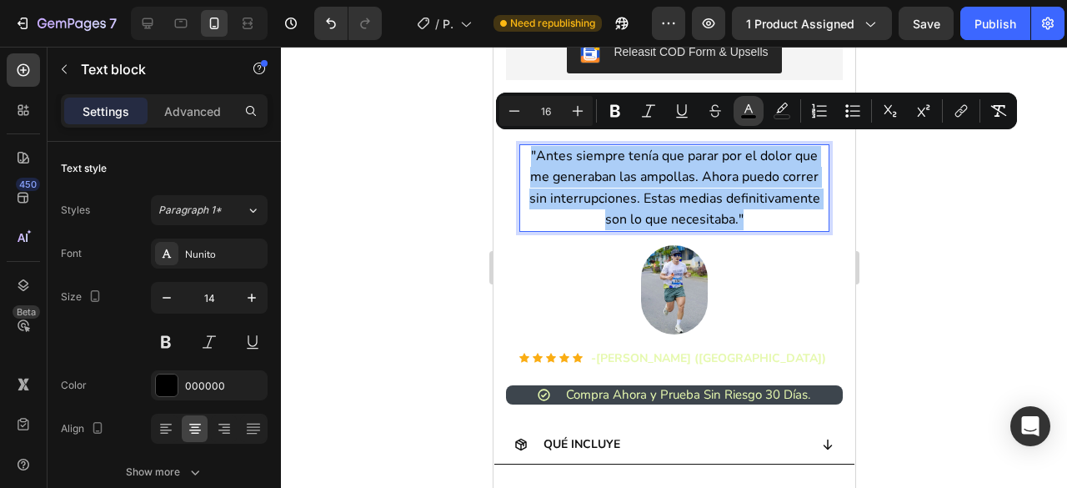
click at [753, 106] on icon "Editor contextual toolbar" at bounding box center [748, 111] width 17 height 17
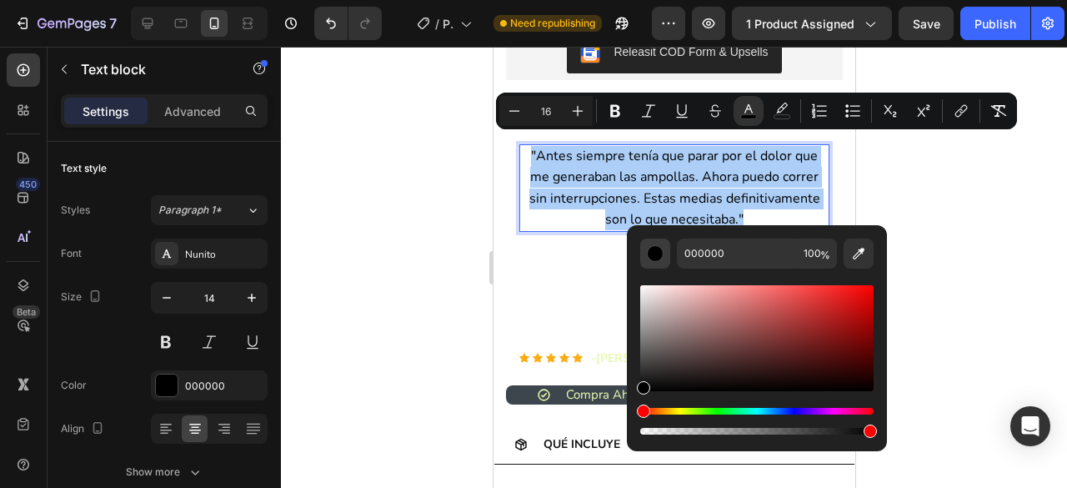
click at [652, 256] on div "Editor contextual toolbar" at bounding box center [655, 253] width 17 height 17
click at [889, 233] on div at bounding box center [674, 267] width 786 height 441
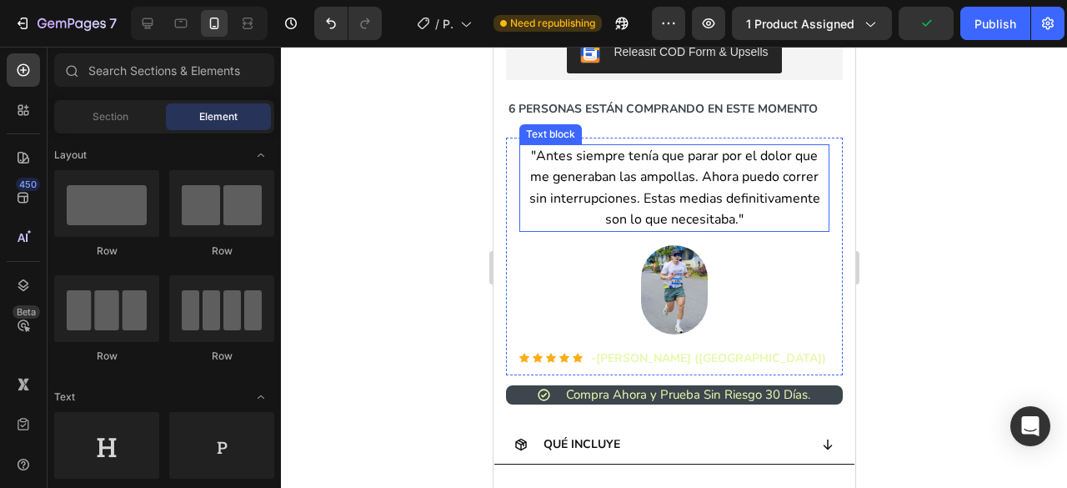
click at [760, 184] on span ""Antes siempre tenía que parar por el dolor que me generaban las ampollas. Ahor…" at bounding box center [673, 188] width 291 height 82
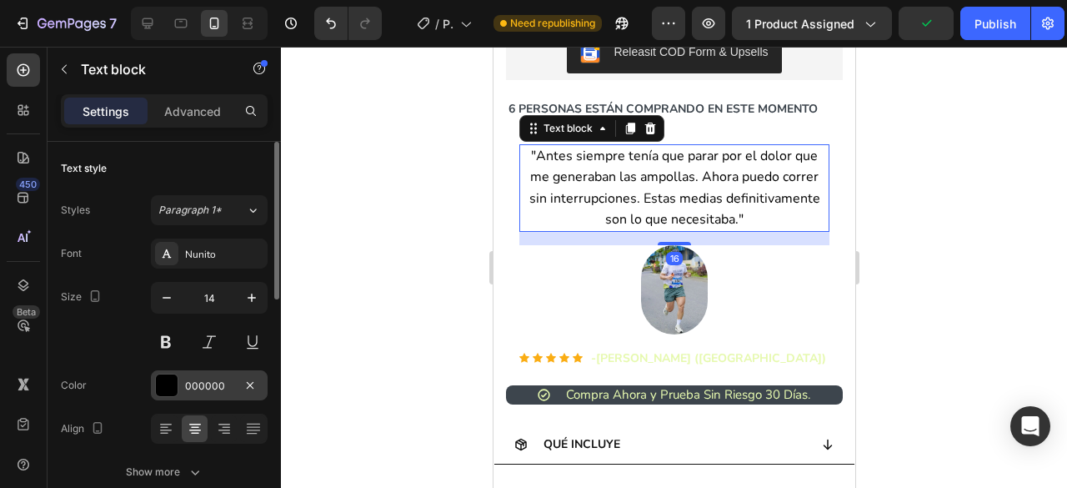
click at [219, 379] on div "000000" at bounding box center [209, 385] width 48 height 15
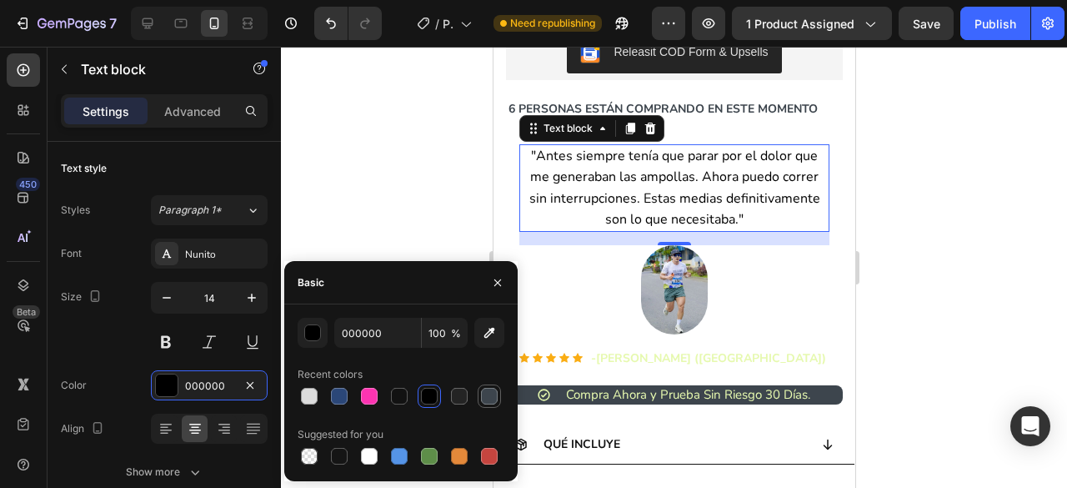
click at [489, 395] on div at bounding box center [489, 396] width 17 height 17
click at [462, 398] on div at bounding box center [459, 396] width 17 height 17
type input "242424"
click at [422, 188] on div at bounding box center [674, 267] width 786 height 441
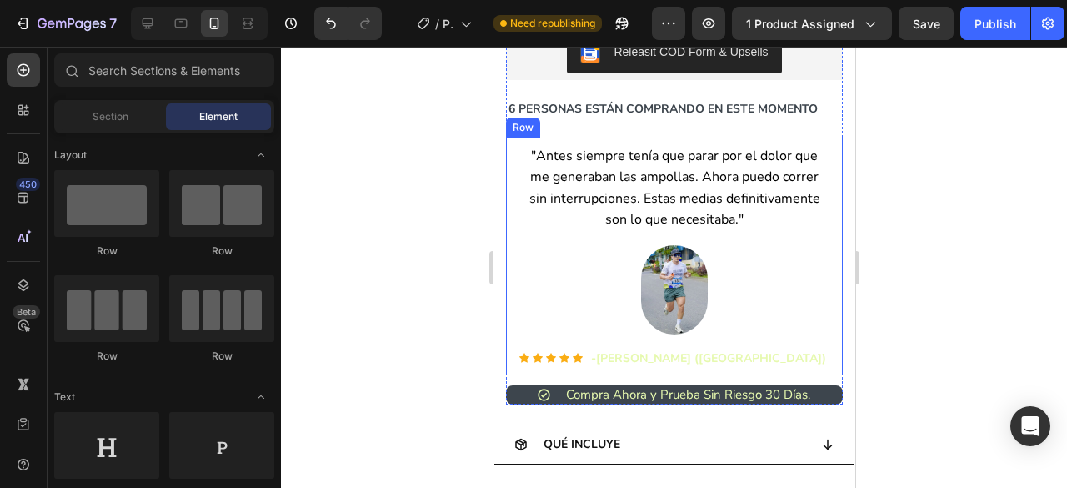
click at [672, 350] on strong "[PERSON_NAME] ([GEOGRAPHIC_DATA])" at bounding box center [710, 358] width 230 height 16
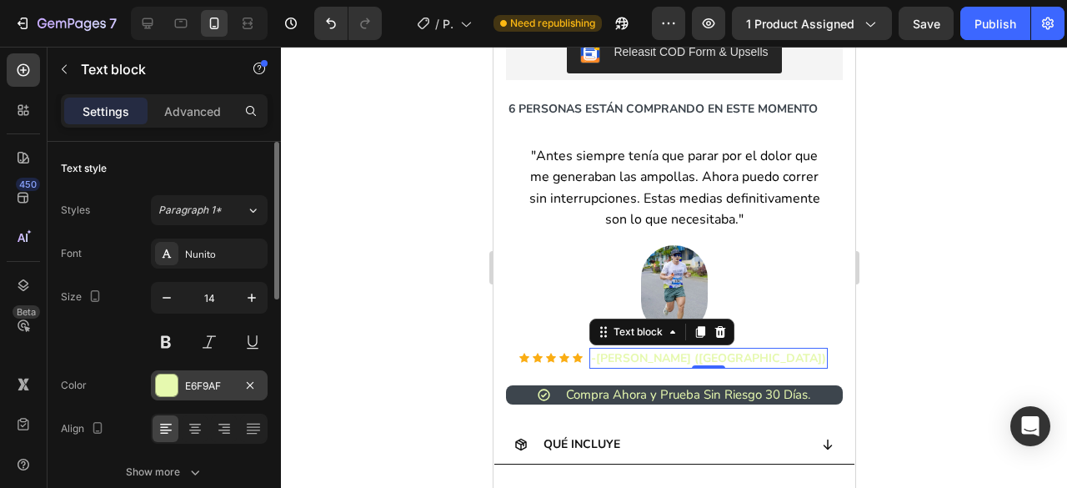
click at [168, 384] on div at bounding box center [167, 385] width 22 height 22
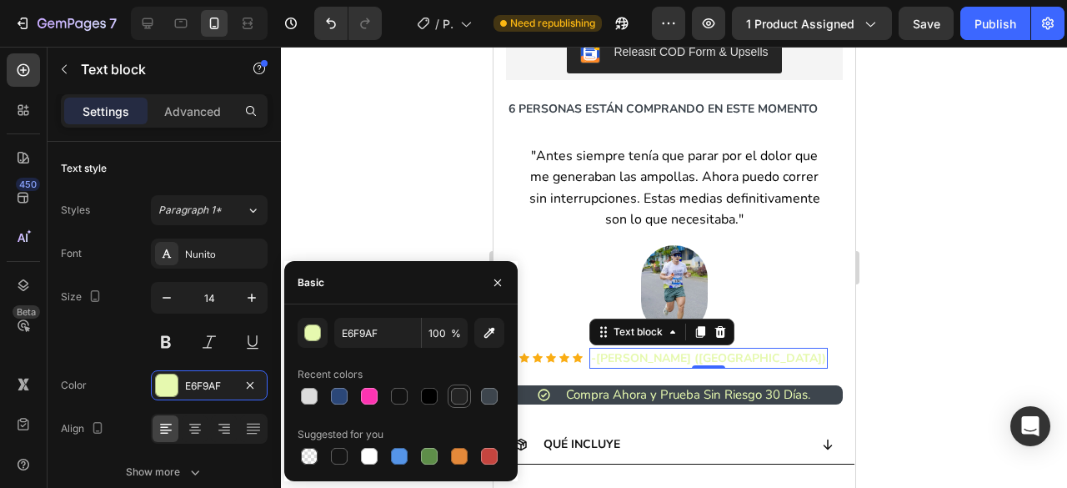
click at [465, 396] on div at bounding box center [459, 396] width 17 height 17
click at [481, 394] on div at bounding box center [489, 396] width 17 height 17
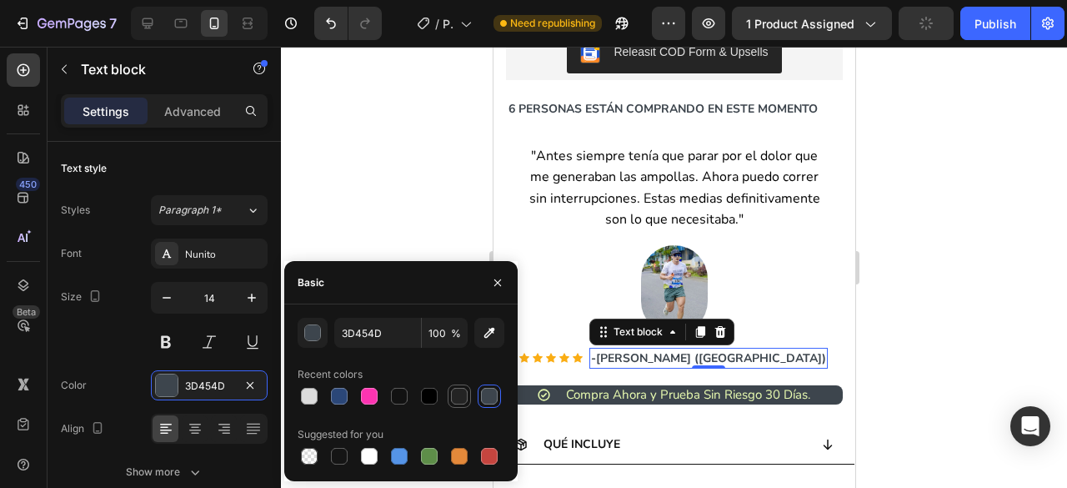
click at [452, 394] on div at bounding box center [459, 396] width 17 height 17
type input "242424"
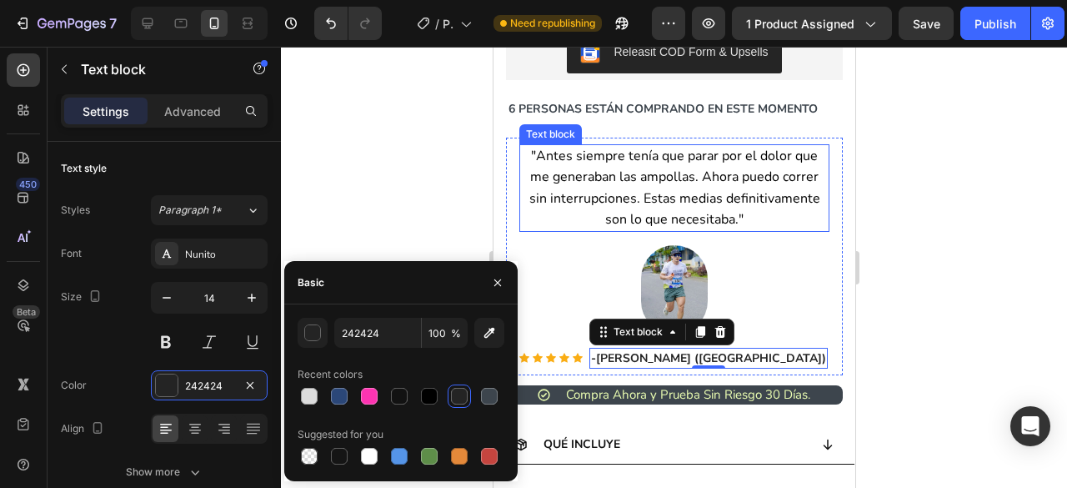
click at [613, 194] on span ""Antes siempre tenía que parar por el dolor que me generaban las ampollas. Ahor…" at bounding box center [673, 188] width 291 height 82
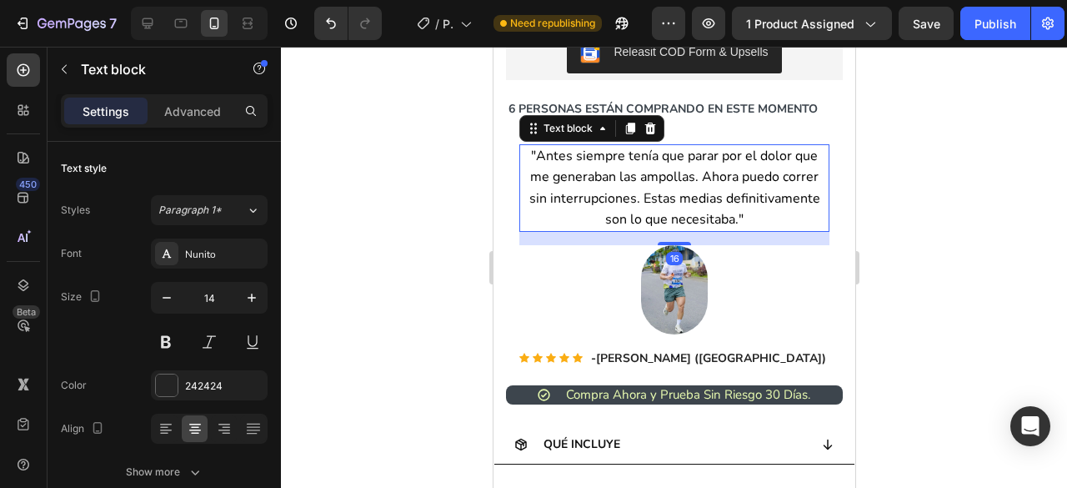
scroll to position [458, 0]
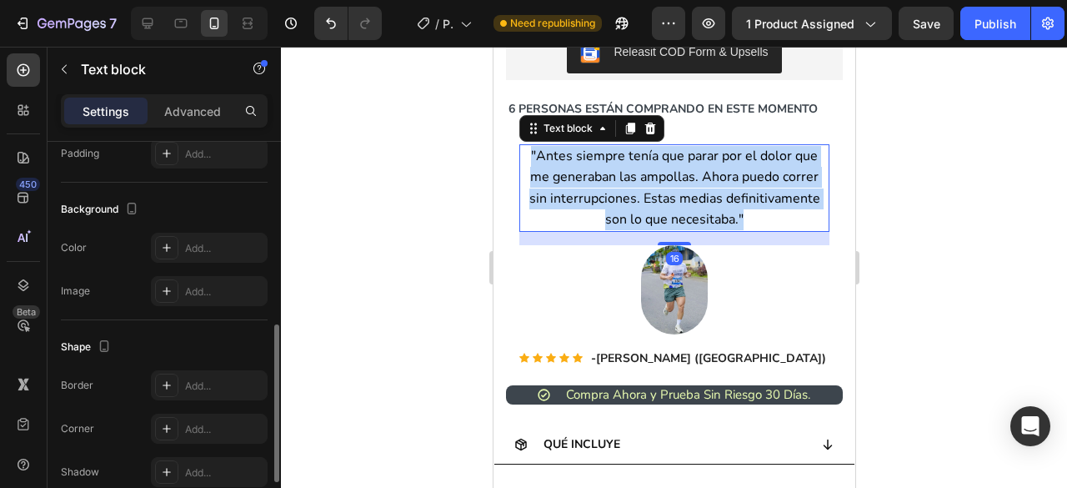
click at [613, 194] on span ""Antes siempre tenía que parar por el dolor que me generaban las ampollas. Ahor…" at bounding box center [673, 188] width 291 height 82
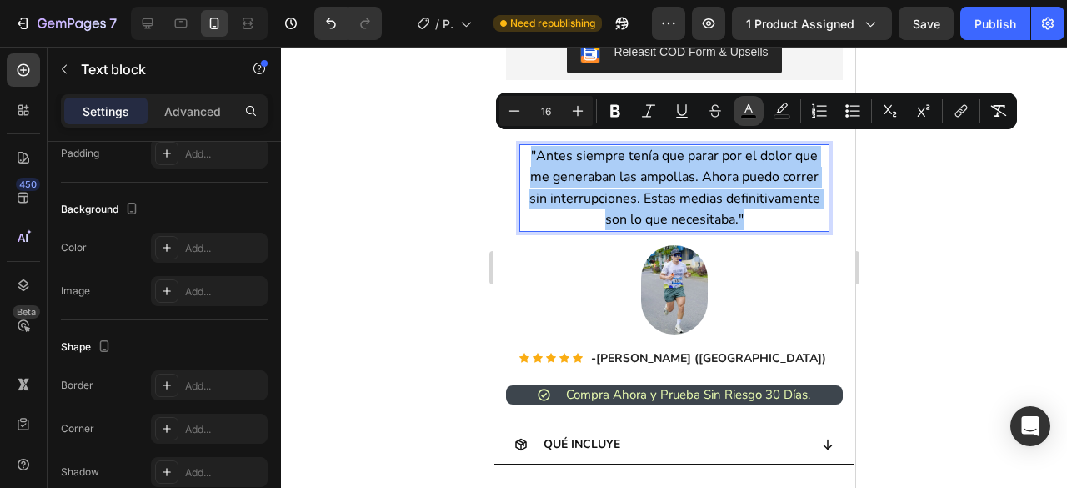
click at [742, 113] on icon "Editor contextual toolbar" at bounding box center [748, 111] width 17 height 17
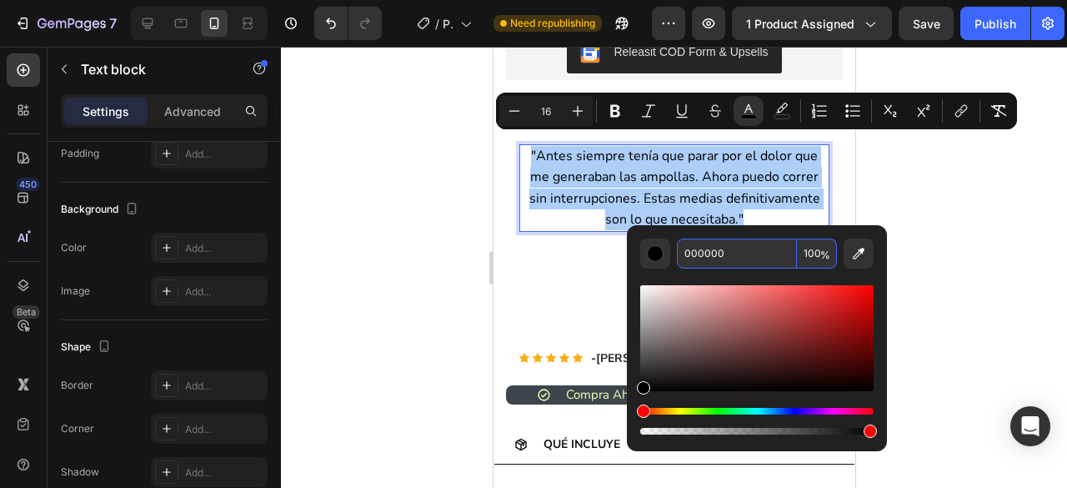
click at [718, 245] on input "000000" at bounding box center [737, 253] width 120 height 30
type input "242424"
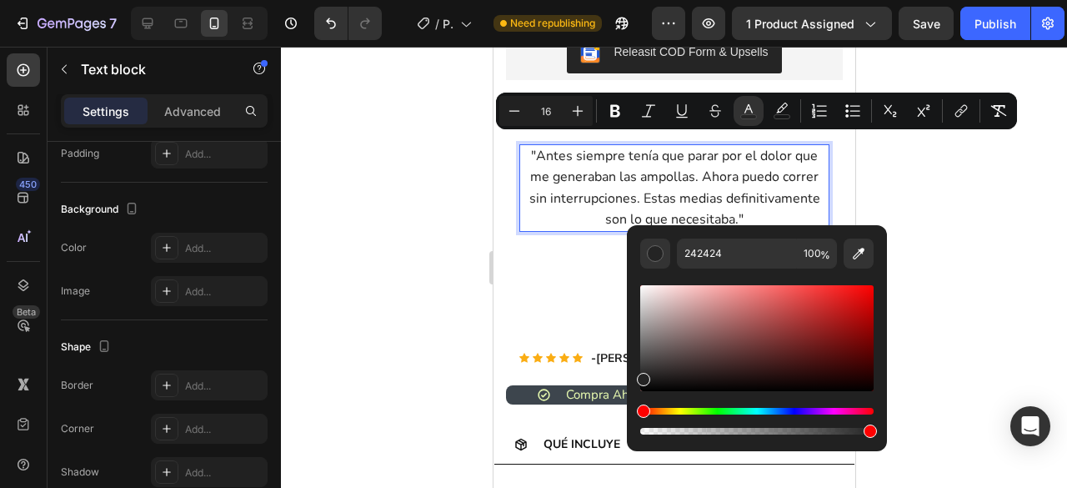
click at [958, 221] on div at bounding box center [674, 267] width 786 height 441
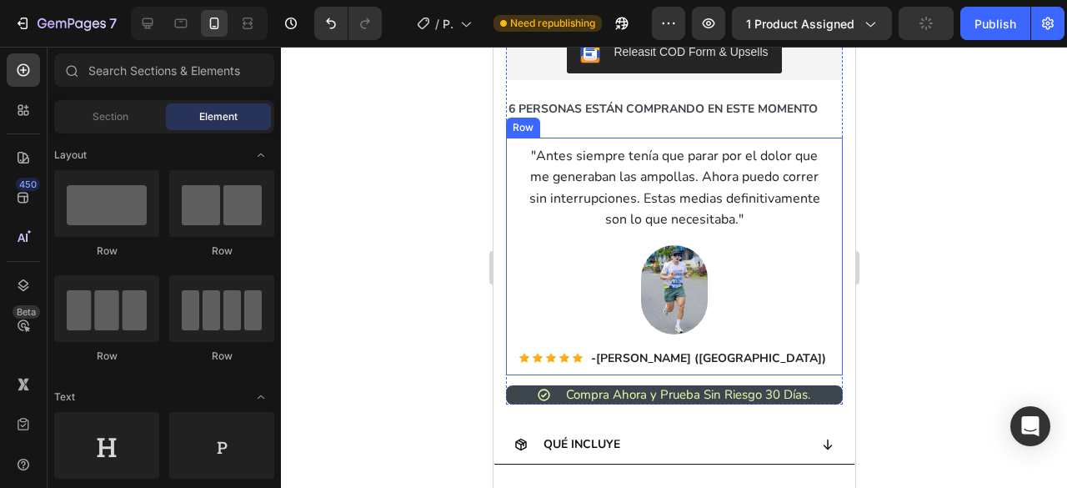
click at [819, 266] on div ""Antes siempre tenía que parar por el dolor que me generaban las ampollas. Ahor…" at bounding box center [673, 256] width 337 height 237
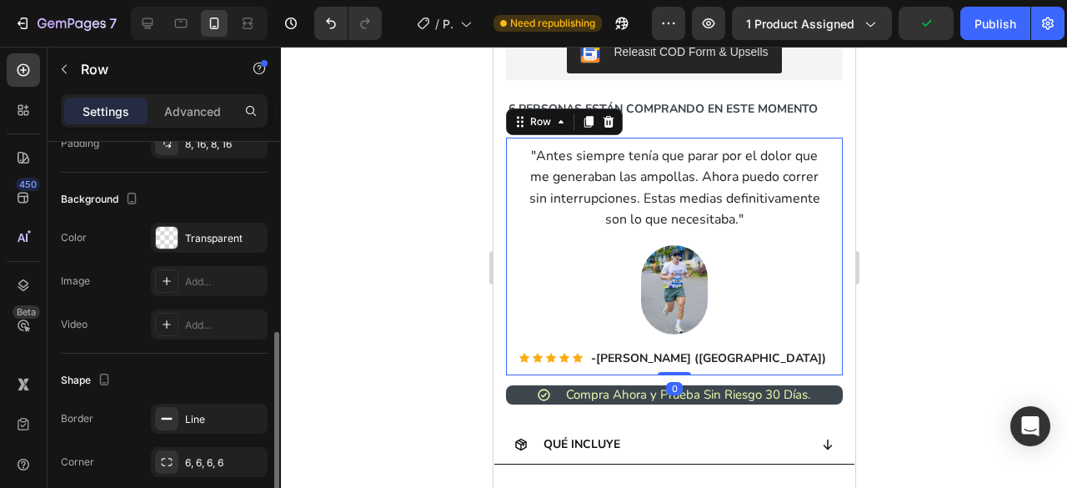
scroll to position [578, 0]
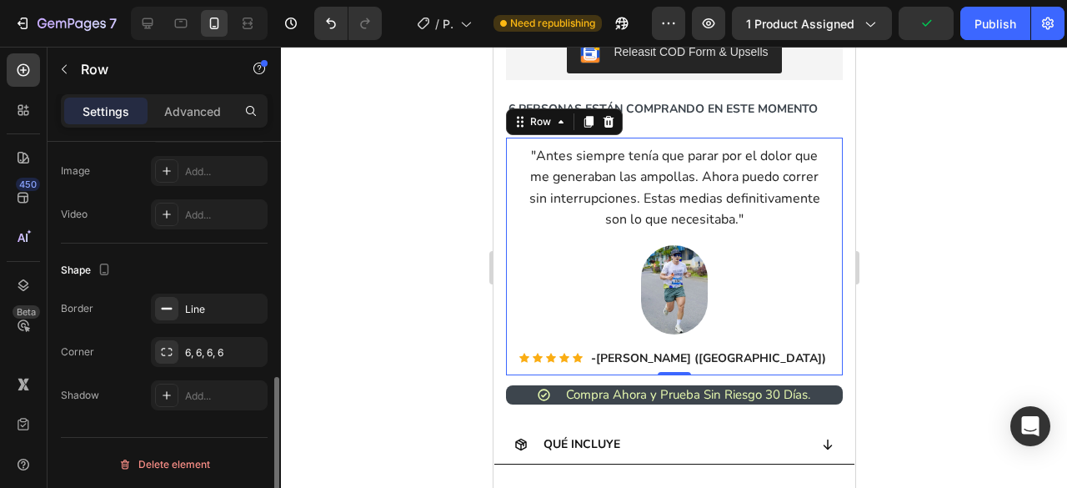
click at [204, 321] on div "Border Line Corner 6, 6, 6, 6 Shadow Add..." at bounding box center [164, 351] width 207 height 117
click at [205, 309] on div "Line" at bounding box center [209, 309] width 48 height 15
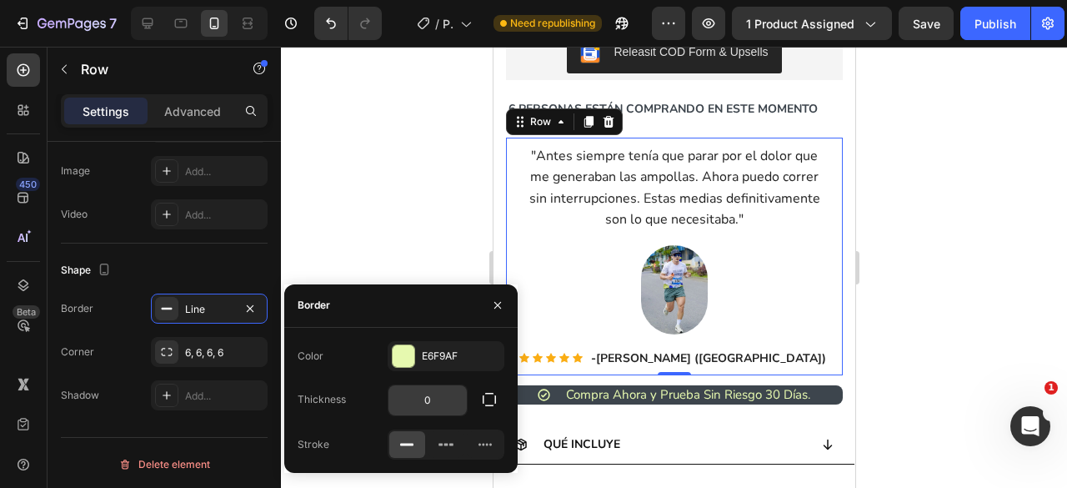
scroll to position [0, 0]
click at [445, 401] on input "0" at bounding box center [427, 400] width 78 height 30
type input "1"
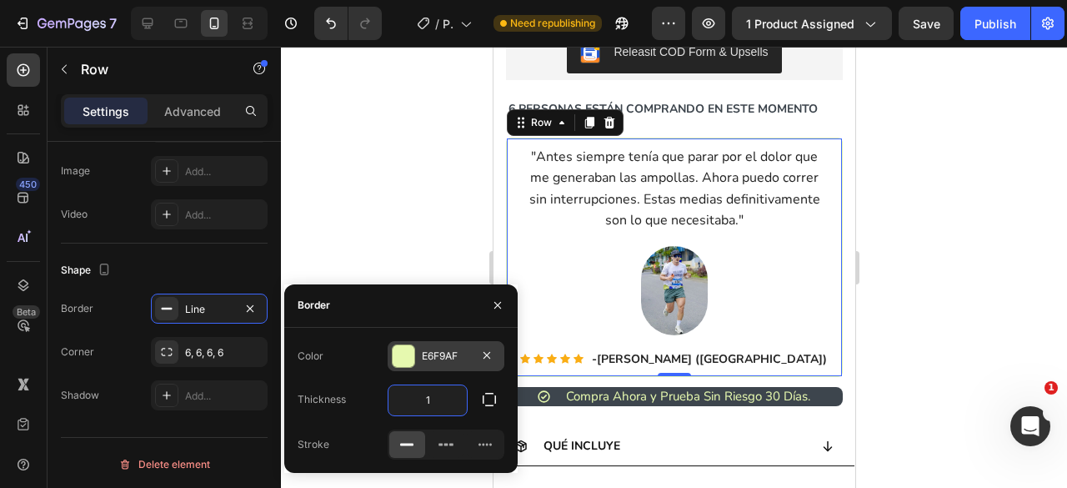
click at [448, 359] on div "E6F9AF" at bounding box center [446, 355] width 48 height 15
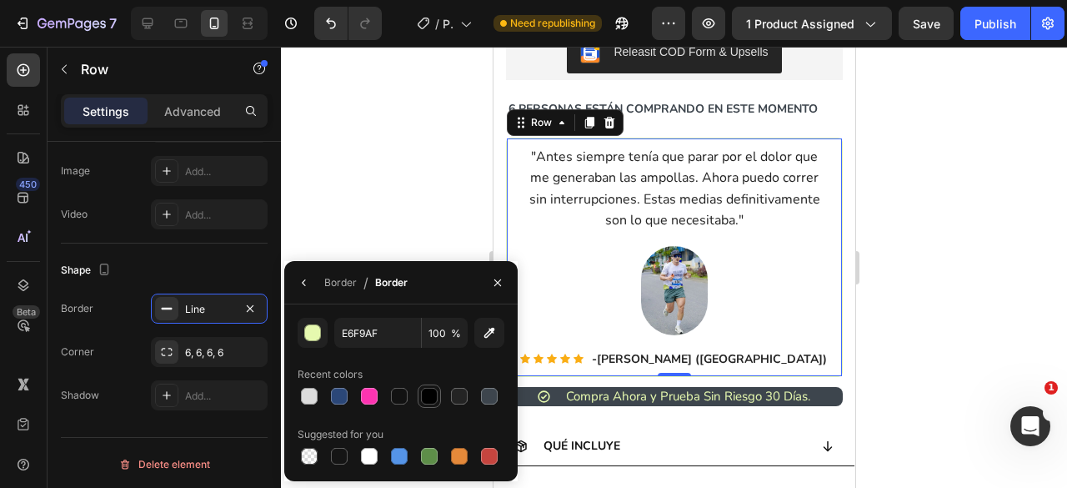
click at [437, 393] on div at bounding box center [429, 396] width 17 height 17
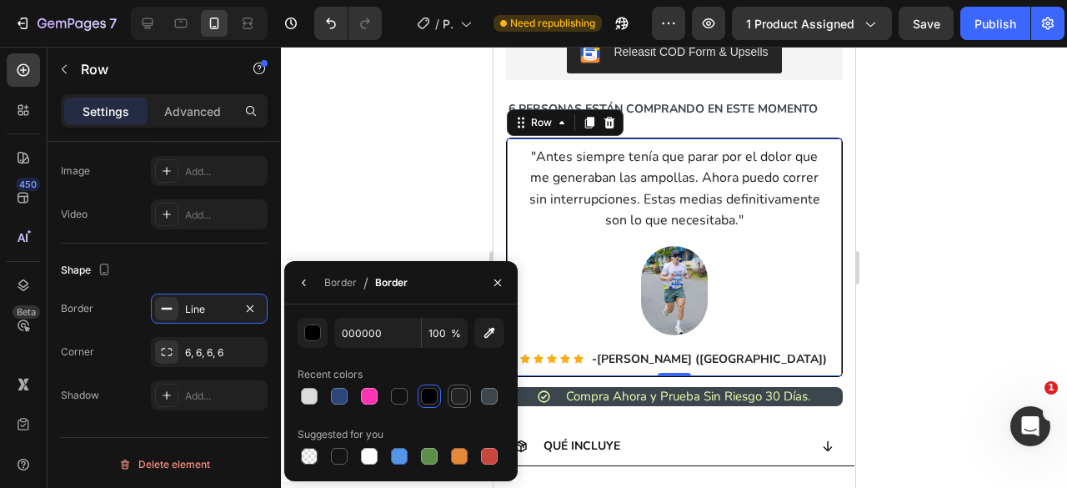
click at [458, 393] on div at bounding box center [459, 396] width 17 height 17
type input "242424"
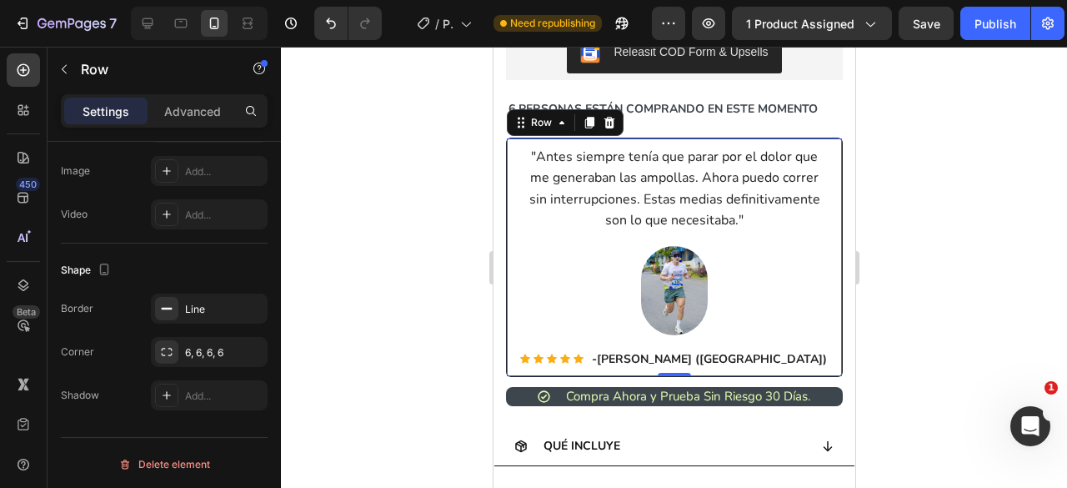
click at [420, 213] on div at bounding box center [674, 267] width 786 height 441
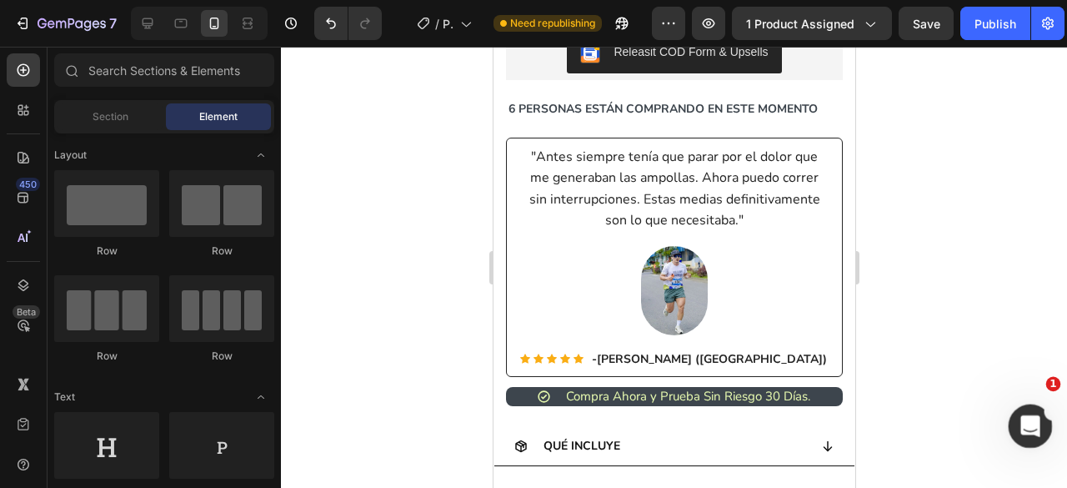
click at [1017, 426] on icon "Abrir Intercom Messenger" at bounding box center [1028, 424] width 28 height 28
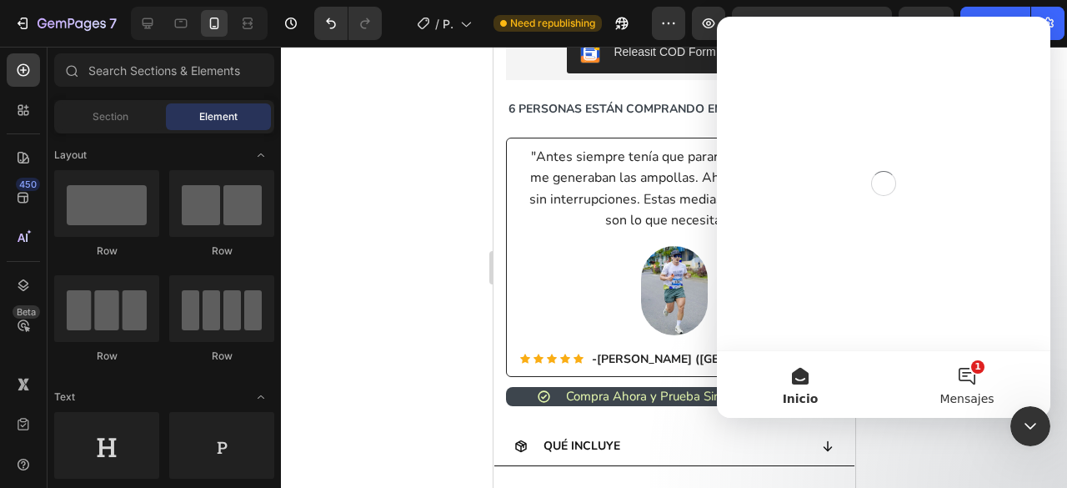
click at [980, 386] on button "1 Mensajes" at bounding box center [966, 384] width 167 height 67
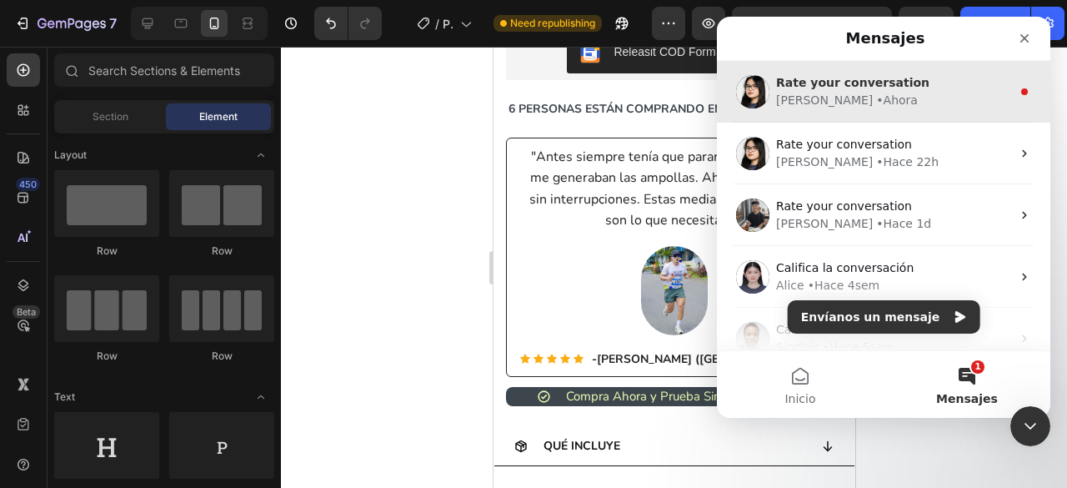
click at [933, 106] on div "[PERSON_NAME][GEOGRAPHIC_DATA]" at bounding box center [893, 101] width 235 height 18
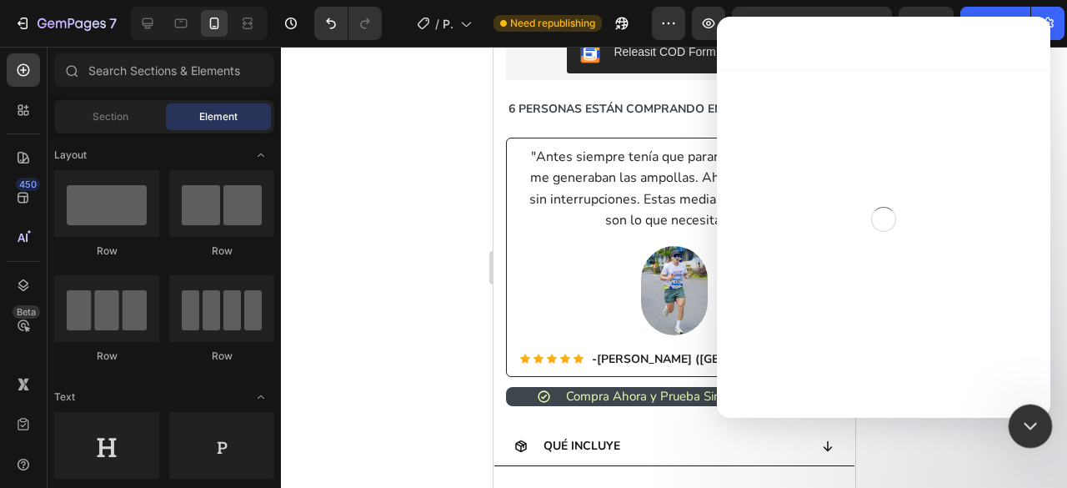
click at [1018, 418] on icon "Cerrar Intercom Messenger" at bounding box center [1028, 423] width 20 height 20
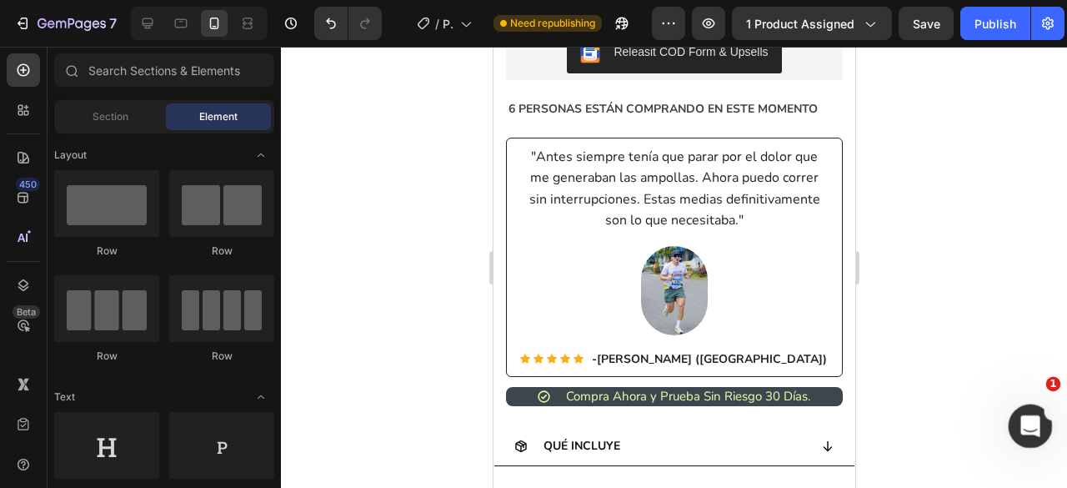
scroll to position [1069, 0]
drag, startPoint x: 1019, startPoint y: 419, endPoint x: 1040, endPoint y: 434, distance: 25.7
click at [1042, 435] on div "Abrir Intercom Messenger" at bounding box center [1027, 423] width 55 height 55
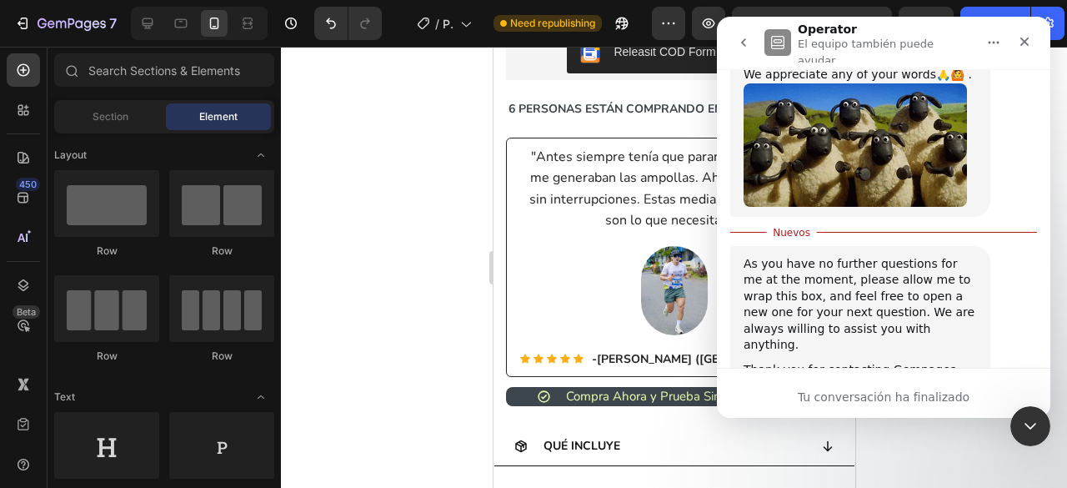
scroll to position [1070, 0]
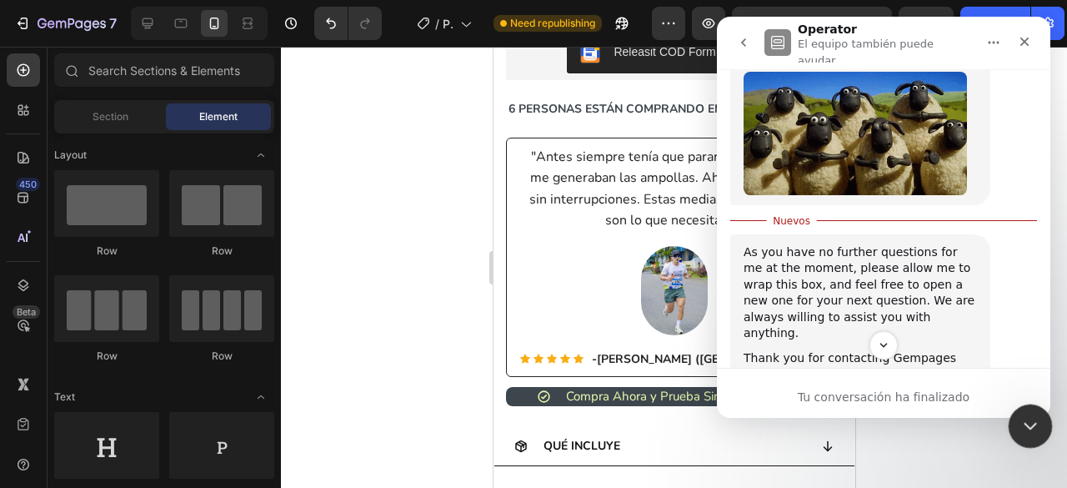
click at [1024, 428] on icon "Cerrar Intercom Messenger" at bounding box center [1028, 423] width 20 height 20
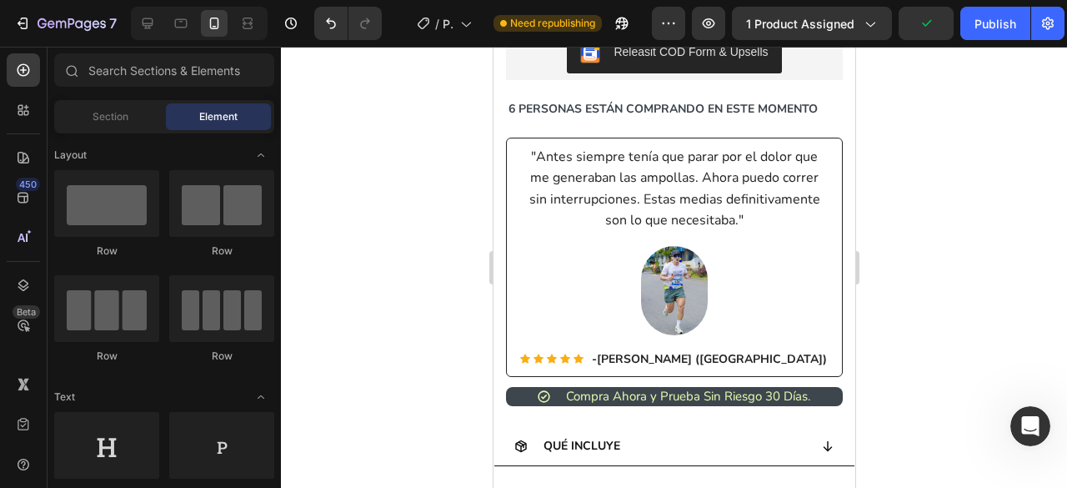
click at [938, 318] on div at bounding box center [674, 267] width 786 height 441
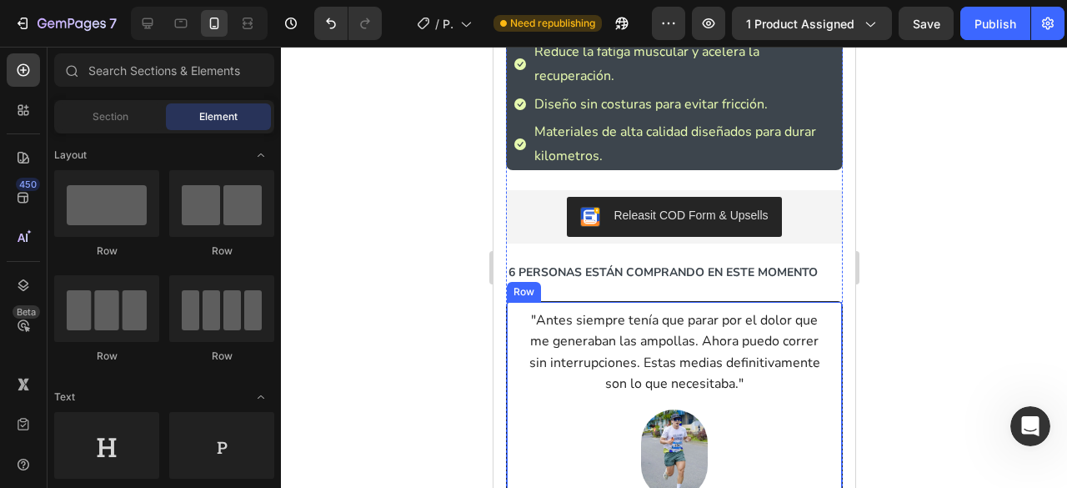
scroll to position [1190, 0]
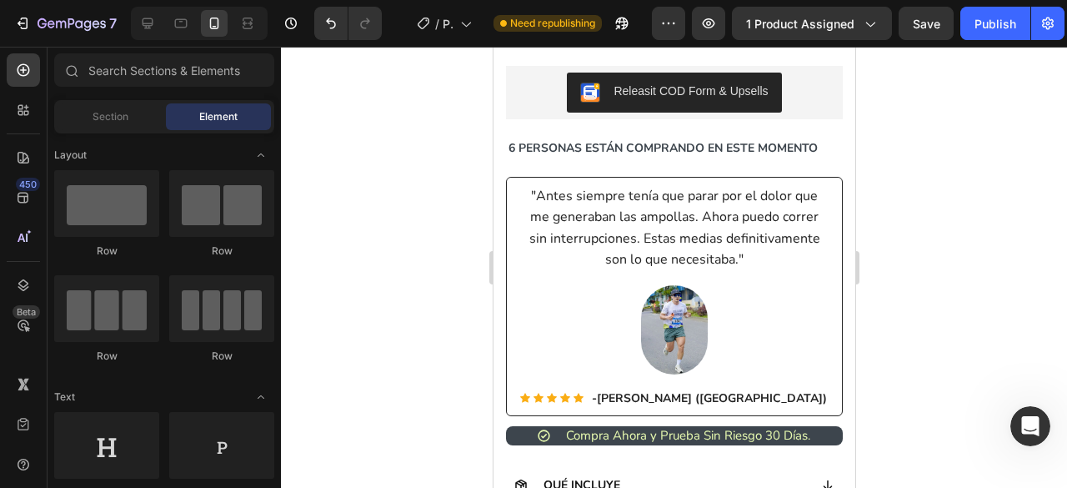
click at [900, 197] on div at bounding box center [674, 267] width 786 height 441
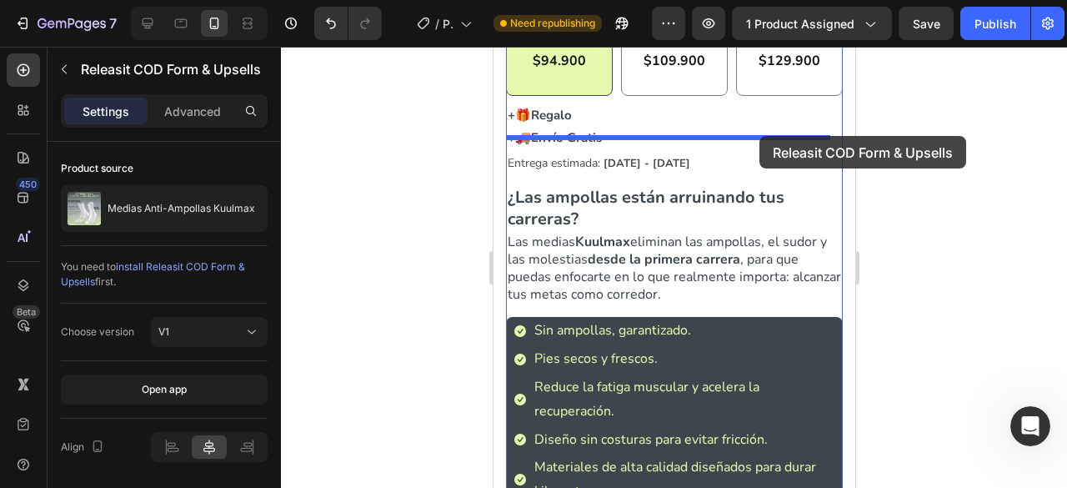
scroll to position [719, 0]
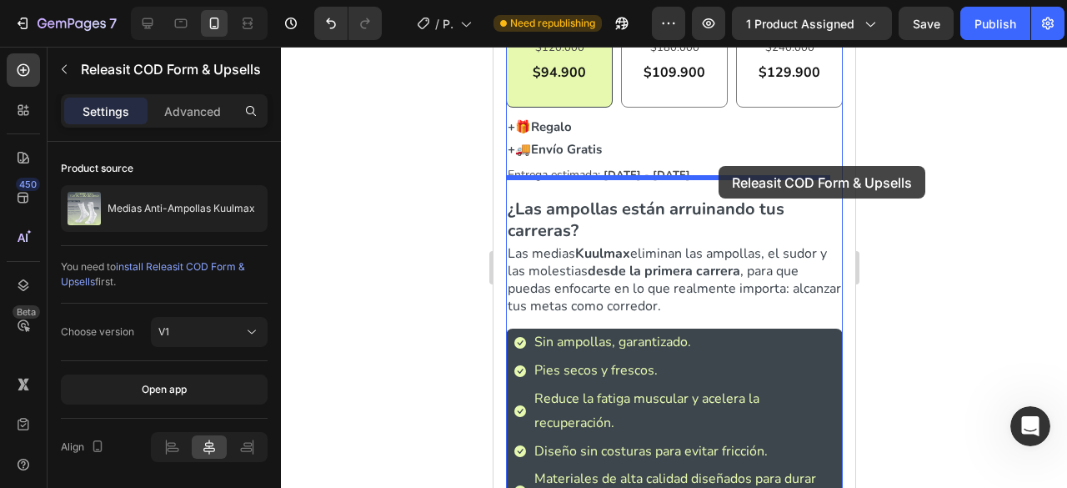
drag, startPoint x: 793, startPoint y: 309, endPoint x: 718, endPoint y: 168, distance: 160.0
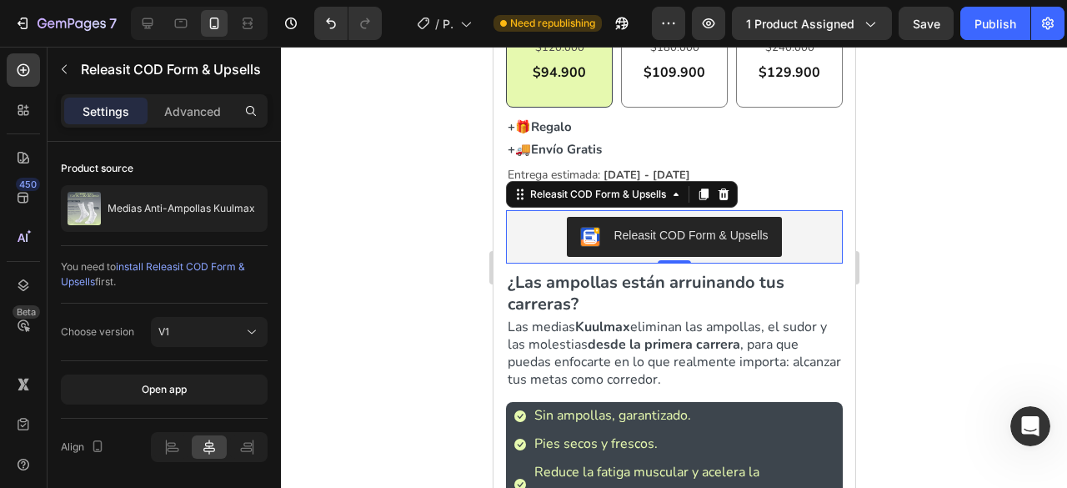
click at [363, 231] on div at bounding box center [674, 267] width 786 height 441
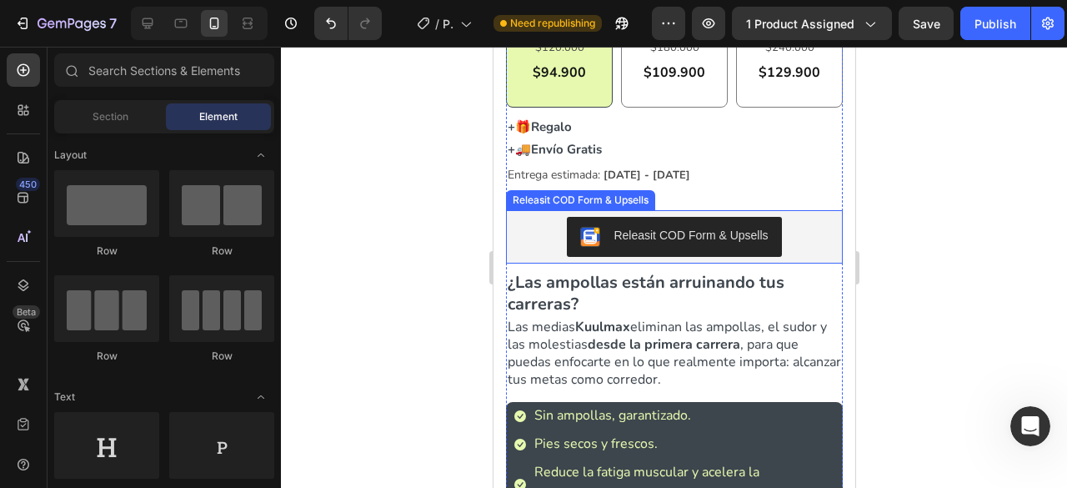
click at [785, 210] on div "Releasit COD Form & Upsells" at bounding box center [673, 236] width 337 height 53
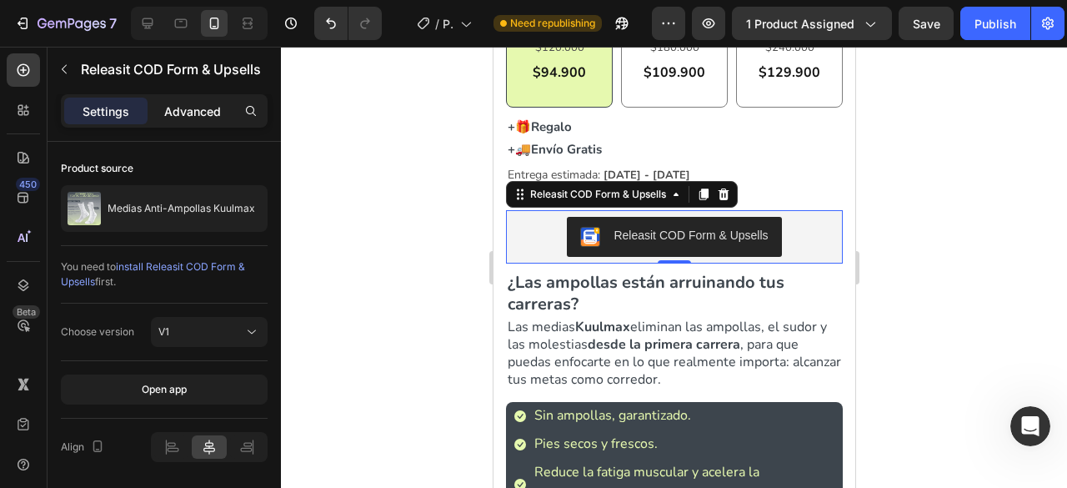
click at [214, 114] on p "Advanced" at bounding box center [192, 112] width 57 height 18
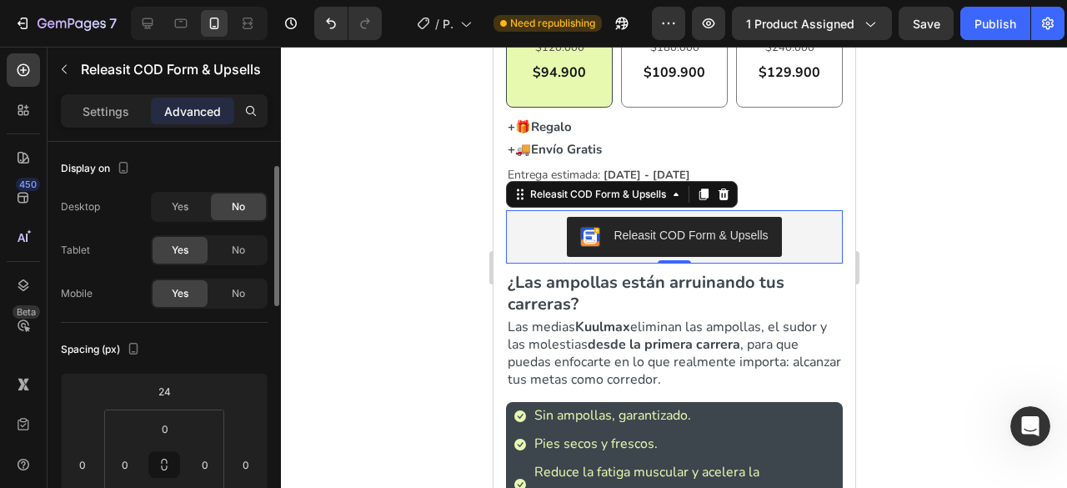
scroll to position [58, 0]
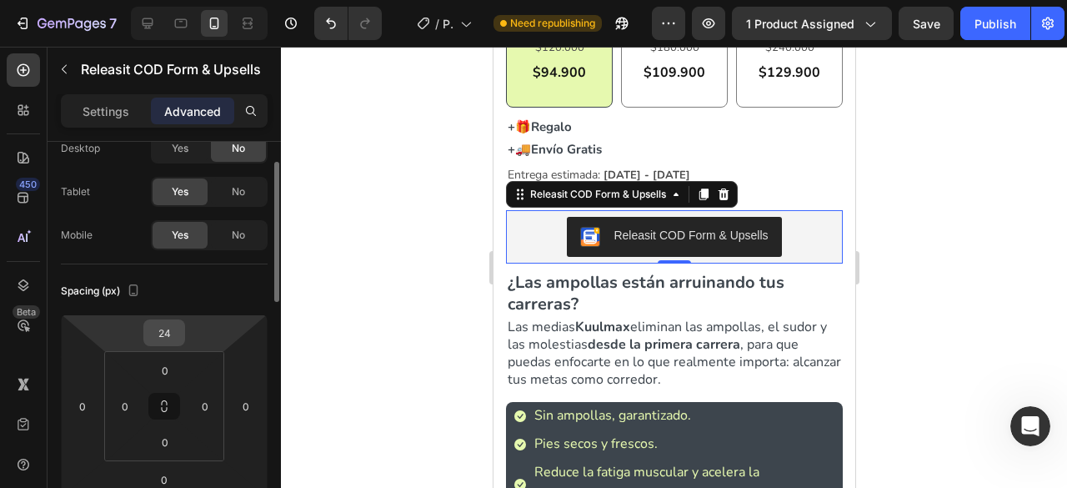
click at [169, 338] on input "24" at bounding box center [164, 332] width 33 height 25
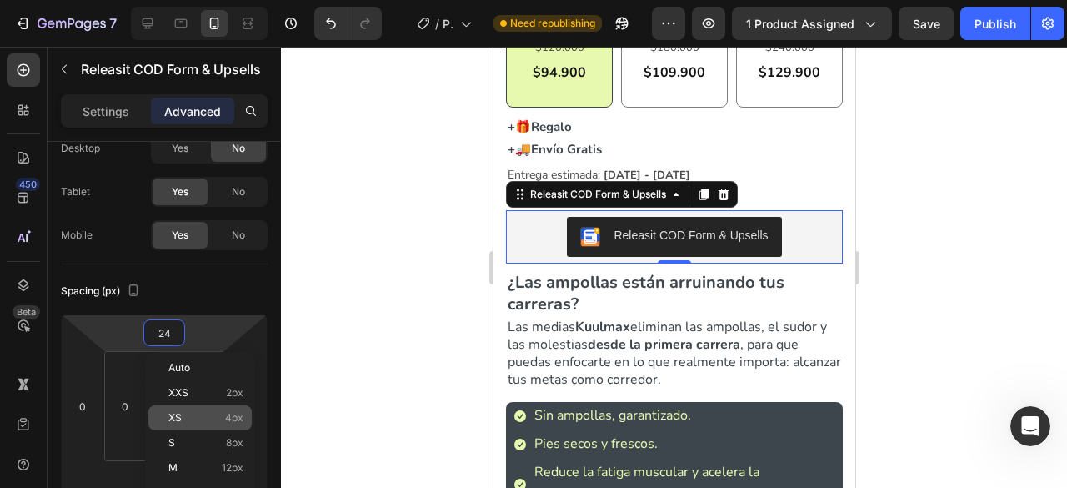
click at [188, 418] on p "XS 4px" at bounding box center [205, 418] width 75 height 12
type input "4"
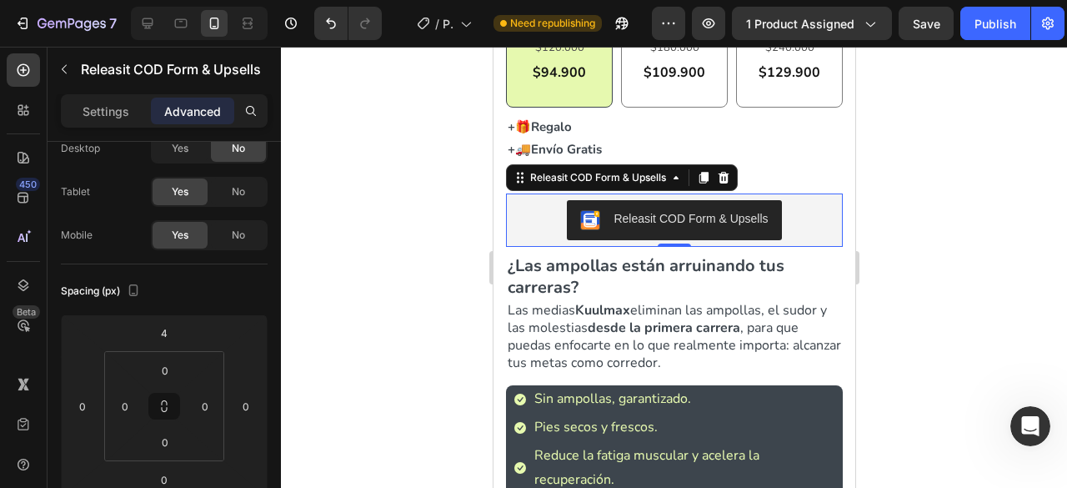
click at [327, 291] on div at bounding box center [674, 267] width 786 height 441
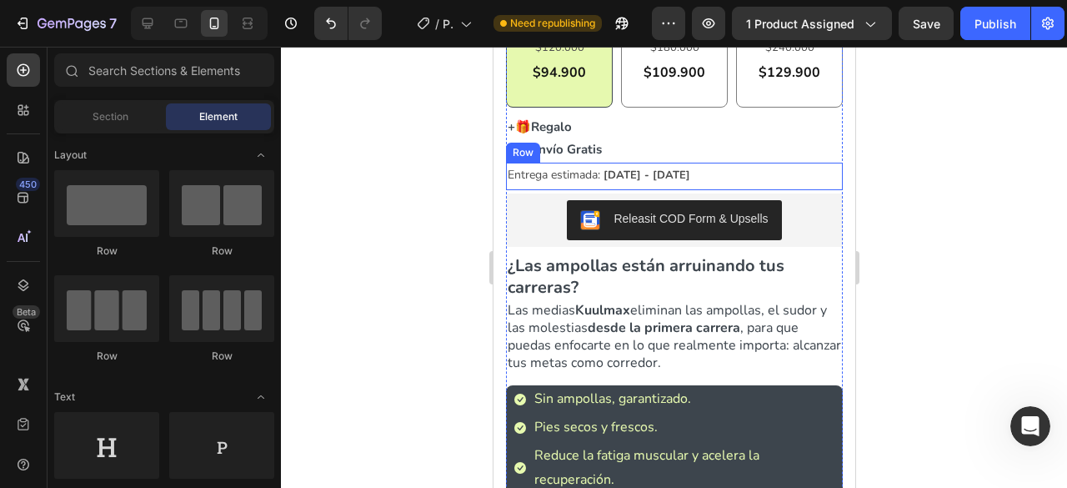
click at [693, 166] on div "Entrega estimada: [DATE] - [DATE] Delivery Date Title Line Row" at bounding box center [673, 177] width 337 height 28
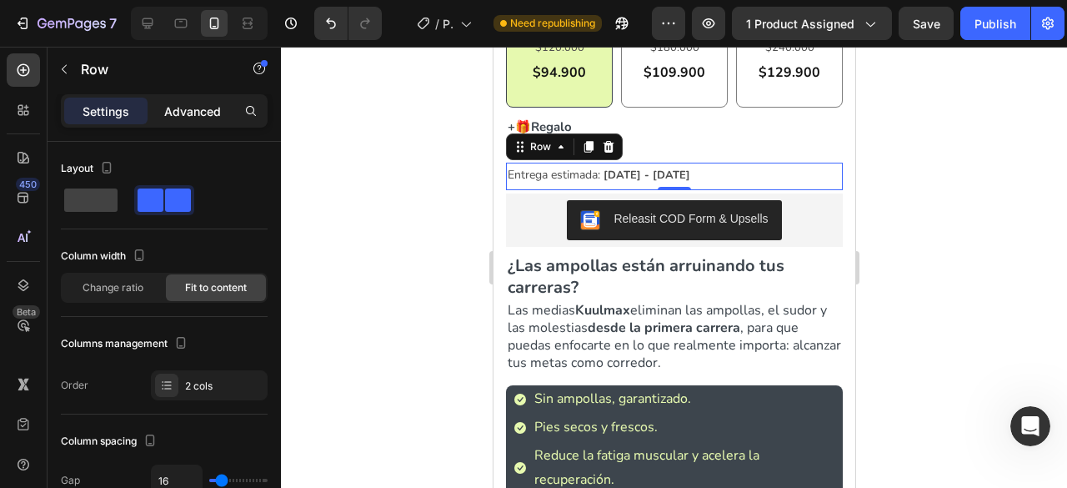
click at [223, 120] on div "Advanced" at bounding box center [192, 111] width 83 height 27
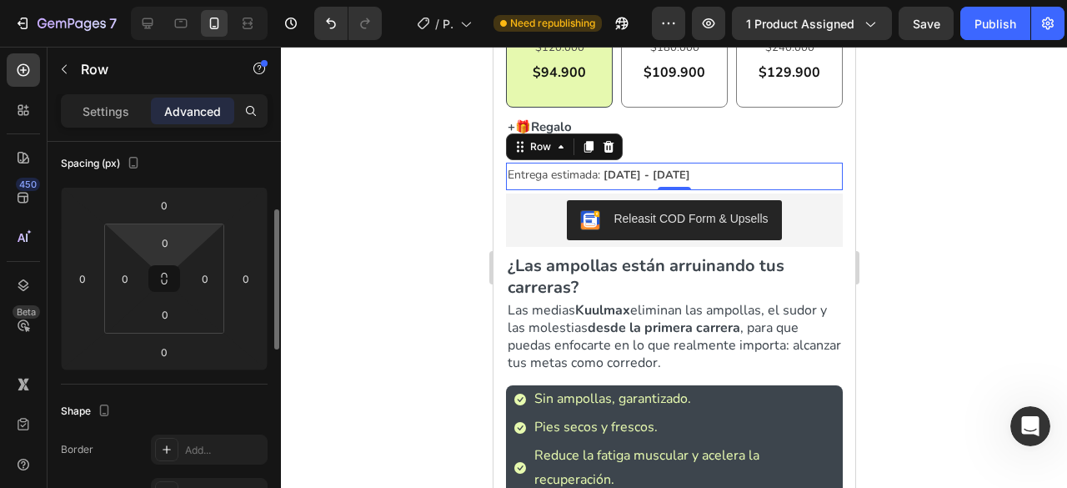
scroll to position [188, 0]
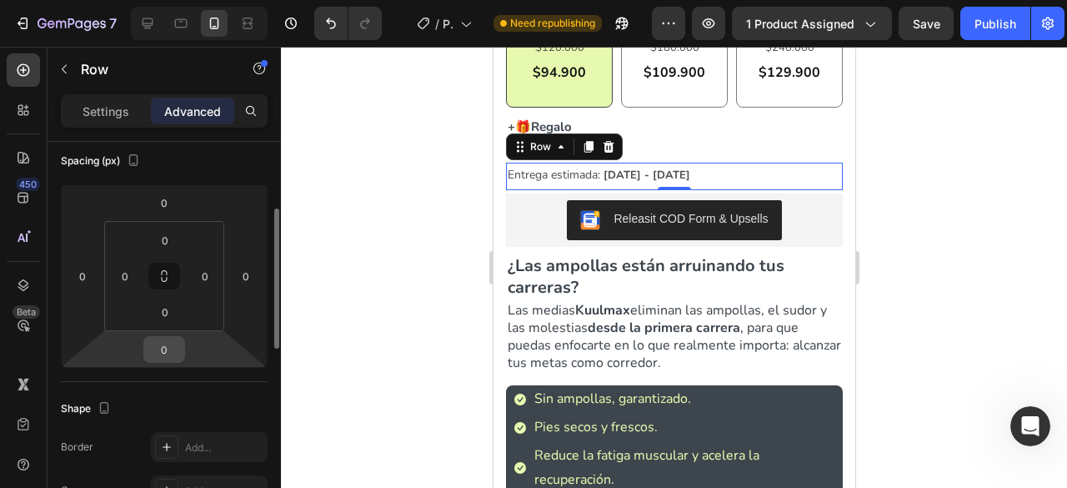
click at [166, 348] on input "0" at bounding box center [164, 349] width 33 height 25
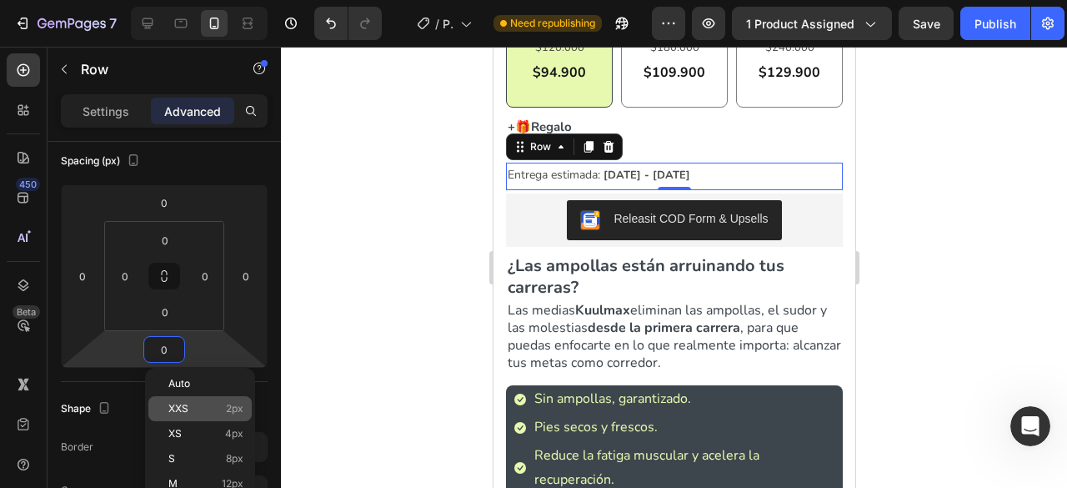
click at [222, 410] on p "XXS 2px" at bounding box center [205, 409] width 75 height 12
type input "2"
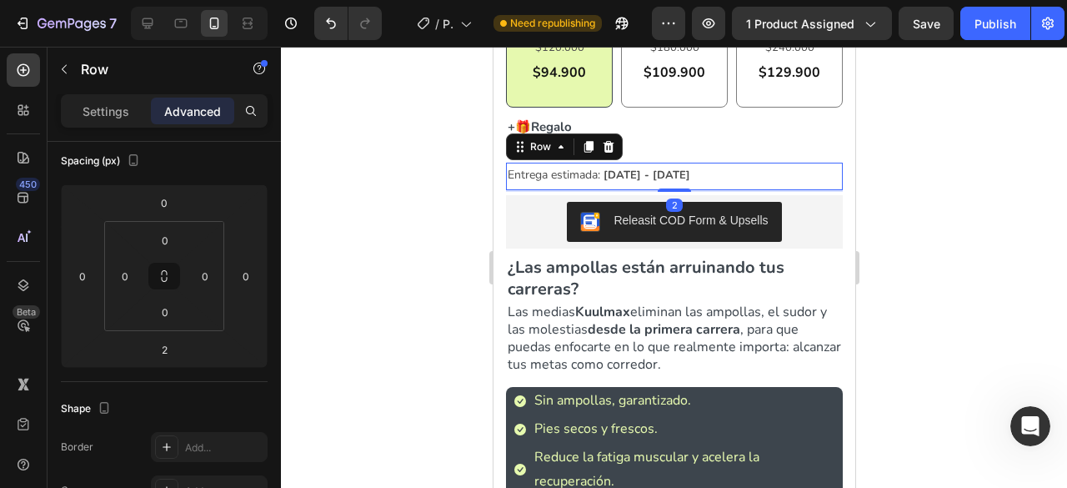
click at [378, 268] on div at bounding box center [674, 267] width 786 height 441
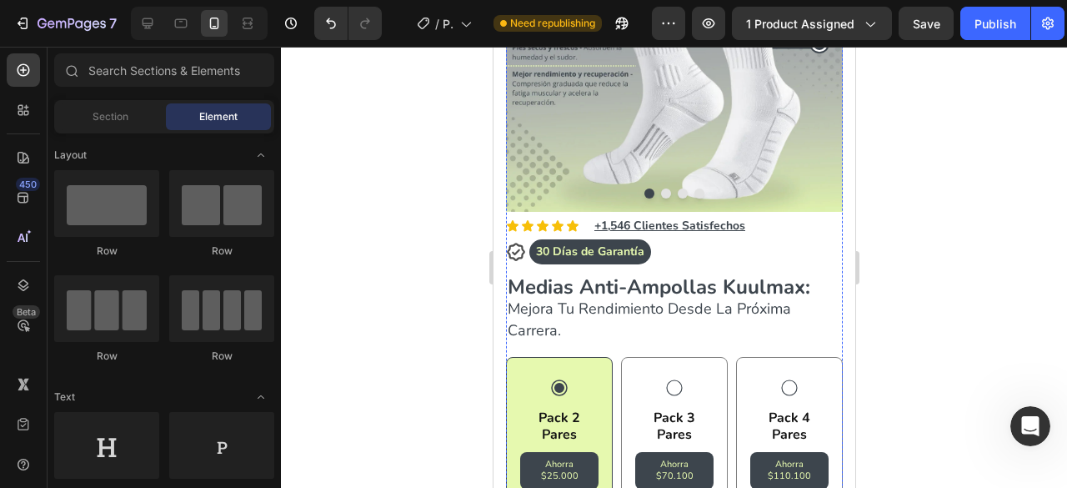
scroll to position [259, 0]
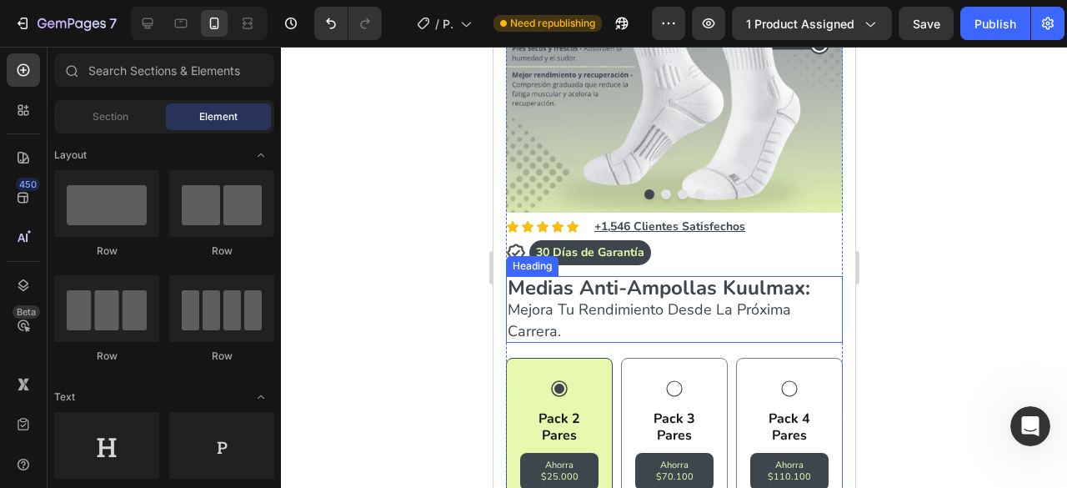
click at [612, 314] on h2 "Medias Anti-Ampollas Kuulmax: Mejora Tu Rendimiento Desde La Próxima Carrera." at bounding box center [673, 309] width 337 height 67
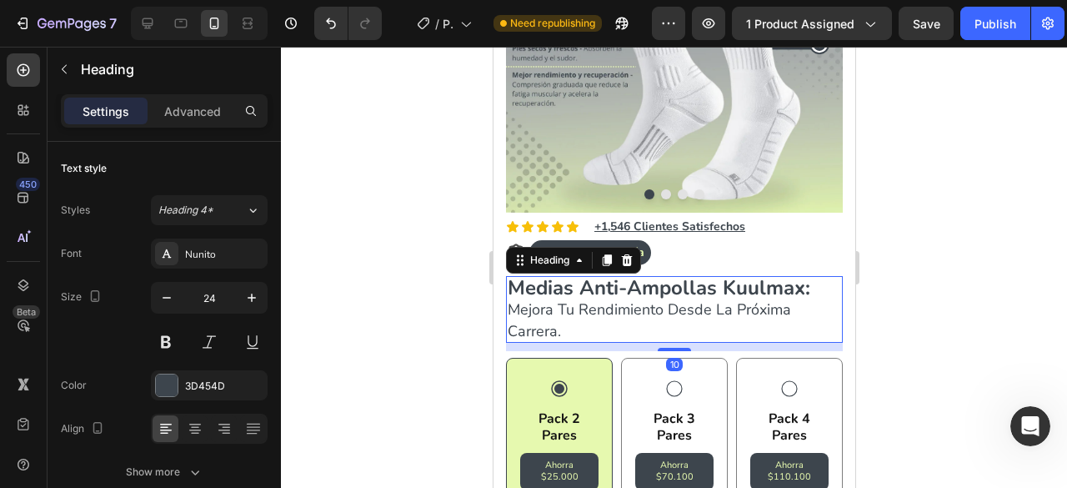
click at [612, 314] on h2 "Medias Anti-Ampollas Kuulmax: Mejora Tu Rendimiento Desde La Próxima Carrera." at bounding box center [673, 309] width 337 height 67
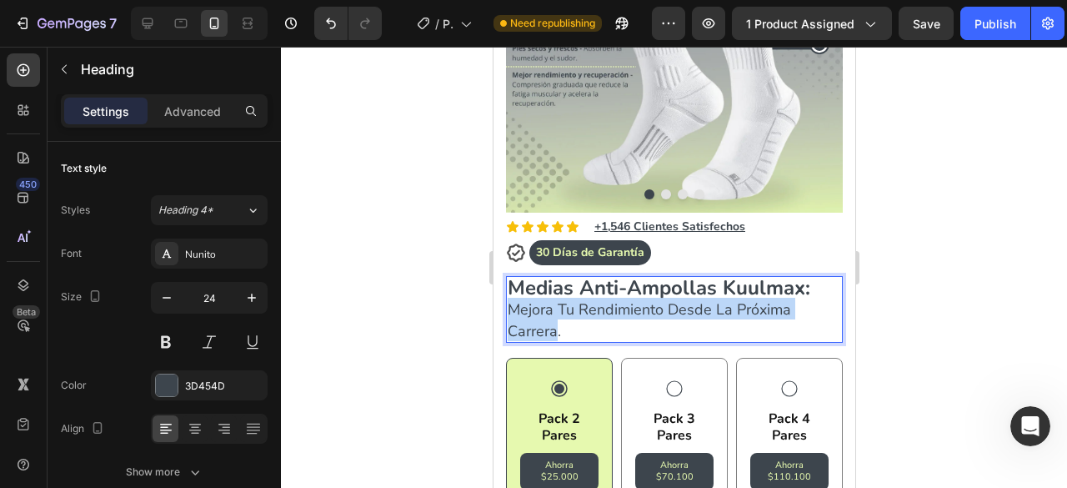
drag, startPoint x: 557, startPoint y: 320, endPoint x: 507, endPoint y: 298, distance: 54.5
click at [507, 299] on span "Mejora Tu Rendimiento Desde La Próxima Carrera." at bounding box center [648, 320] width 283 height 42
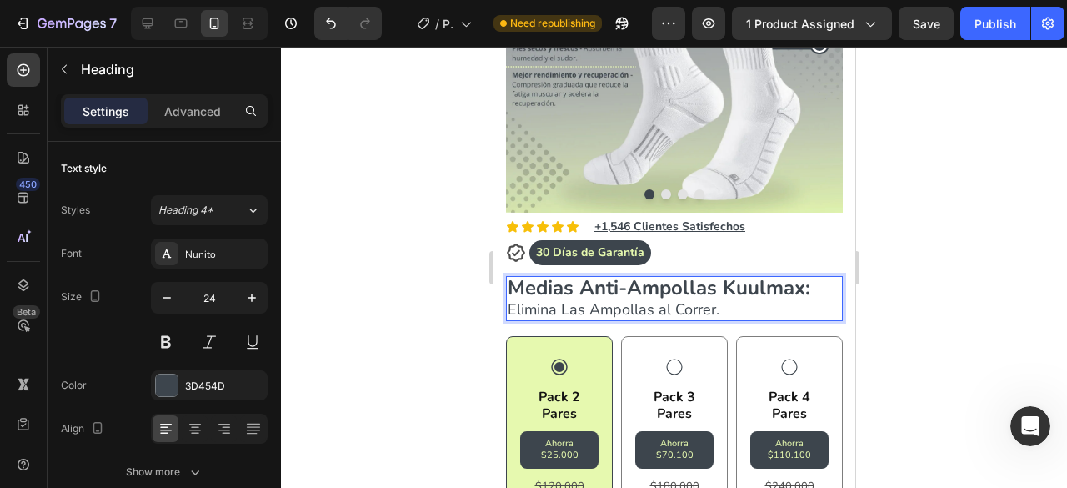
click at [978, 233] on div at bounding box center [674, 267] width 786 height 441
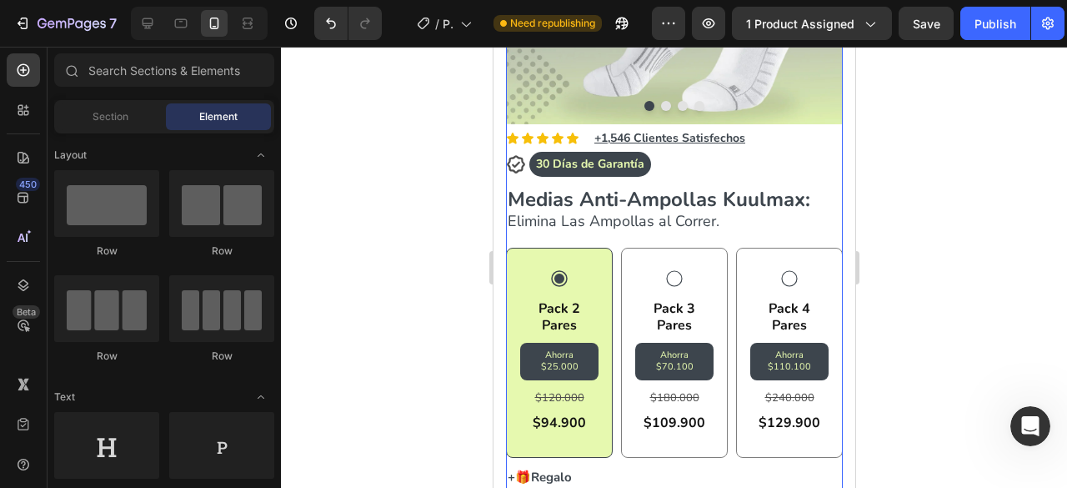
scroll to position [382, 0]
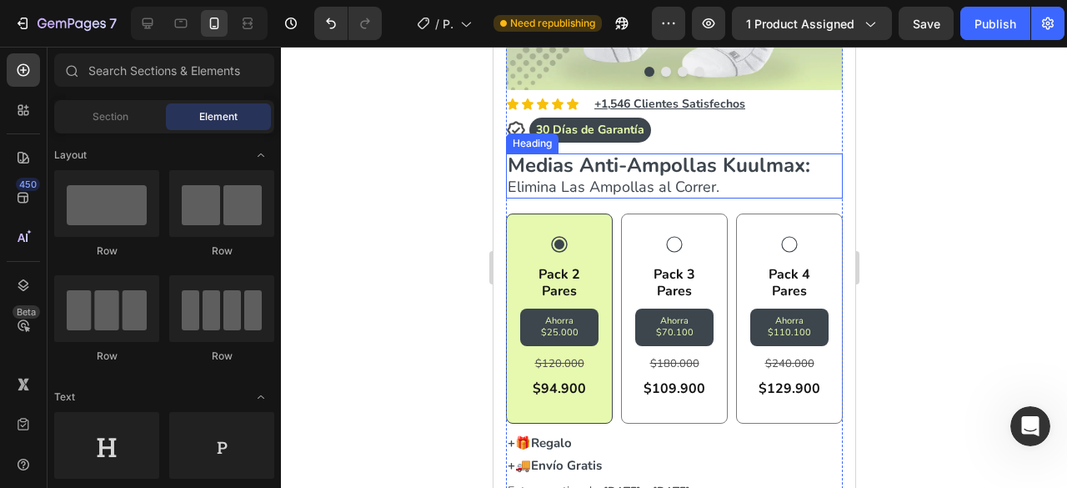
click at [693, 181] on span "Elimina Las Ampollas al Correr." at bounding box center [613, 187] width 212 height 20
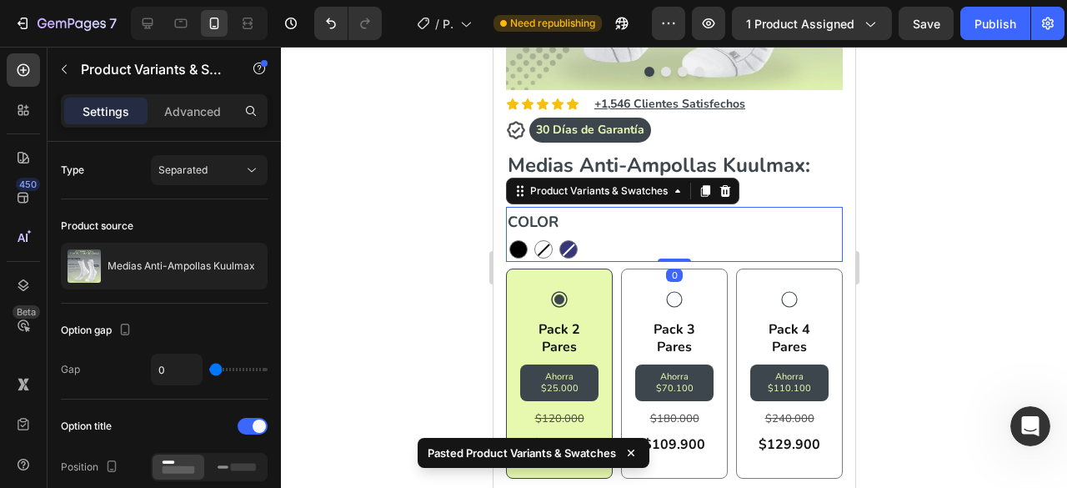
click at [918, 222] on div at bounding box center [674, 267] width 786 height 441
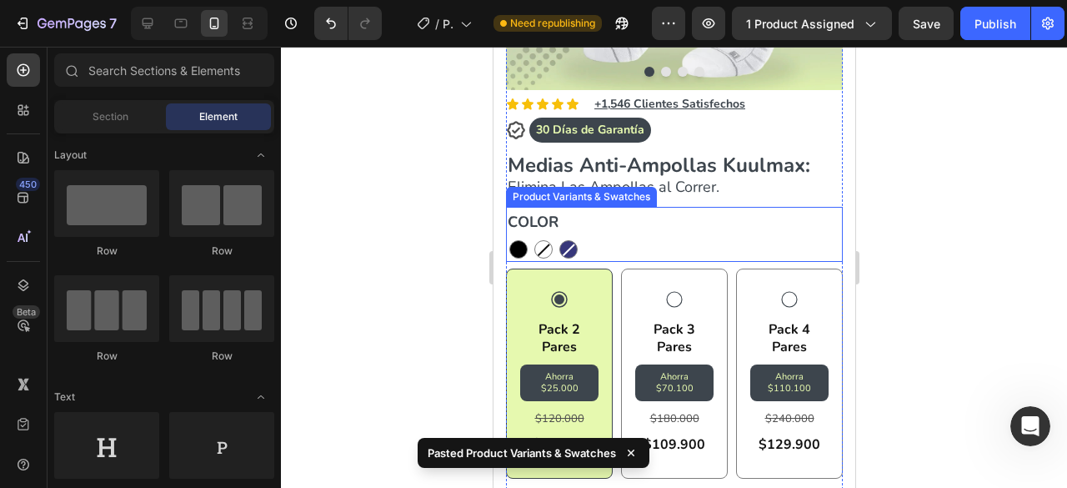
click at [737, 208] on div "COLOR NEGRO NEGRO BLANCO BLANCO AZUL OSCURO AZUL OSCURO" at bounding box center [673, 234] width 337 height 55
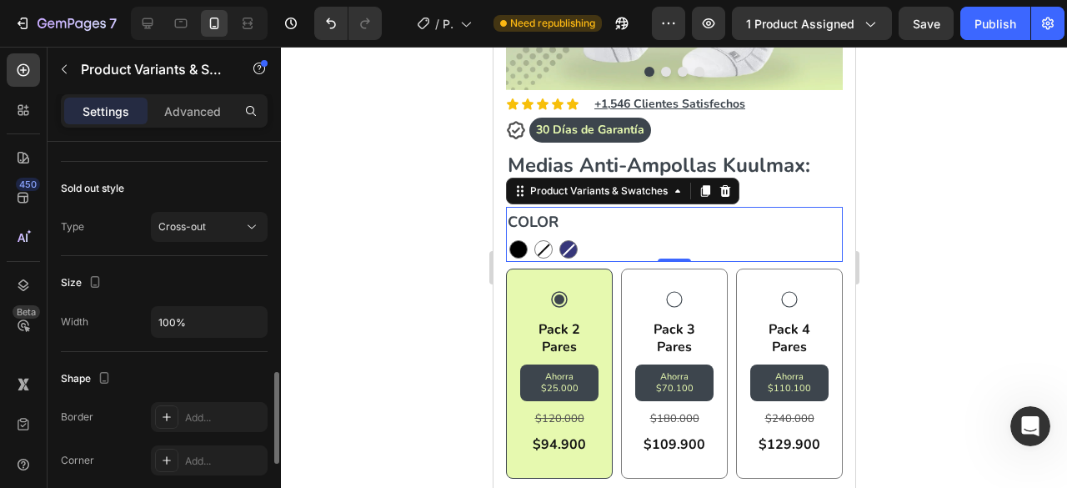
scroll to position [990, 0]
click at [233, 221] on div "Cross-out" at bounding box center [200, 228] width 85 height 15
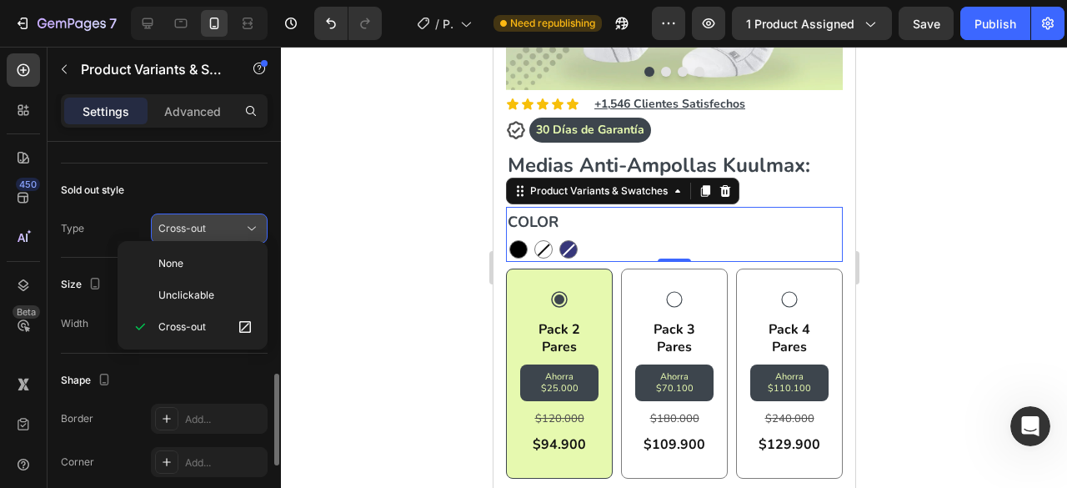
click at [233, 221] on div "Cross-out" at bounding box center [200, 228] width 85 height 15
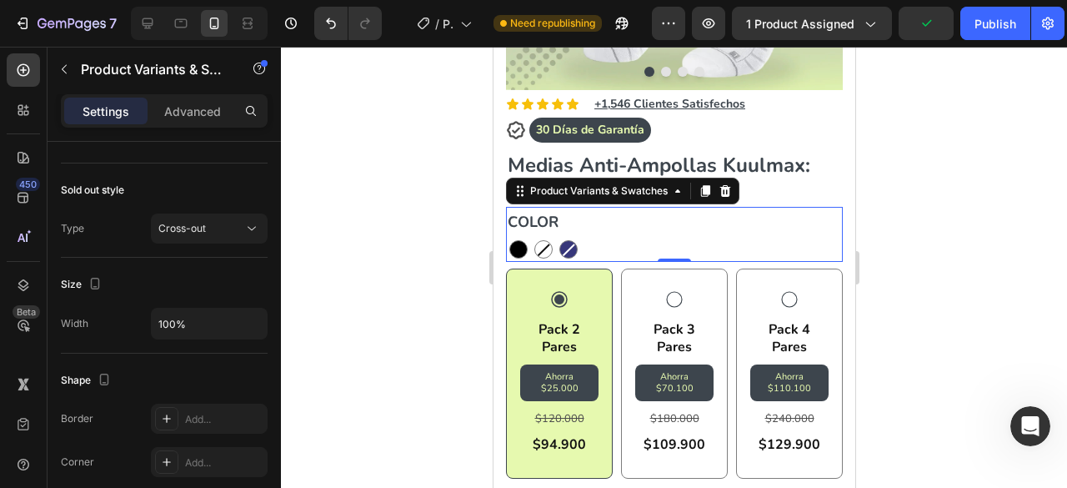
click at [357, 215] on div at bounding box center [674, 267] width 786 height 441
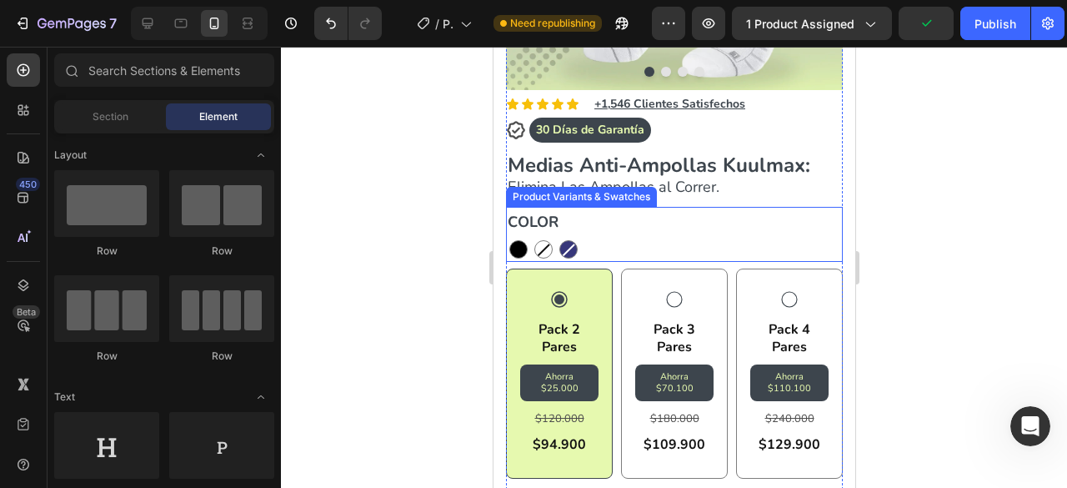
click at [611, 207] on div "COLOR NEGRO NEGRO BLANCO BLANCO AZUL OSCURO AZUL OSCURO" at bounding box center [673, 234] width 337 height 55
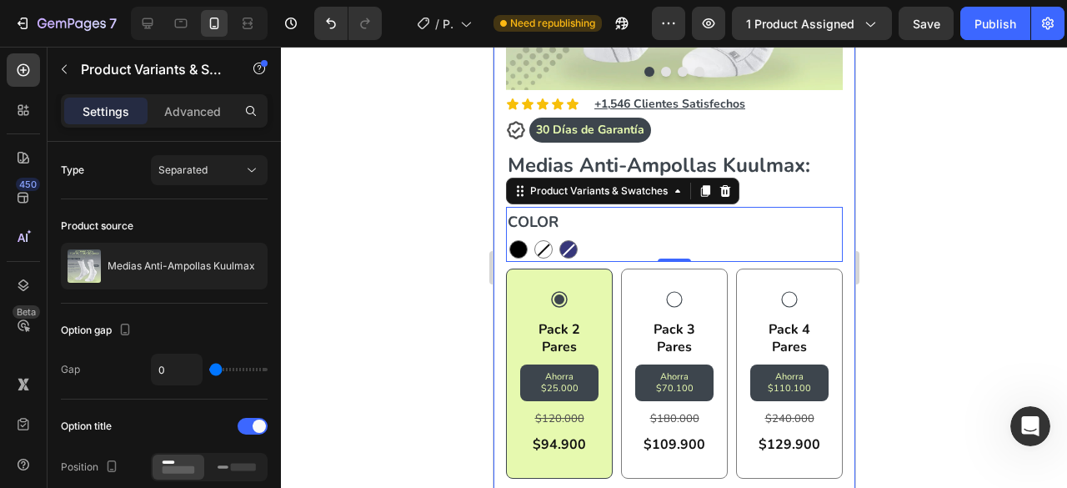
click at [459, 198] on div at bounding box center [674, 267] width 786 height 441
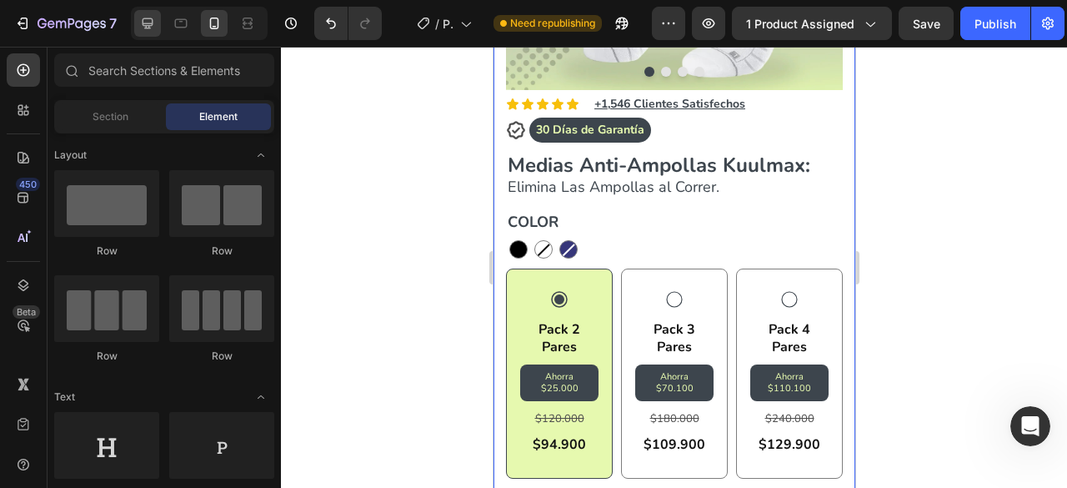
click at [142, 27] on icon at bounding box center [147, 23] width 17 height 17
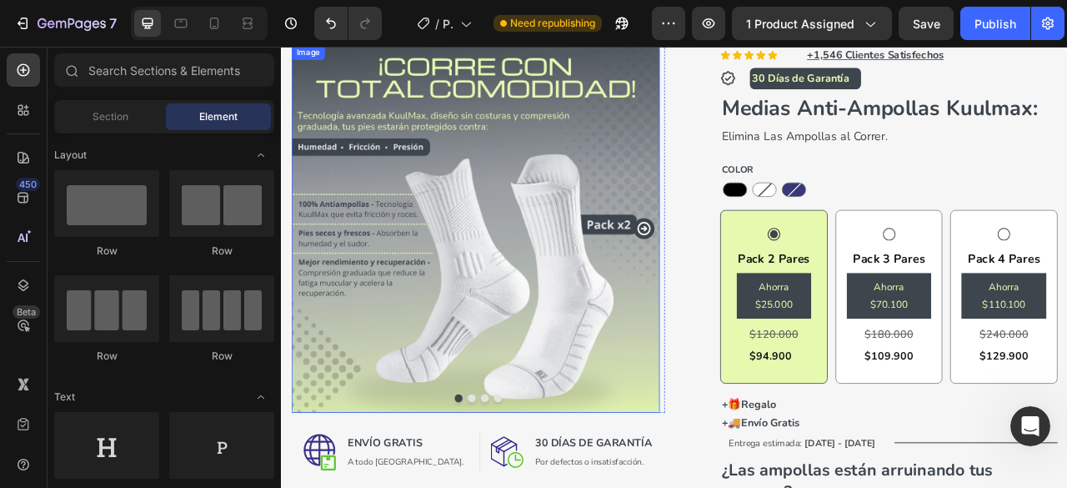
scroll to position [105, 0]
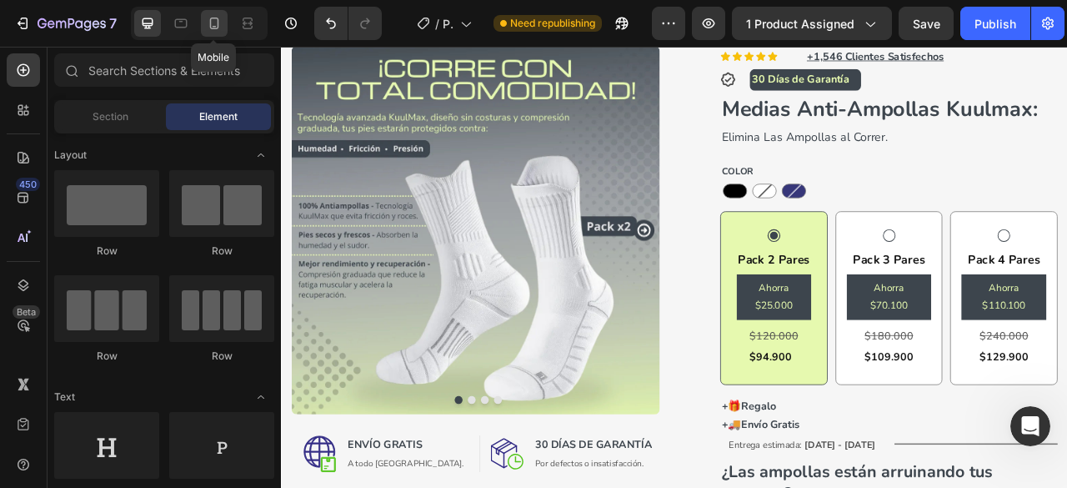
click at [215, 28] on icon at bounding box center [214, 23] width 17 height 17
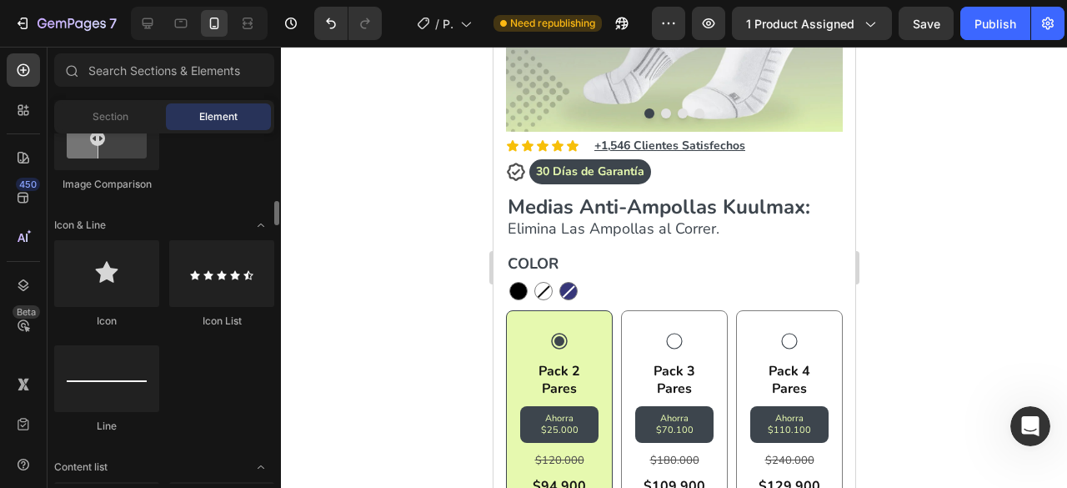
scroll to position [1004, 0]
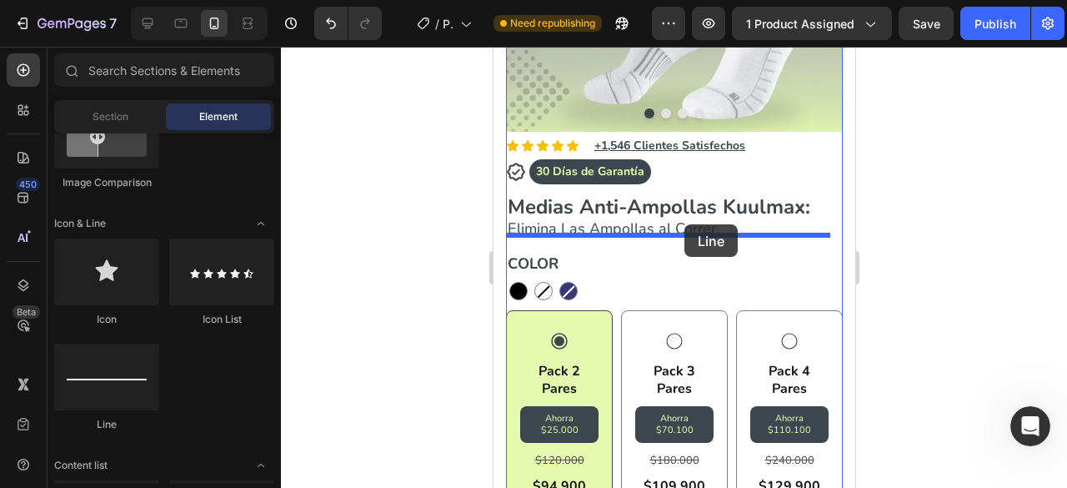
drag, startPoint x: 610, startPoint y: 428, endPoint x: 683, endPoint y: 226, distance: 214.6
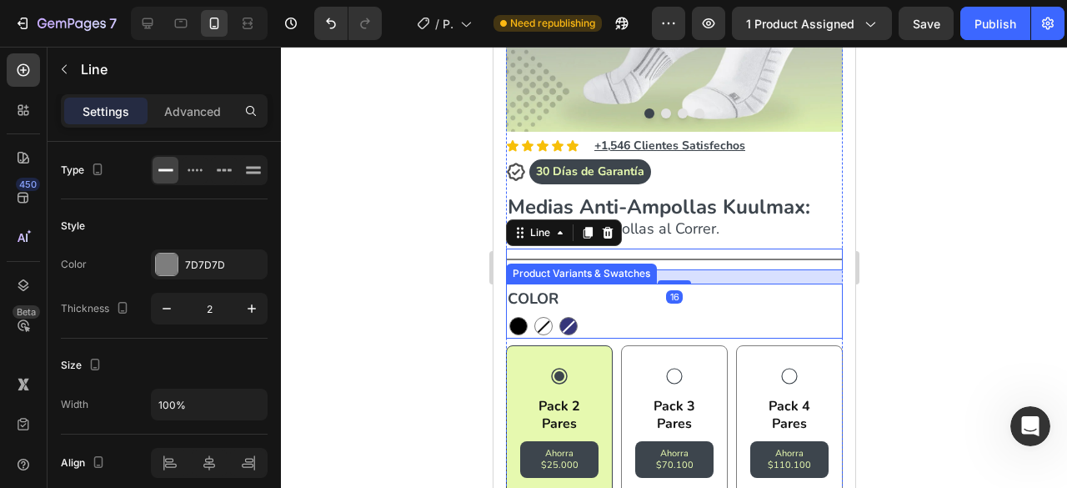
click at [418, 283] on div at bounding box center [674, 267] width 786 height 441
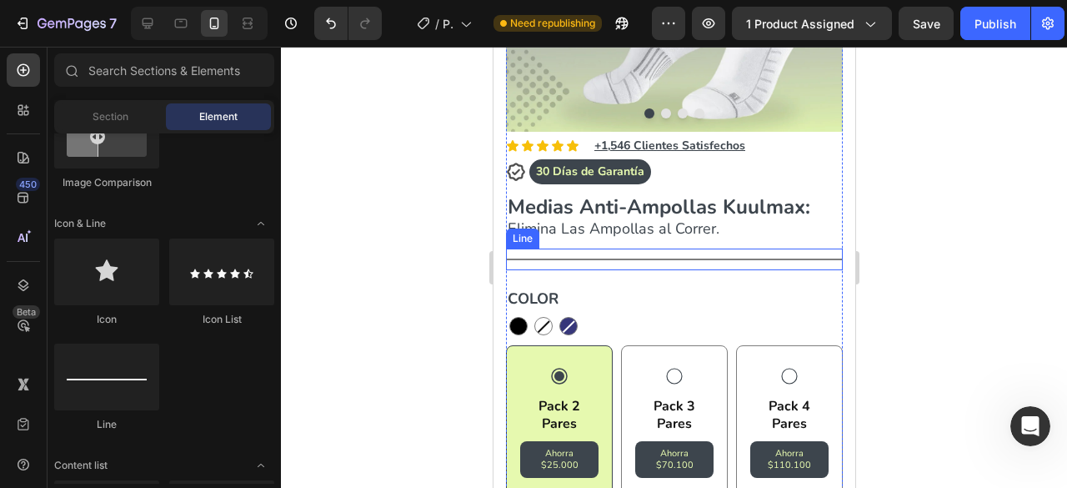
click at [555, 258] on div at bounding box center [673, 259] width 337 height 2
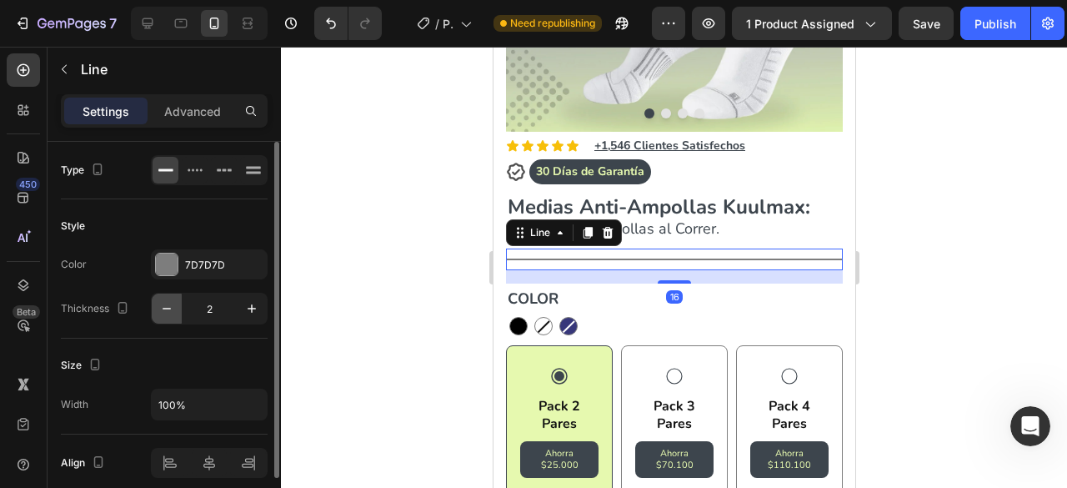
click at [175, 298] on button "button" at bounding box center [167, 308] width 30 height 30
type input "1"
click at [172, 256] on div at bounding box center [167, 264] width 22 height 22
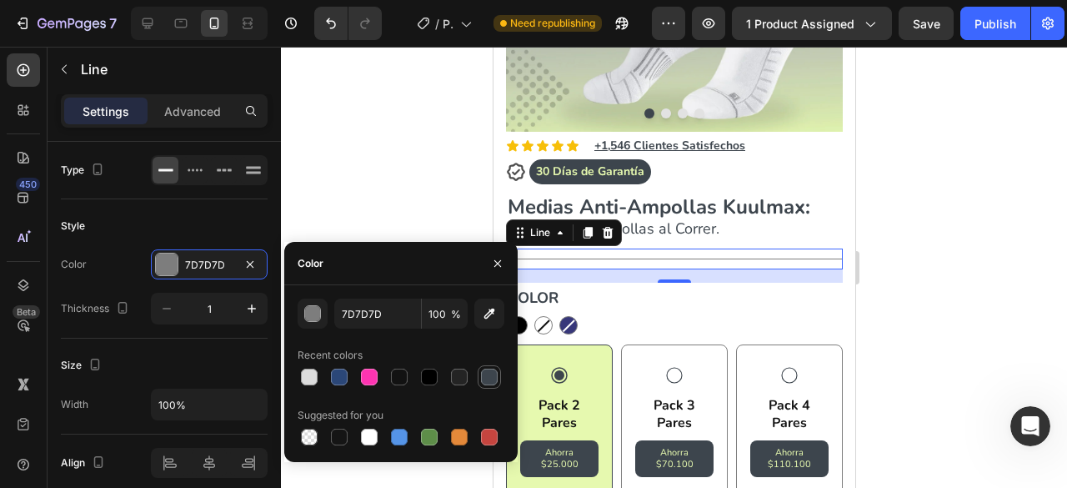
click at [490, 369] on div at bounding box center [489, 376] width 17 height 17
type input "3D454D"
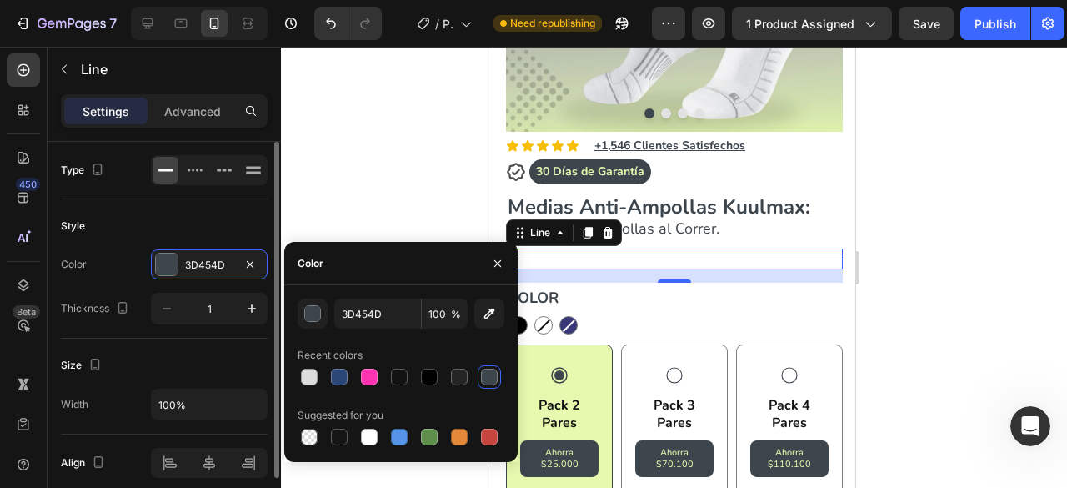
click at [218, 230] on div "Style" at bounding box center [164, 226] width 207 height 27
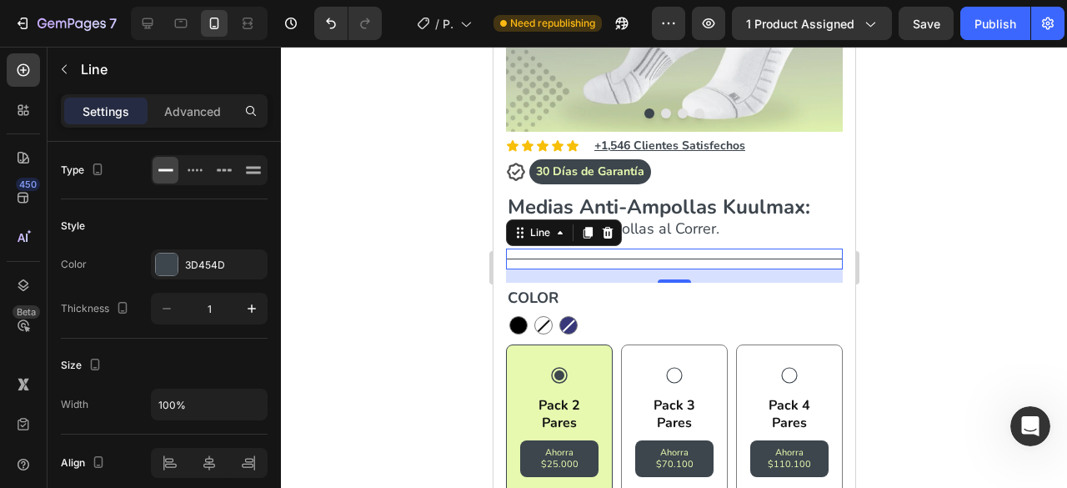
click at [425, 221] on div at bounding box center [674, 267] width 786 height 441
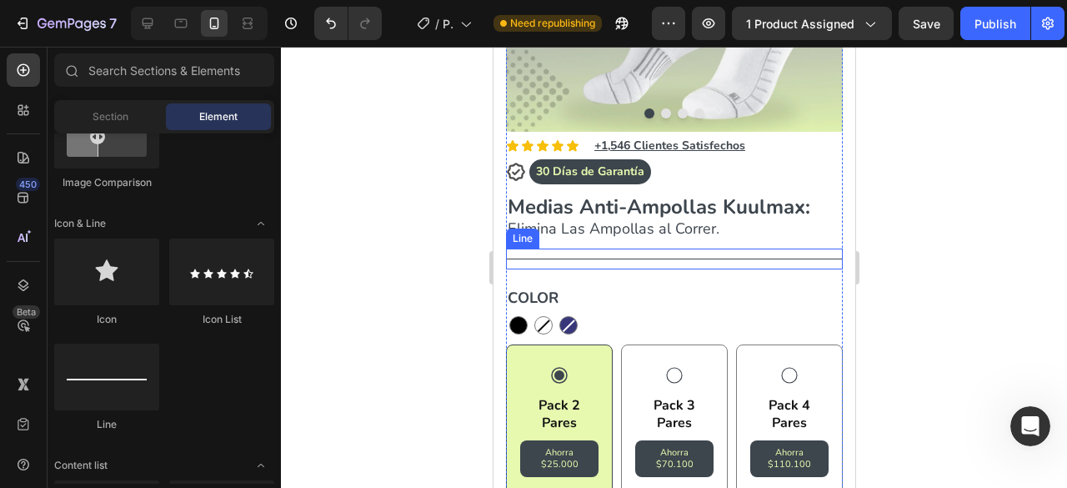
click at [520, 248] on div "Title Line" at bounding box center [673, 258] width 337 height 21
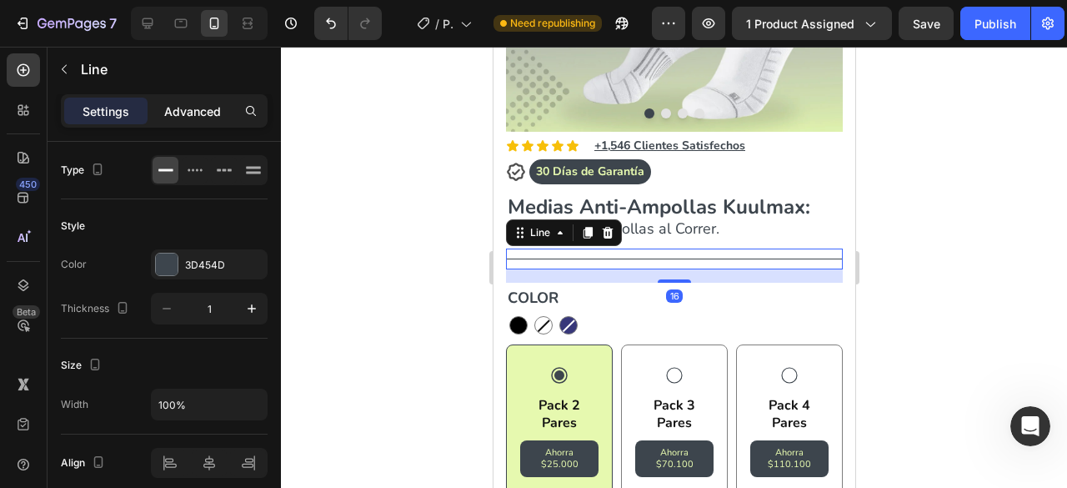
click at [203, 117] on p "Advanced" at bounding box center [192, 112] width 57 height 18
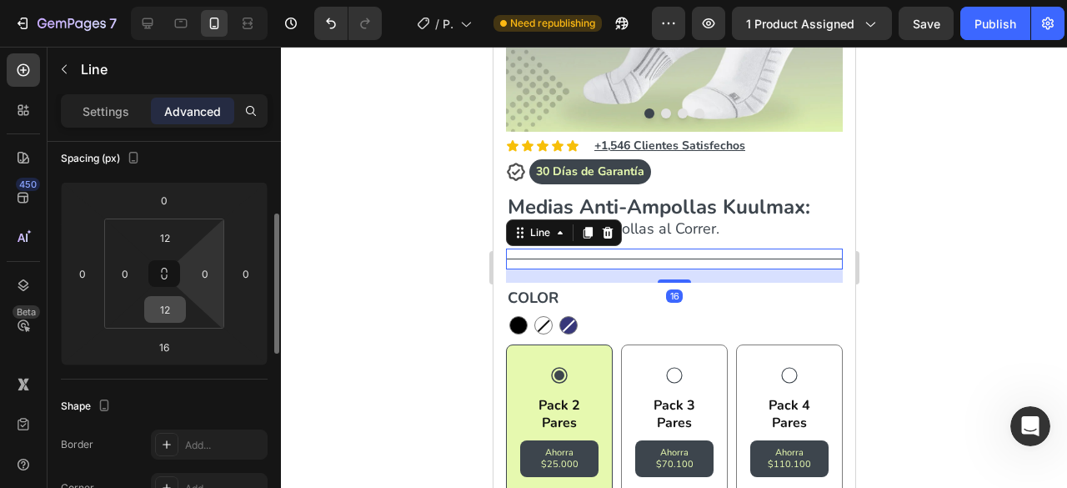
scroll to position [194, 0]
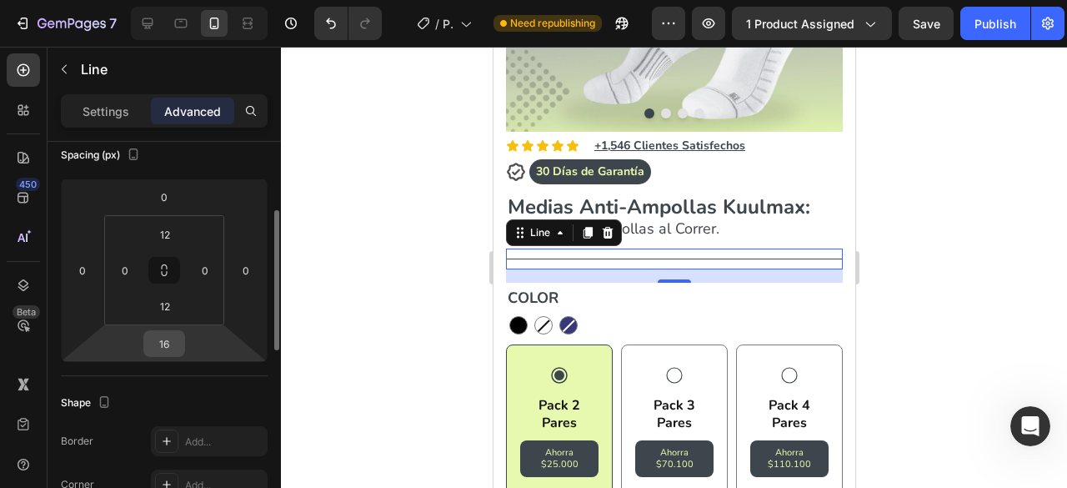
click at [170, 331] on input "16" at bounding box center [164, 343] width 33 height 25
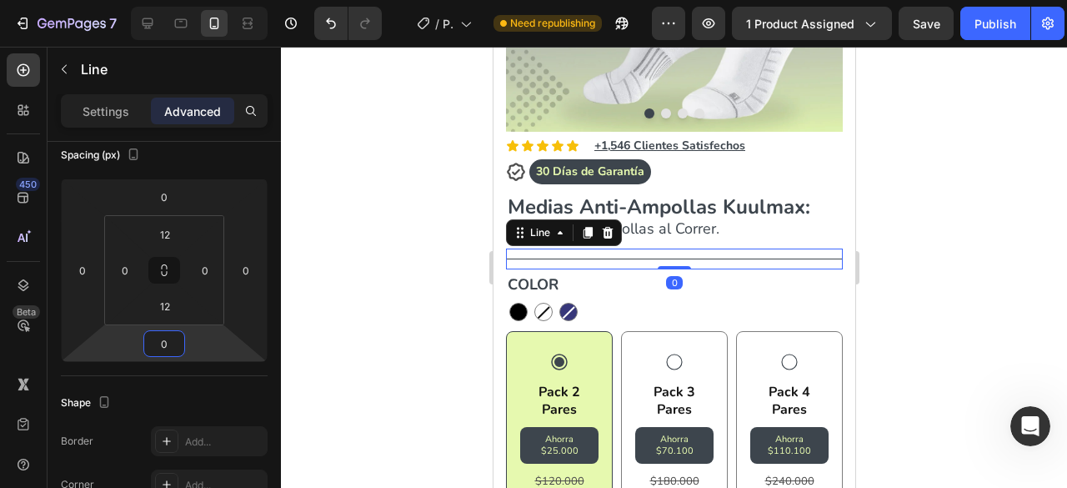
click at [370, 271] on div at bounding box center [674, 267] width 786 height 441
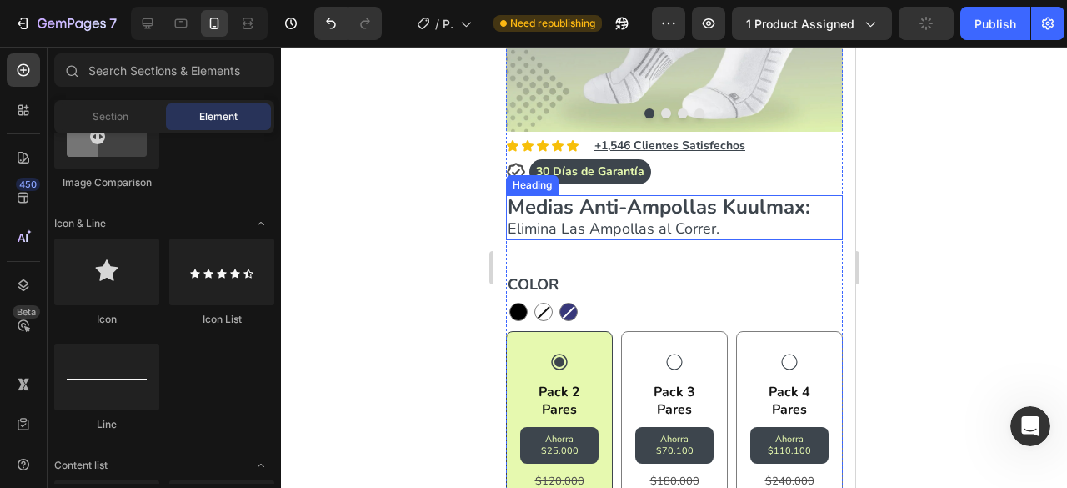
click at [687, 221] on span "Elimina Las Ampollas al Correr." at bounding box center [613, 228] width 212 height 20
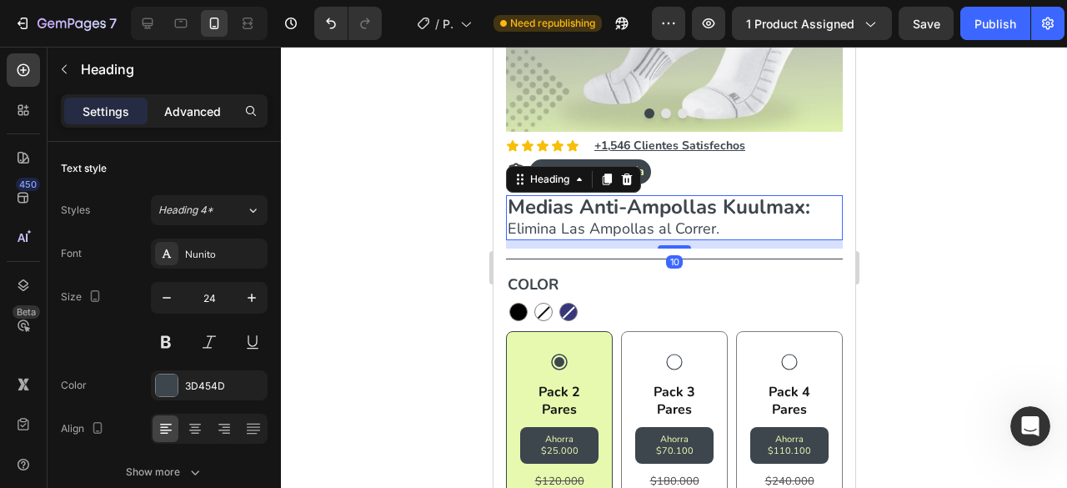
click at [212, 106] on p "Advanced" at bounding box center [192, 112] width 57 height 18
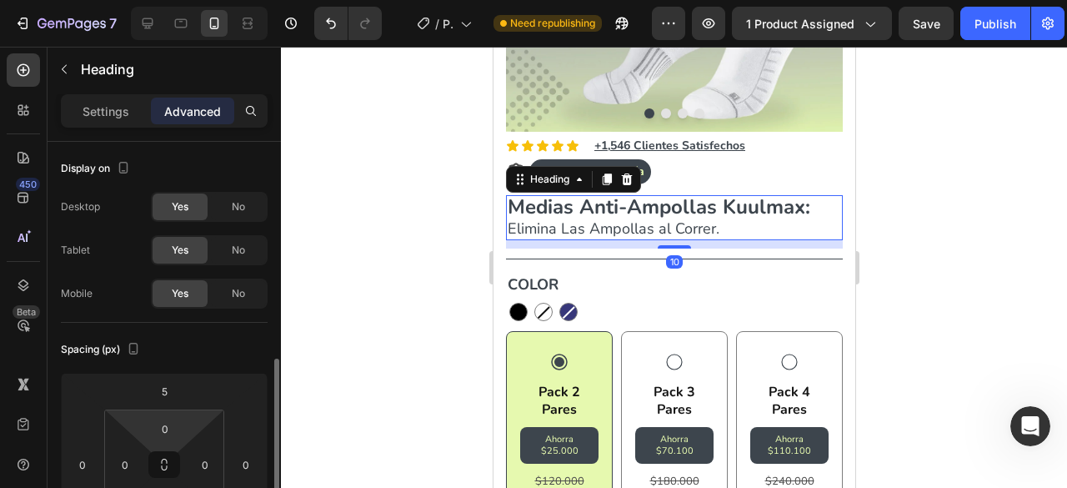
scroll to position [163, 0]
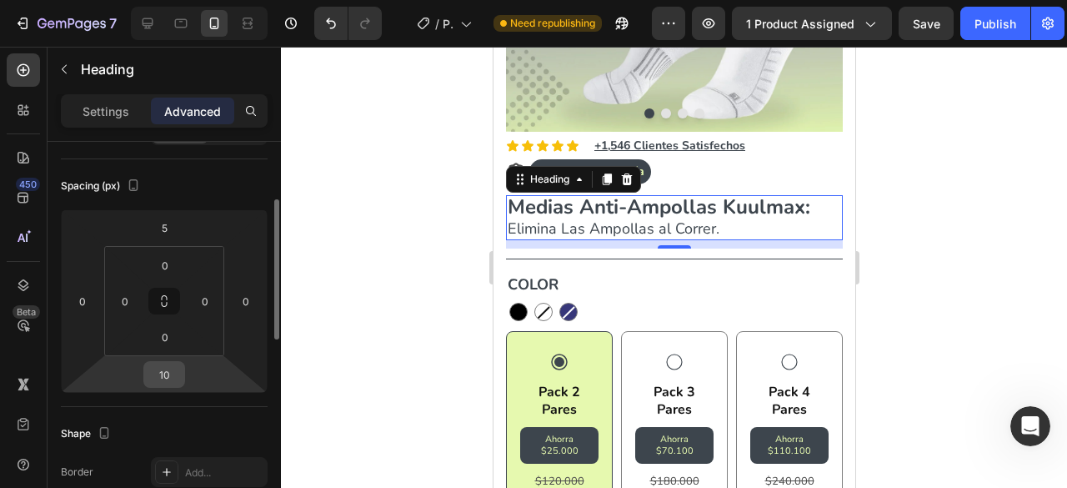
click at [161, 378] on input "10" at bounding box center [164, 374] width 33 height 25
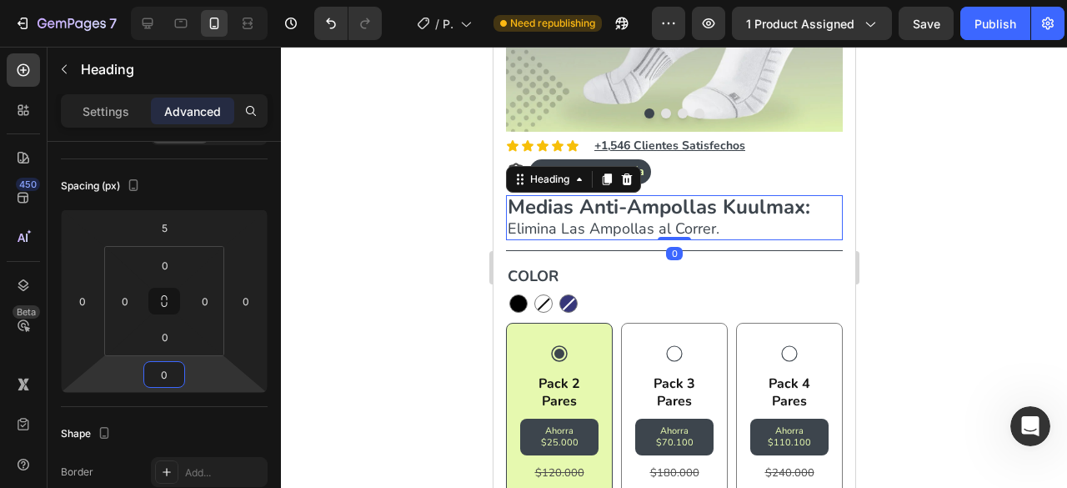
click at [372, 251] on div at bounding box center [674, 267] width 786 height 441
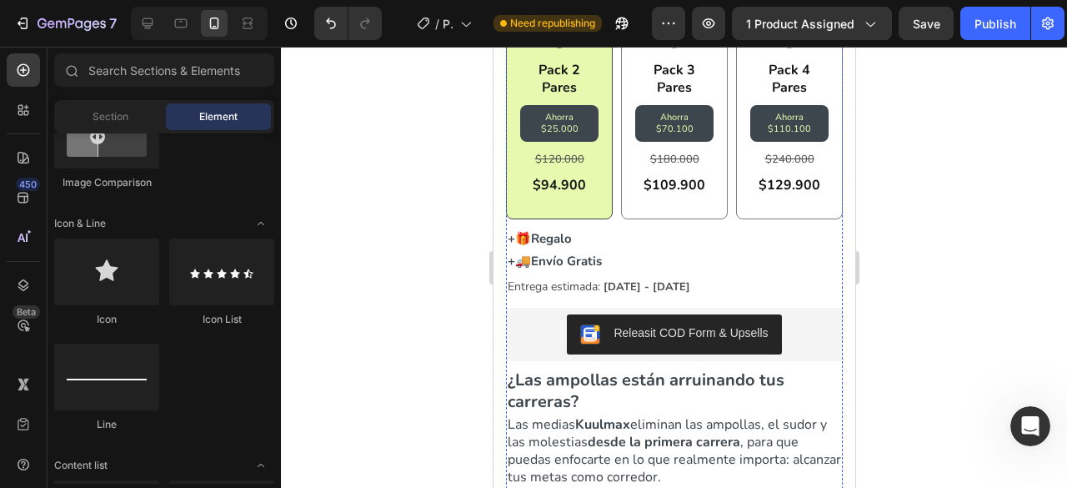
scroll to position [654, 0]
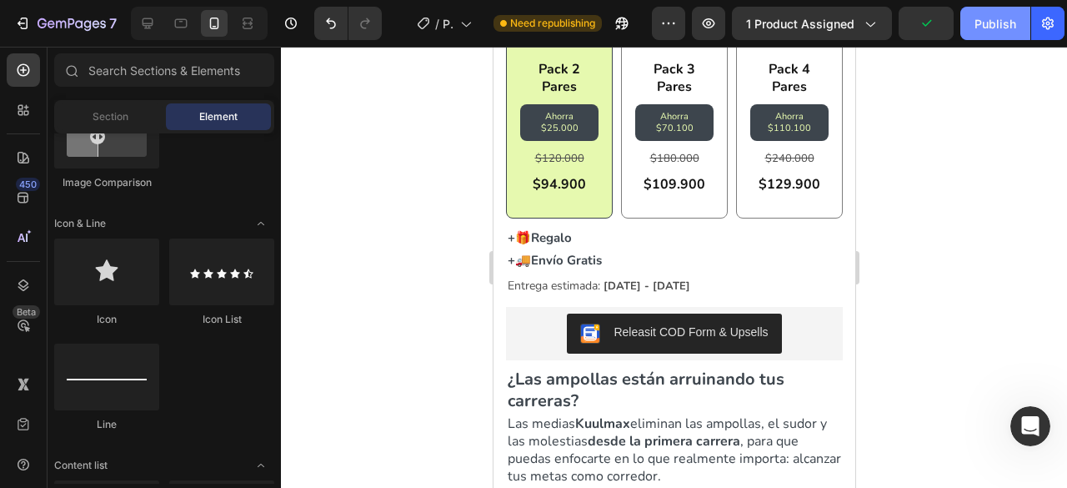
click at [996, 34] on button "Publish" at bounding box center [995, 23] width 70 height 33
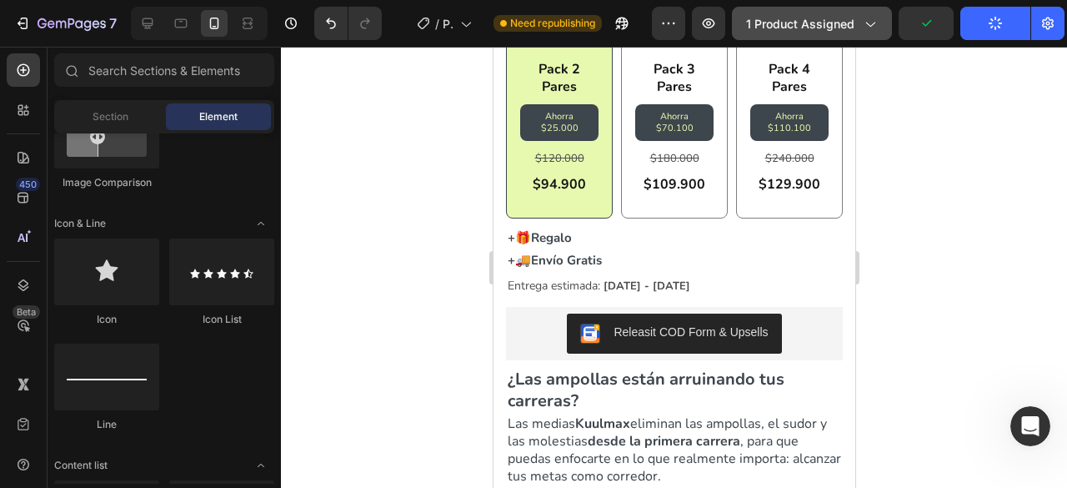
click at [799, 17] on span "1 product assigned" at bounding box center [800, 24] width 108 height 18
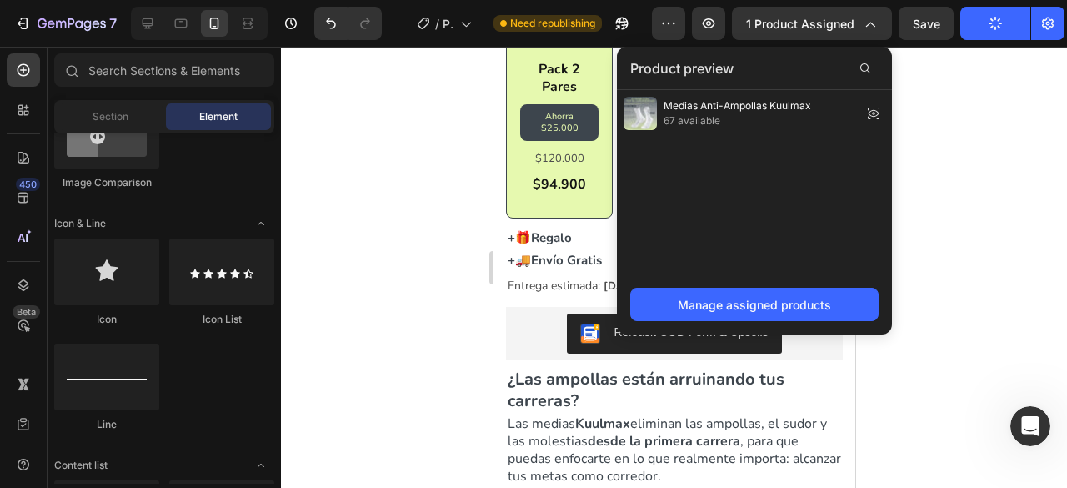
click at [926, 119] on div at bounding box center [674, 267] width 786 height 441
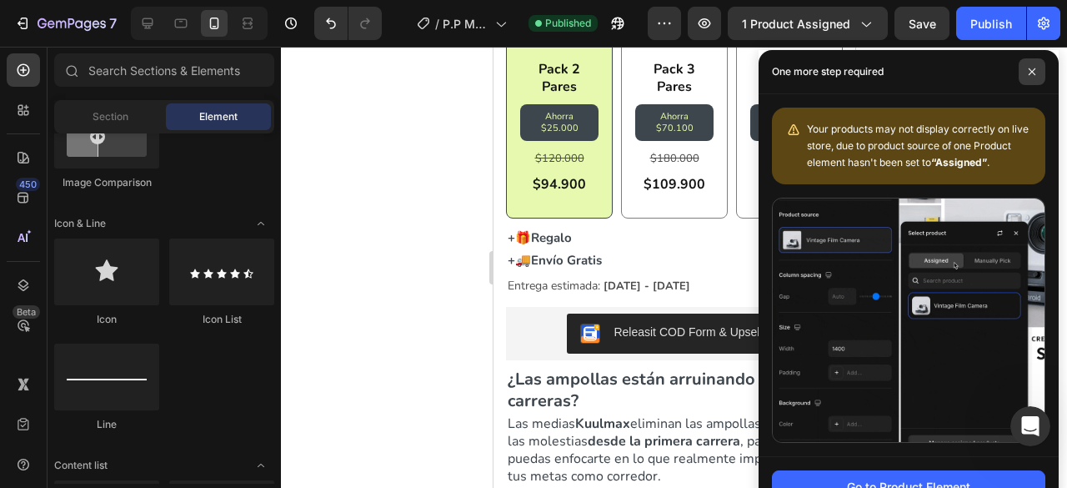
click at [1034, 71] on icon at bounding box center [1032, 72] width 8 height 8
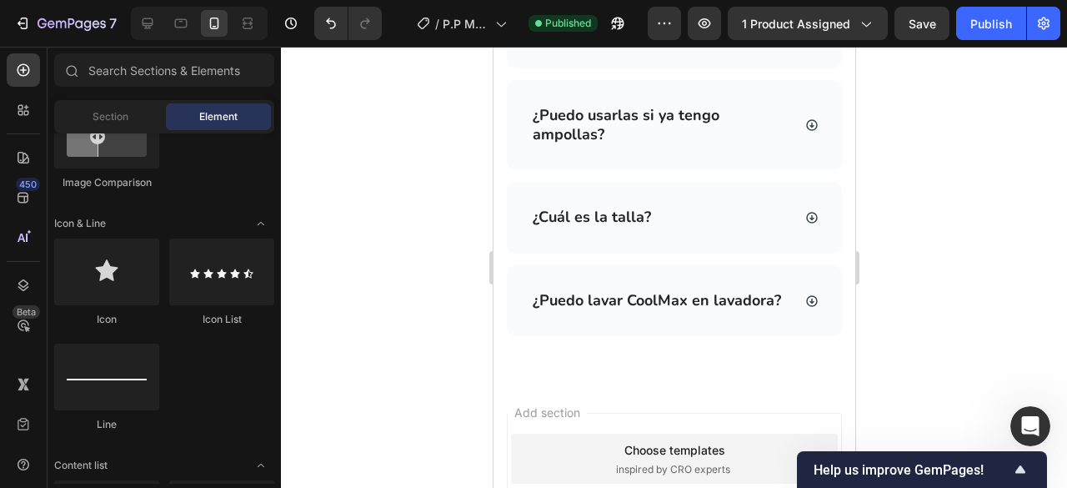
scroll to position [6389, 0]
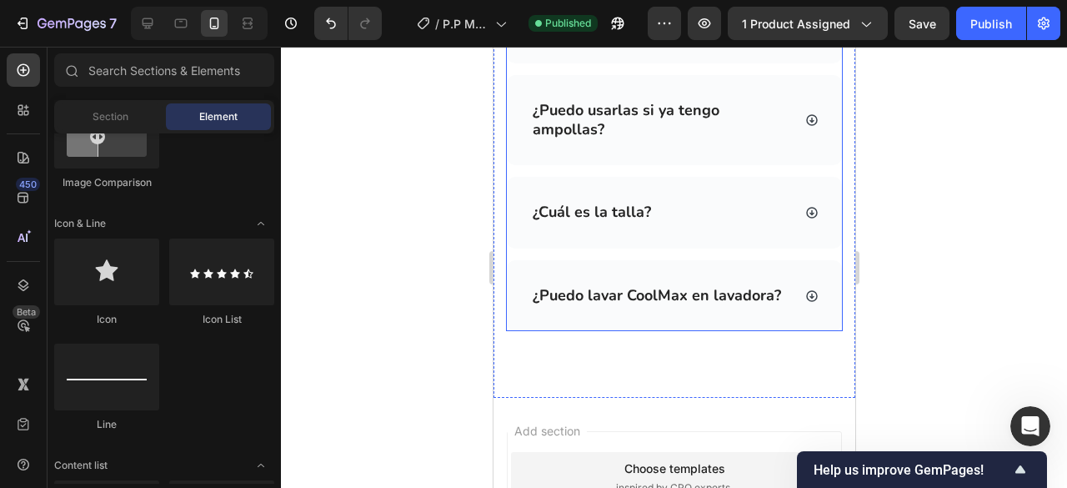
click at [641, 301] on p "¿Puedo lavar CoolMax en lavadora?" at bounding box center [656, 295] width 248 height 19
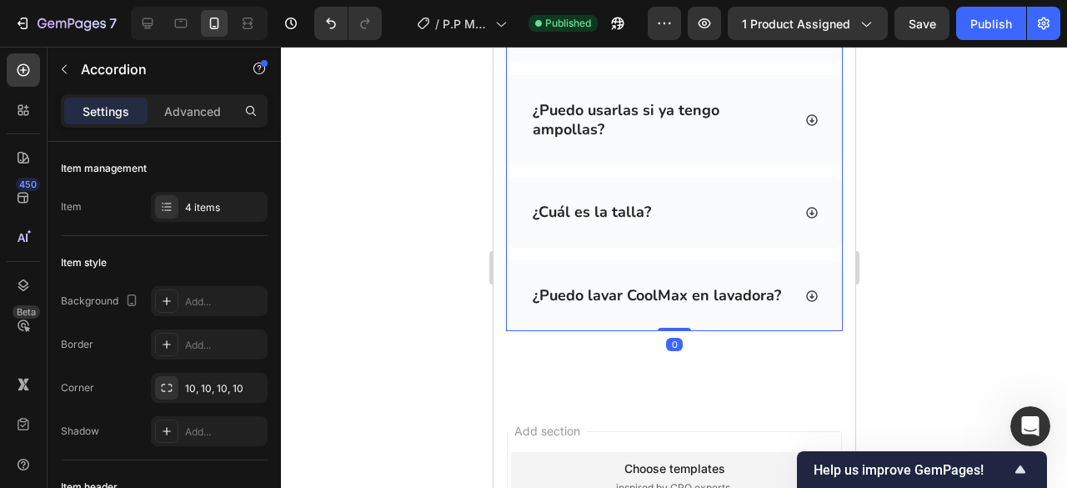
click at [648, 295] on p "¿Puedo lavar CoolMax en lavadora?" at bounding box center [656, 295] width 248 height 19
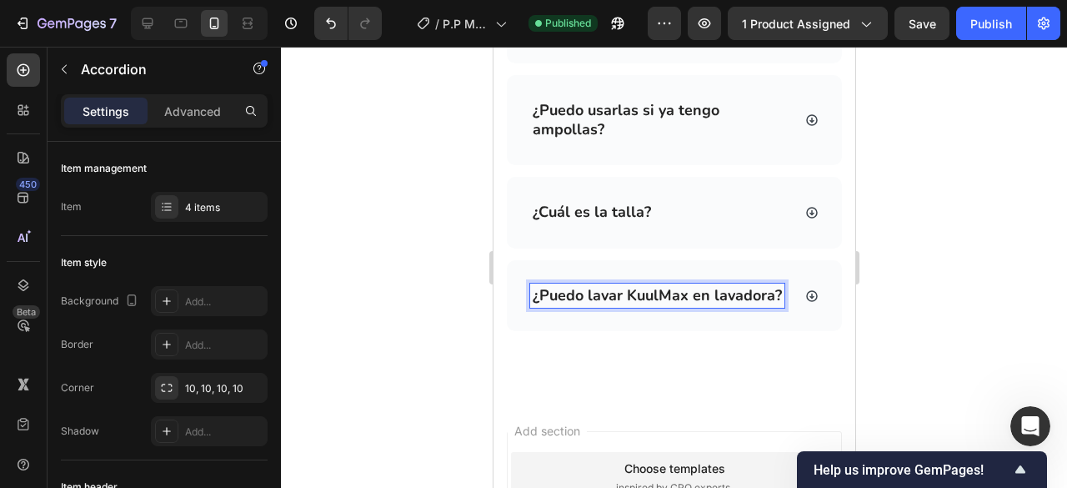
click at [963, 268] on div at bounding box center [674, 267] width 786 height 441
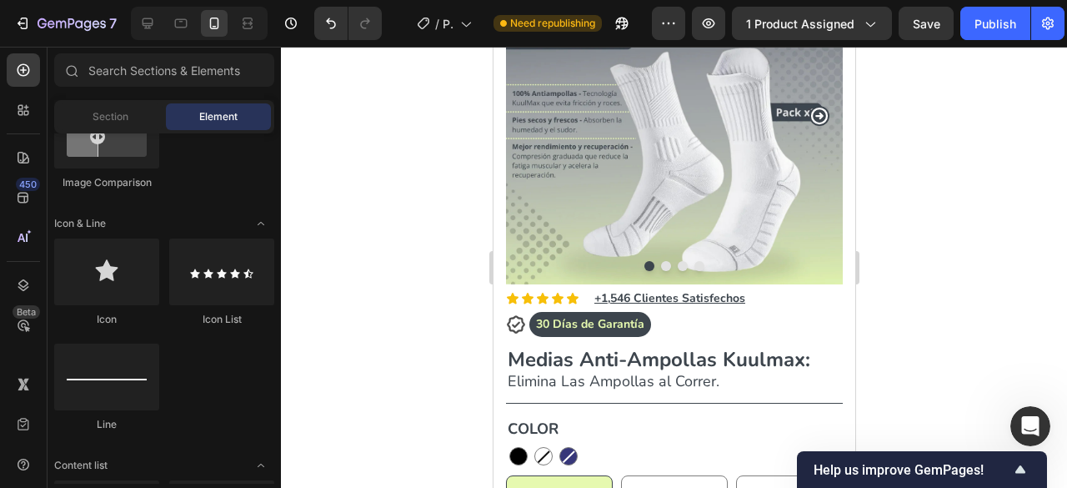
scroll to position [171, 0]
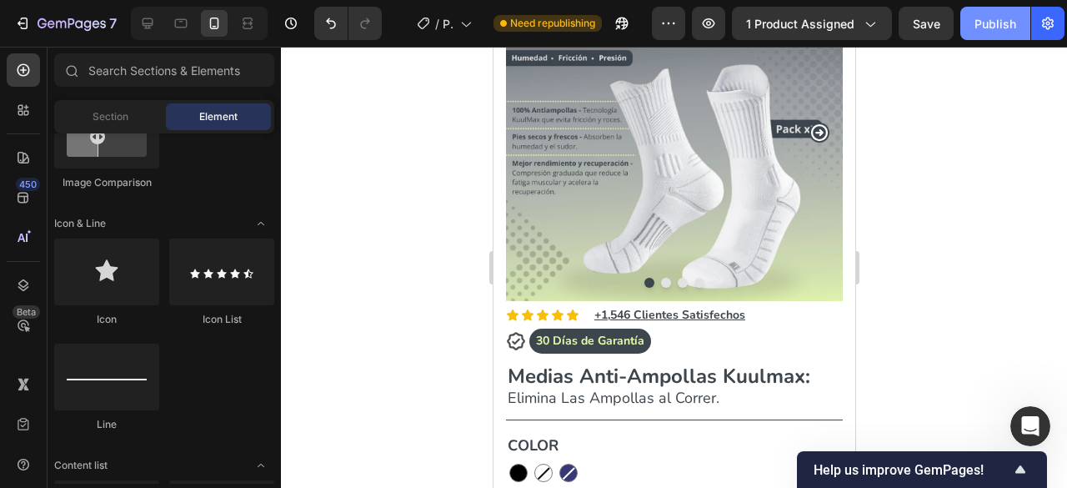
click at [975, 33] on button "Publish" at bounding box center [995, 23] width 70 height 33
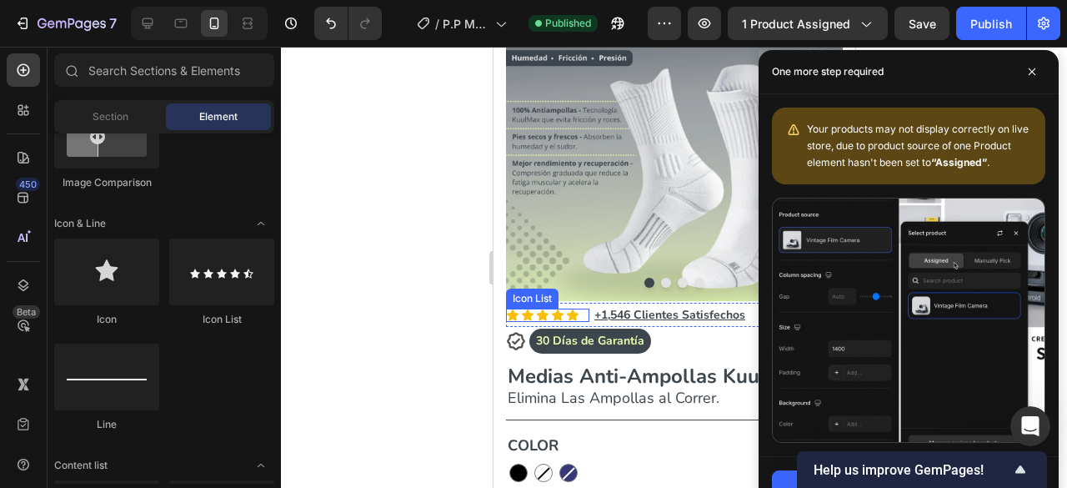
click at [404, 276] on div at bounding box center [674, 267] width 786 height 441
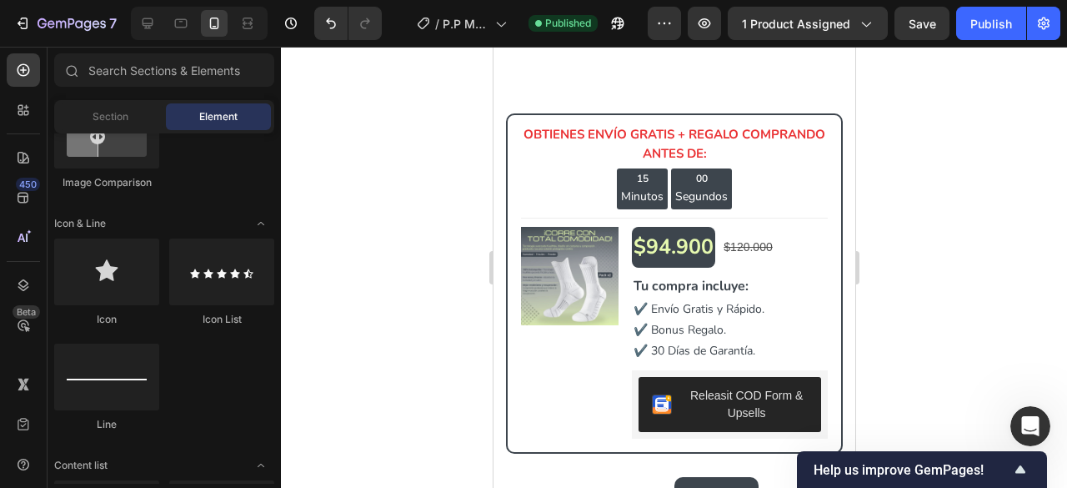
scroll to position [3776, 0]
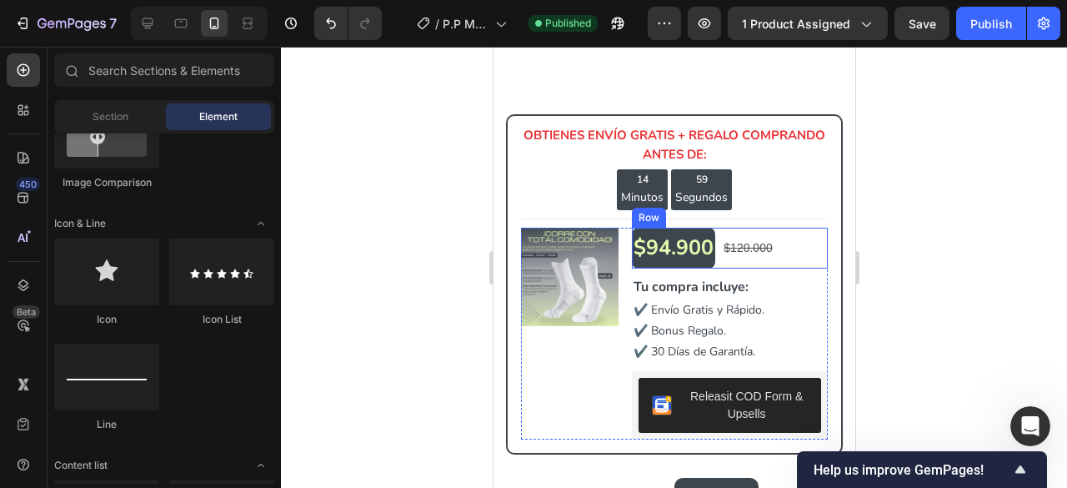
click at [784, 233] on div "$94.900 Text Block $120.000 Text Block Row" at bounding box center [729, 248] width 196 height 41
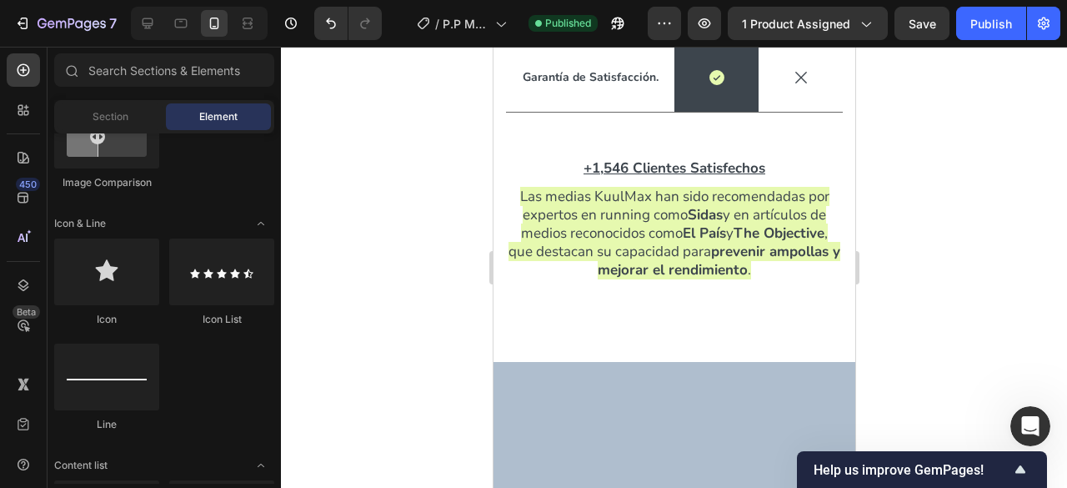
click at [930, 143] on div at bounding box center [674, 267] width 786 height 441
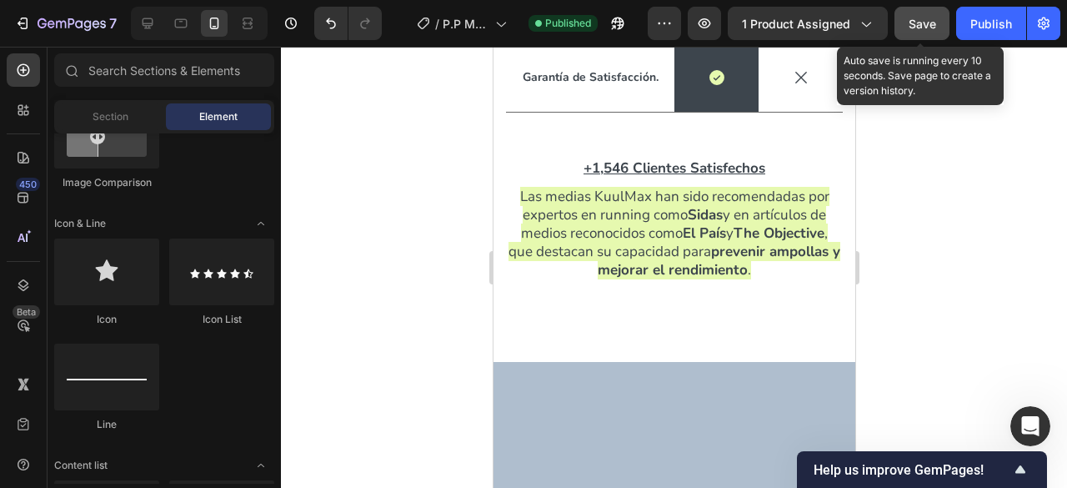
click at [928, 33] on button "Save" at bounding box center [921, 23] width 55 height 33
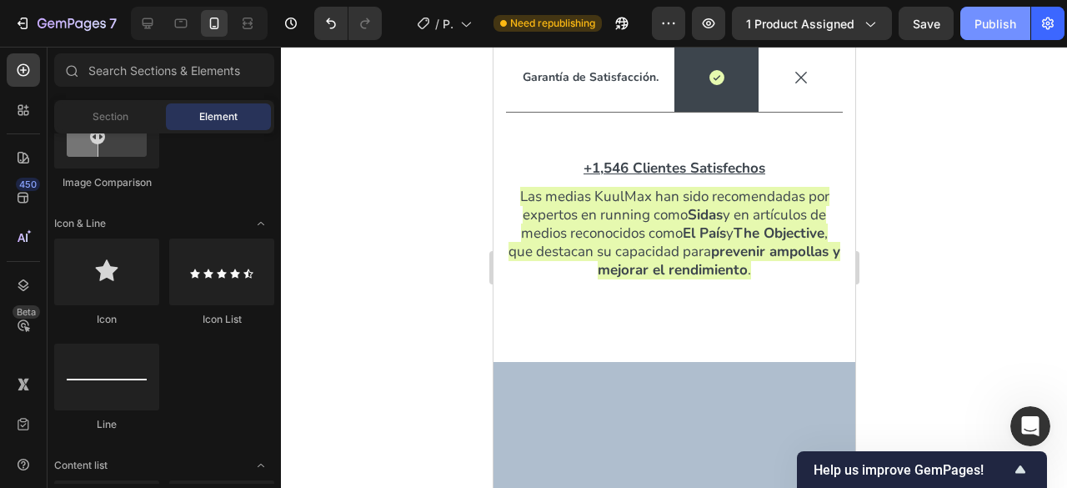
click at [982, 23] on div "Publish" at bounding box center [995, 24] width 42 height 18
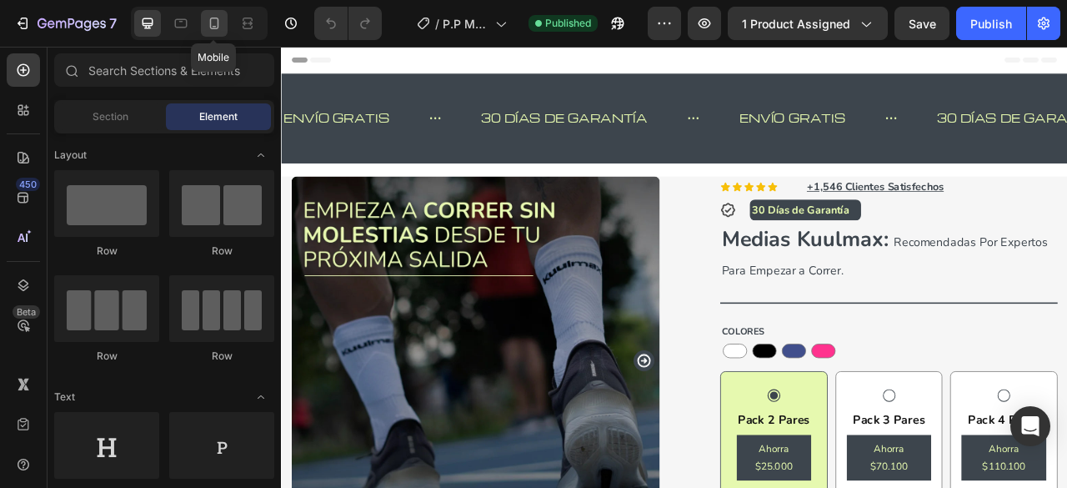
click at [223, 26] on div at bounding box center [214, 23] width 27 height 27
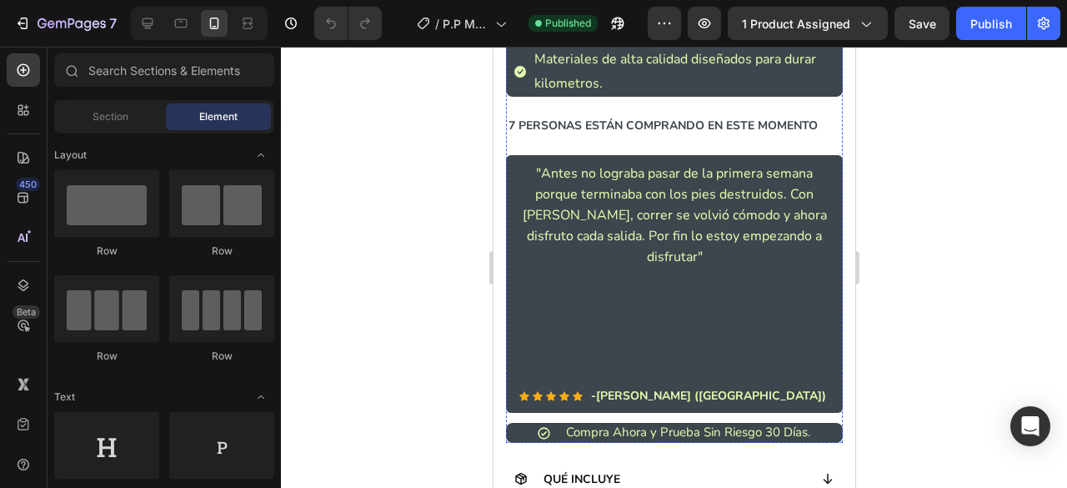
scroll to position [1329, 0]
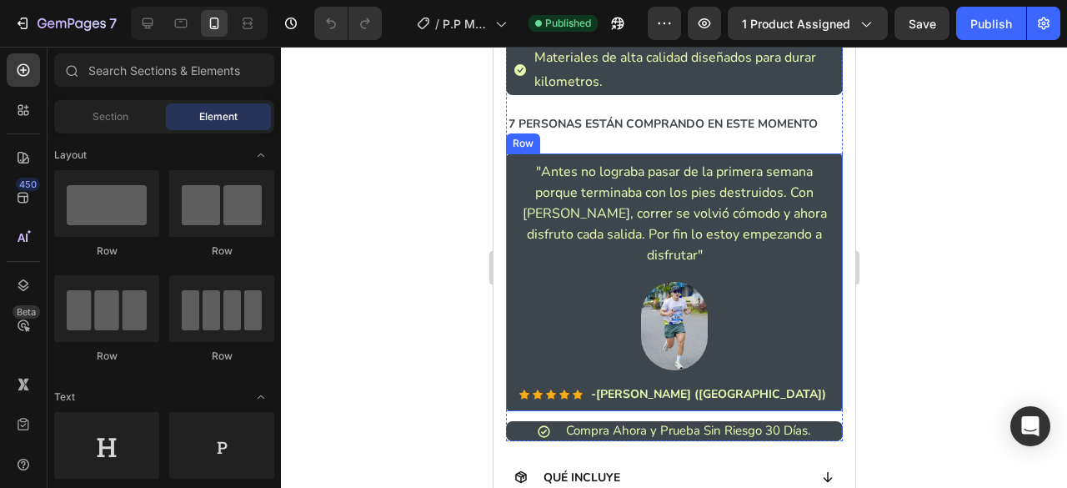
click at [814, 268] on div ""Antes no lograba pasar de la primera semana porque terminaba con los pies dest…" at bounding box center [673, 282] width 310 height 245
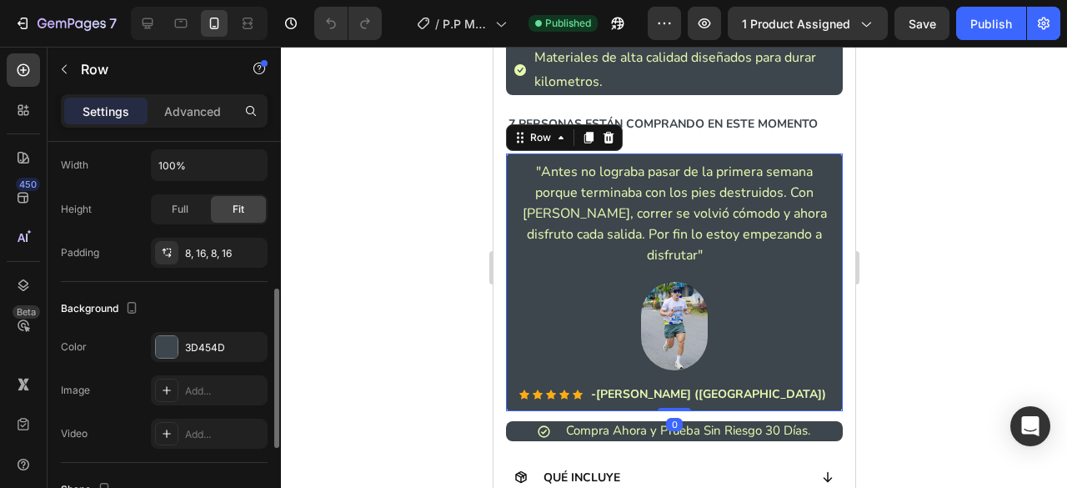
scroll to position [359, 0]
click at [167, 336] on div at bounding box center [167, 346] width 22 height 22
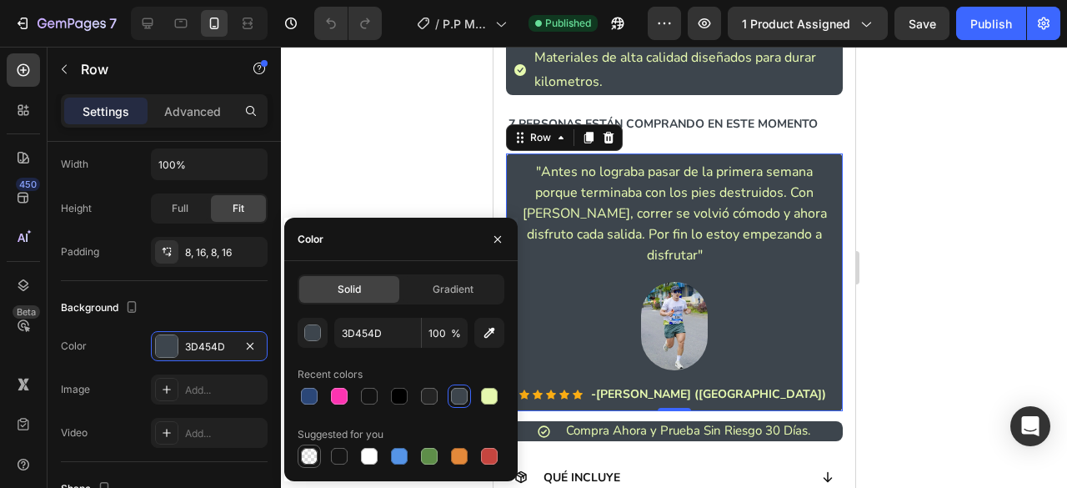
click at [306, 456] on div at bounding box center [309, 456] width 17 height 17
type input "000000"
type input "0"
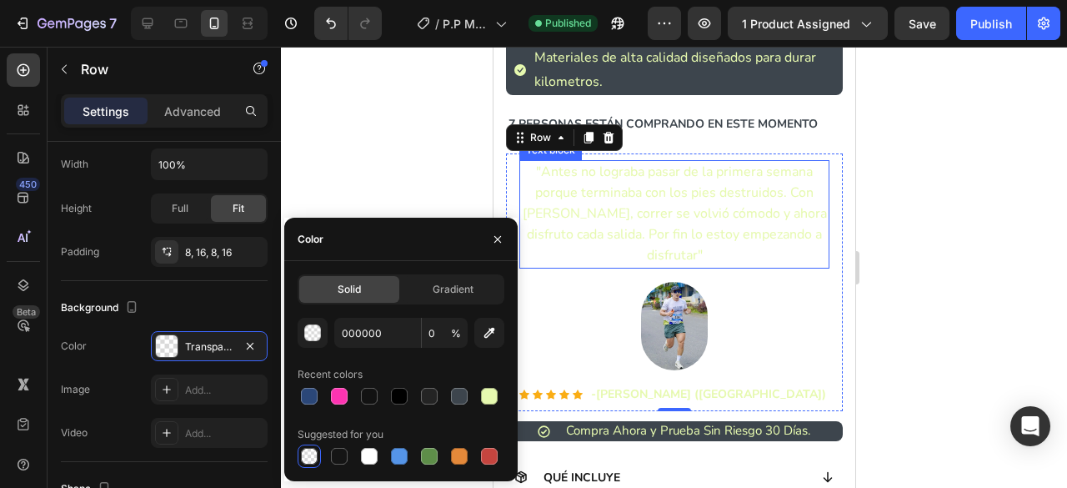
click at [685, 186] on span ""Antes no lograba pasar de la primera semana porque terminaba con los pies dest…" at bounding box center [674, 214] width 304 height 103
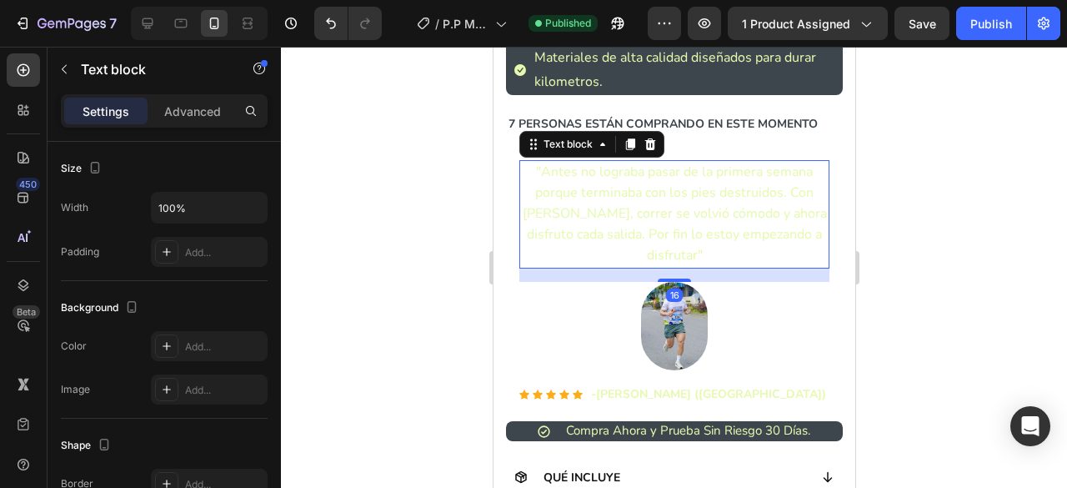
scroll to position [0, 0]
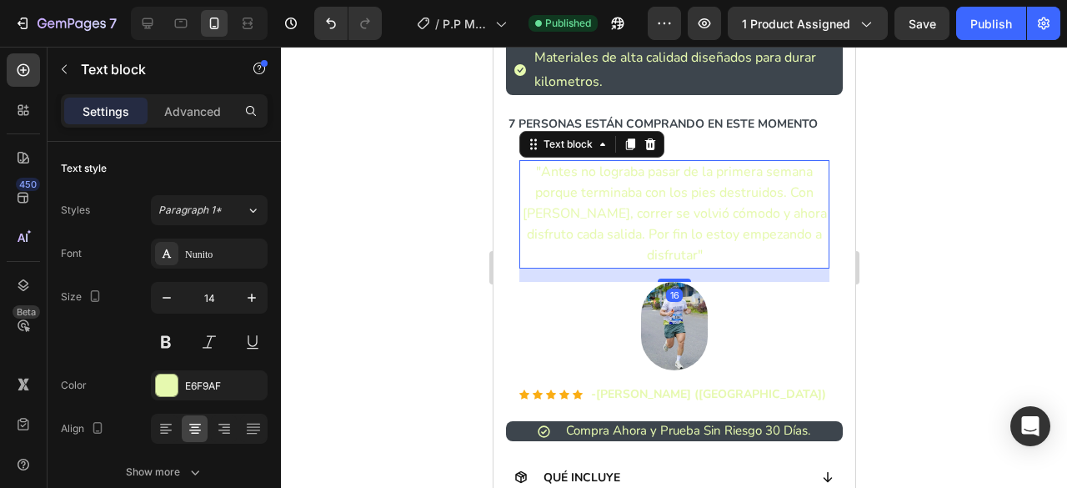
click at [675, 208] on span ""Antes no lograba pasar de la primera semana porque terminaba con los pies dest…" at bounding box center [674, 214] width 304 height 103
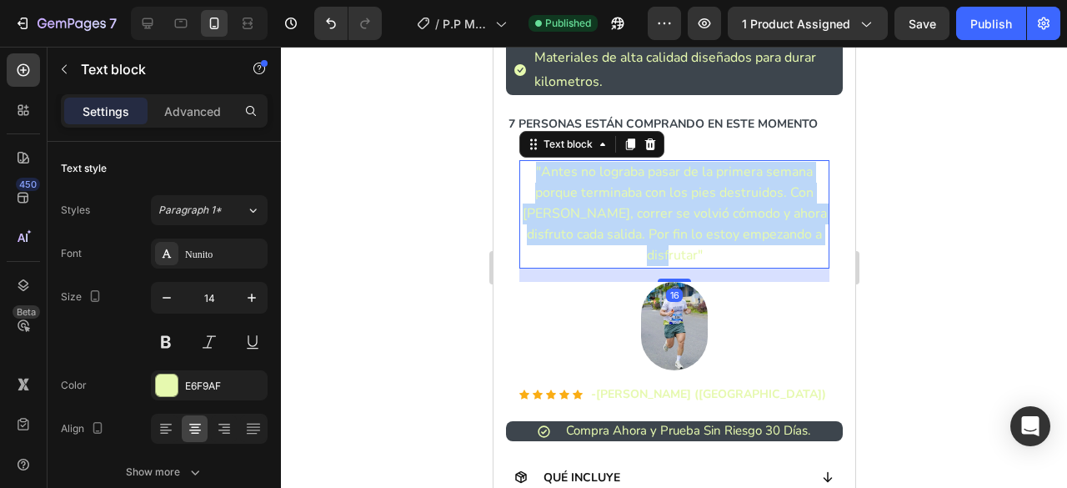
click at [675, 208] on span ""Antes no lograba pasar de la primera semana porque terminaba con los pies dest…" at bounding box center [674, 214] width 304 height 103
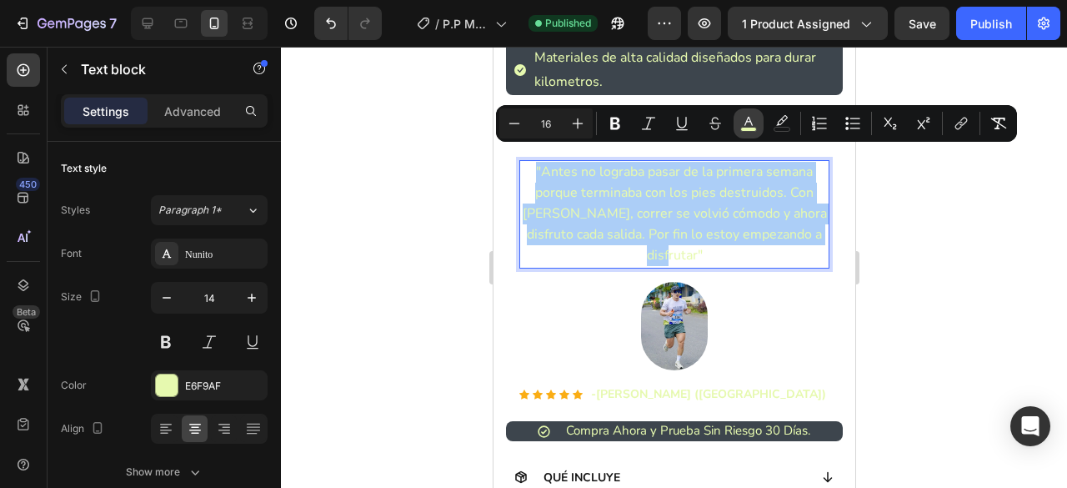
click at [750, 130] on rect "Editor contextual toolbar" at bounding box center [749, 130] width 16 height 4
type input "E6F9AF"
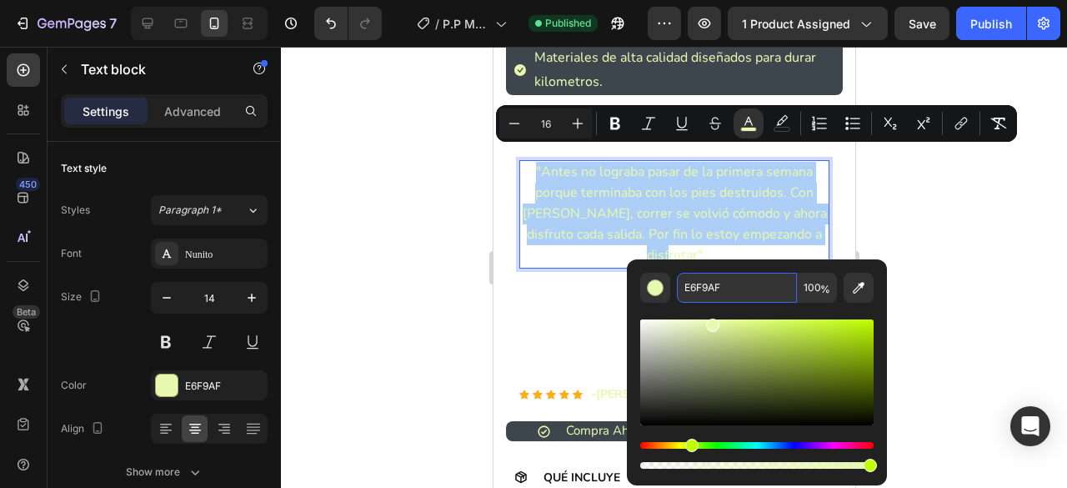
click at [735, 281] on input "E6F9AF" at bounding box center [737, 288] width 120 height 30
type input "242424"
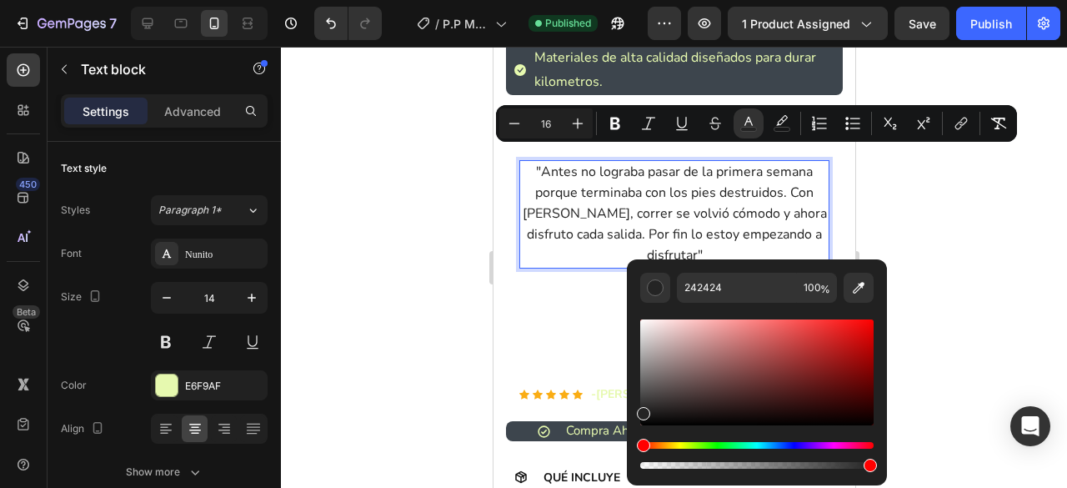
click at [962, 204] on div at bounding box center [674, 267] width 786 height 441
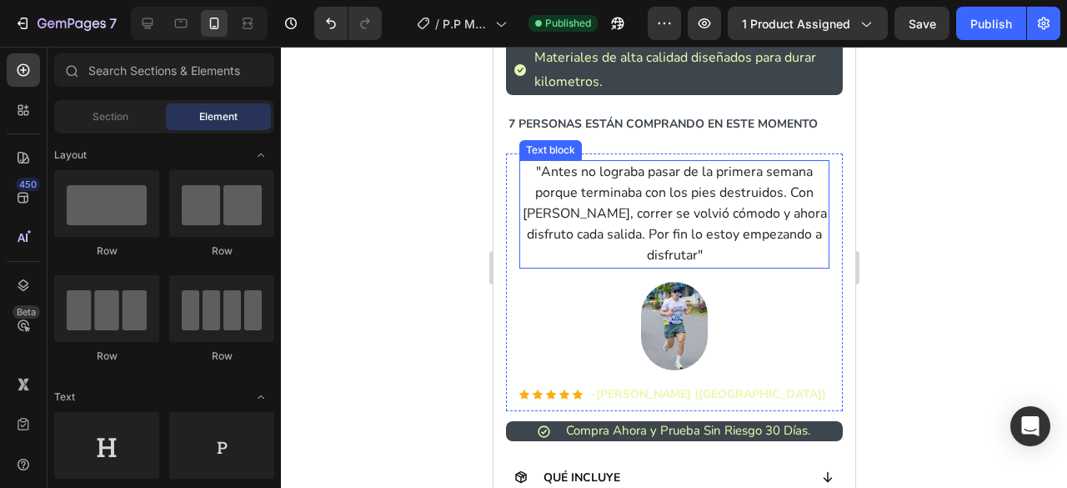
scroll to position [1360, 0]
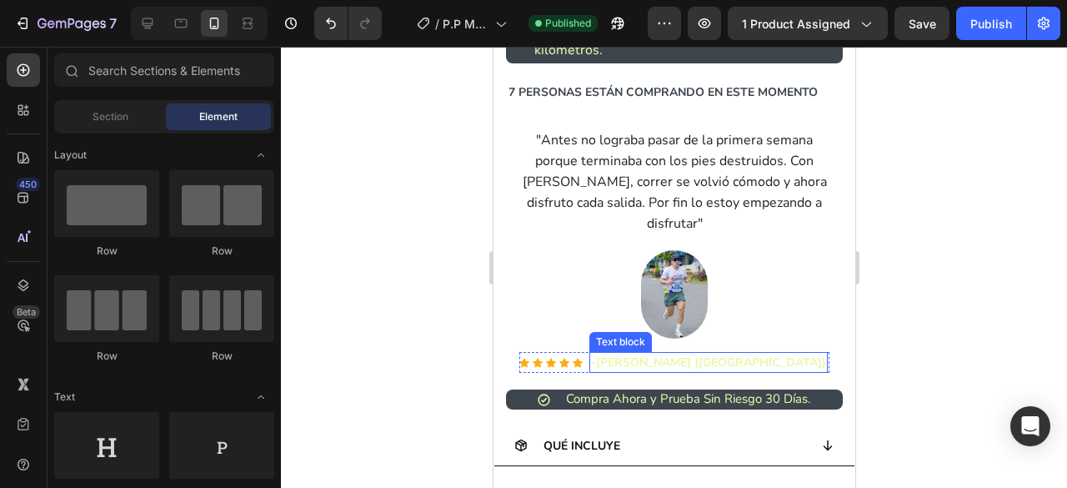
click at [682, 354] on strong "[PERSON_NAME] ([GEOGRAPHIC_DATA])" at bounding box center [710, 362] width 230 height 16
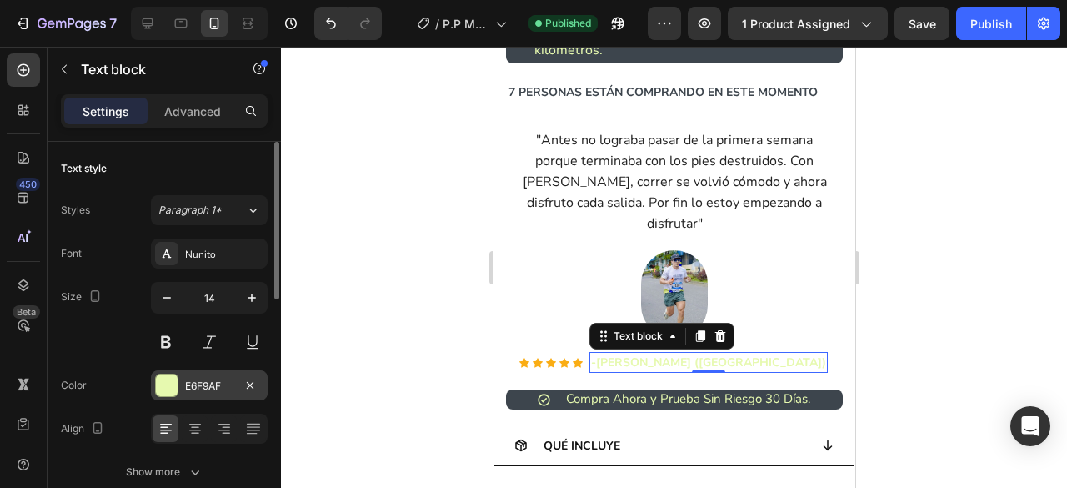
click at [193, 382] on div "E6F9AF" at bounding box center [209, 385] width 48 height 15
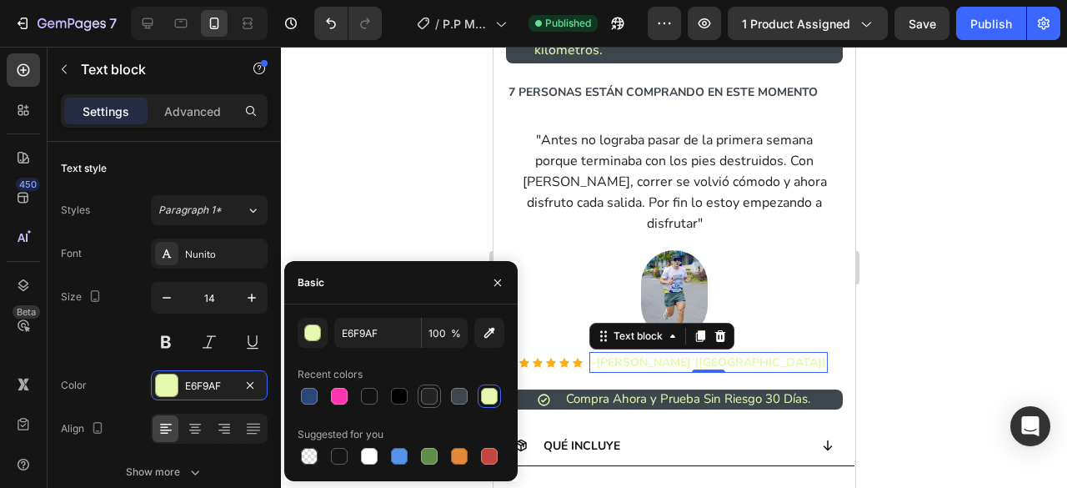
click at [424, 392] on div at bounding box center [429, 396] width 17 height 17
type input "242424"
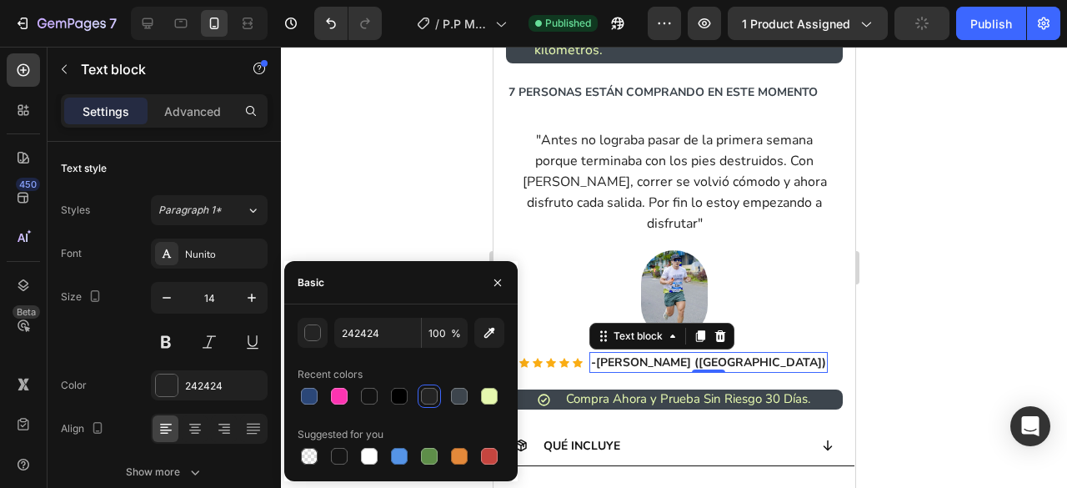
click at [398, 179] on div at bounding box center [674, 267] width 786 height 441
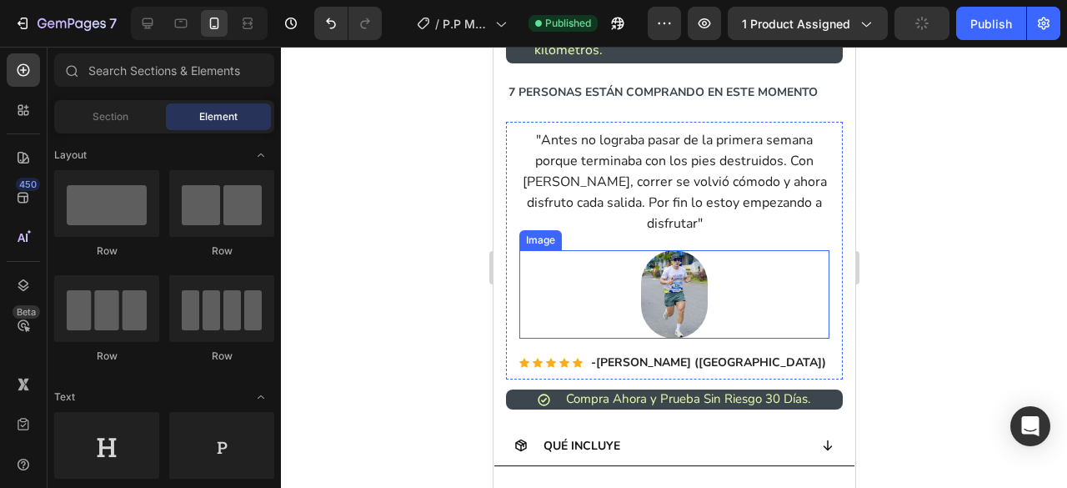
click at [598, 281] on div at bounding box center [673, 294] width 310 height 89
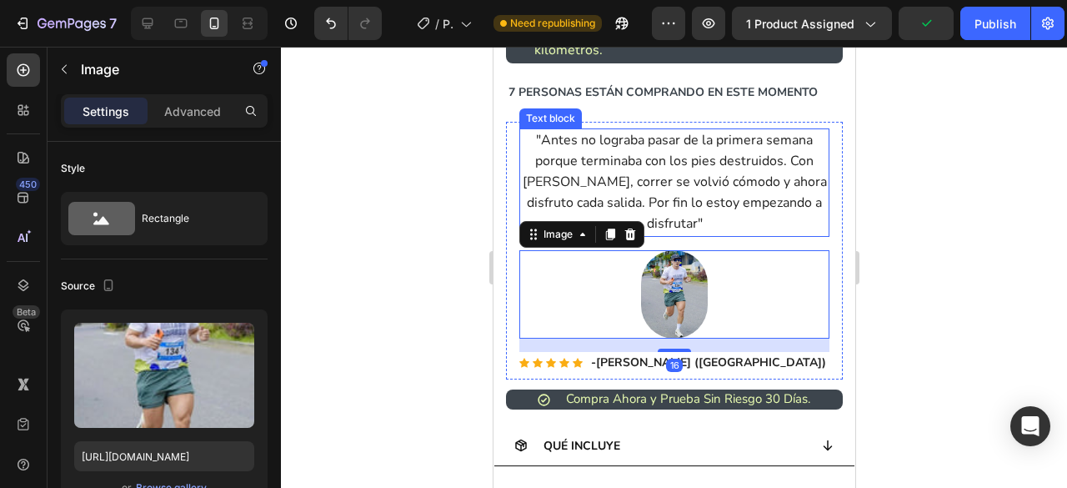
click at [730, 221] on p ""Antes no lograba pasar de la primera semana porque terminaba con los pies dest…" at bounding box center [673, 182] width 307 height 105
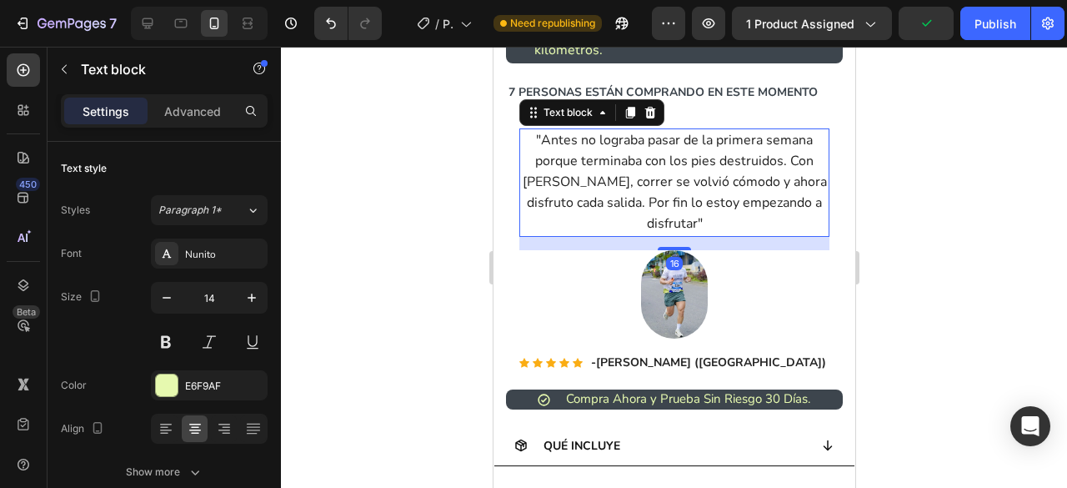
click at [732, 237] on div "16" at bounding box center [673, 243] width 310 height 13
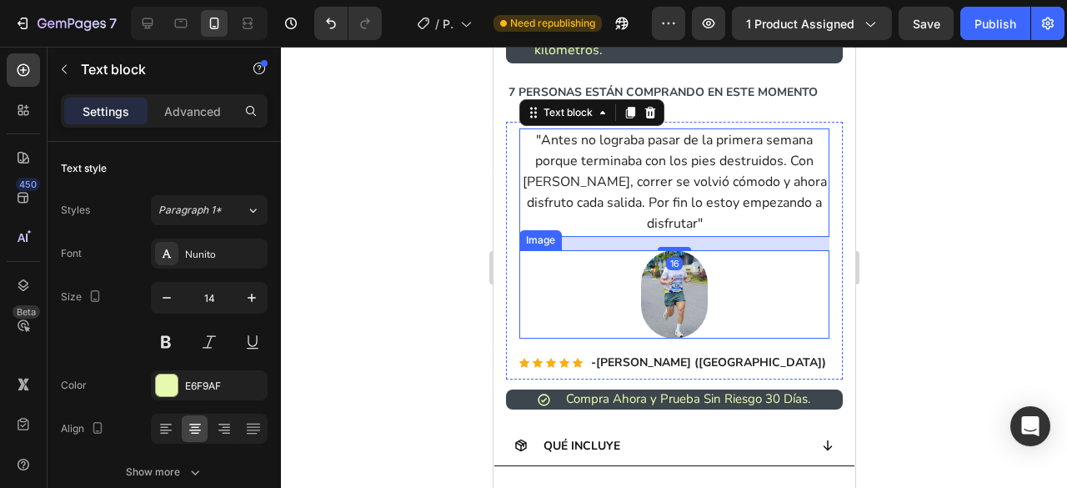
click at [818, 248] on div ""Antes no lograba pasar de la primera semana porque terminaba con los pies dest…" at bounding box center [673, 251] width 337 height 258
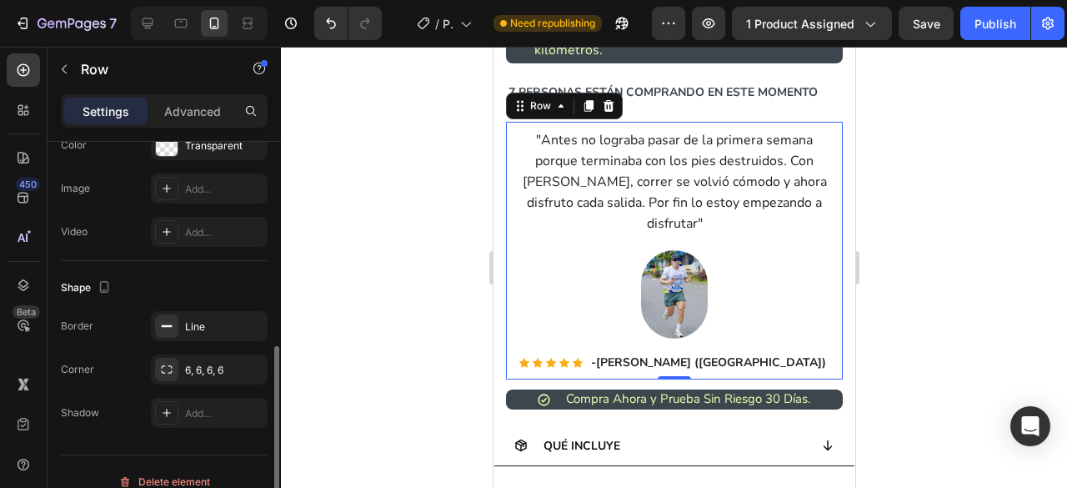
scroll to position [575, 0]
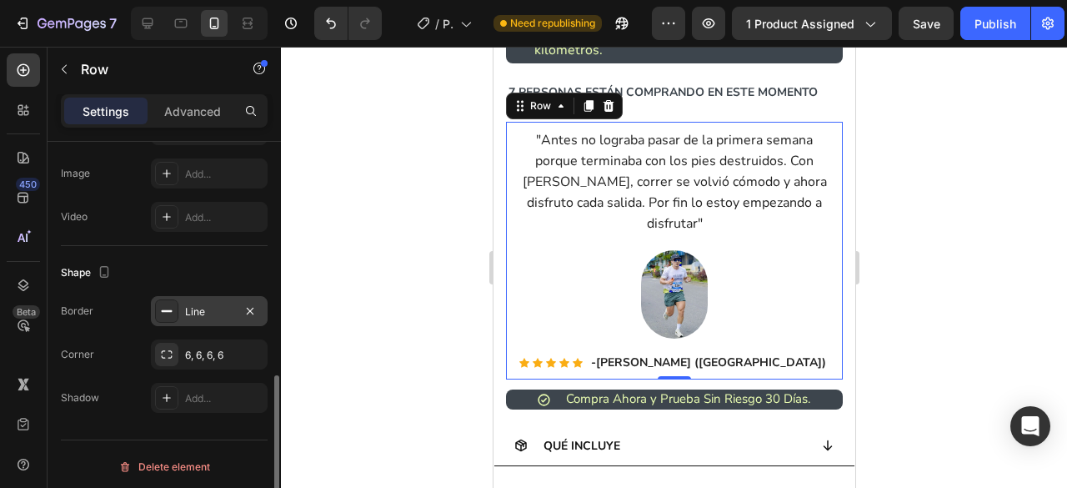
click at [203, 304] on div "Line" at bounding box center [209, 311] width 48 height 15
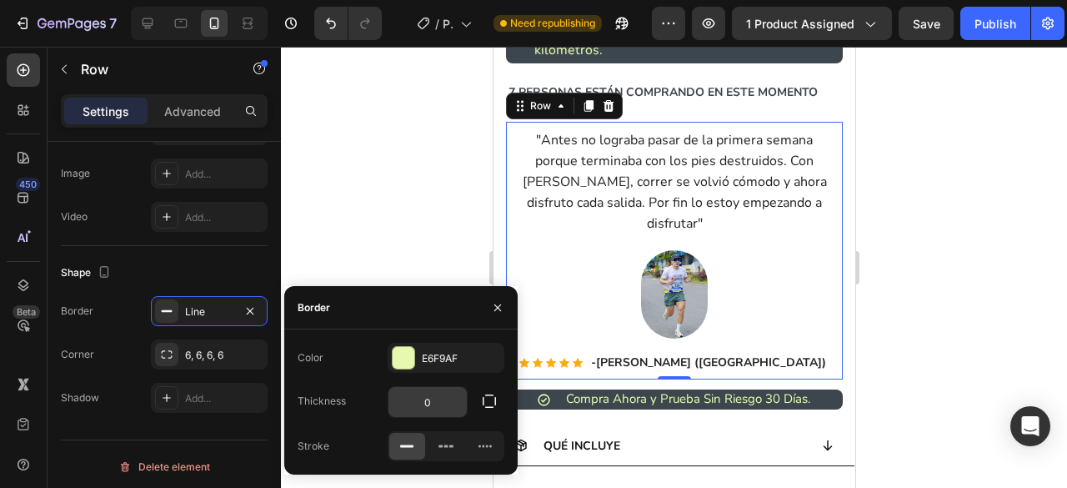
click at [427, 396] on input "0" at bounding box center [427, 402] width 78 height 30
type input "1"
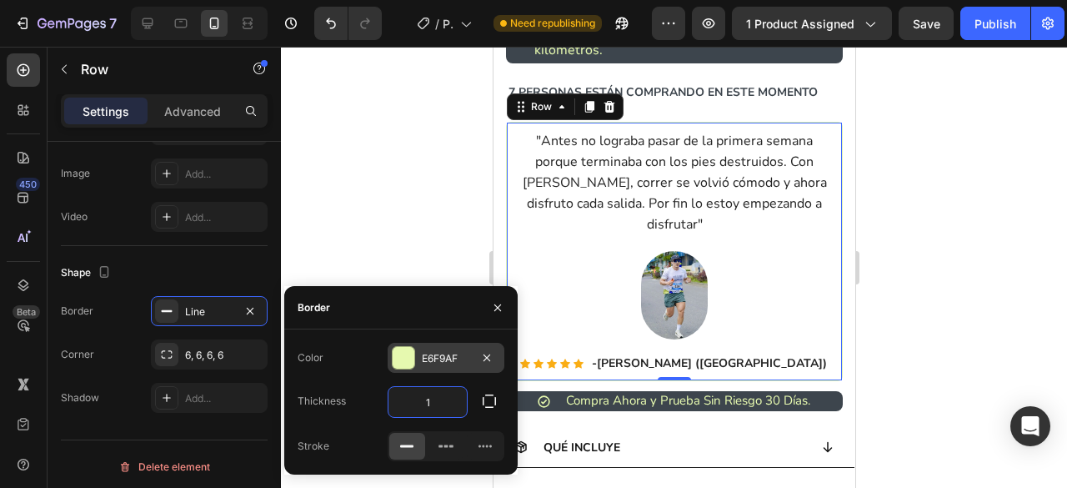
click at [442, 367] on div "E6F9AF" at bounding box center [446, 358] width 117 height 30
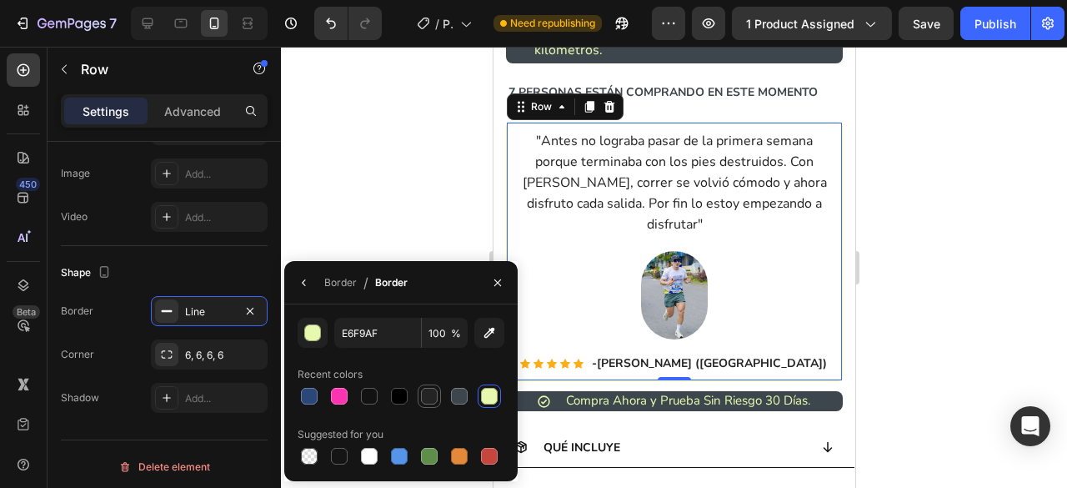
click at [430, 400] on div at bounding box center [429, 396] width 17 height 17
type input "242424"
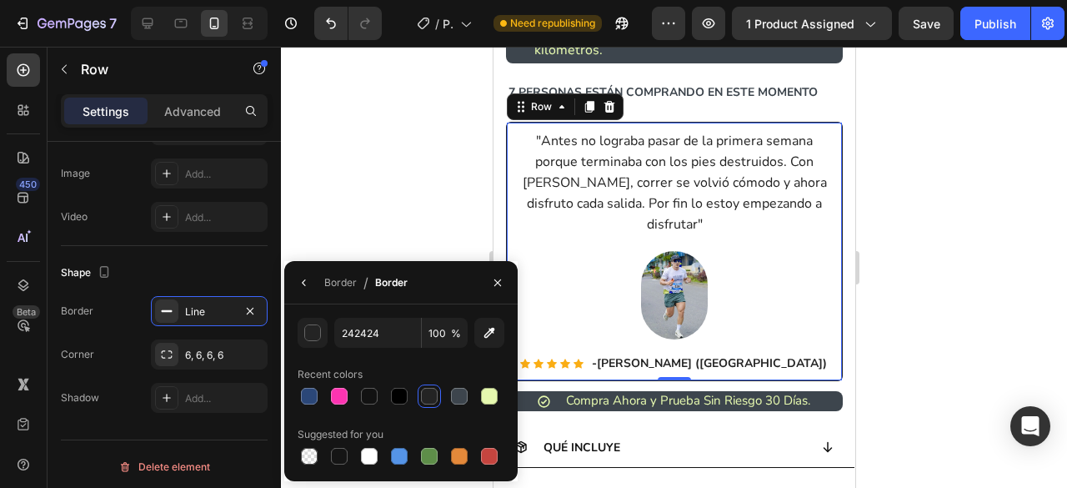
click at [420, 250] on div at bounding box center [674, 267] width 786 height 441
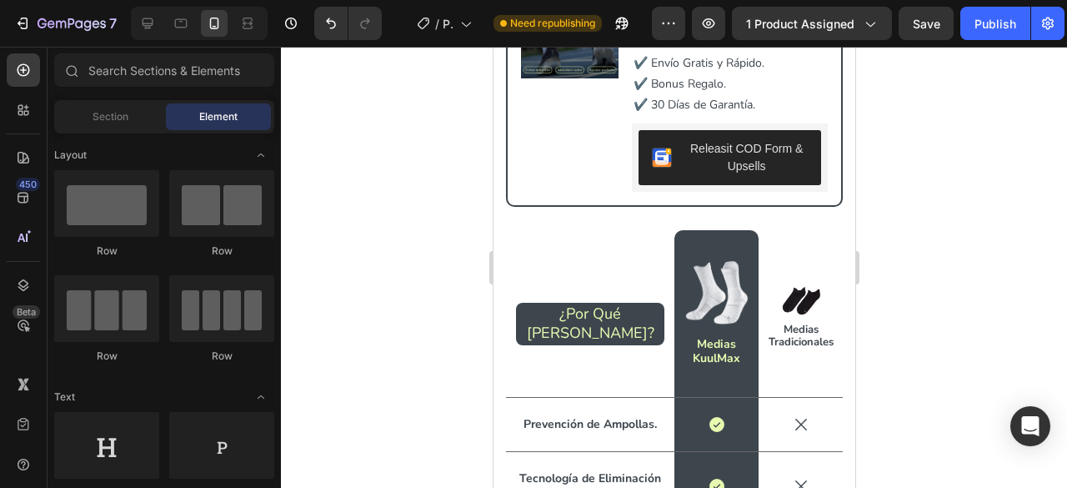
scroll to position [3872, 0]
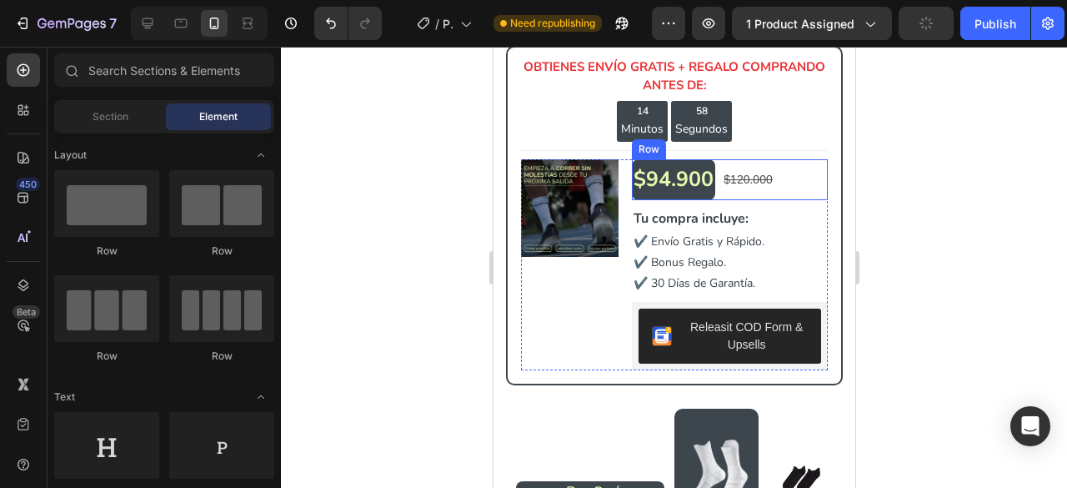
click at [810, 166] on div "$94.900 Text Block $120.000 Text Block Row" at bounding box center [729, 179] width 196 height 41
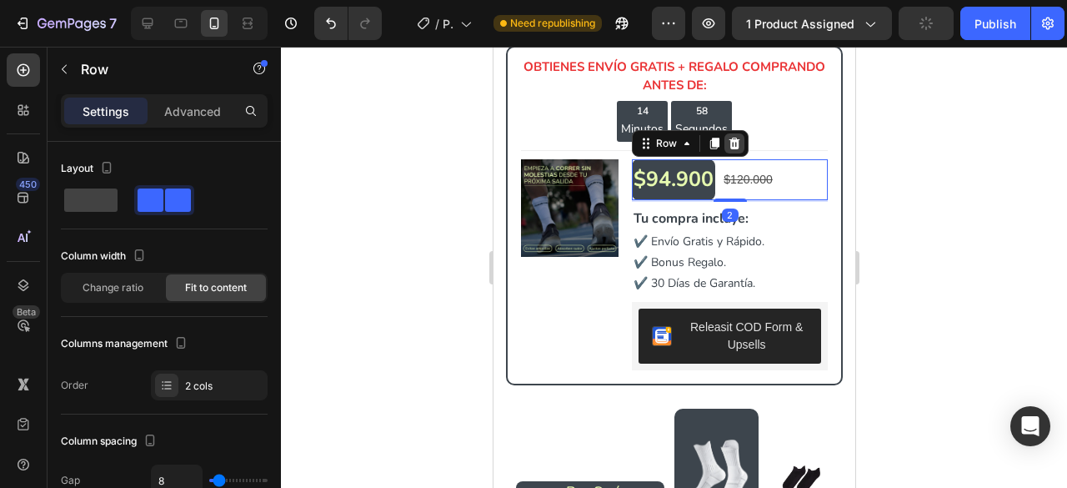
click at [728, 148] on icon at bounding box center [733, 144] width 11 height 12
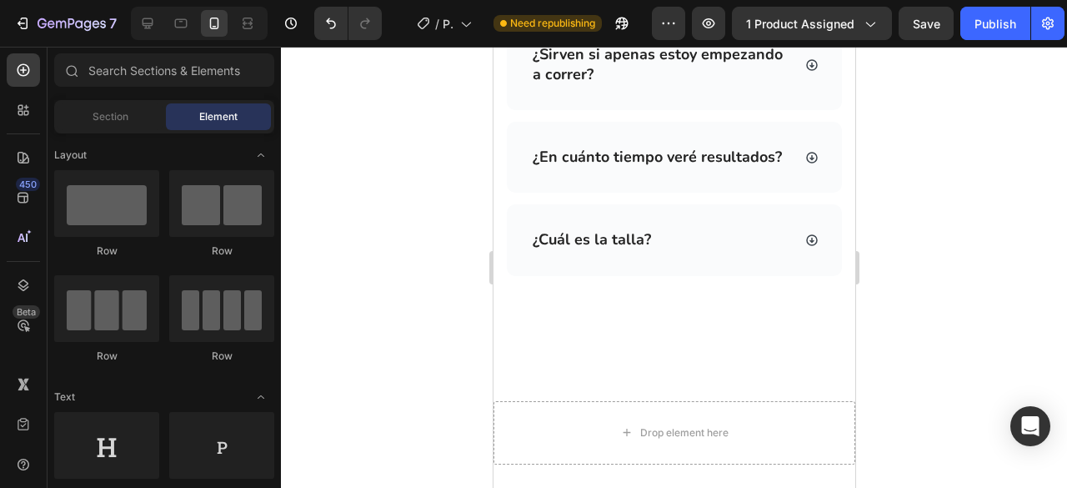
scroll to position [6589, 0]
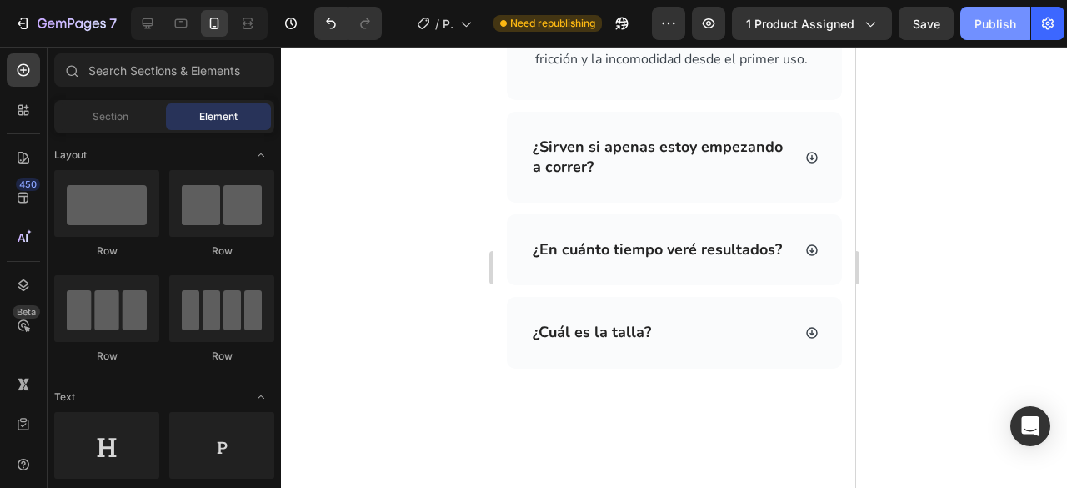
click at [1002, 38] on button "Publish" at bounding box center [995, 23] width 70 height 33
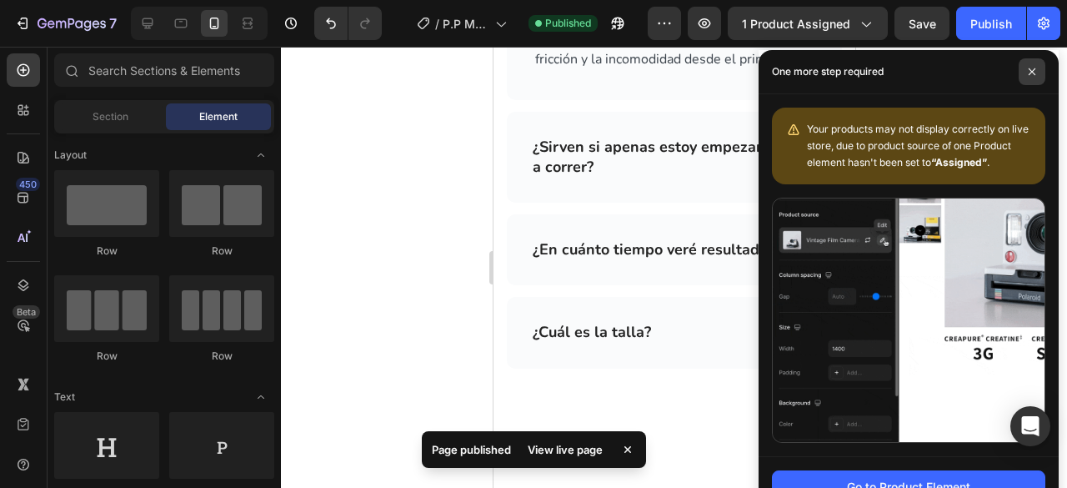
click at [1025, 76] on span at bounding box center [1032, 71] width 27 height 27
